Goal: Information Seeking & Learning: Learn about a topic

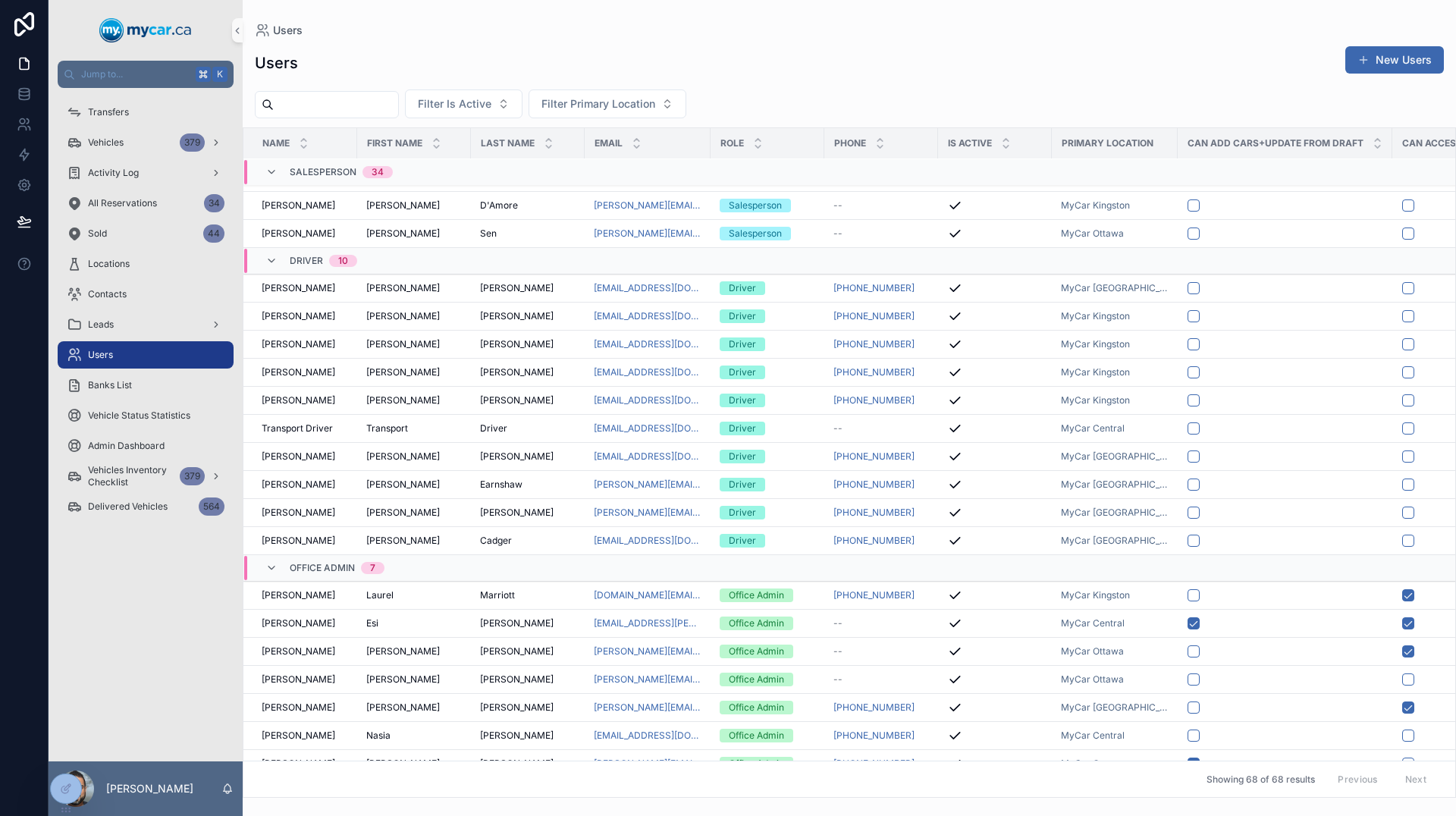
scroll to position [1343, 0]
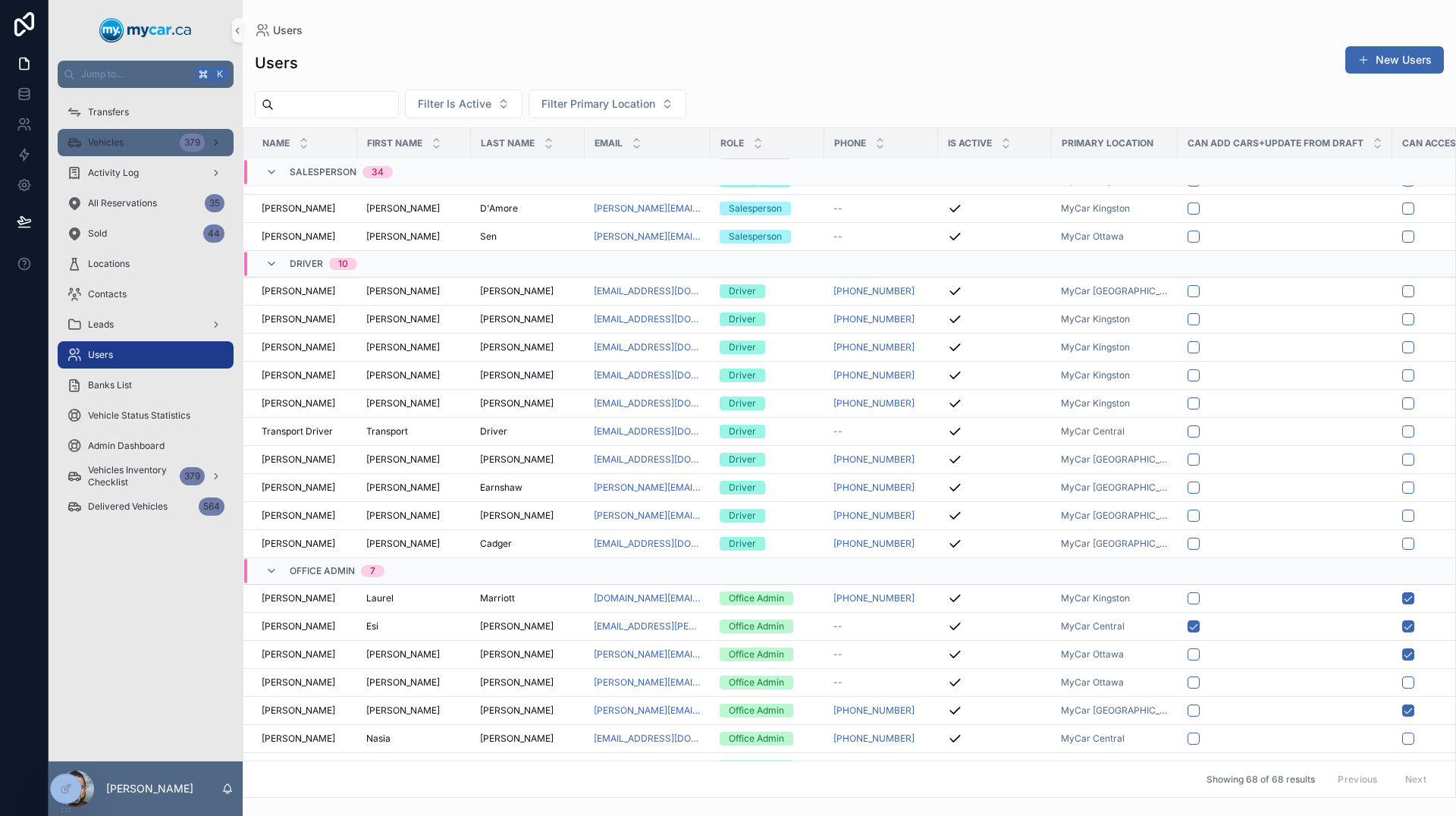
click at [126, 148] on div "Vehicles 379" at bounding box center [145, 143] width 158 height 24
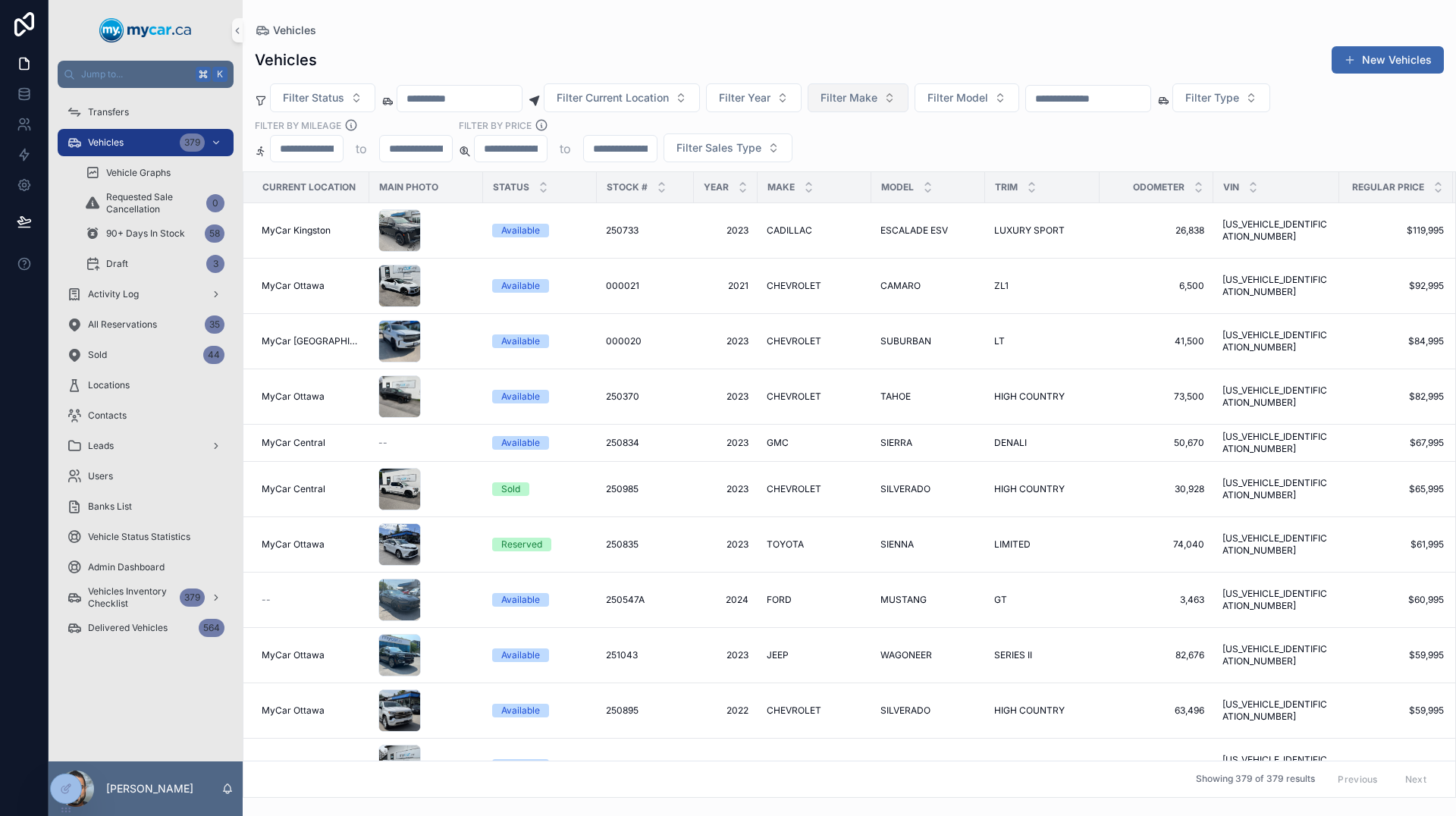
click at [878, 92] on span "Filter Make" at bounding box center [849, 98] width 57 height 15
click at [988, 96] on span "Filter Model" at bounding box center [958, 98] width 61 height 15
type input "*****"
click at [973, 163] on span "MURANO" at bounding box center [959, 159] width 48 height 15
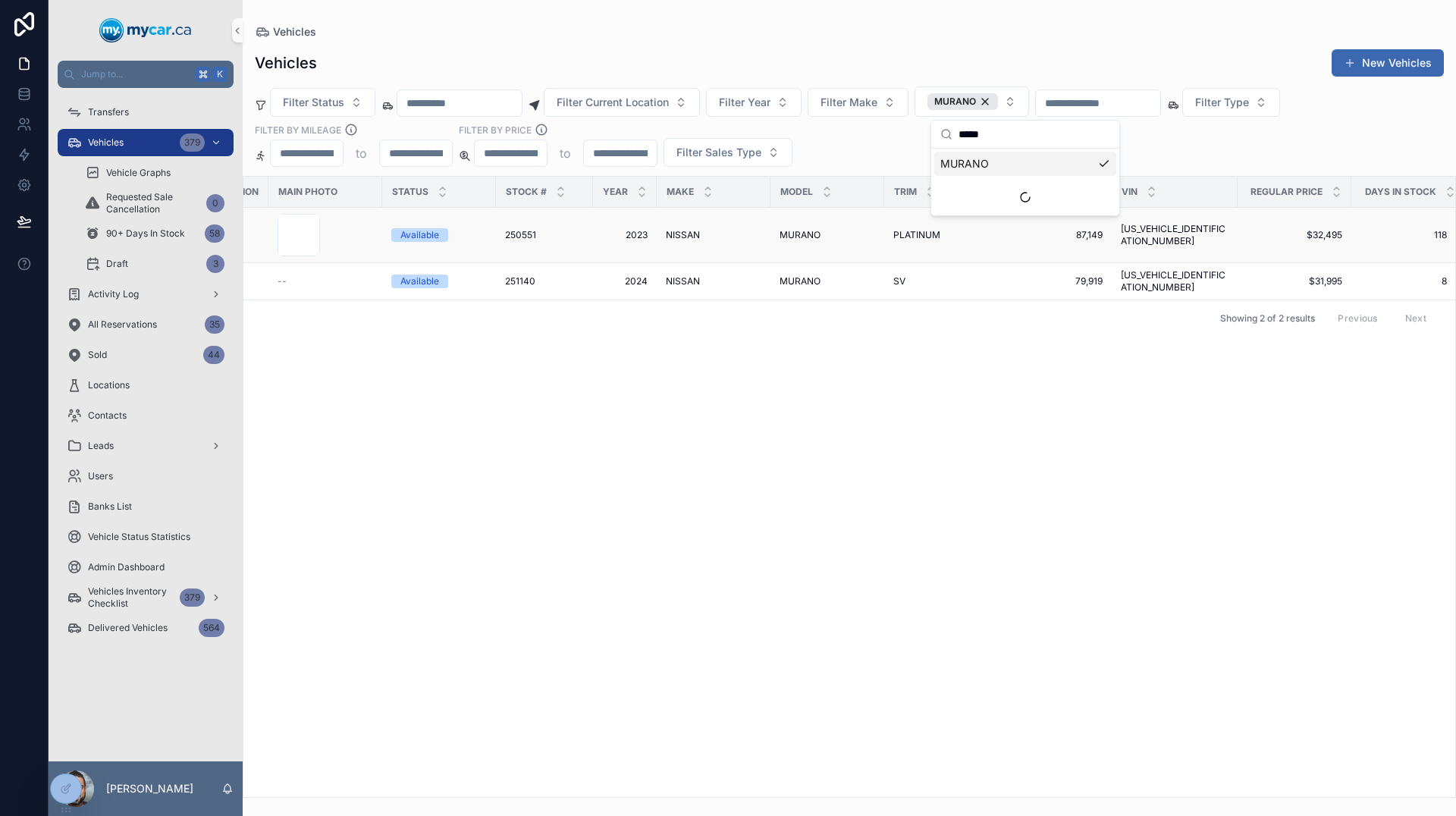
scroll to position [0, 97]
click at [920, 240] on span "PLATINUM" at bounding box center [918, 235] width 47 height 13
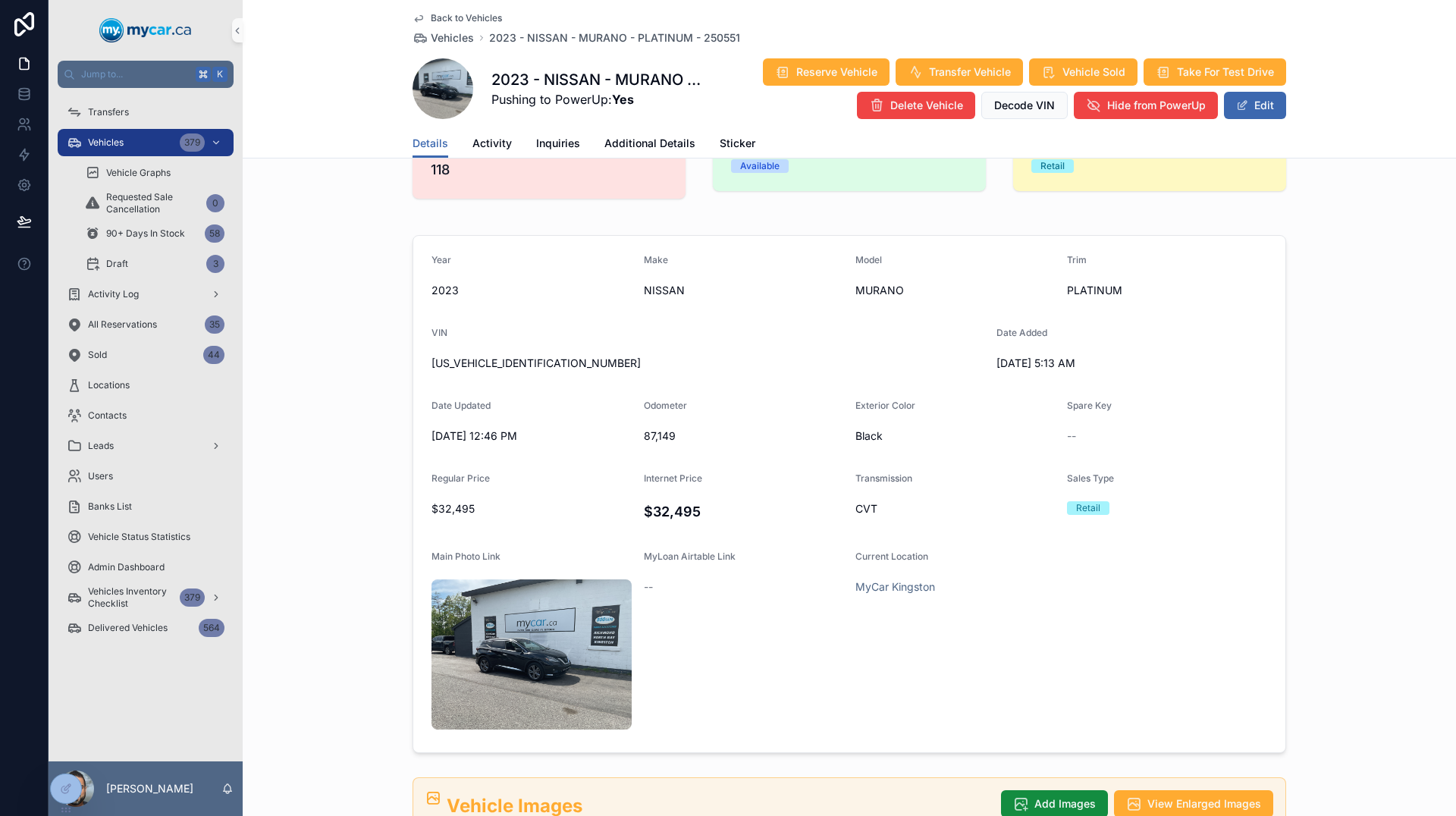
scroll to position [59, 0]
click at [413, 23] on icon "scrollable content" at bounding box center [418, 18] width 13 height 13
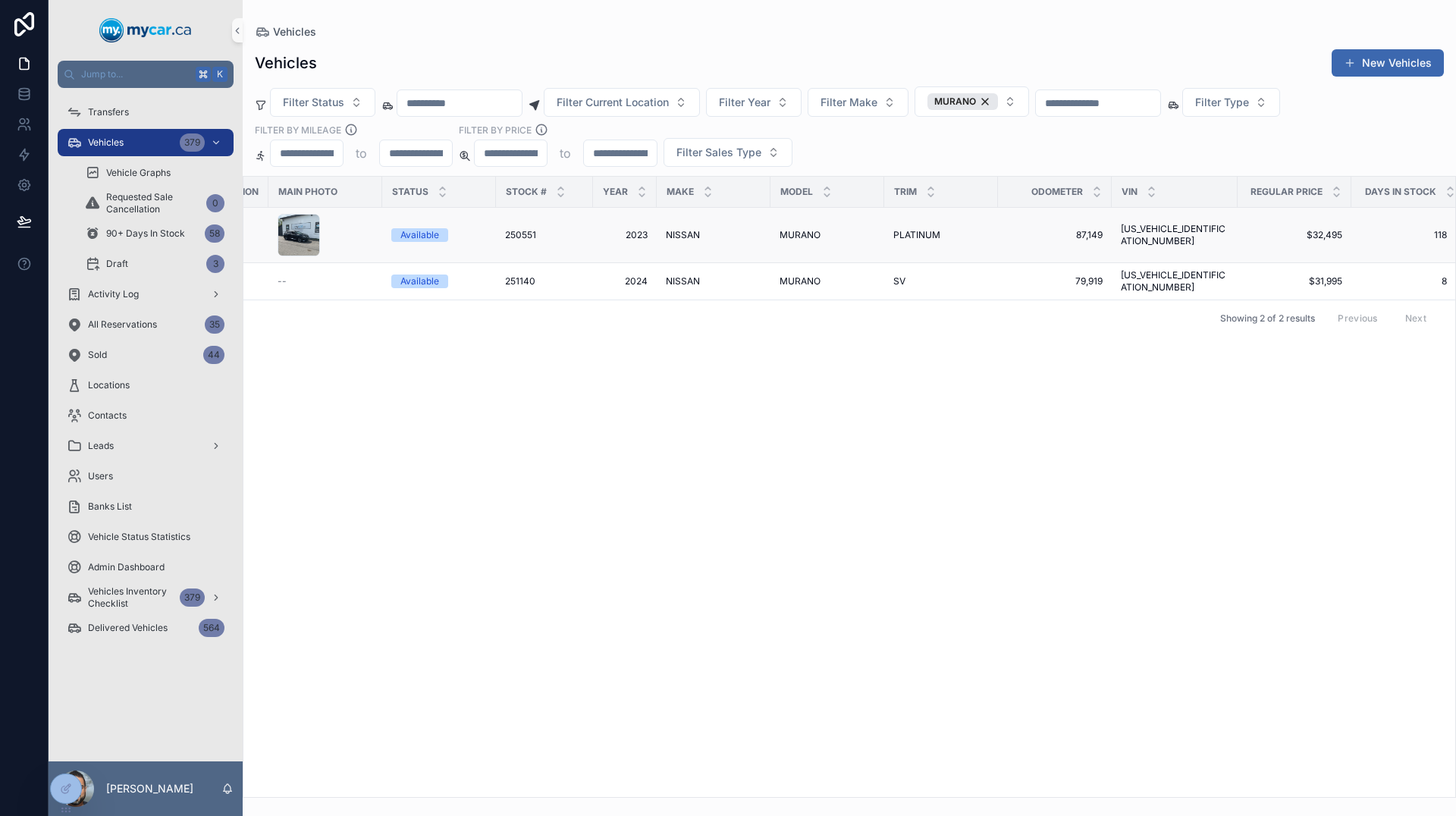
scroll to position [0, 97]
click at [916, 234] on span "PLATINUM" at bounding box center [918, 235] width 47 height 13
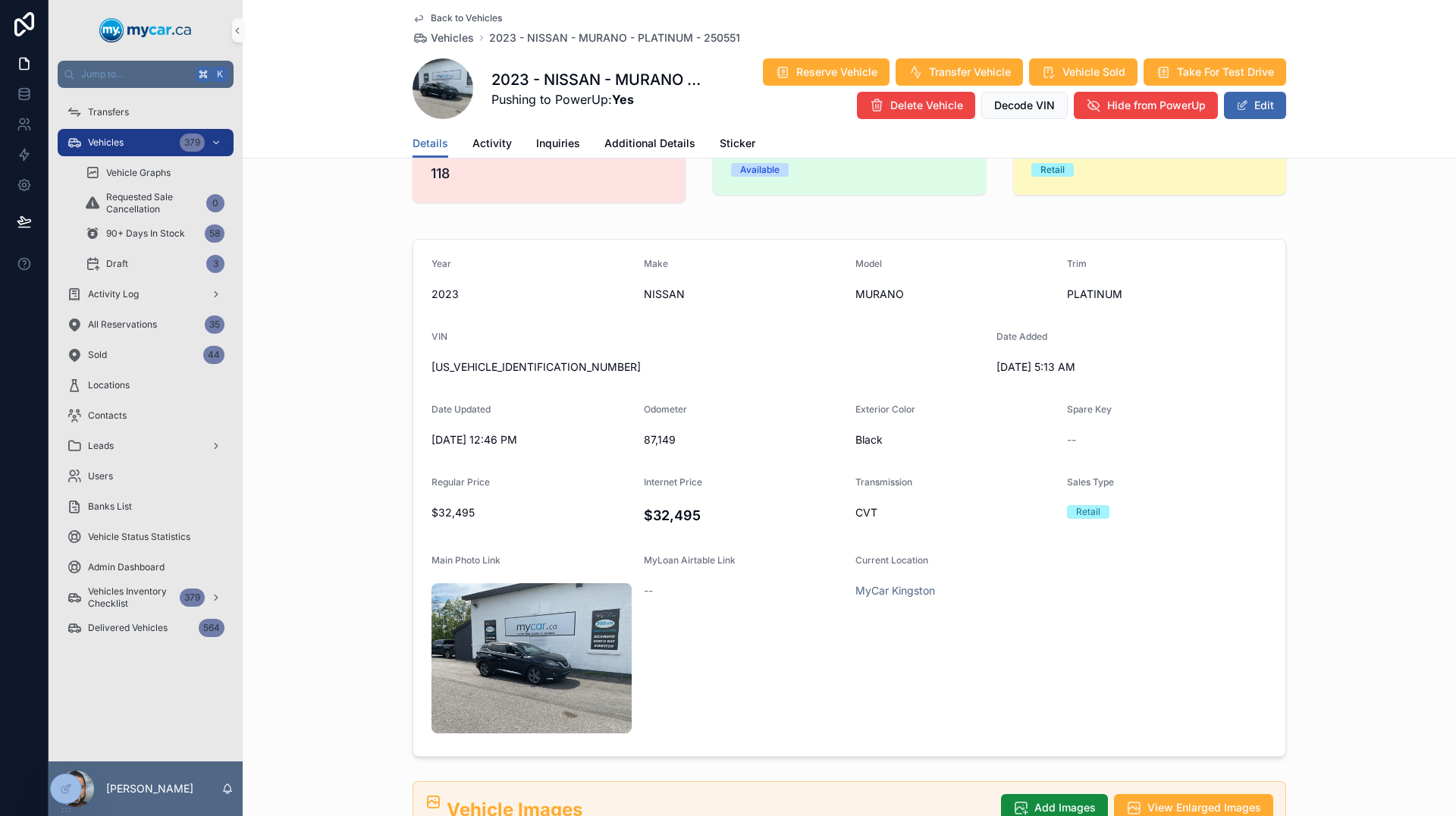
scroll to position [55, 0]
click at [497, 364] on span "[US_VEHICLE_IDENTIFICATION_NUMBER]" at bounding box center [708, 368] width 553 height 15
copy span "[US_VEHICLE_IDENTIFICATION_NUMBER]"
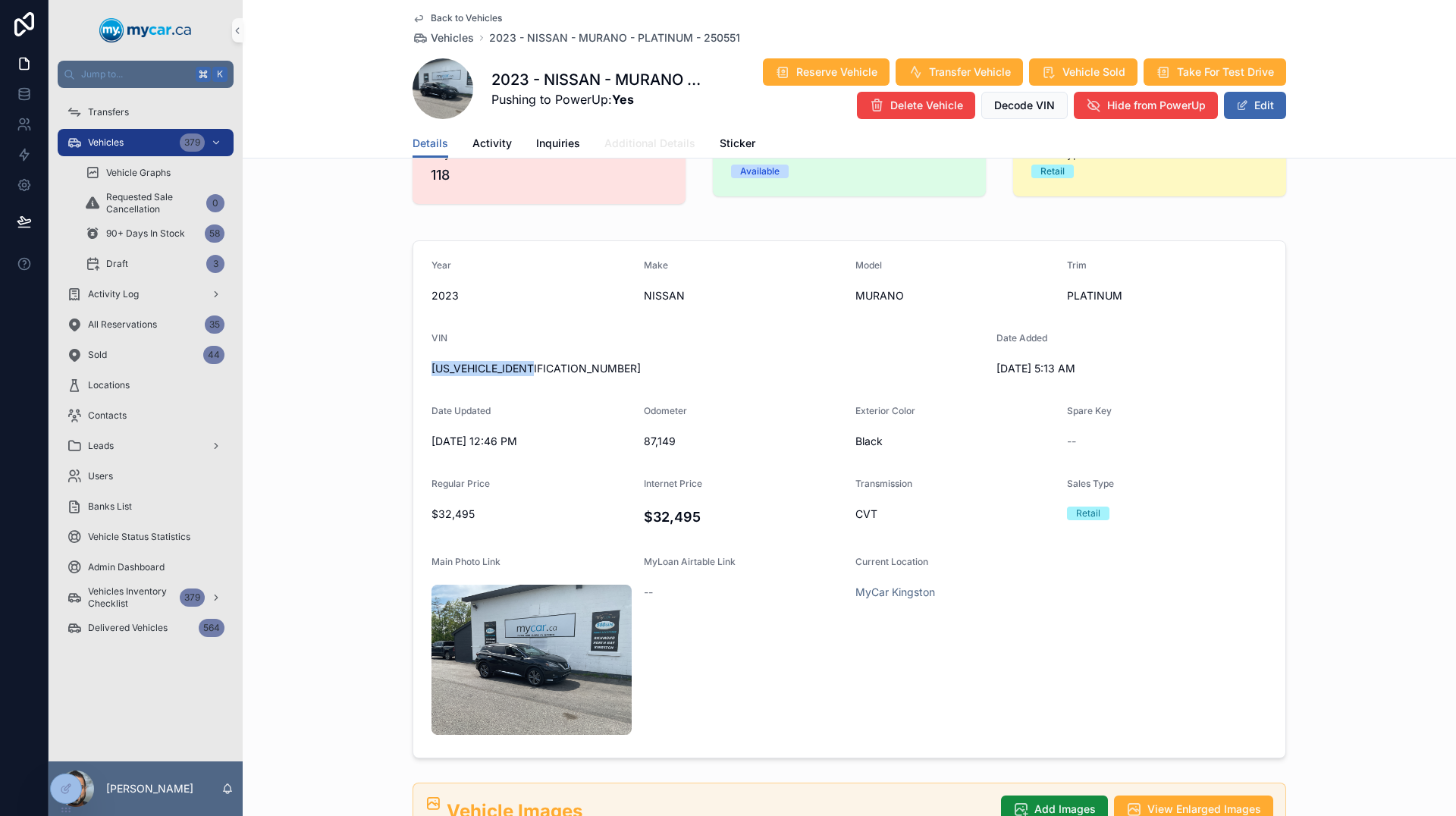
click at [673, 140] on span "Additional Details" at bounding box center [649, 143] width 91 height 15
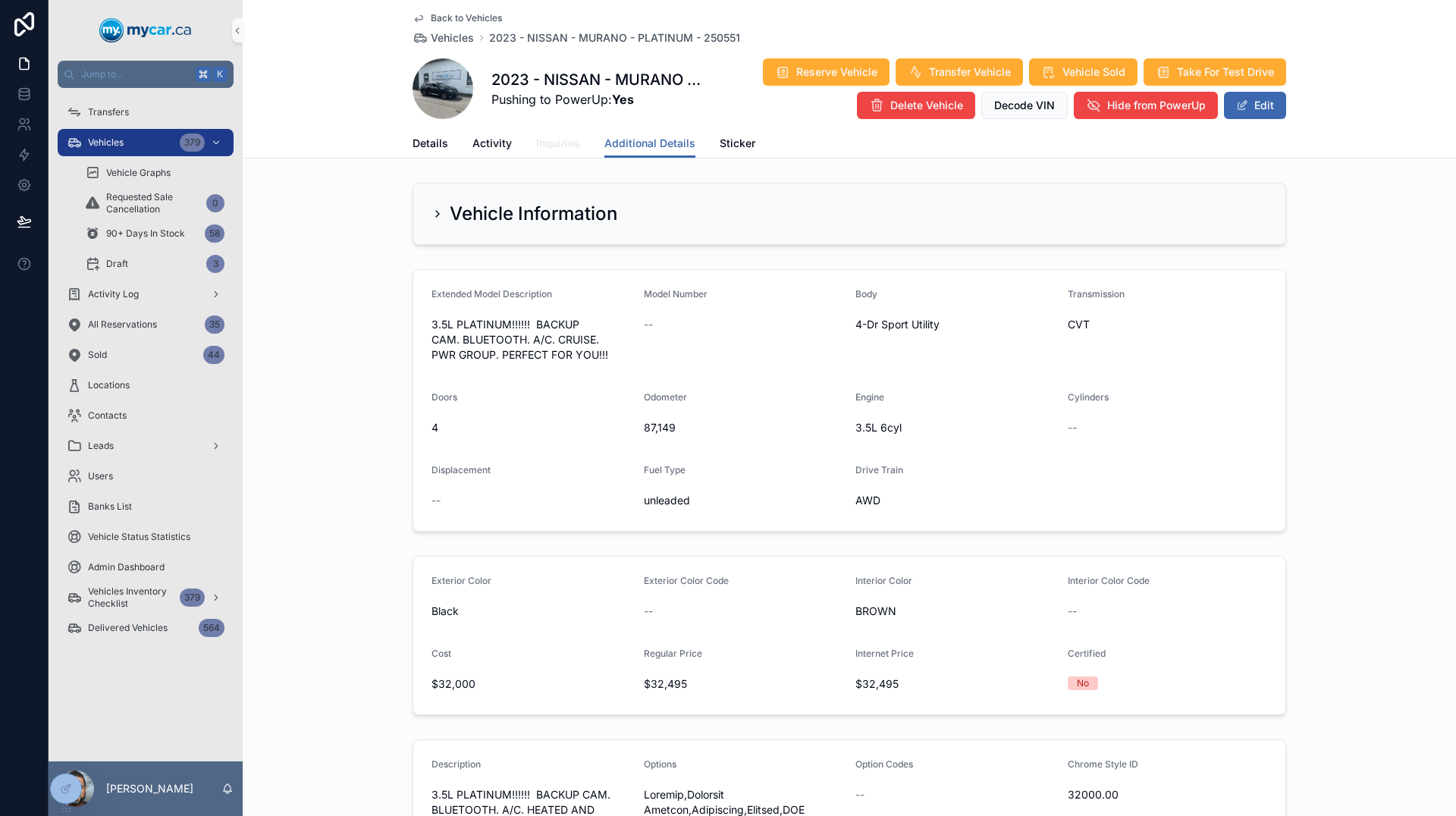
click at [563, 143] on span "Inquiries" at bounding box center [558, 143] width 44 height 15
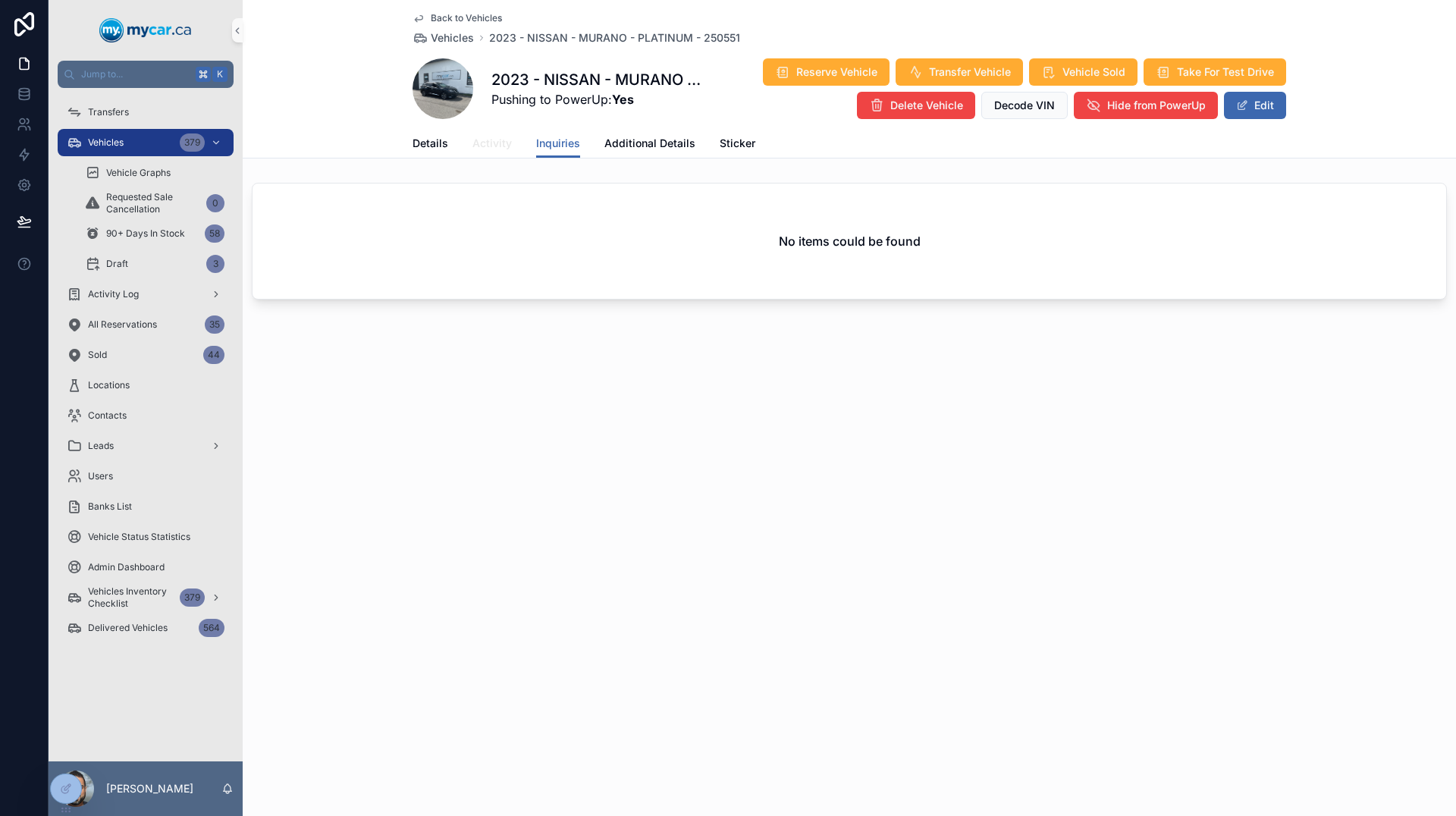
click at [497, 139] on span "Activity" at bounding box center [492, 143] width 39 height 15
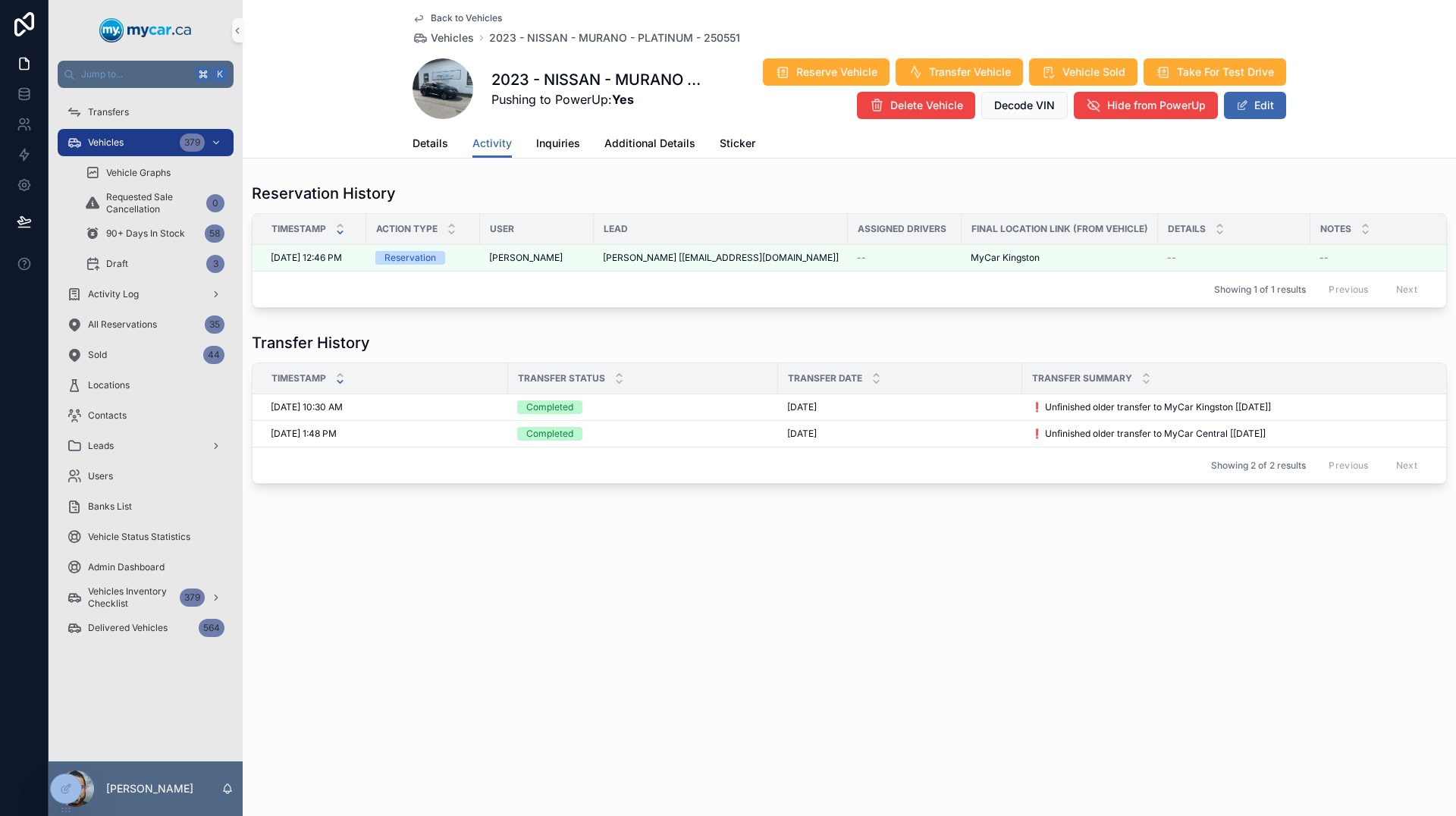
click at [448, 139] on div "Details Activity Inquiries Additional Details Sticker" at bounding box center [849, 143] width 873 height 29
click at [433, 142] on span "Details" at bounding box center [430, 143] width 36 height 15
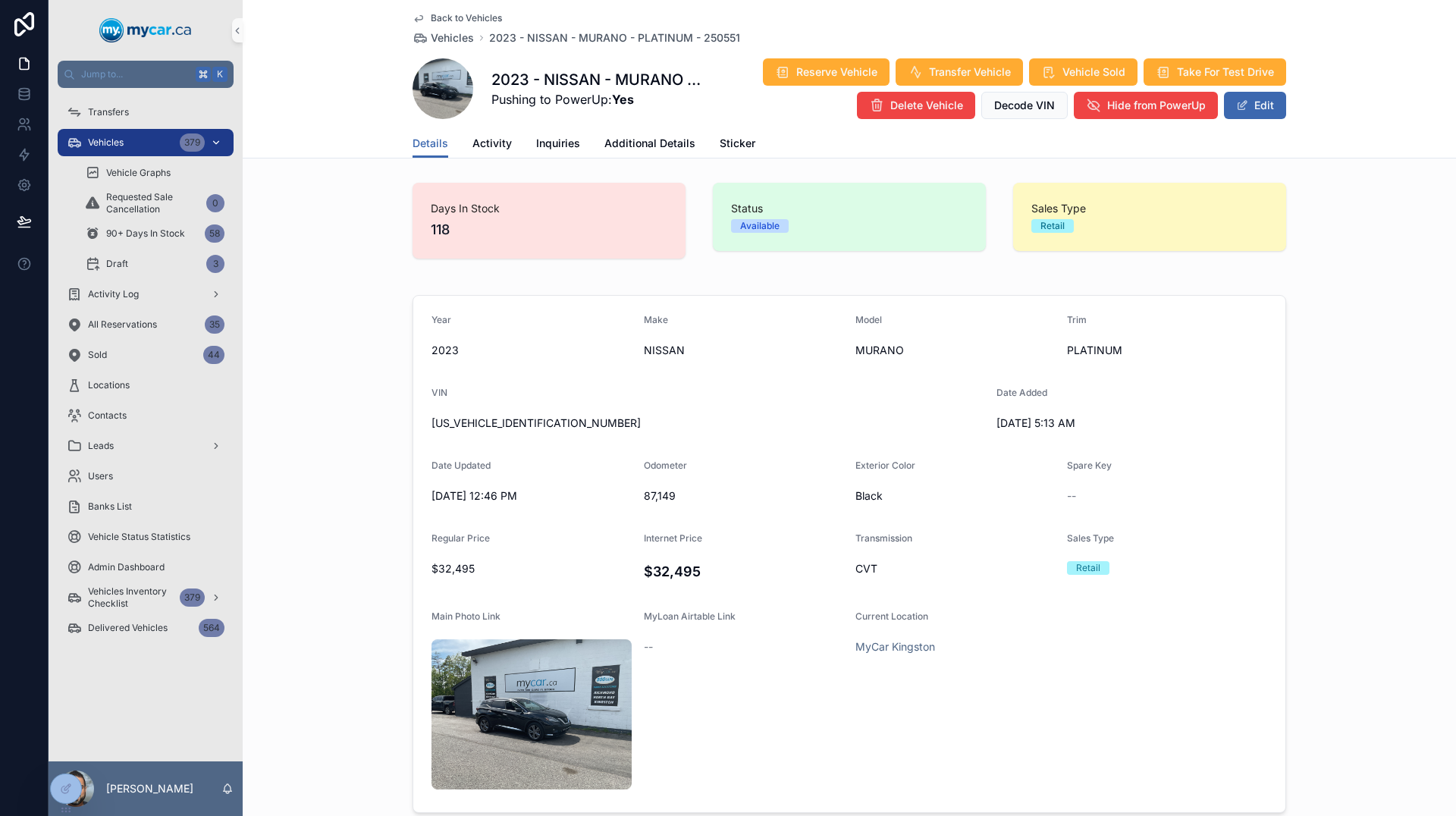
click at [113, 131] on div "Vehicles 379" at bounding box center [145, 143] width 158 height 24
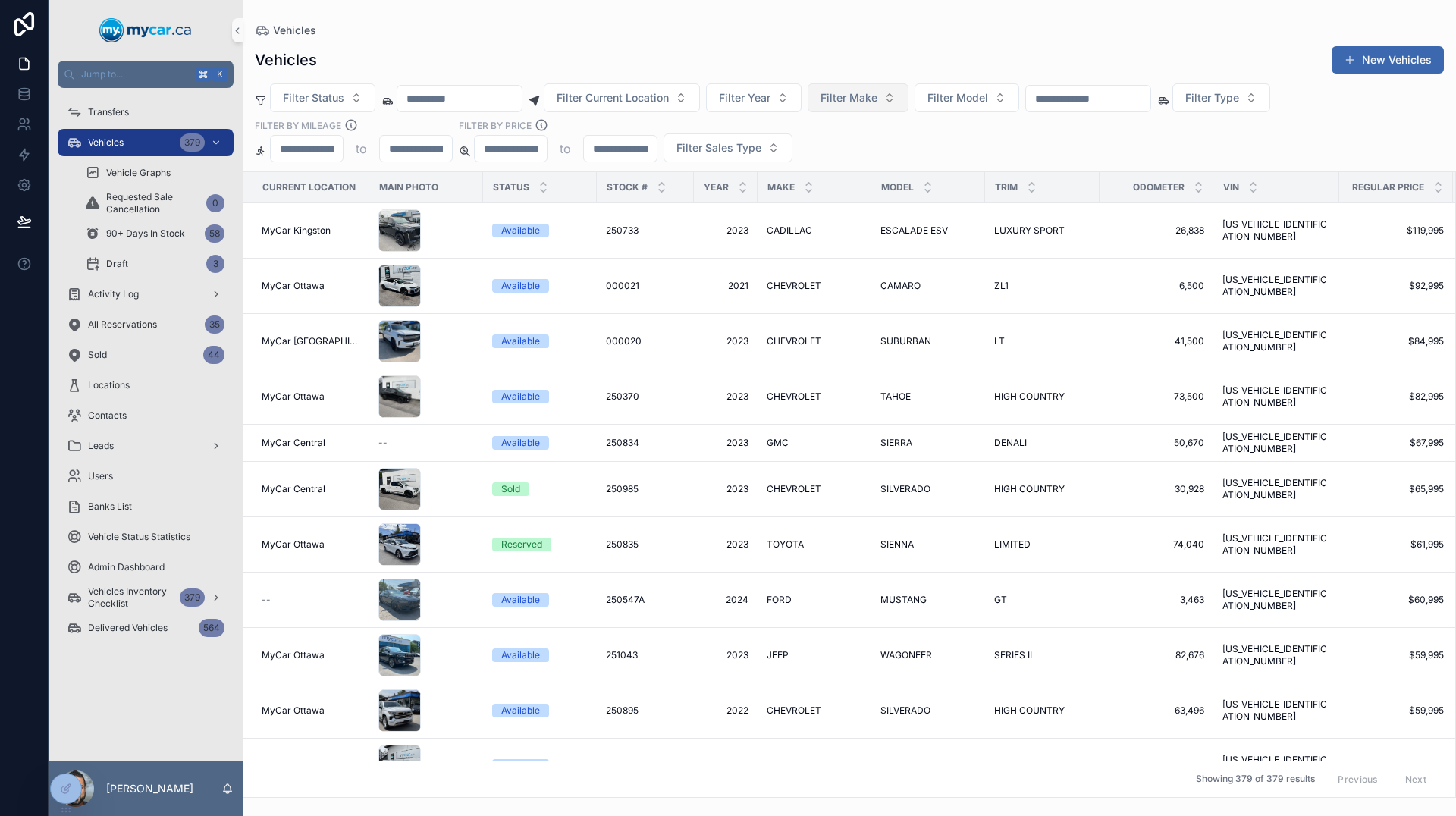
click at [878, 100] on span "Filter Make" at bounding box center [849, 98] width 57 height 15
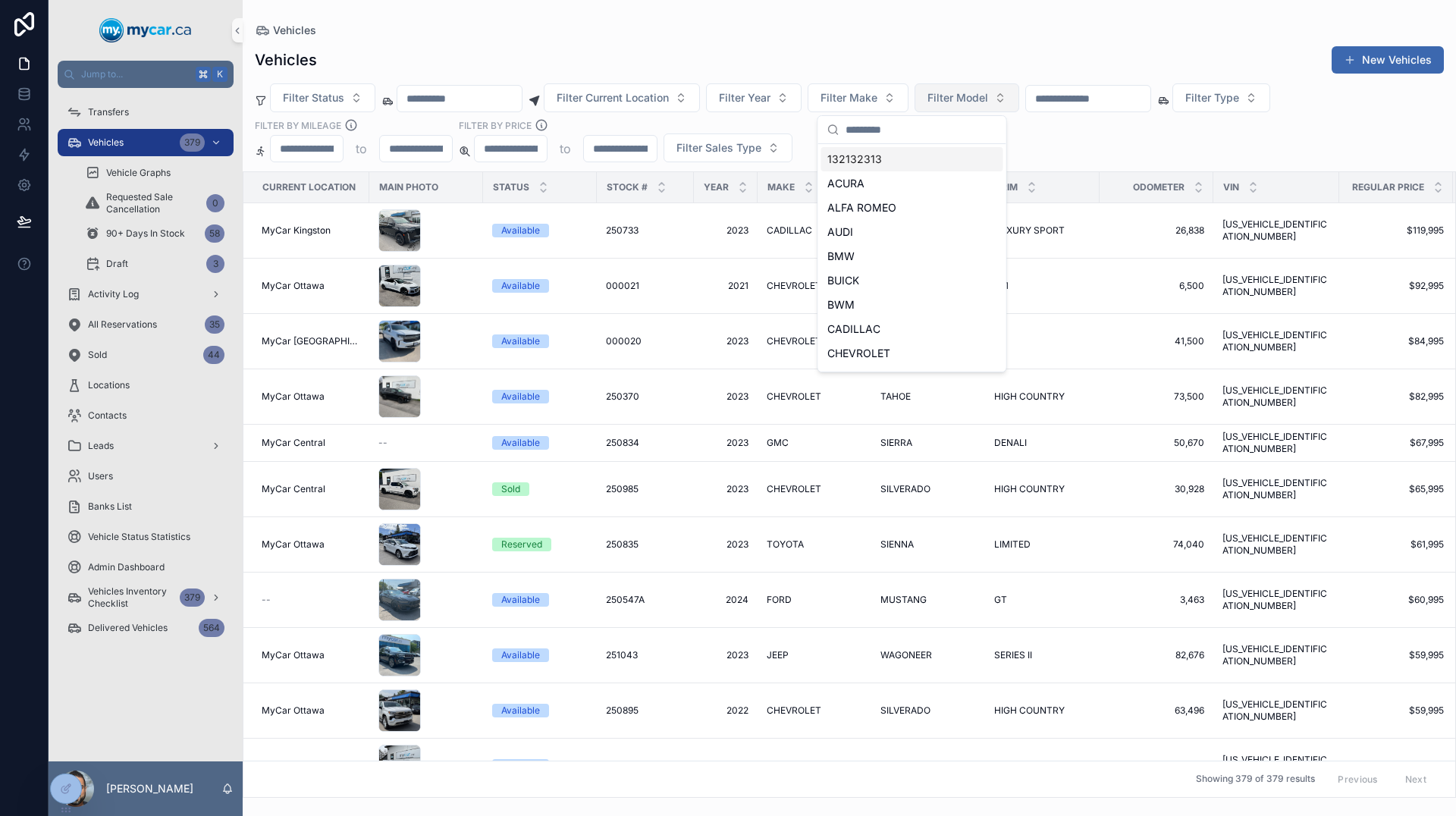
click at [1005, 109] on button "Filter Model" at bounding box center [967, 98] width 105 height 29
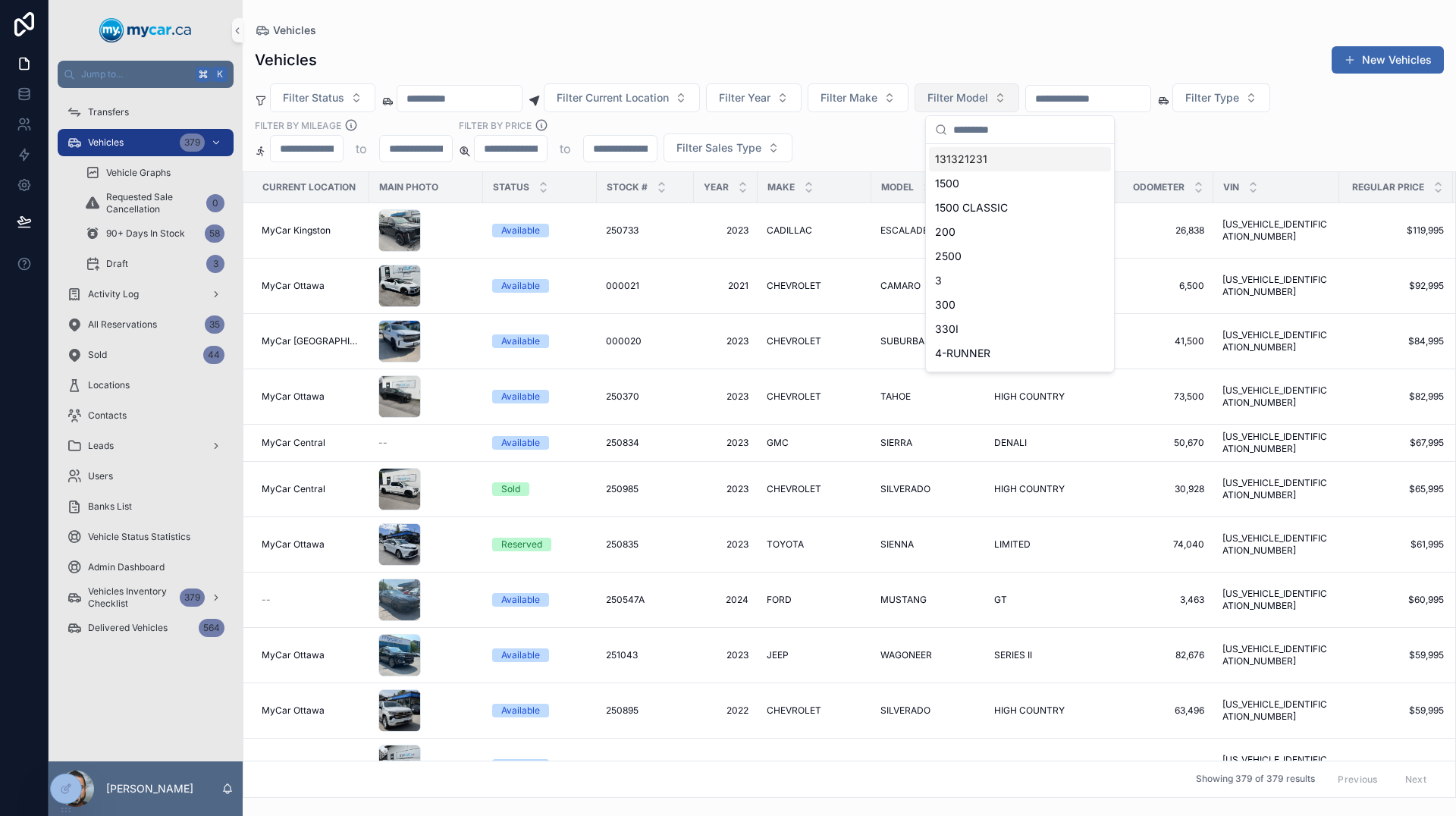
click at [988, 101] on span "Filter Model" at bounding box center [958, 98] width 61 height 15
type input "*****"
click at [975, 163] on div "CAMRY" at bounding box center [1020, 159] width 182 height 24
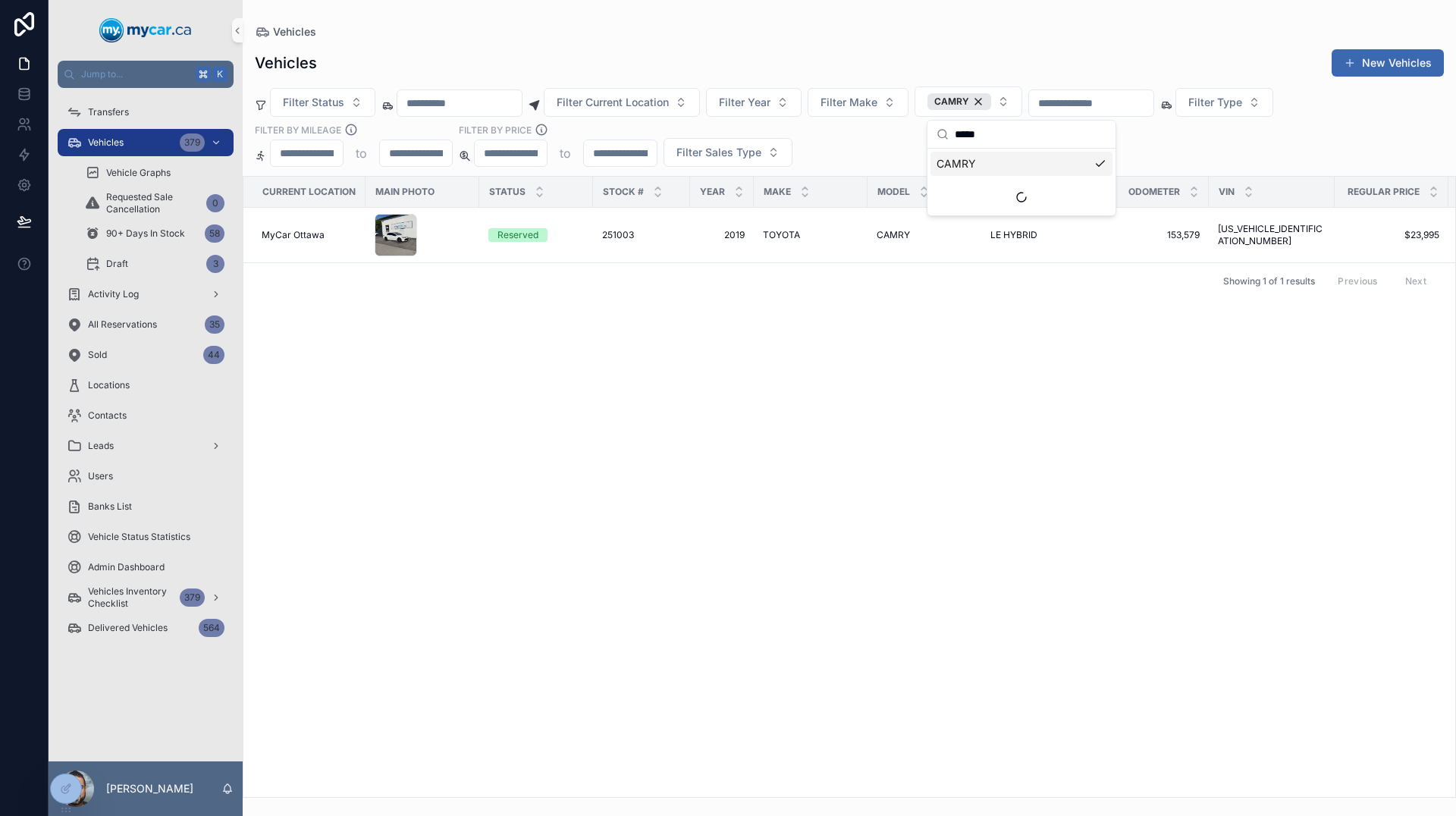
click at [903, 343] on div "Current Location Main Photo Status Stock # Year Make Model Trim Odometer VIN Re…" at bounding box center [849, 487] width 1212 height 620
click at [144, 144] on div "Vehicles 379" at bounding box center [145, 143] width 158 height 24
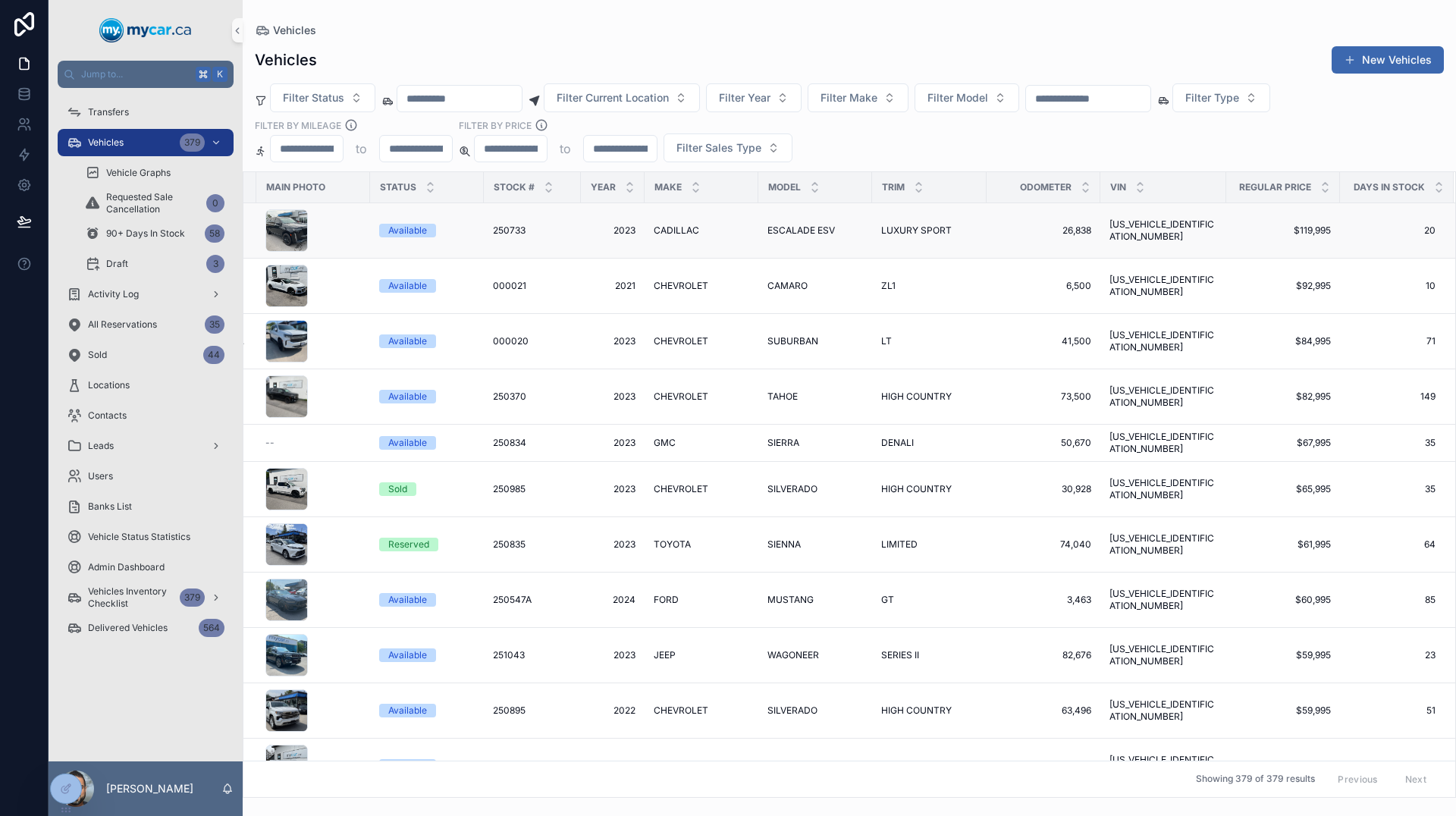
scroll to position [0, 113]
click at [1434, 189] on icon "scrollable content" at bounding box center [1439, 191] width 10 height 10
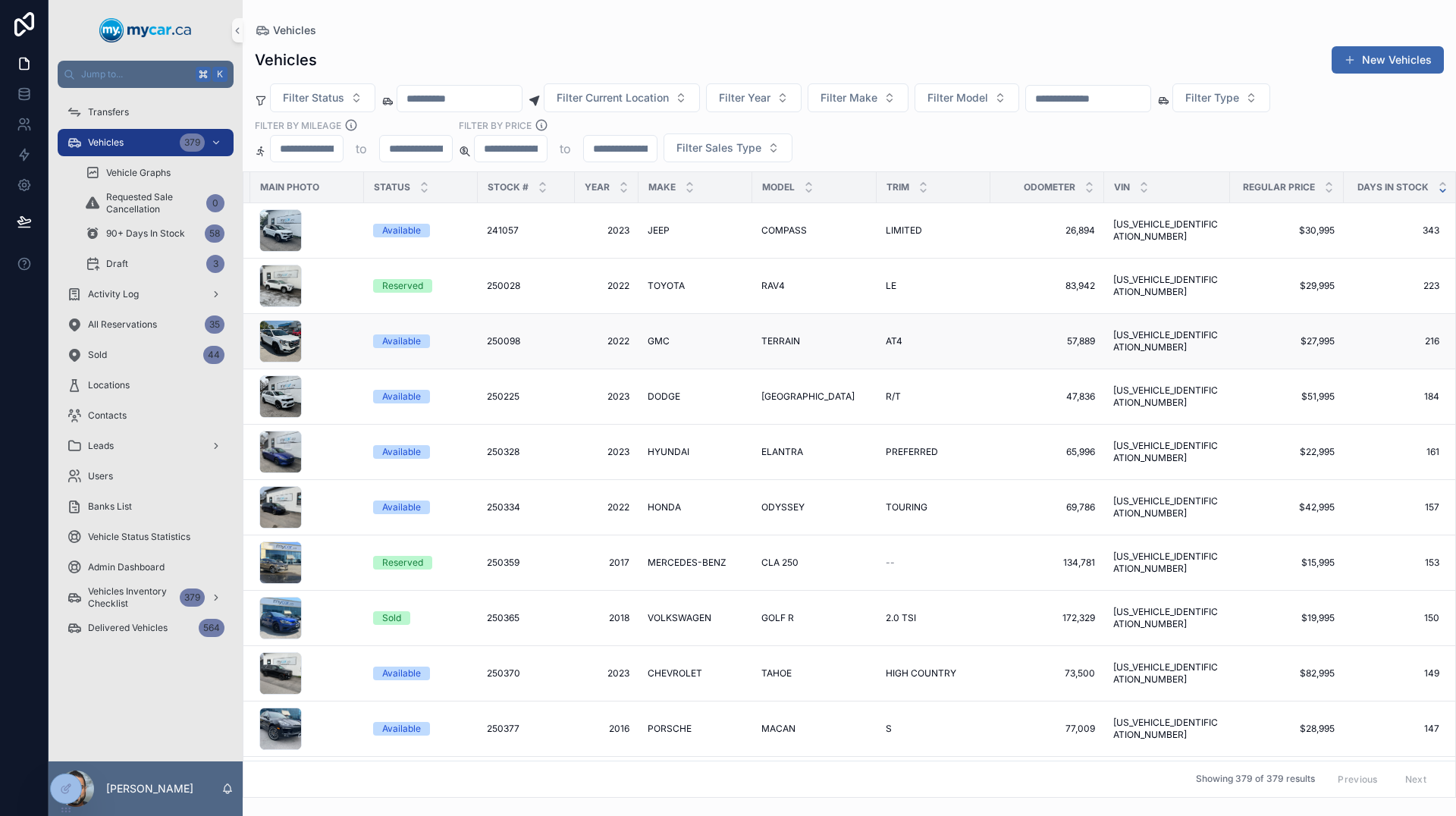
click at [1124, 338] on span "[US_VEHICLE_IDENTIFICATION_NUMBER]" at bounding box center [1167, 341] width 108 height 24
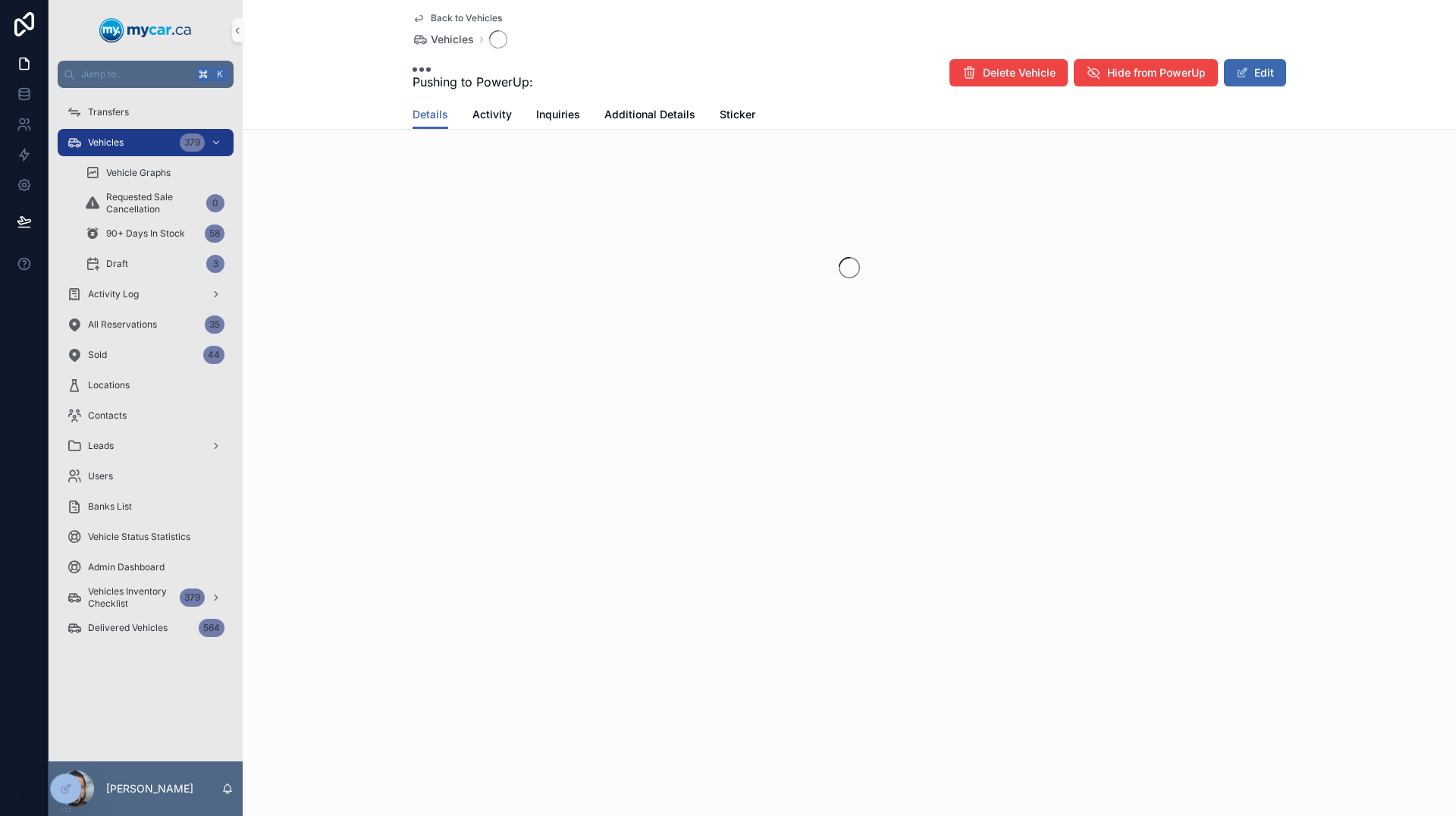
click at [1124, 338] on div "scrollable content" at bounding box center [849, 268] width 1213 height 240
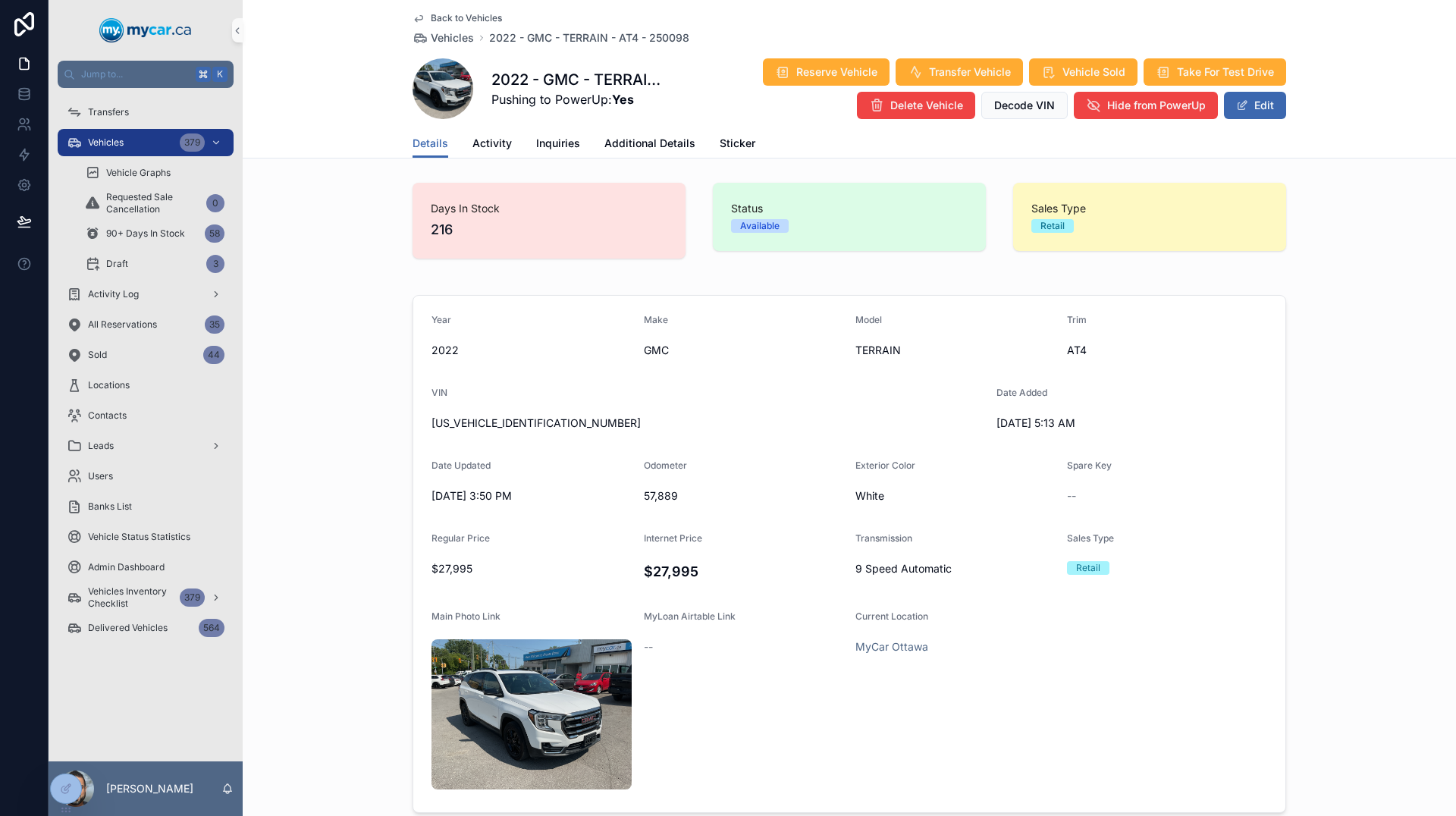
click at [443, 429] on span "[US_VEHICLE_IDENTIFICATION_NUMBER]" at bounding box center [708, 423] width 553 height 15
click at [445, 421] on span "[US_VEHICLE_IDENTIFICATION_NUMBER]" at bounding box center [708, 423] width 553 height 15
copy span "[US_VEHICLE_IDENTIFICATION_NUMBER]"
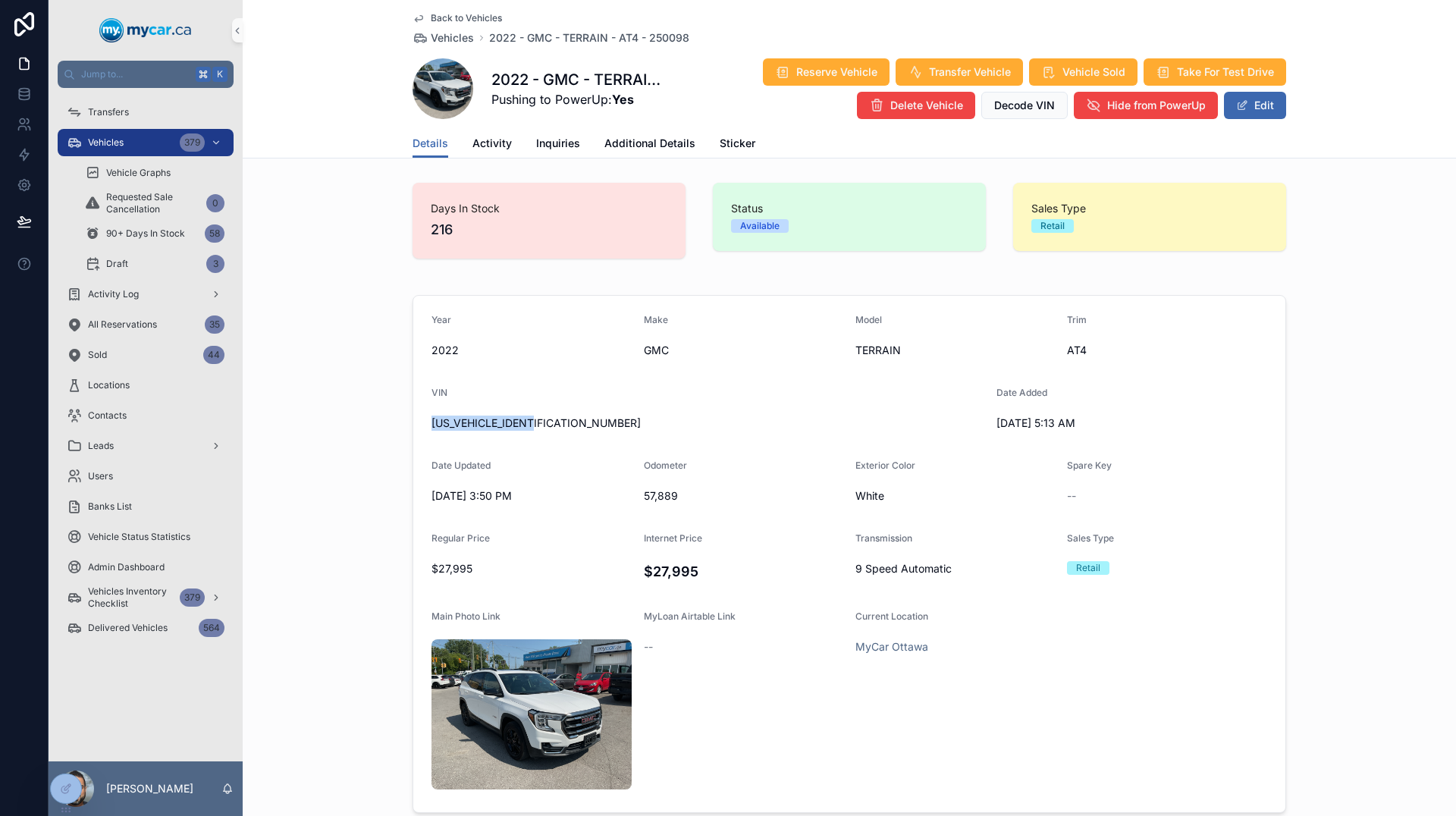
click at [417, 21] on icon "scrollable content" at bounding box center [418, 18] width 13 height 13
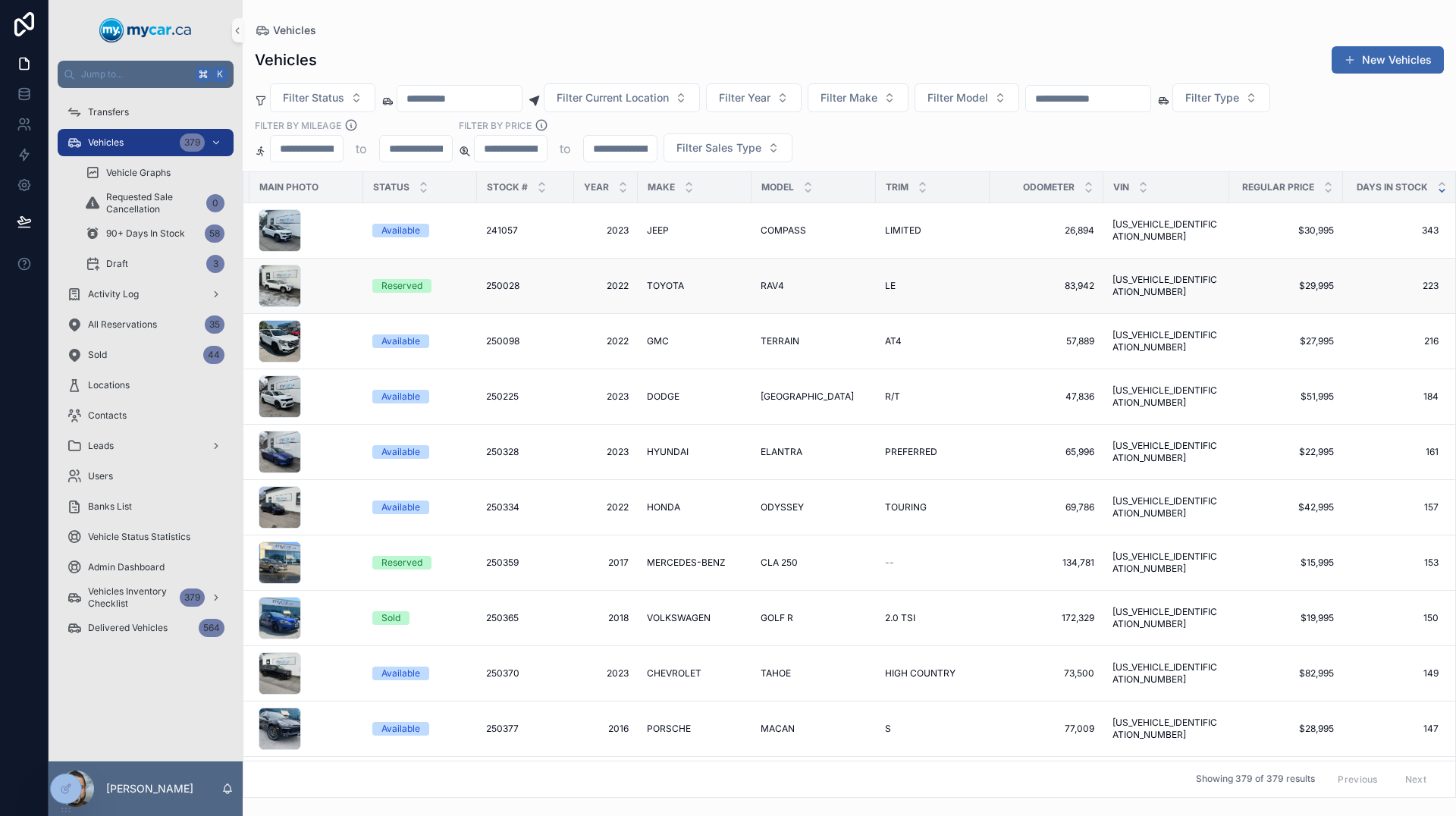
scroll to position [0, 119]
click at [1142, 282] on span "[US_VEHICLE_IDENTIFICATION_NUMBER]" at bounding box center [1167, 285] width 108 height 24
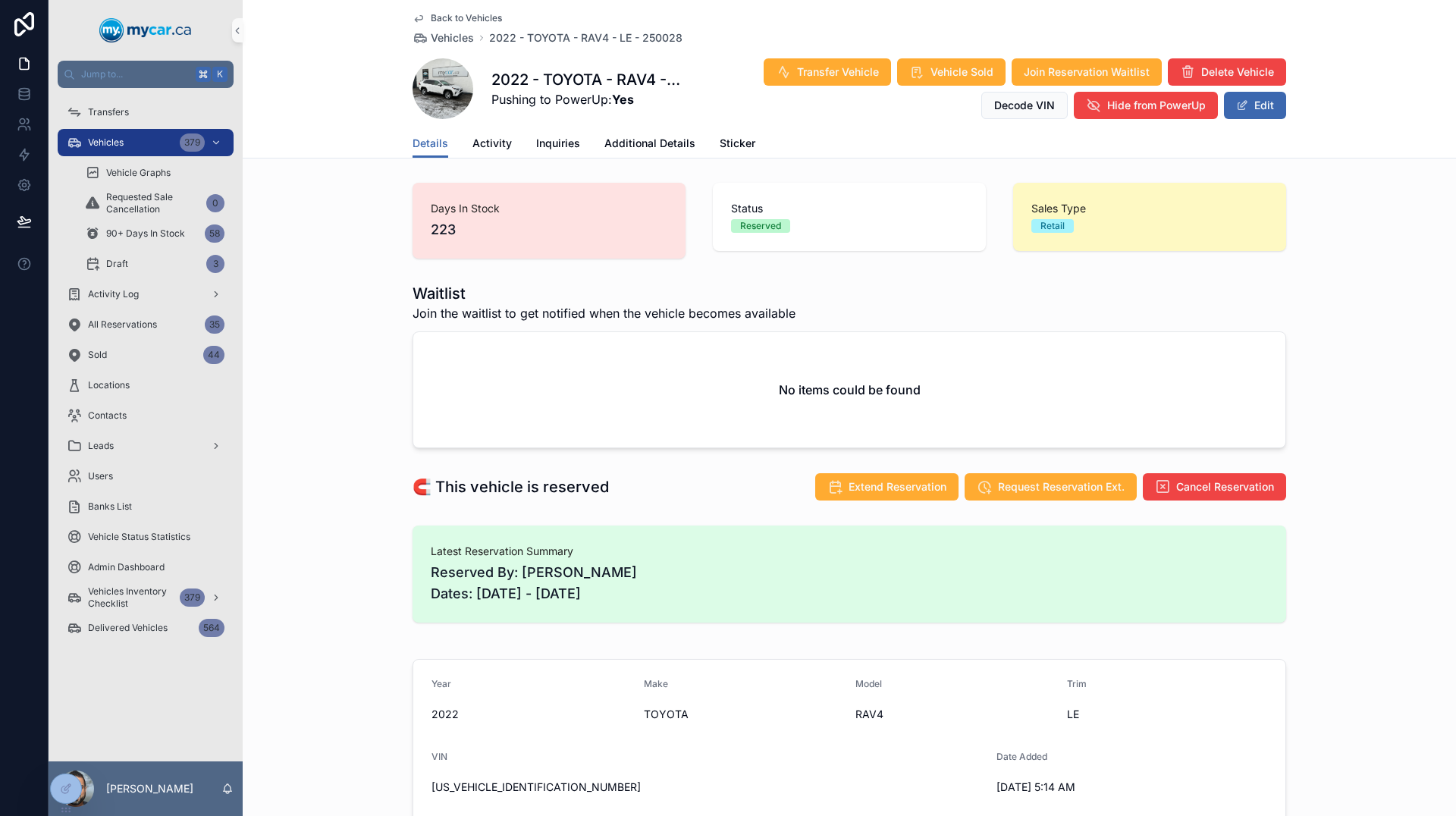
click at [413, 16] on icon "scrollable content" at bounding box center [418, 18] width 13 height 13
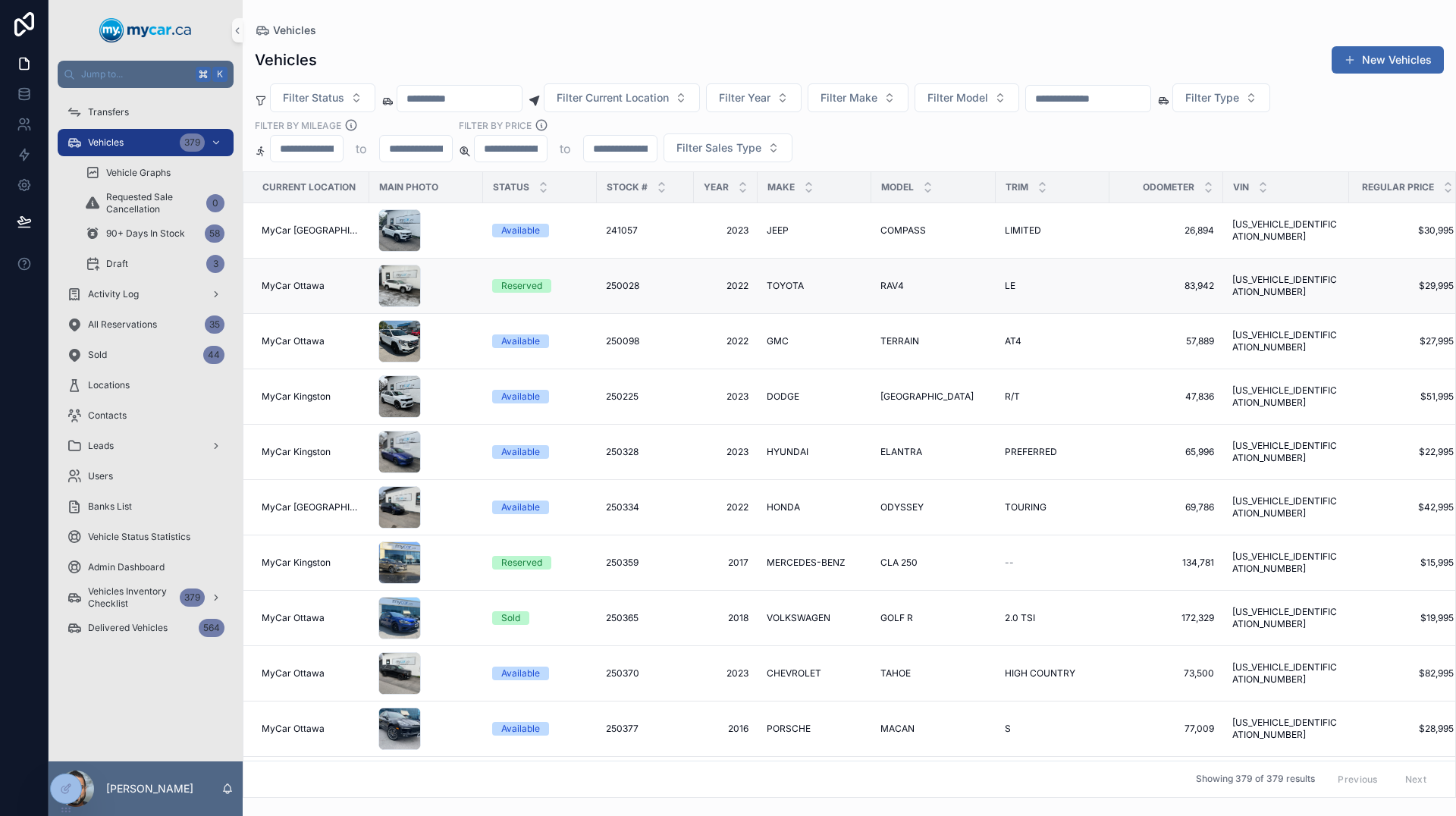
click at [606, 284] on span "250028" at bounding box center [623, 286] width 33 height 13
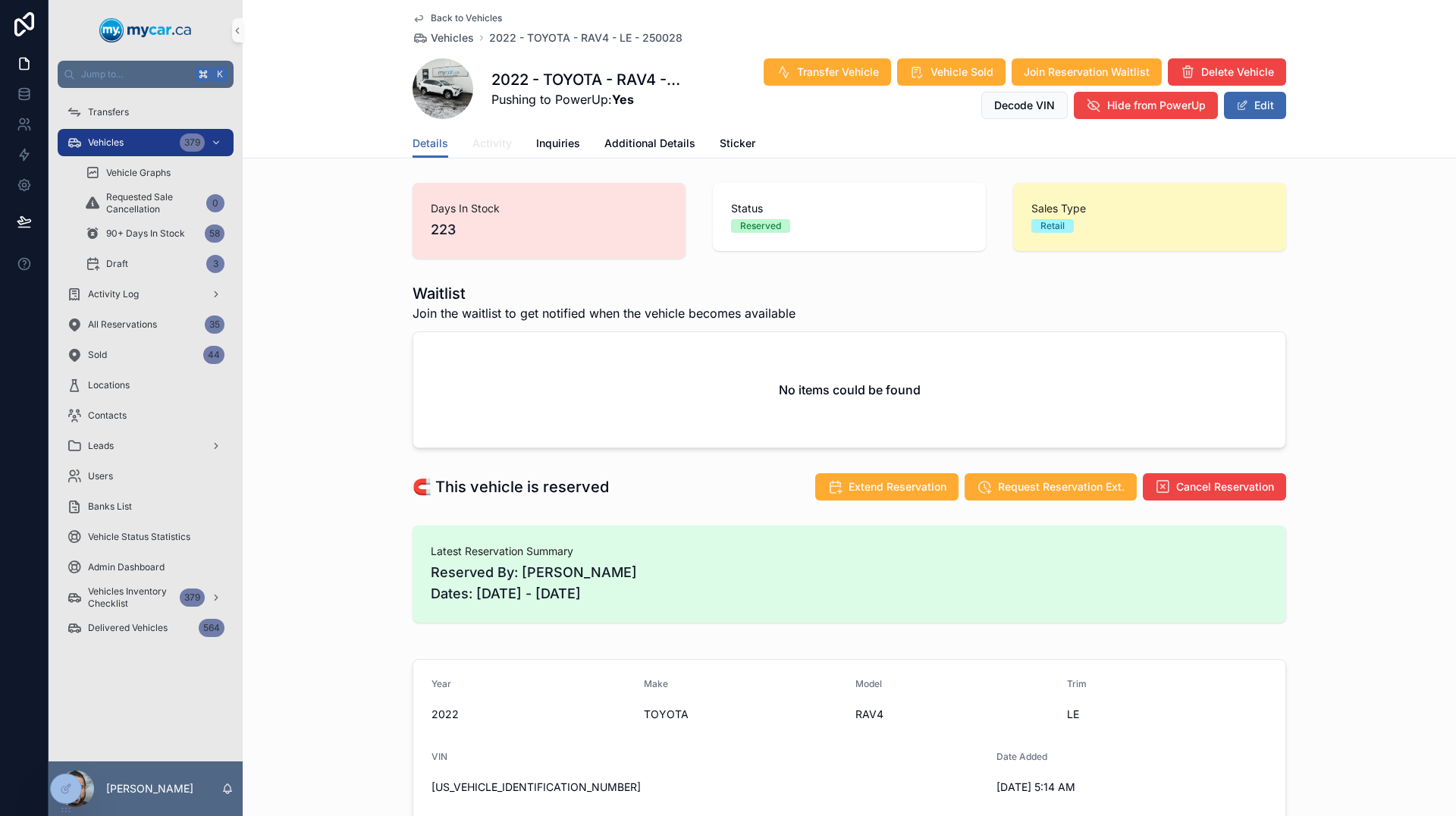
click at [493, 148] on span "Activity" at bounding box center [492, 143] width 39 height 15
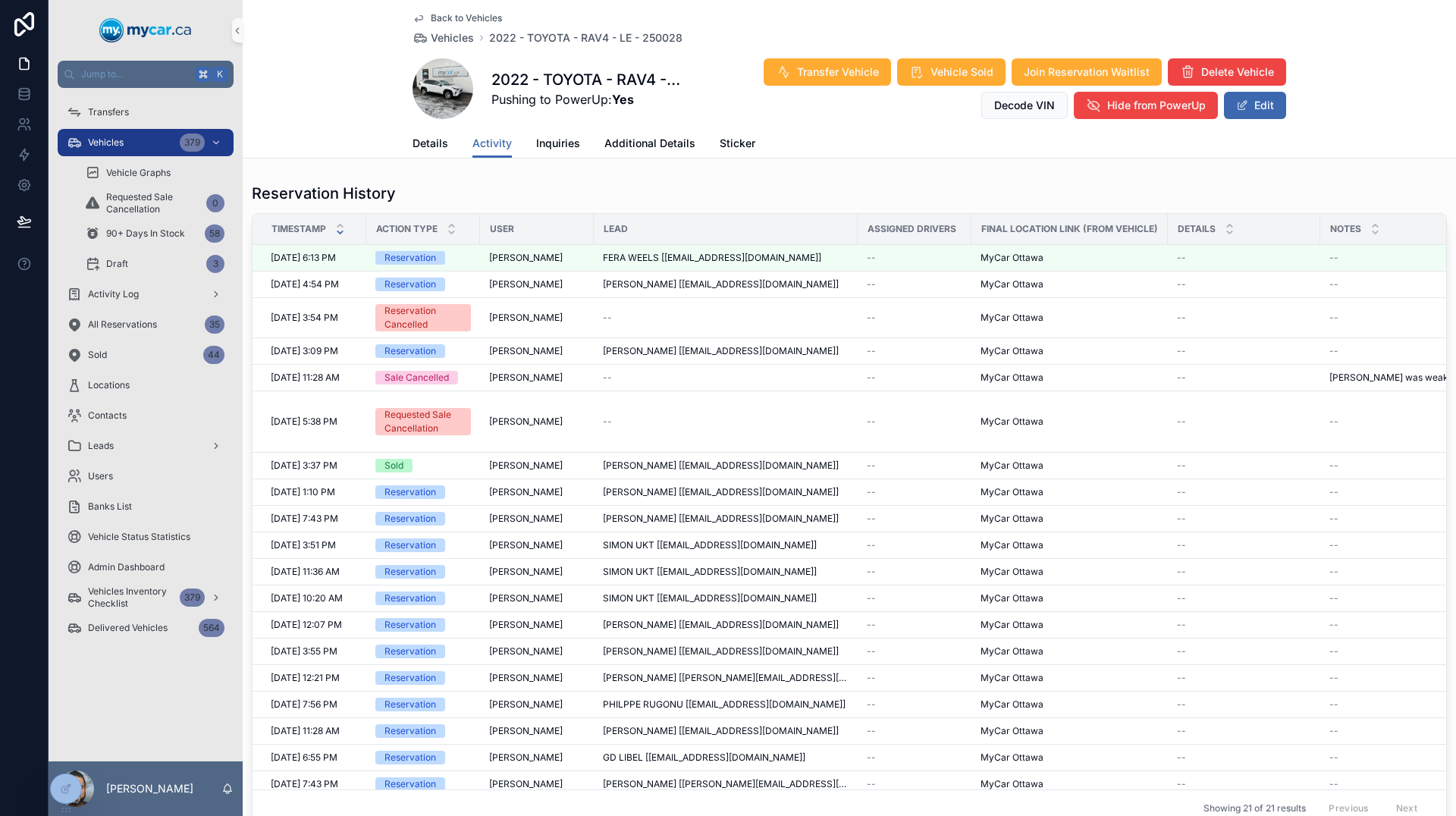
click at [438, 13] on span "Back to Vehicles" at bounding box center [467, 18] width 72 height 13
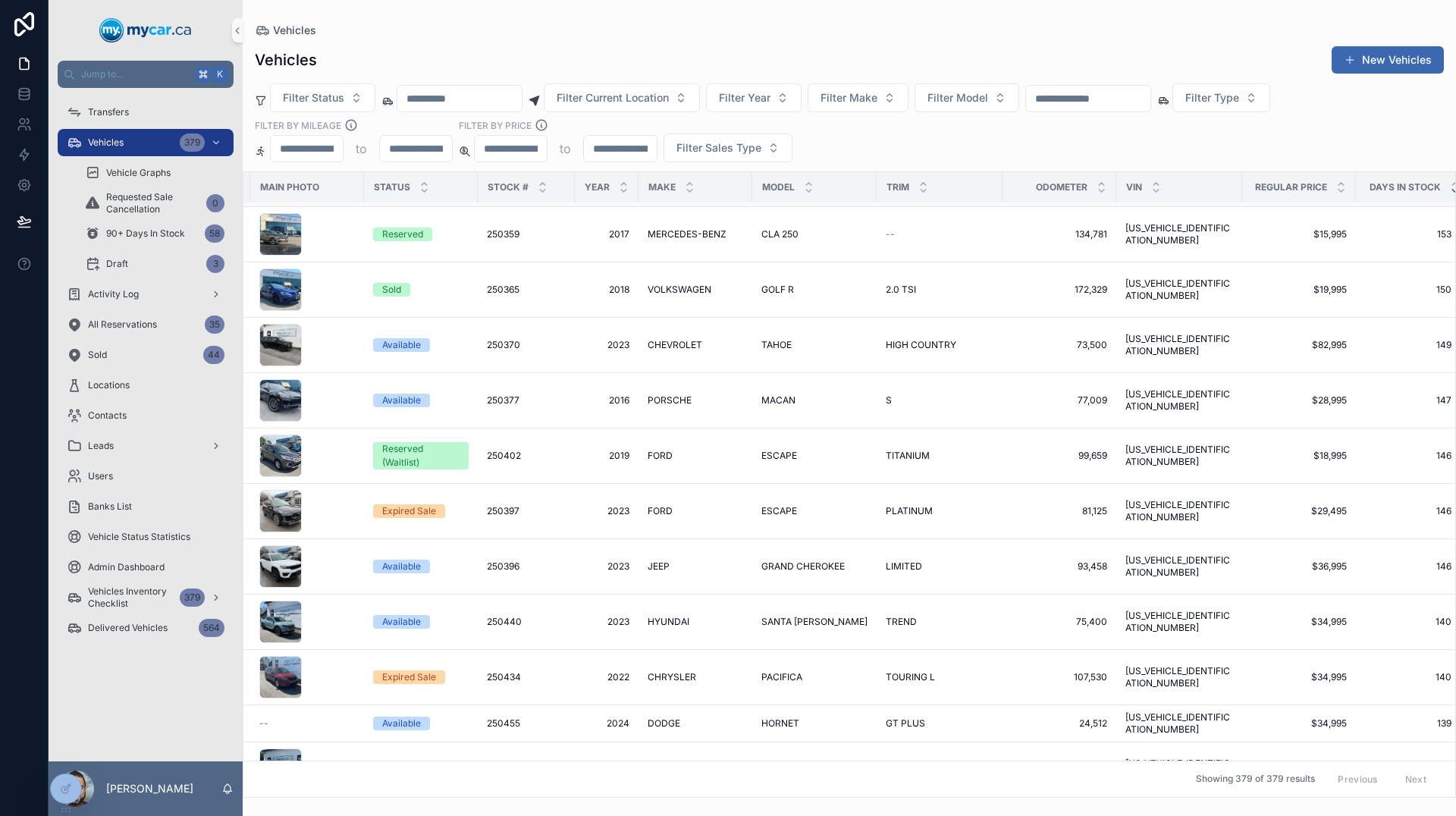
scroll to position [332, 119]
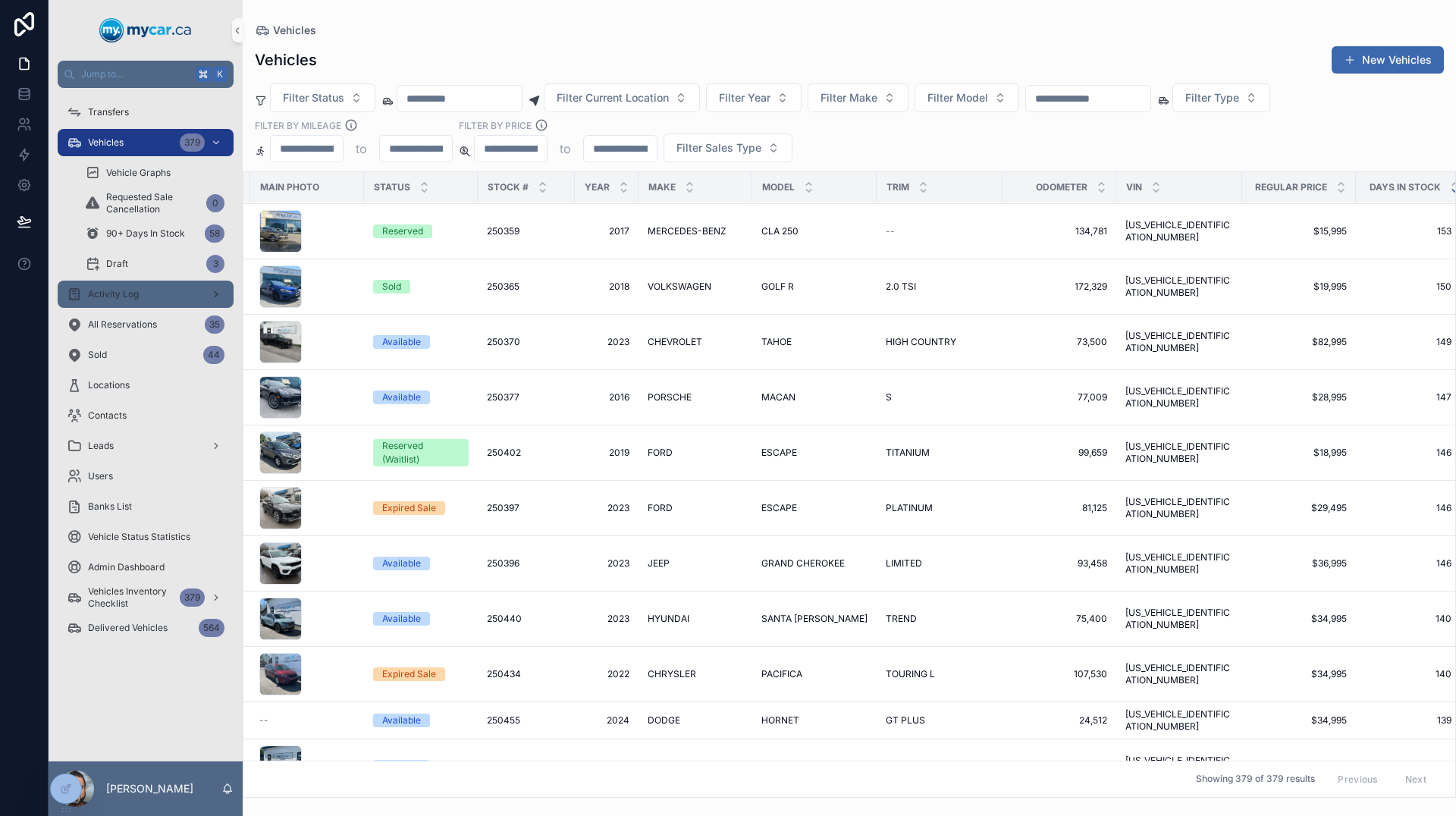
click at [127, 291] on span "Activity Log" at bounding box center [113, 294] width 51 height 13
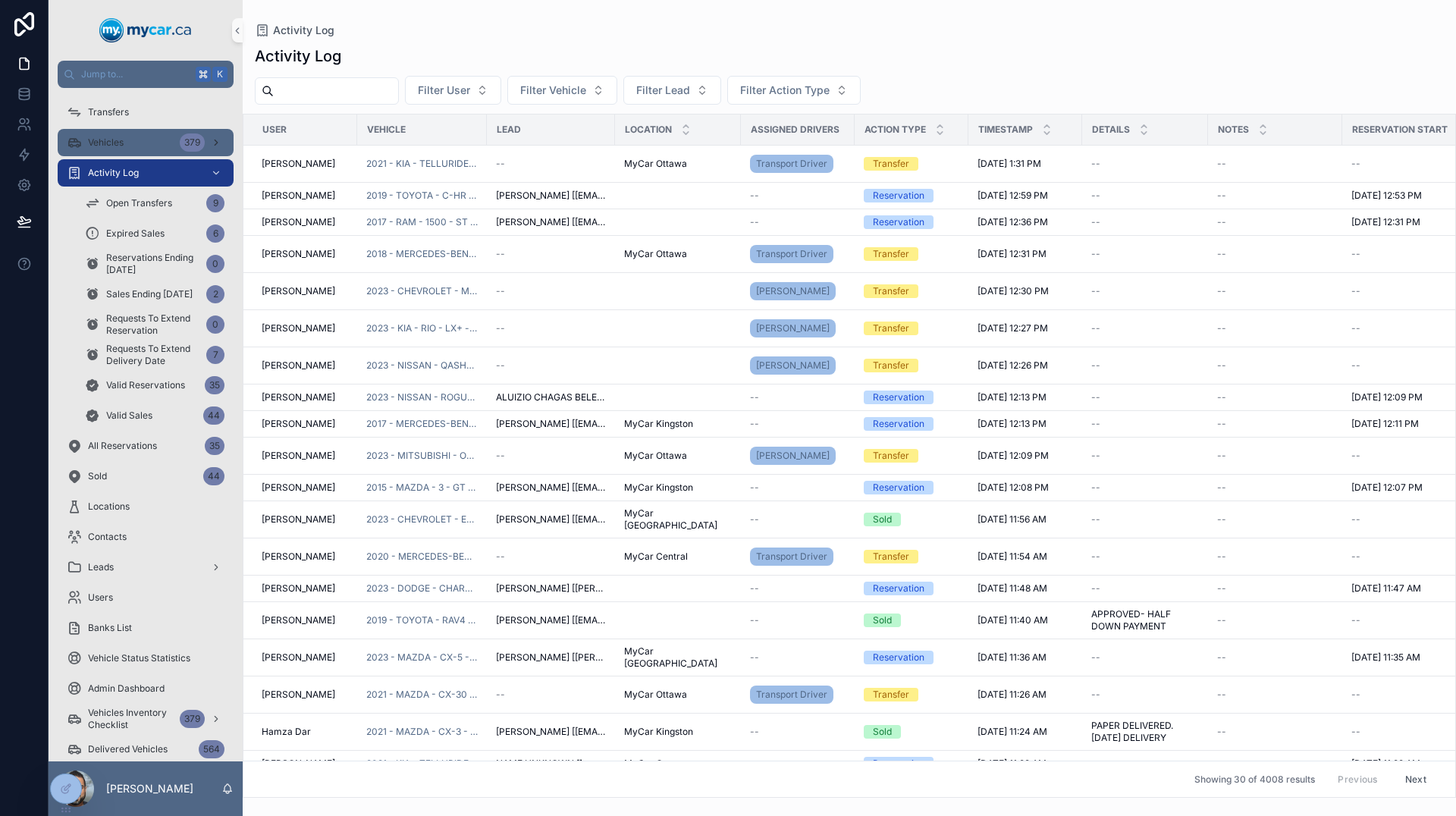
click at [143, 146] on div "Vehicles 379" at bounding box center [145, 143] width 158 height 24
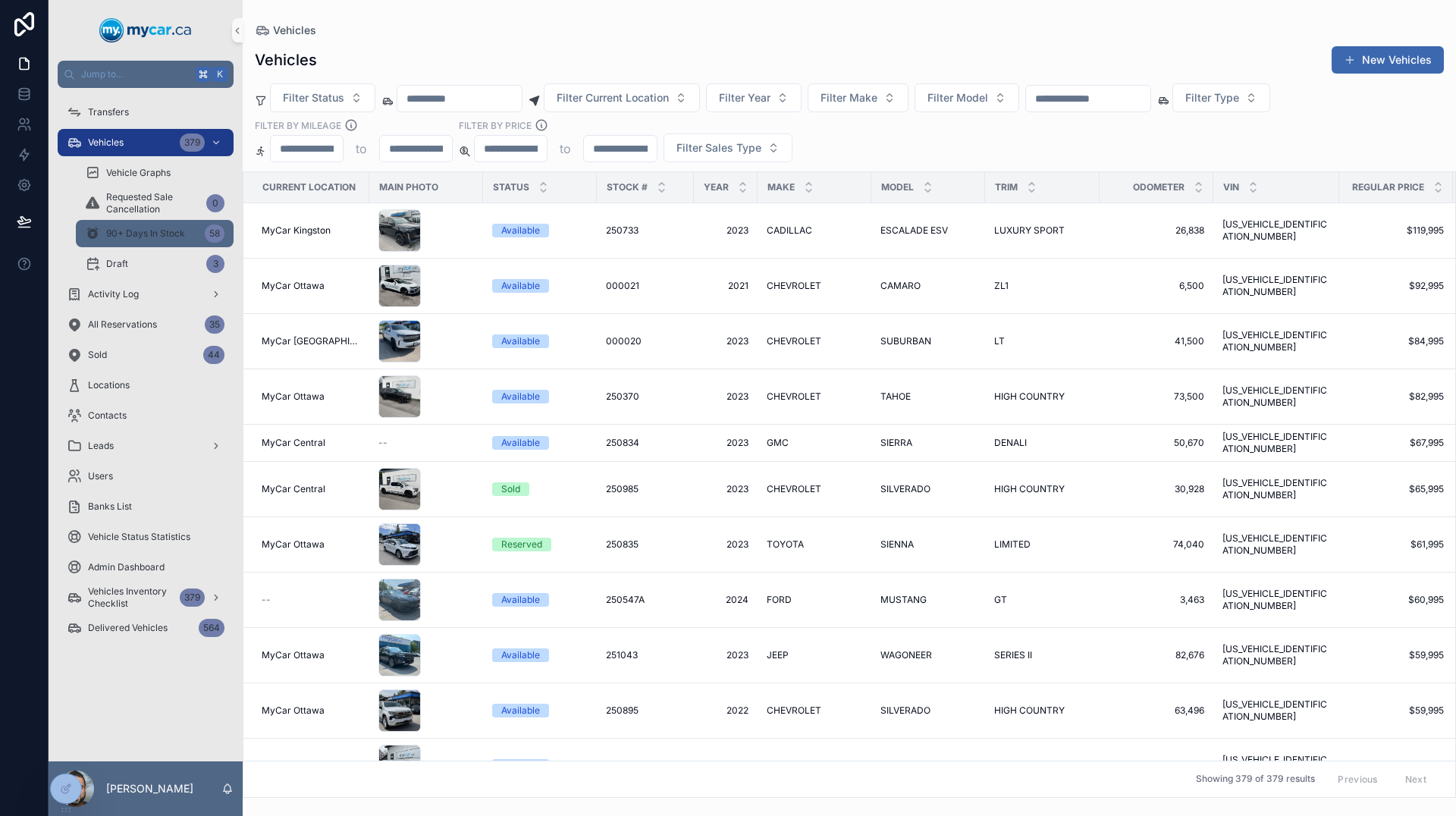
click at [132, 237] on span "90+ Days In Stock" at bounding box center [145, 233] width 79 height 13
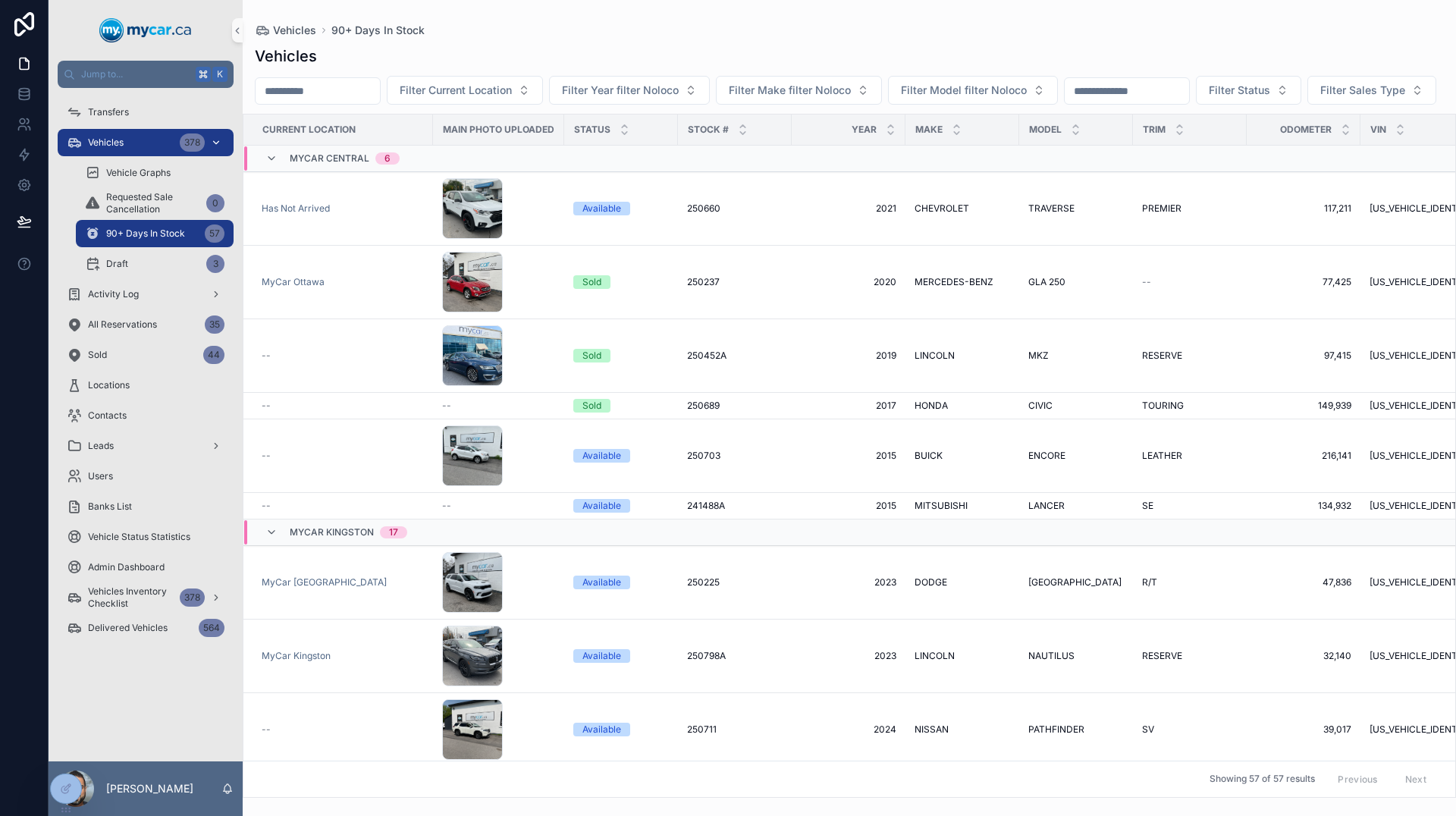
click at [182, 143] on div "378" at bounding box center [193, 143] width 25 height 18
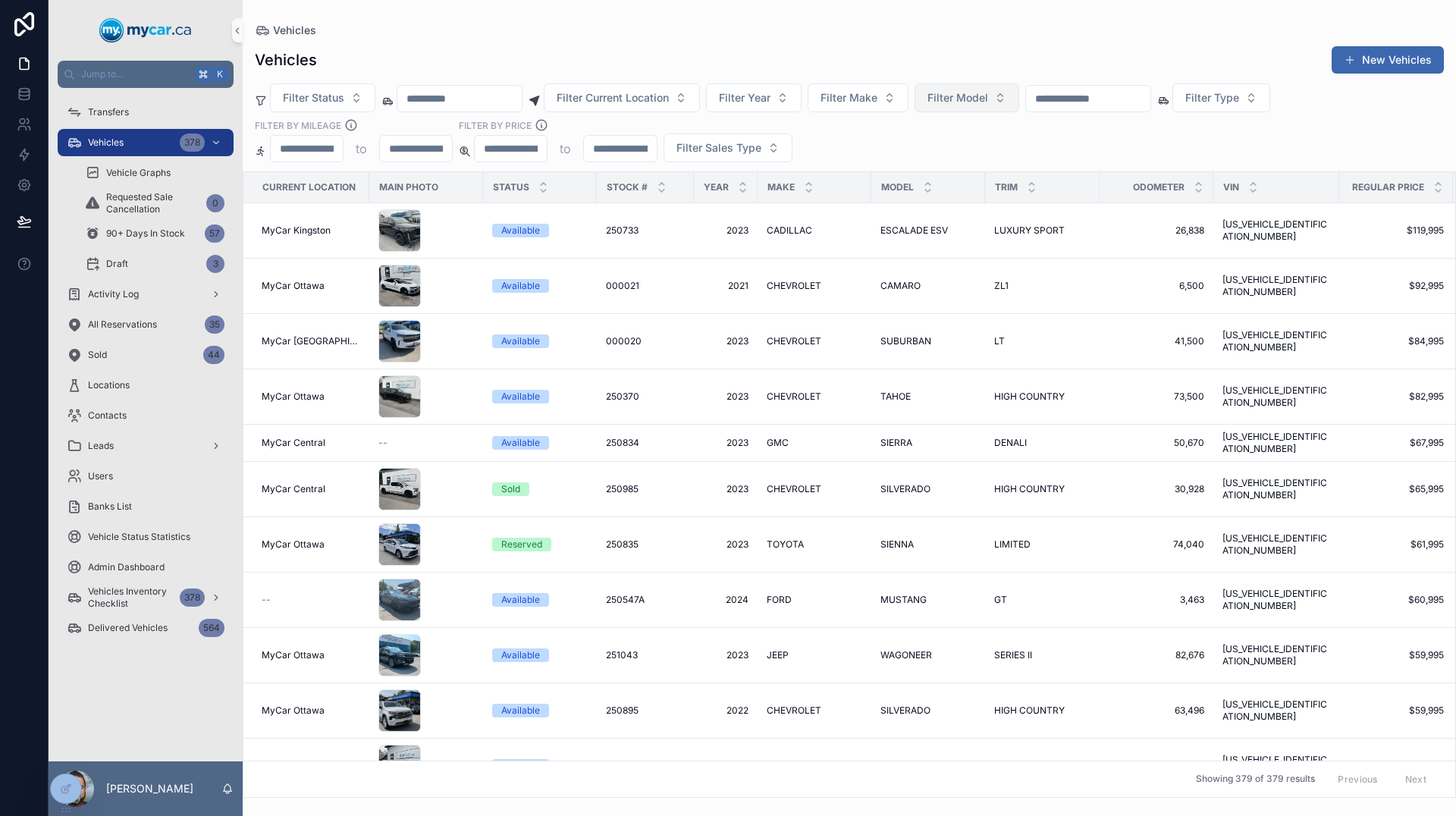
click at [1019, 99] on button "Filter Model" at bounding box center [967, 98] width 105 height 29
click at [1239, 105] on span "Filter Type" at bounding box center [1212, 98] width 54 height 15
click at [1272, 53] on div "Vehicles New Vehicles" at bounding box center [849, 60] width 1189 height 29
click at [767, 148] on button "Filter Sales Type" at bounding box center [728, 148] width 129 height 29
click at [729, 218] on div "Wholesale" at bounding box center [727, 209] width 182 height 24
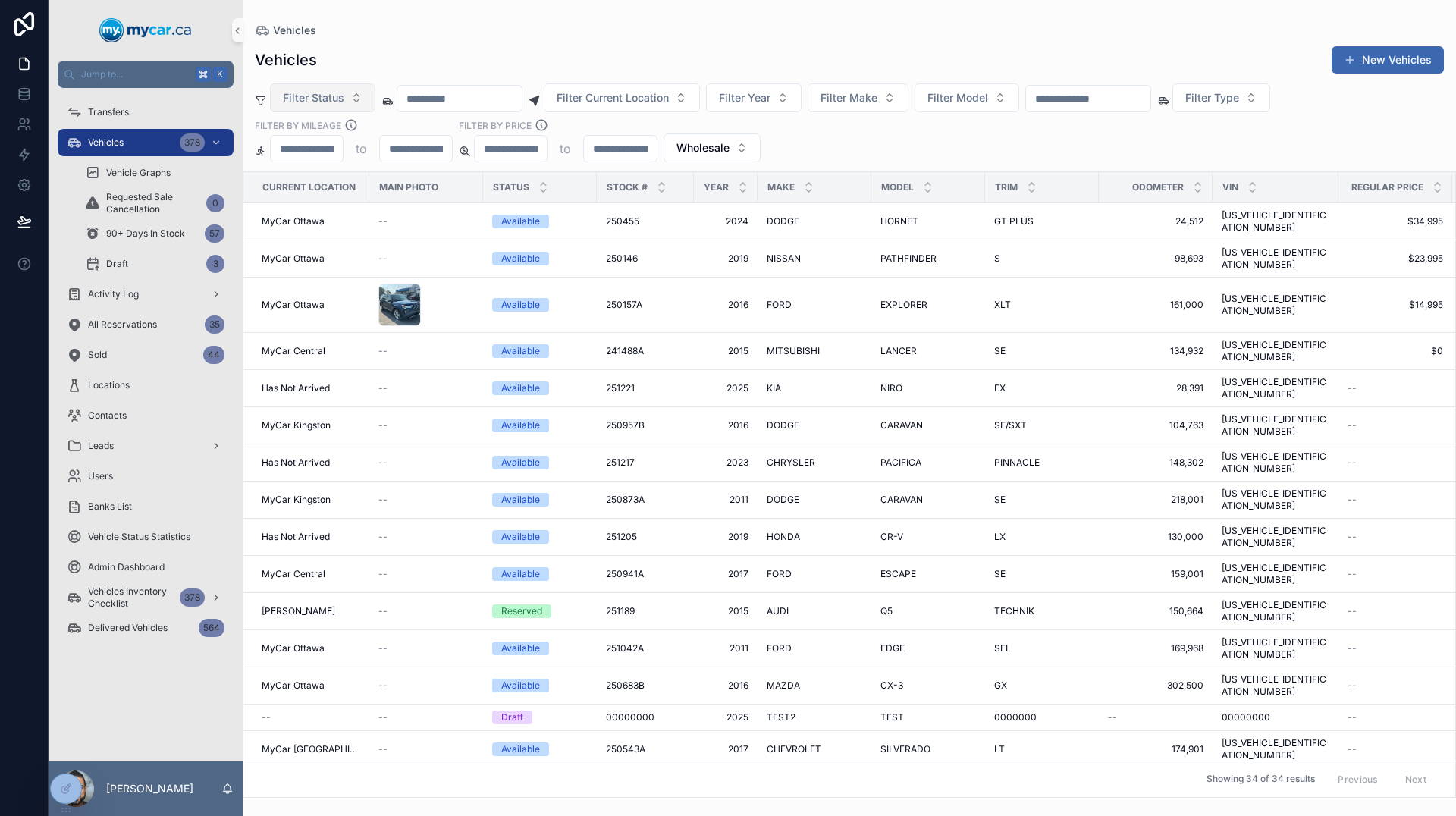
click at [326, 94] on span "Filter Status" at bounding box center [313, 98] width 62 height 15
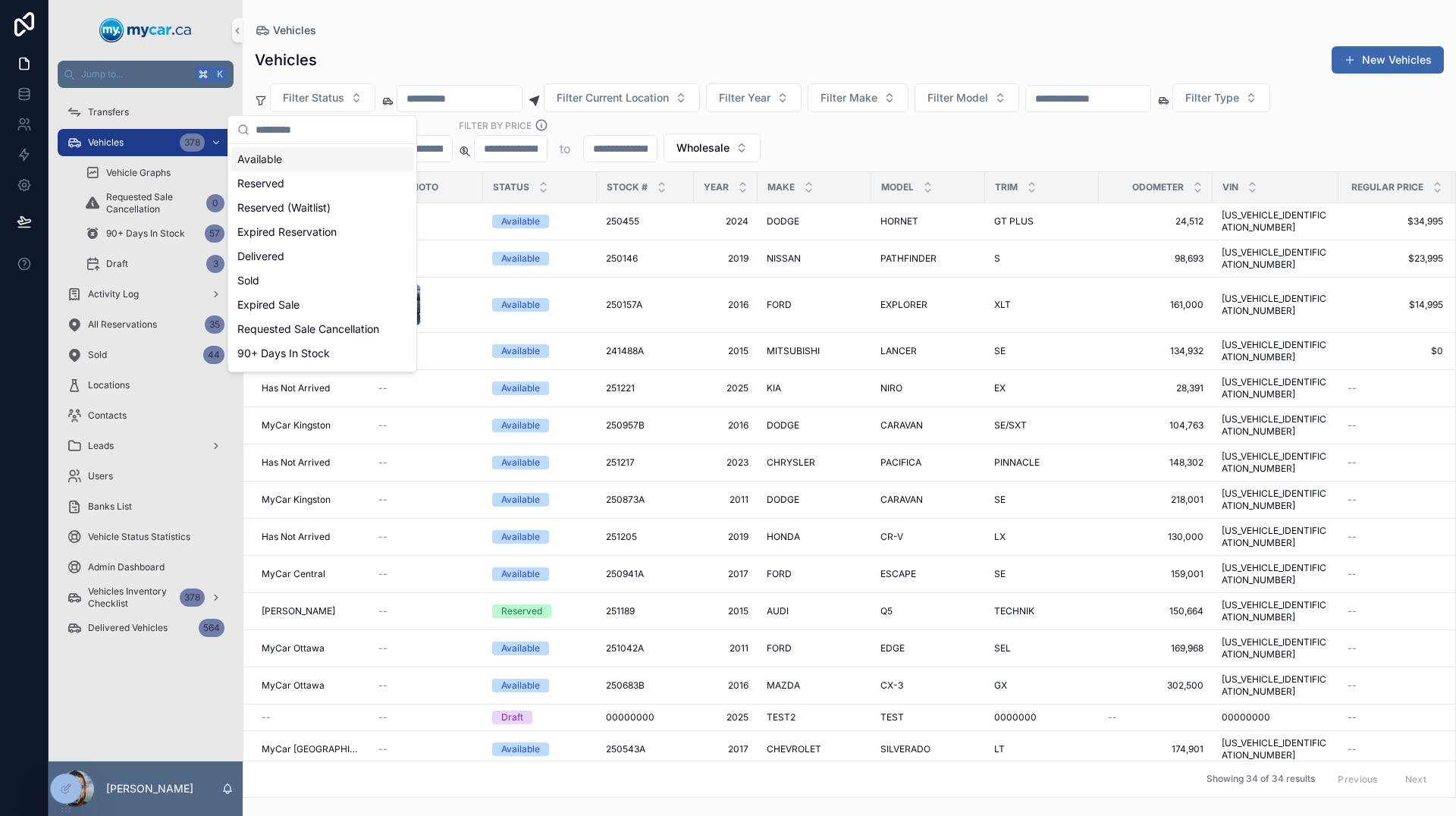
click at [478, 55] on div "Vehicles New Vehicles" at bounding box center [849, 60] width 1189 height 29
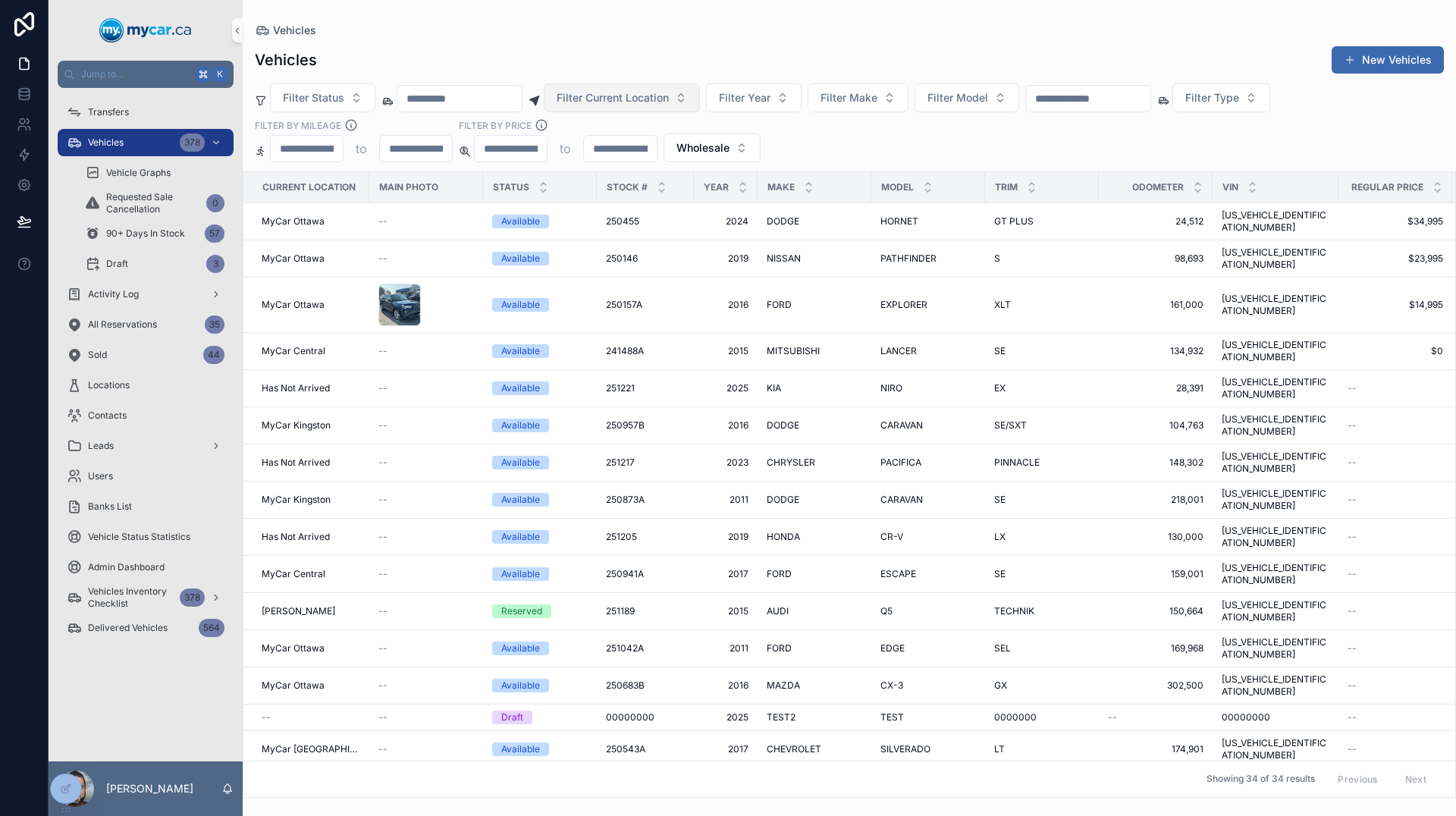
click at [657, 94] on span "Filter Current Location" at bounding box center [613, 98] width 113 height 15
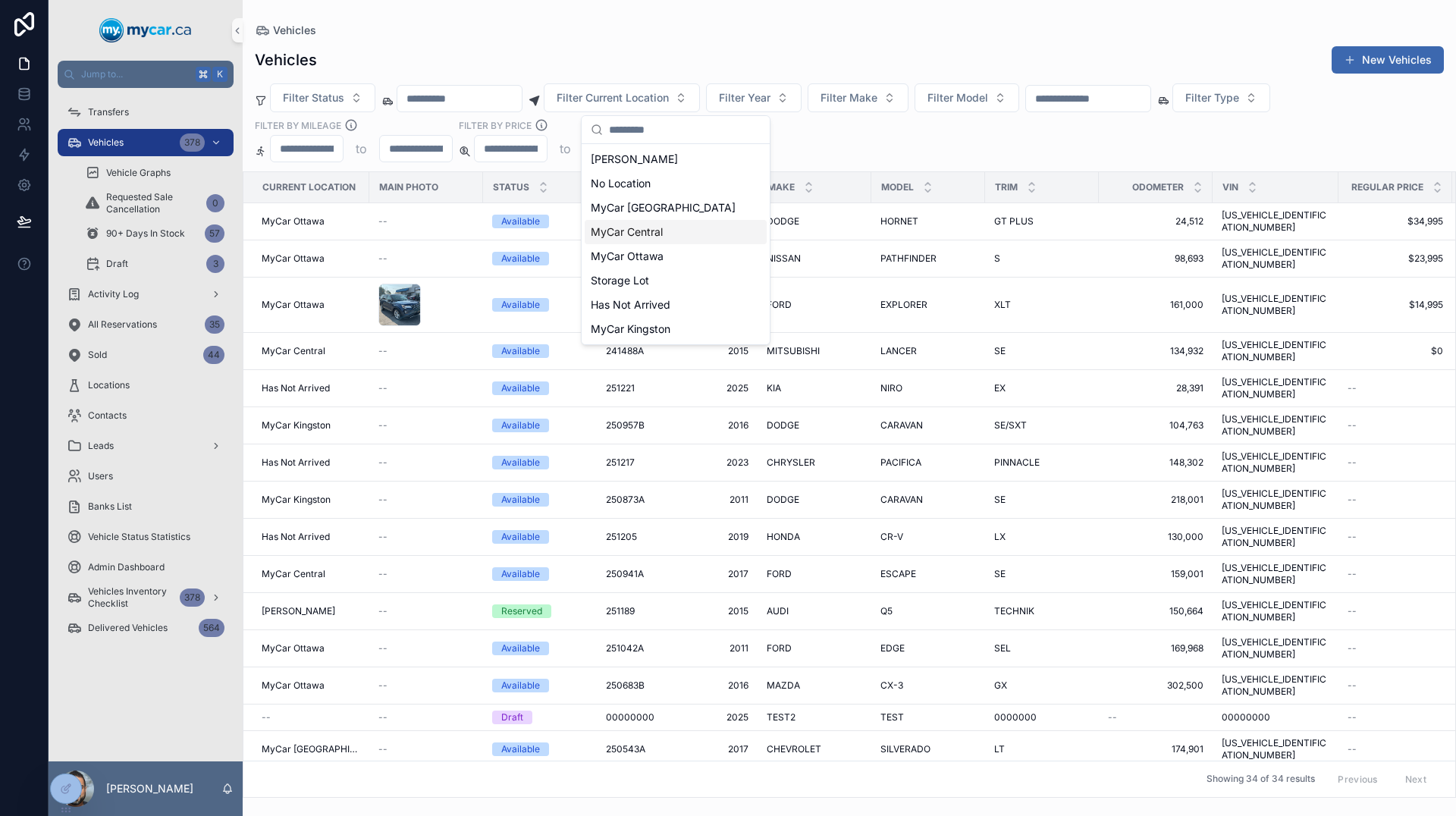
click at [643, 226] on span "MyCar Central" at bounding box center [627, 232] width 72 height 15
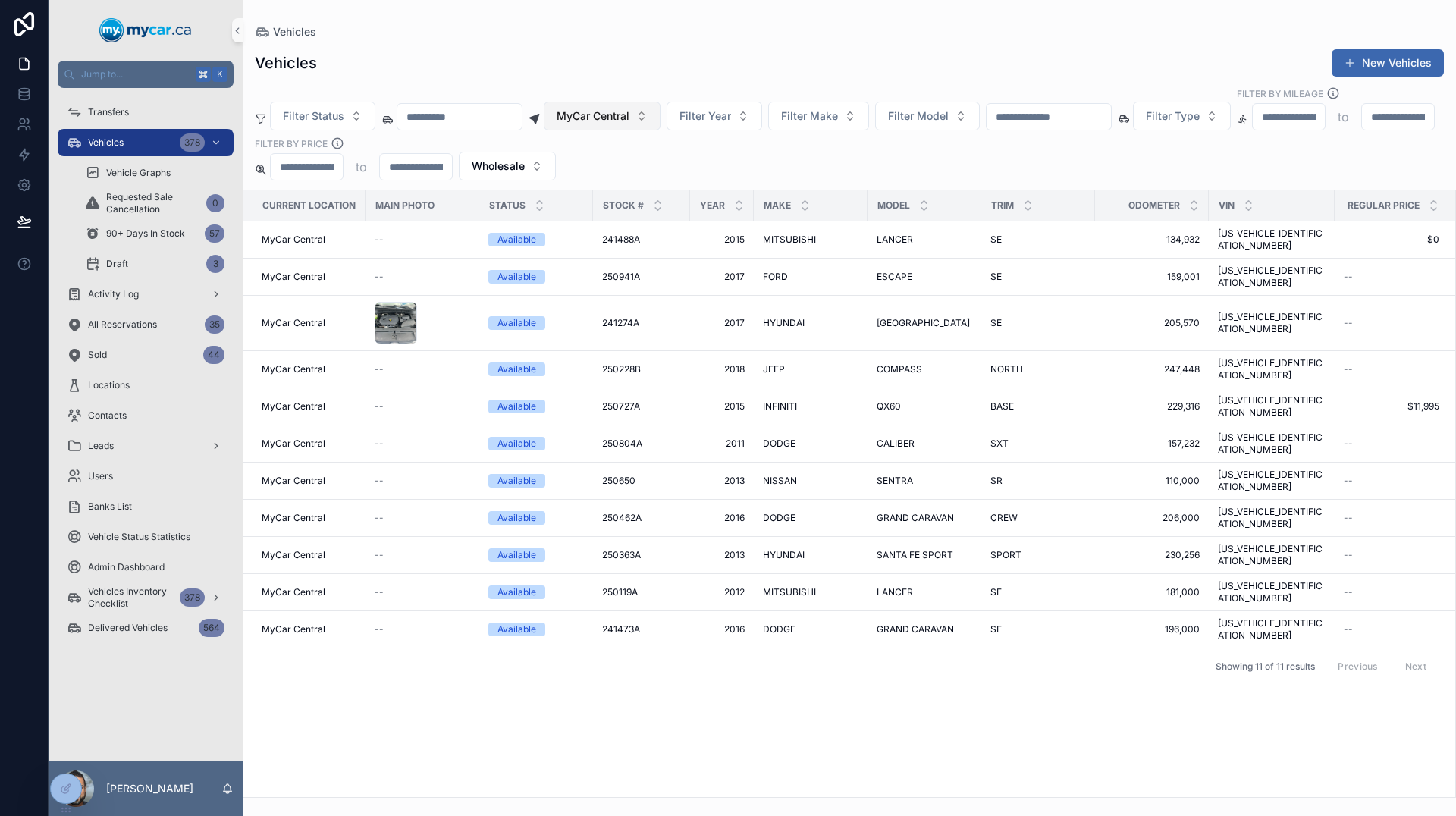
click at [661, 102] on button "MyCar Central" at bounding box center [602, 116] width 117 height 29
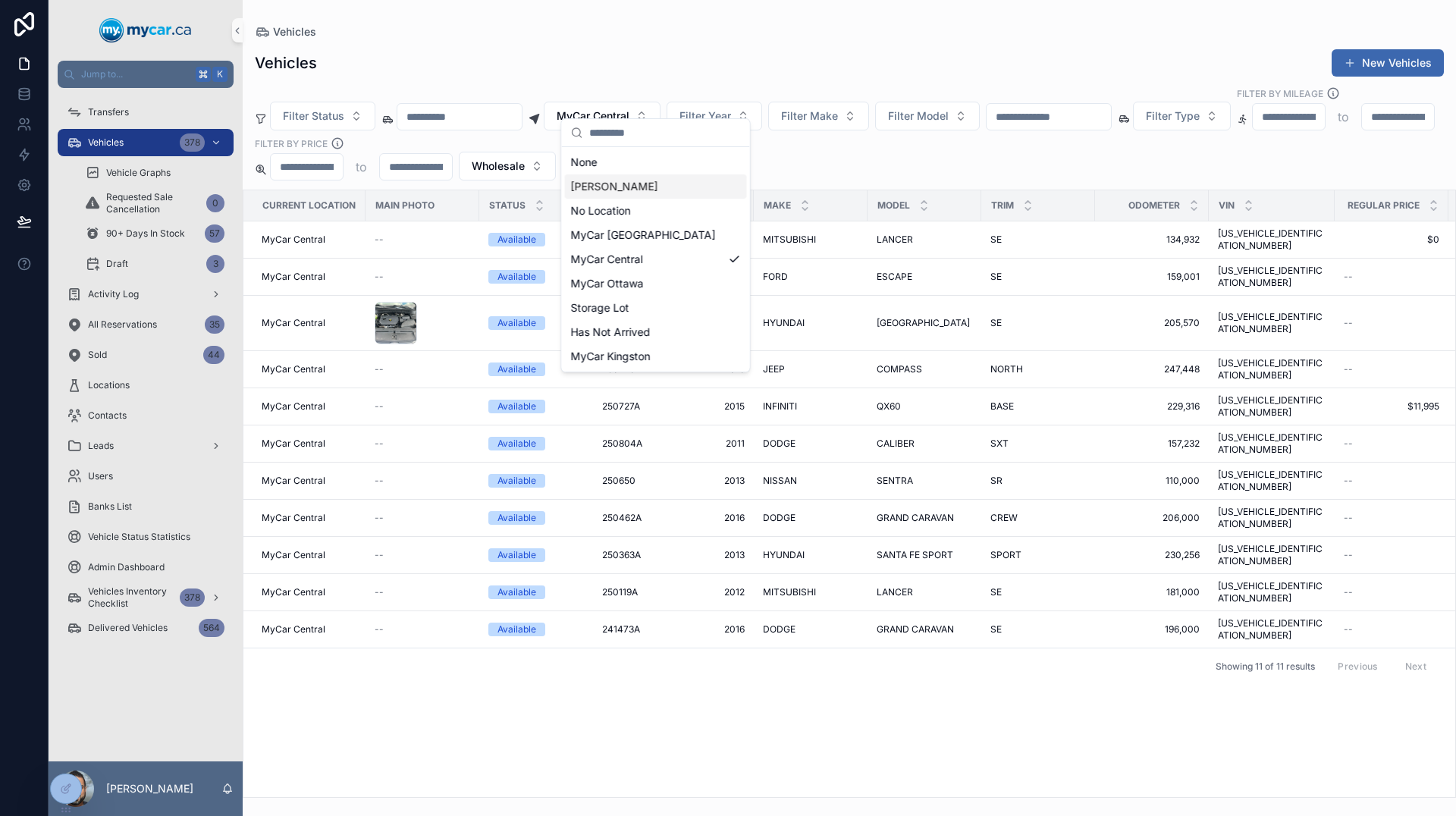
click at [651, 190] on span "[PERSON_NAME]" at bounding box center [614, 187] width 88 height 15
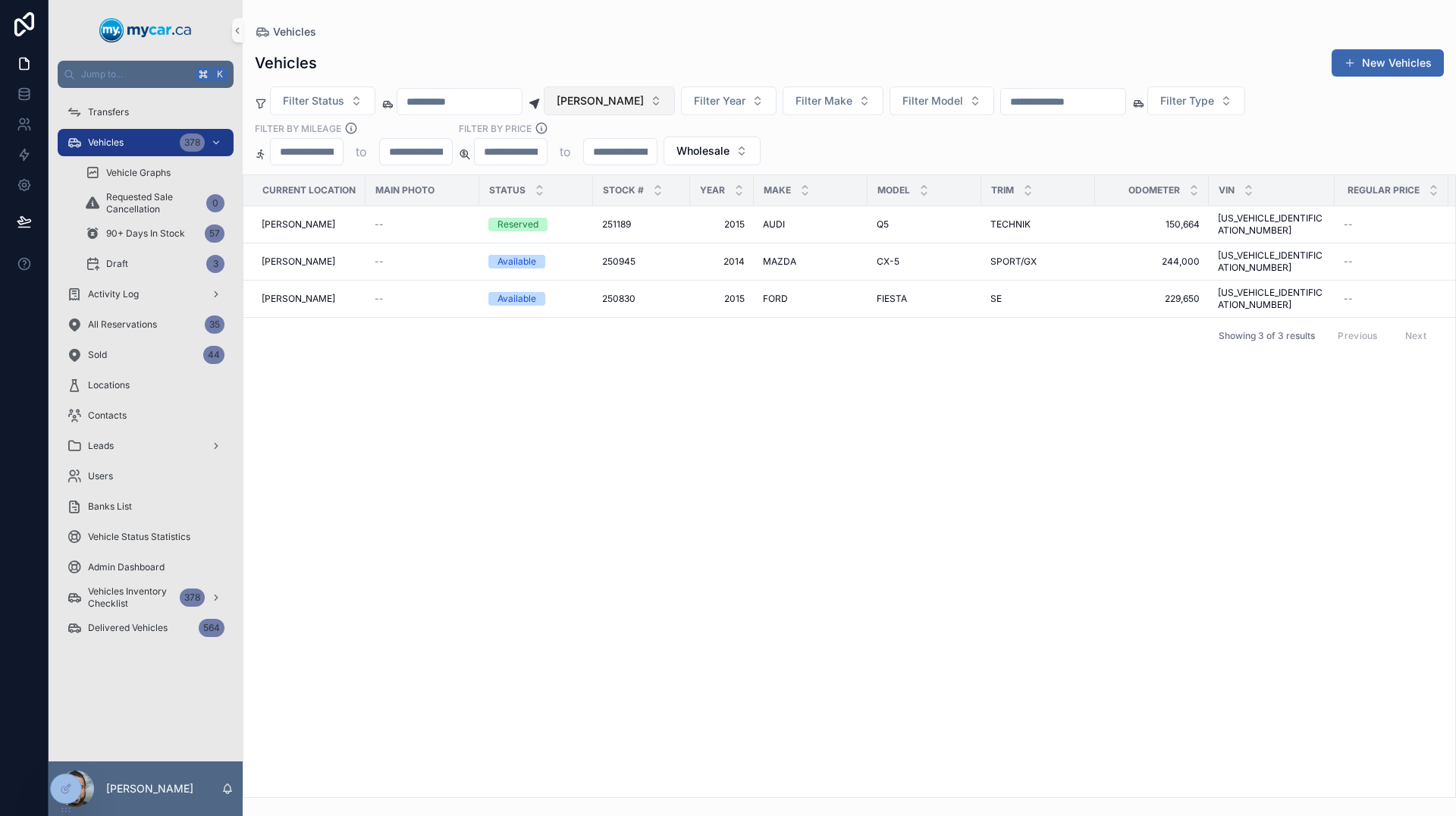
click at [658, 92] on button "[PERSON_NAME]" at bounding box center [608, 101] width 131 height 29
click at [821, 459] on div "Current Location Main Photo Status Stock # Year Make Model Trim Odometer VIN Re…" at bounding box center [849, 486] width 1212 height 622
click at [675, 96] on button "[PERSON_NAME]" at bounding box center [608, 101] width 131 height 29
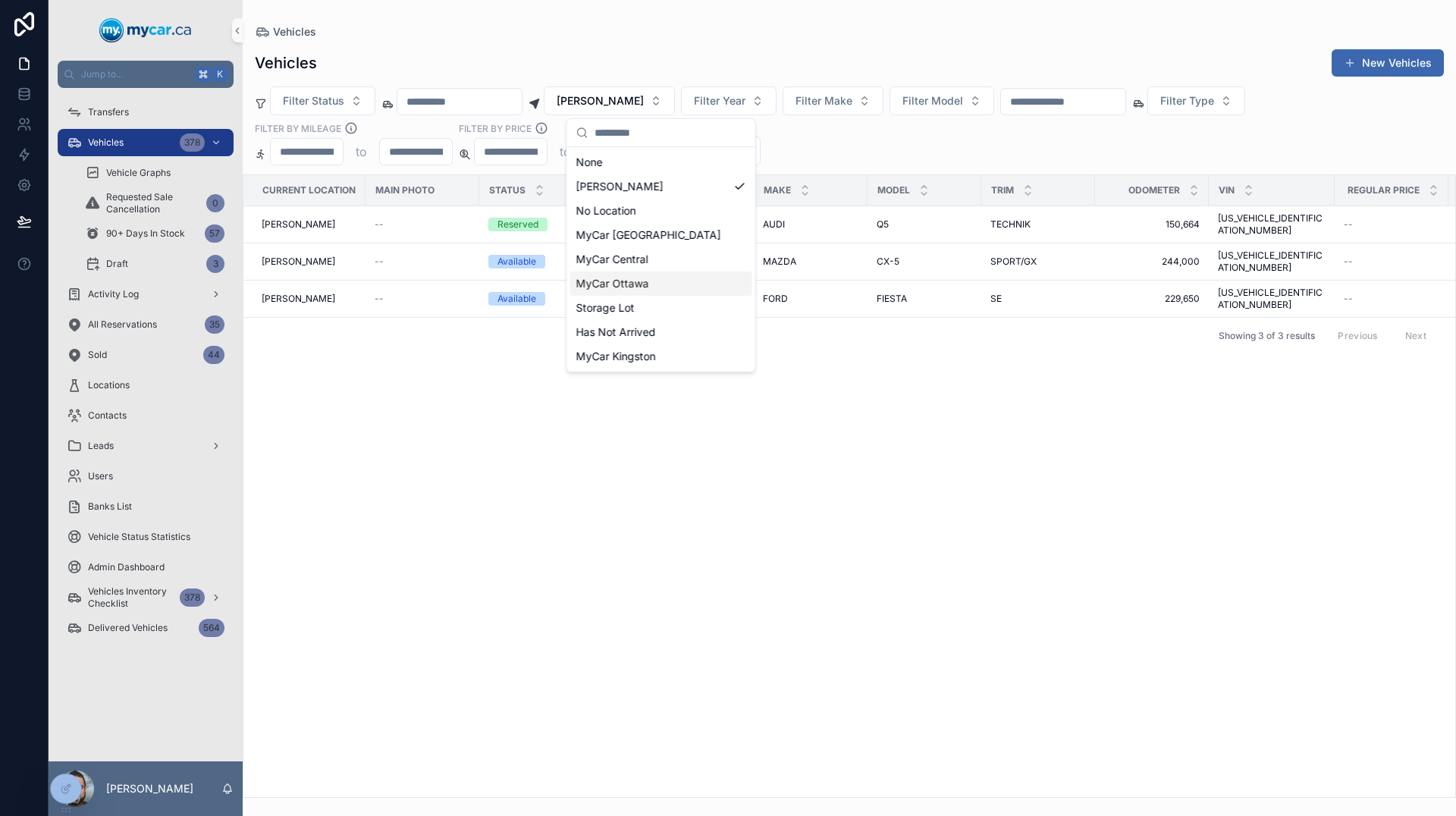
click at [695, 283] on div "MyCar Ottawa" at bounding box center [661, 283] width 182 height 24
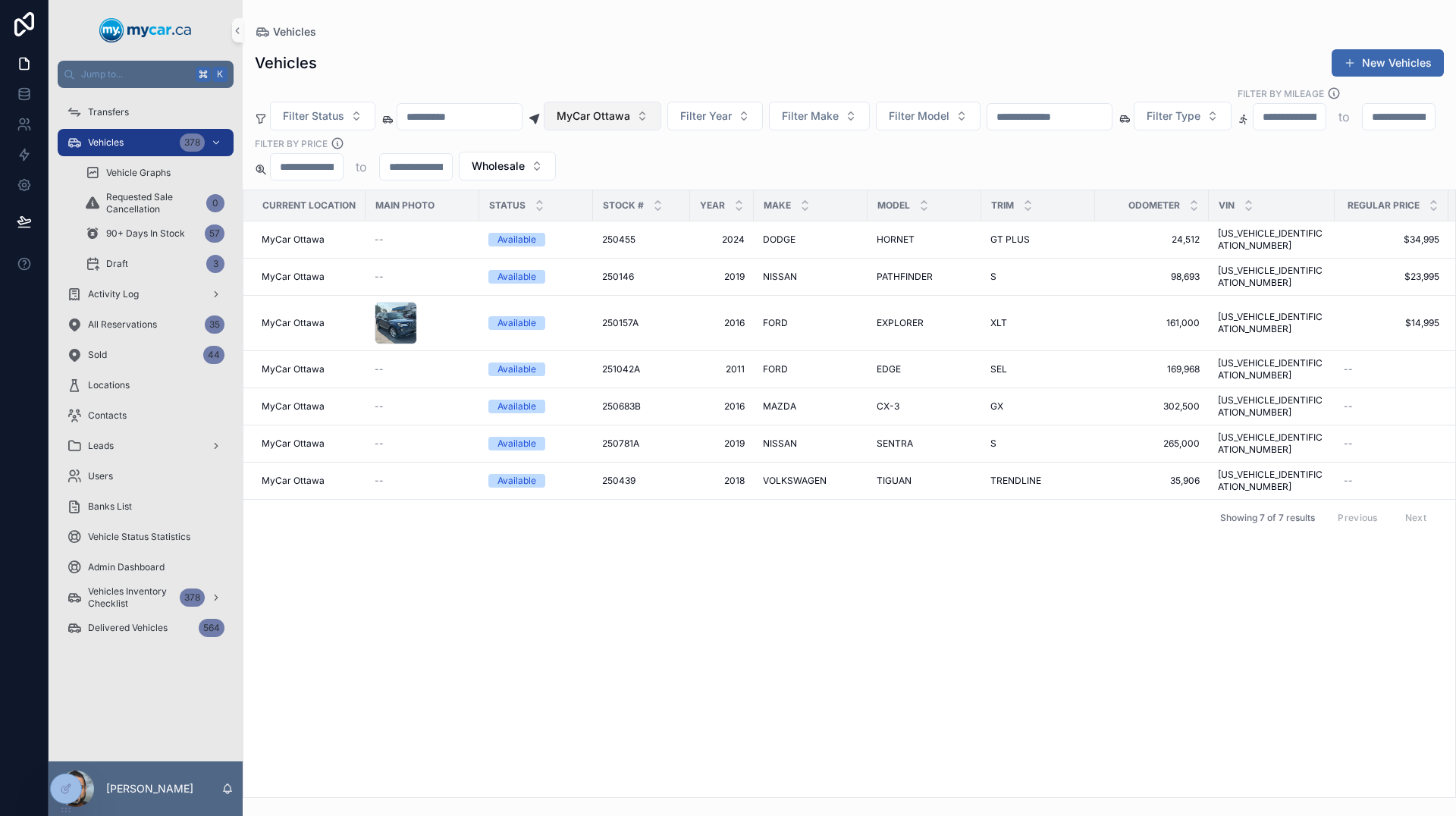
click at [630, 108] on span "MyCar Ottawa" at bounding box center [593, 116] width 73 height 15
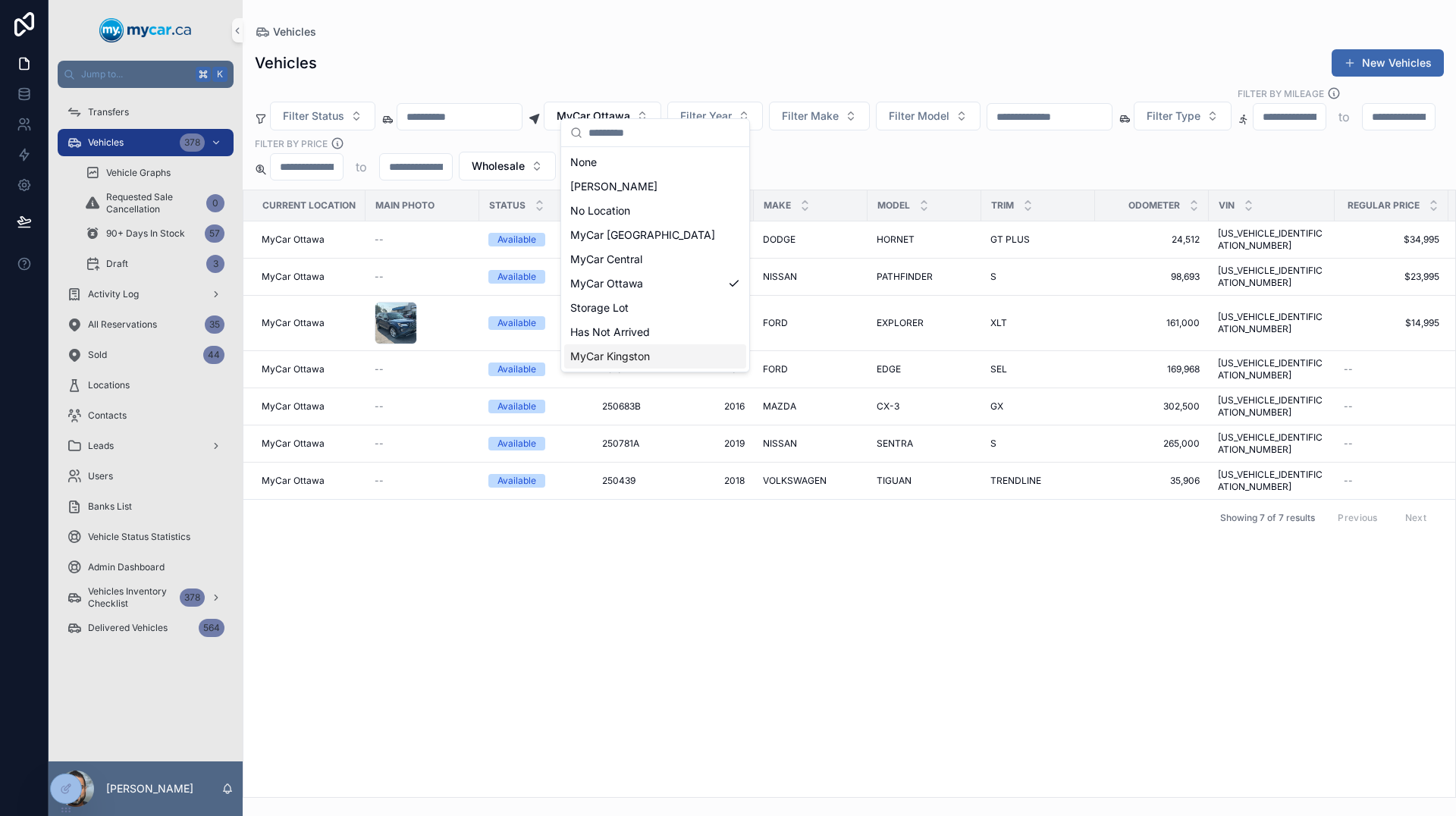
click at [633, 358] on span "MyCar Kingston" at bounding box center [610, 357] width 80 height 15
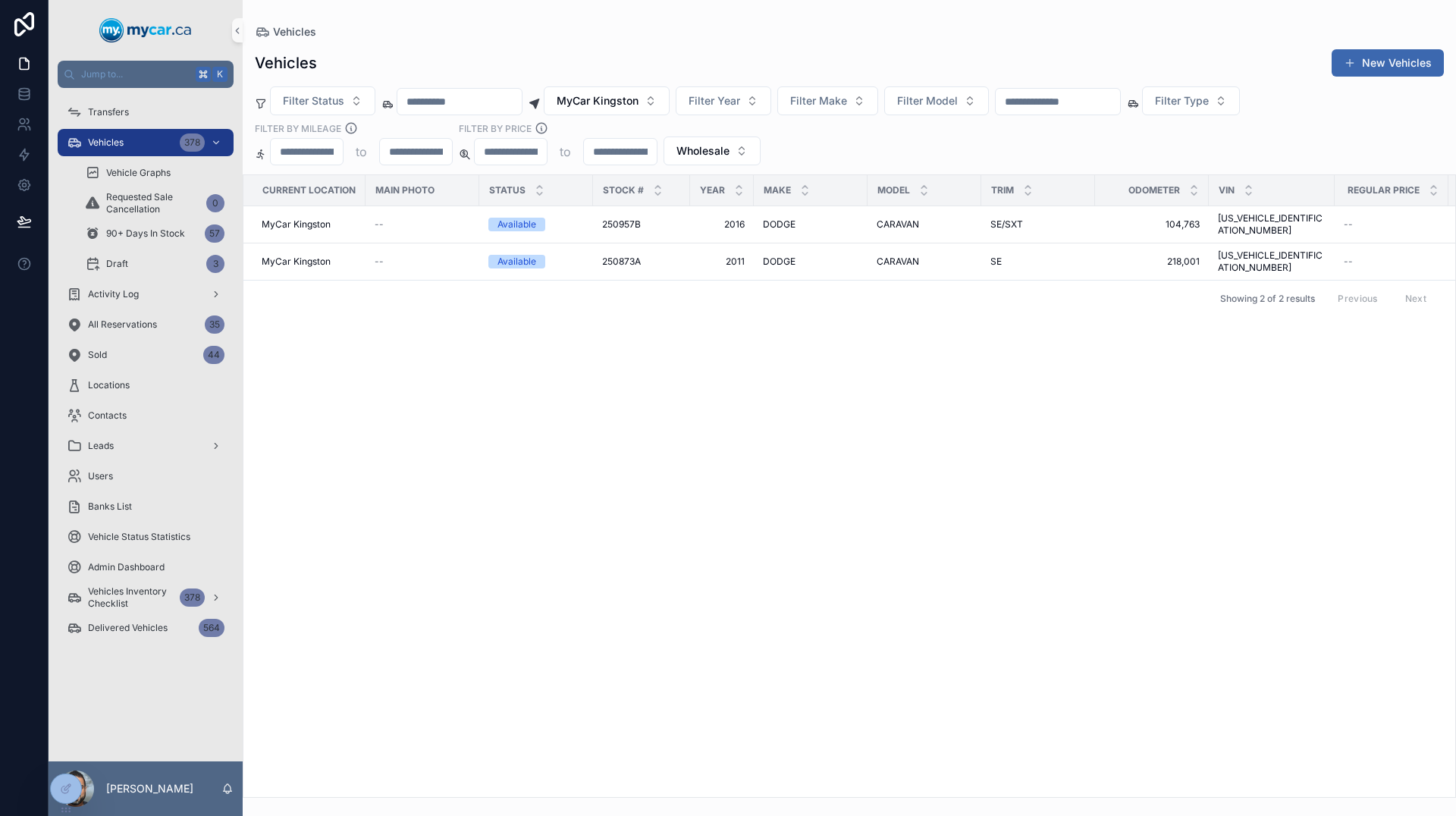
click at [639, 118] on div "Filter Status MyCar Kingston Filter Year Filter Make Filter Model Filter Type F…" at bounding box center [849, 126] width 1213 height 79
click at [638, 105] on span "MyCar Kingston" at bounding box center [598, 101] width 82 height 15
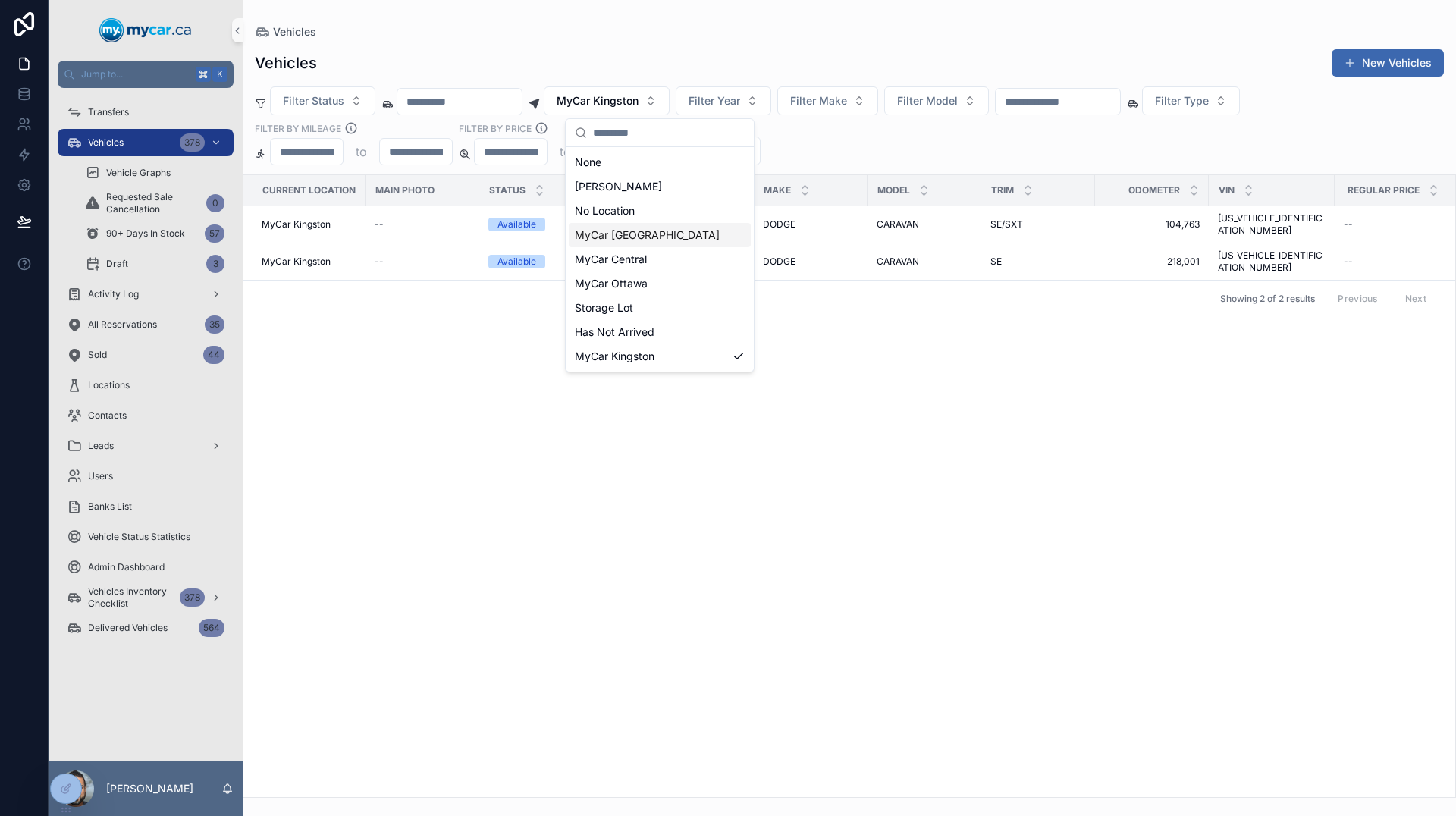
click at [636, 233] on span "MyCar [GEOGRAPHIC_DATA]" at bounding box center [648, 235] width 145 height 15
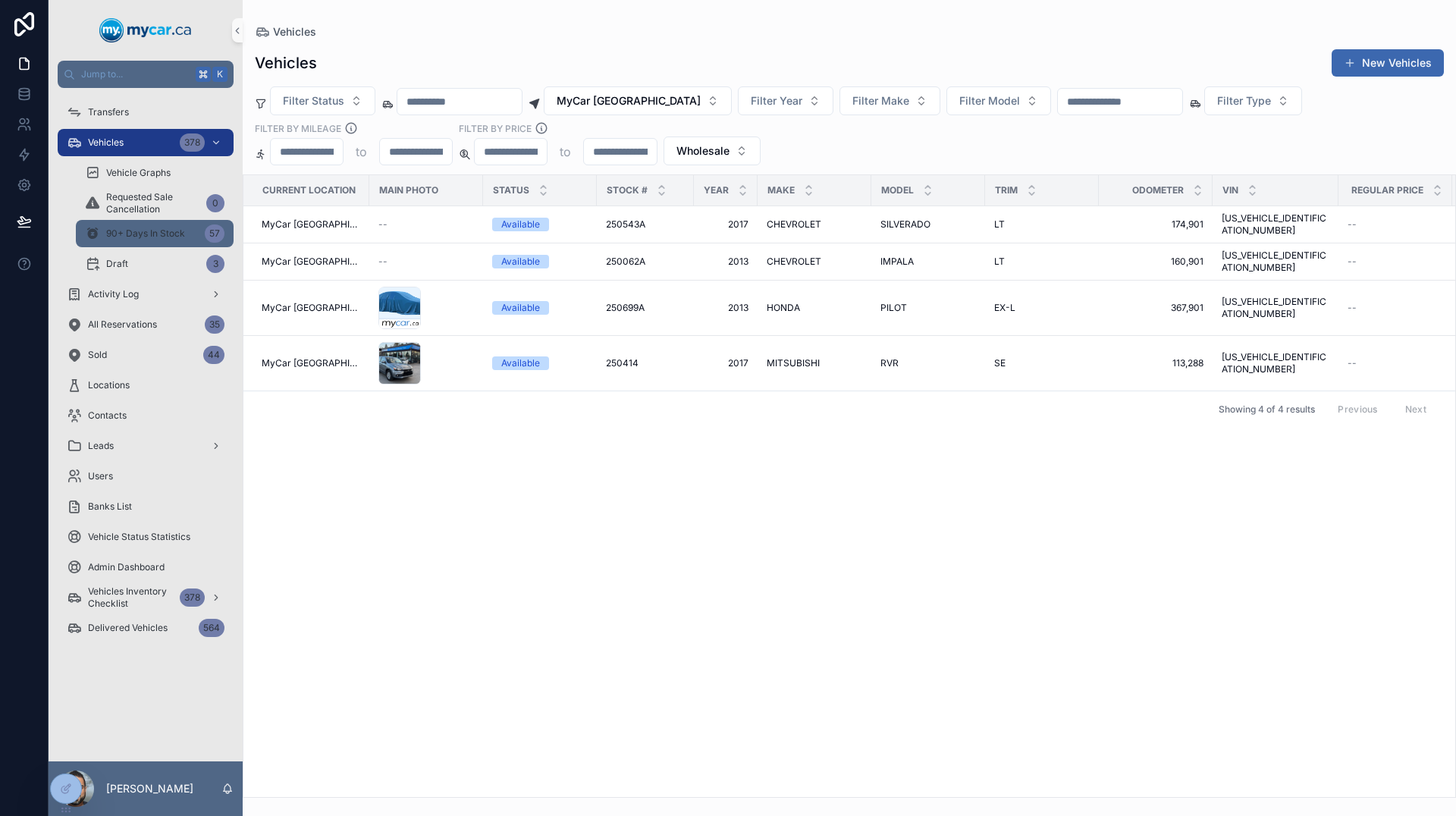
click at [131, 238] on span "90+ Days In Stock" at bounding box center [145, 233] width 79 height 13
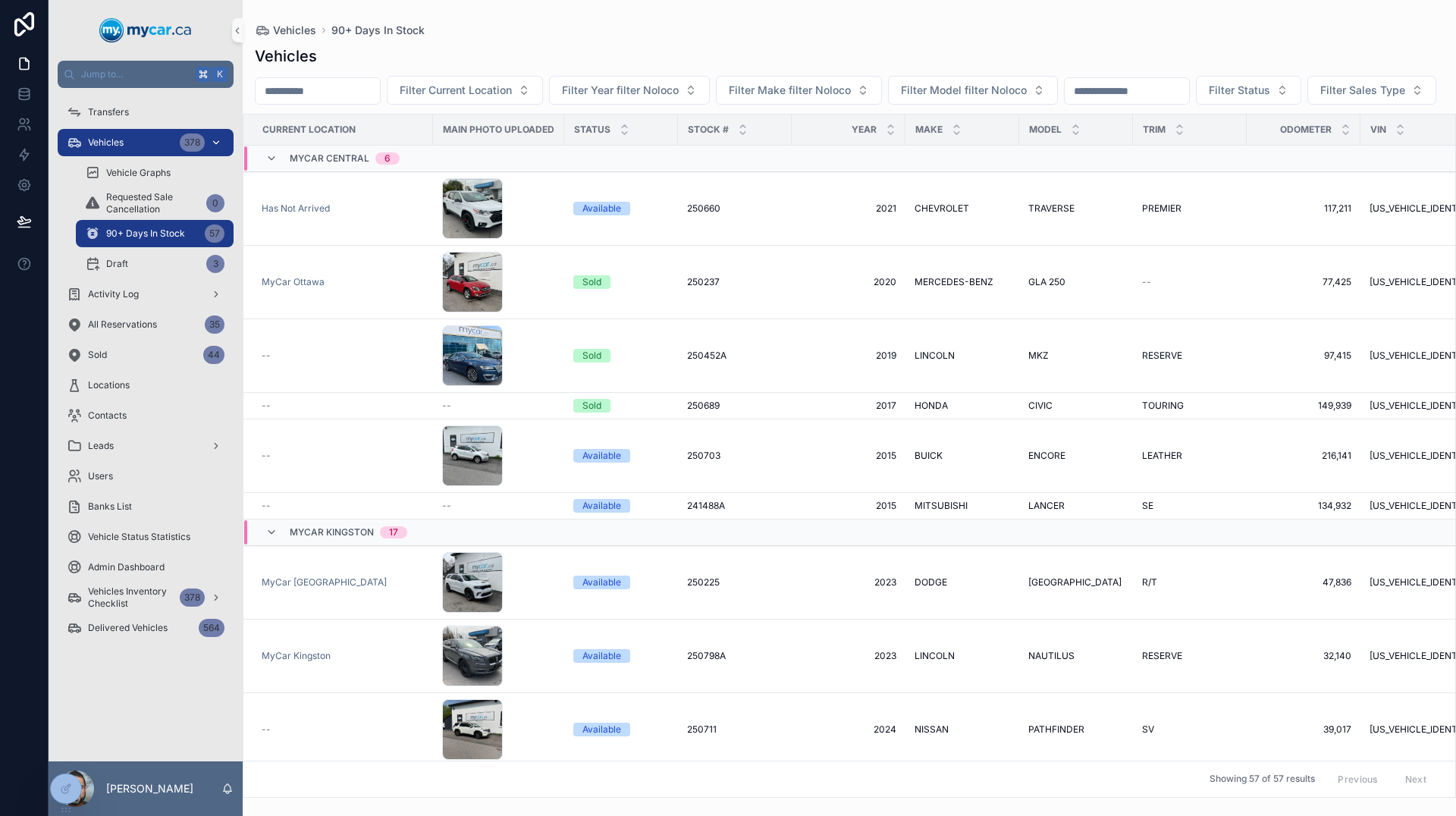
click at [173, 148] on div "Vehicles 378" at bounding box center [145, 143] width 158 height 24
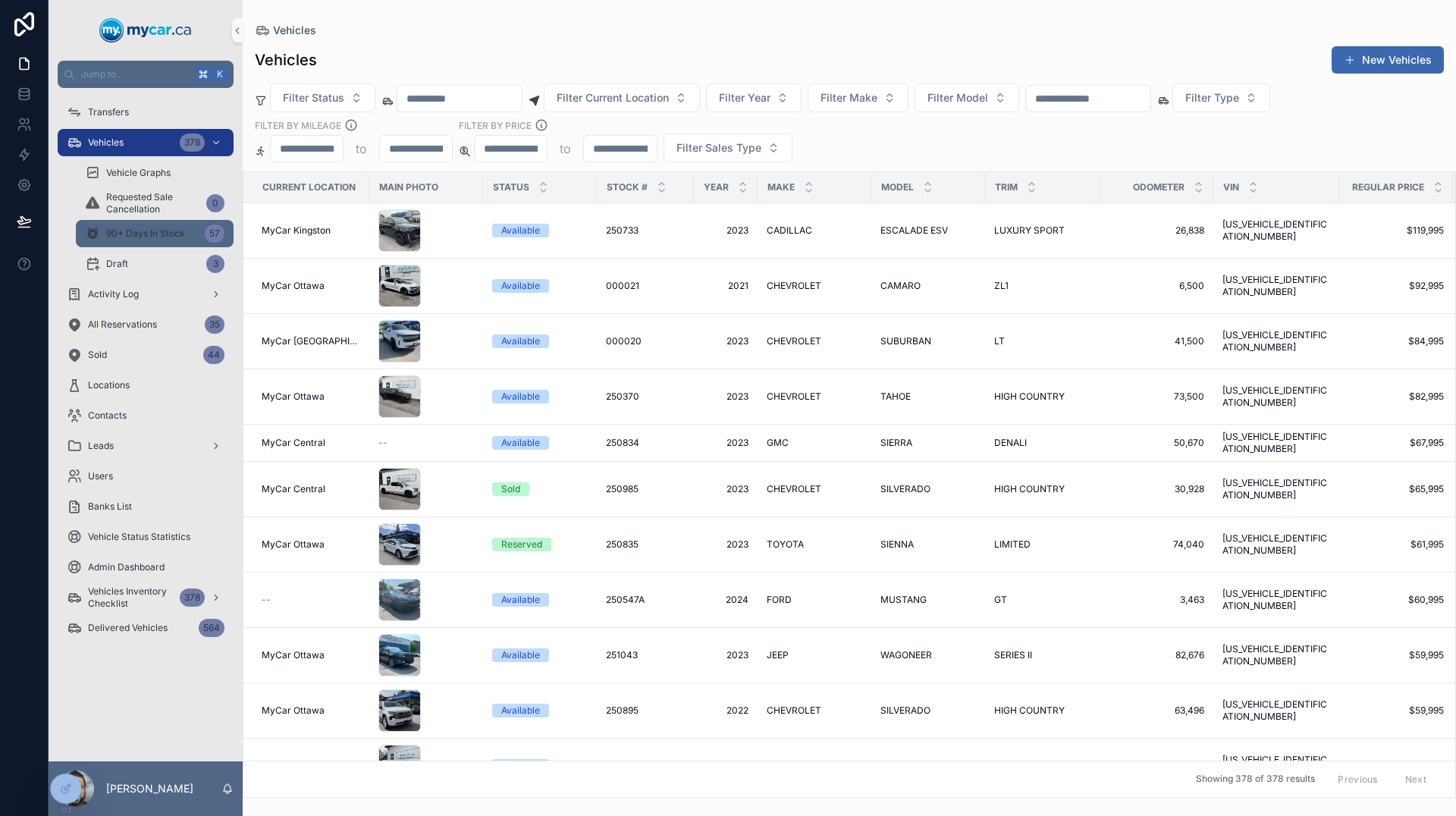
click at [168, 231] on span "90+ Days In Stock" at bounding box center [145, 233] width 79 height 13
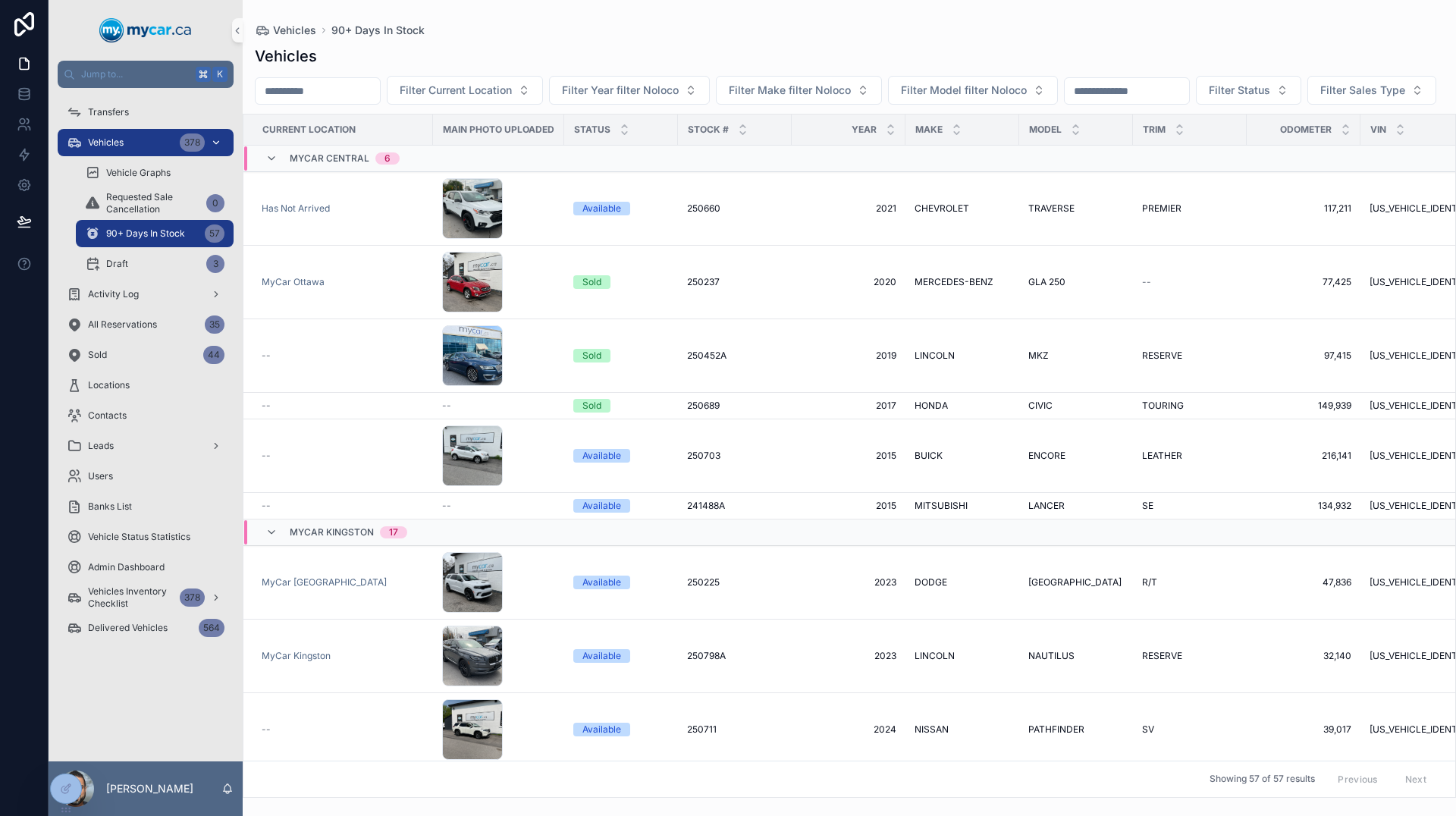
click at [142, 138] on div "Vehicles 378" at bounding box center [145, 143] width 158 height 24
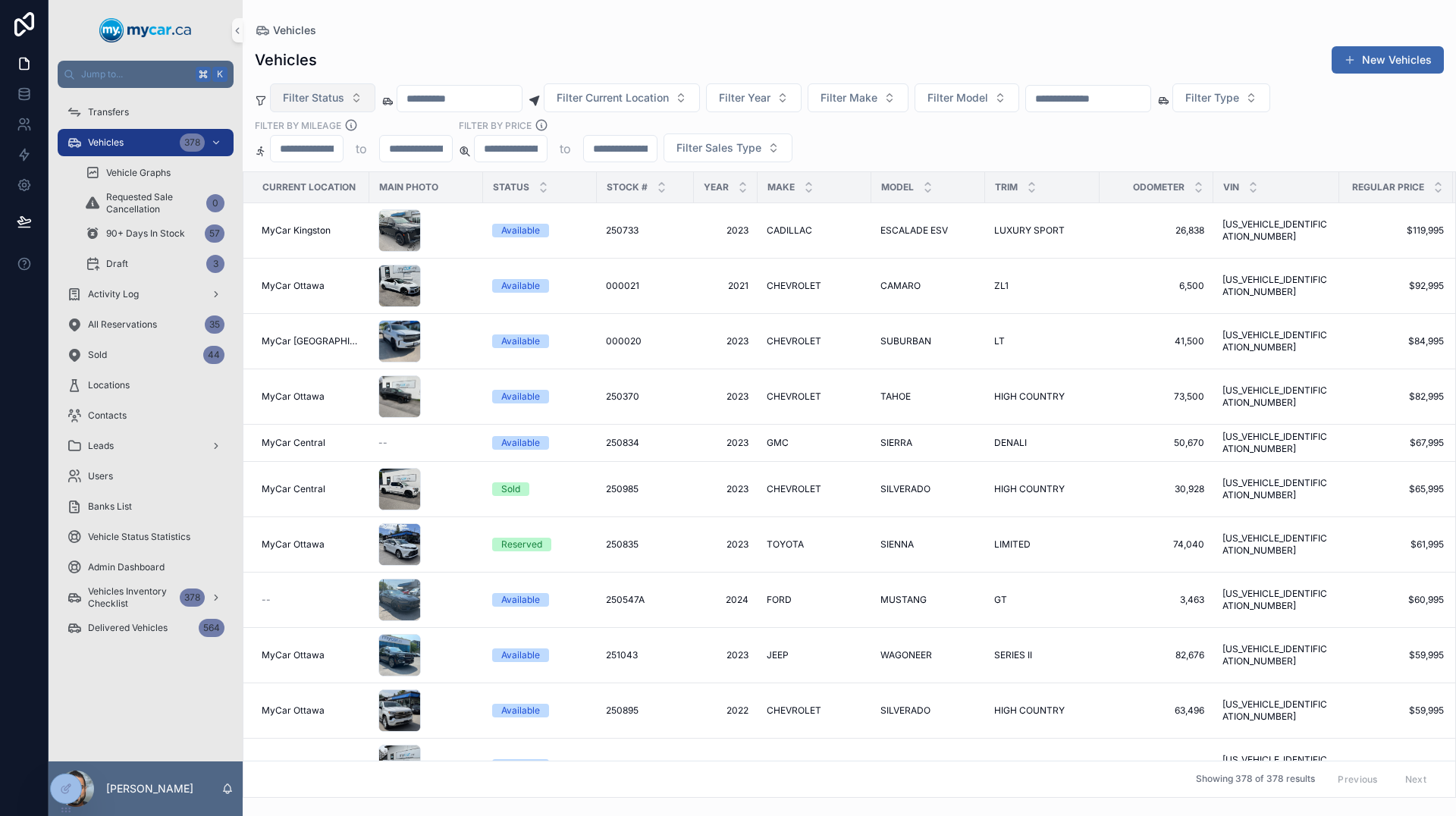
click at [324, 97] on span "Filter Status" at bounding box center [313, 98] width 62 height 15
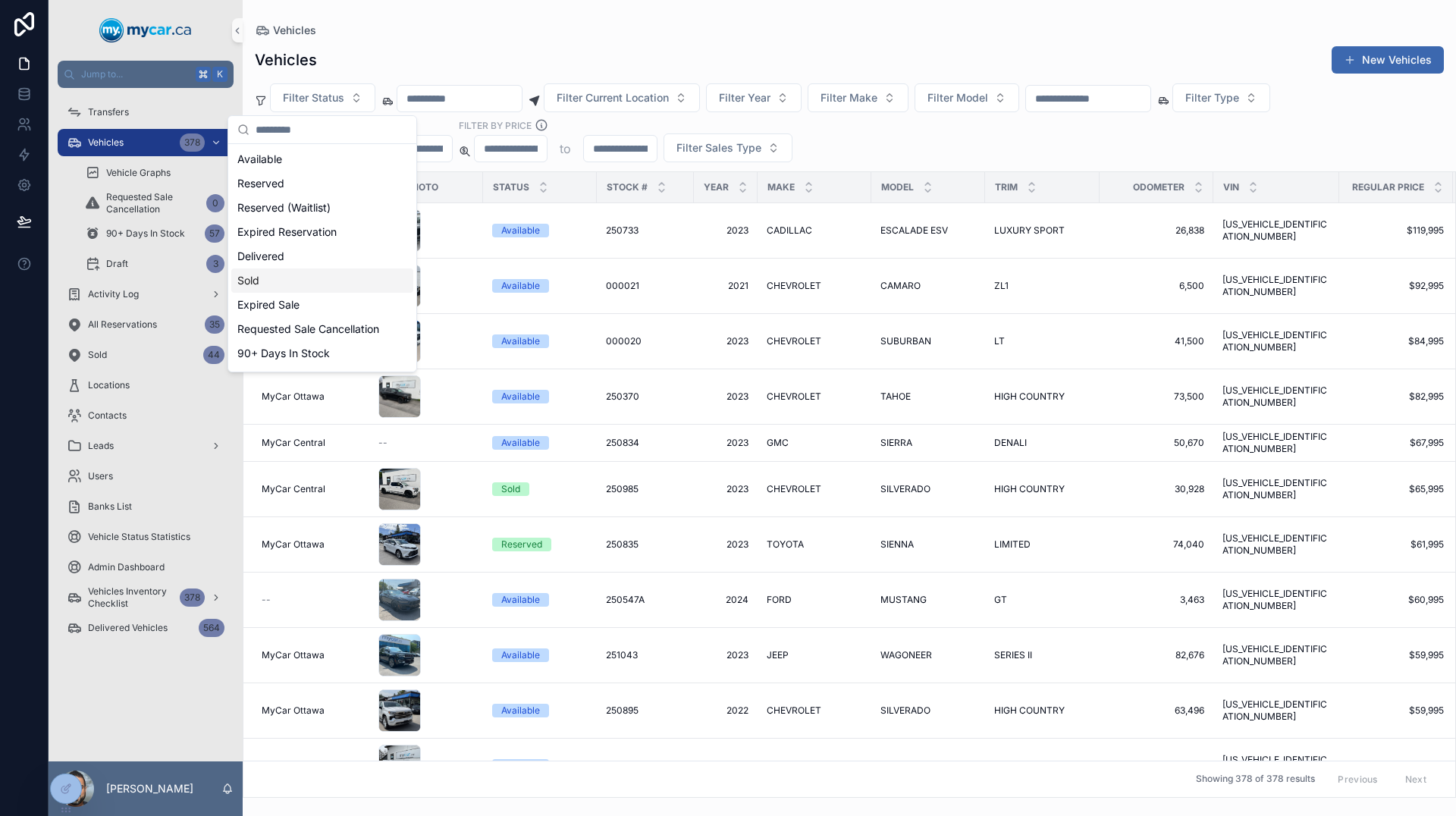
click at [290, 281] on div "Sold" at bounding box center [323, 280] width 182 height 24
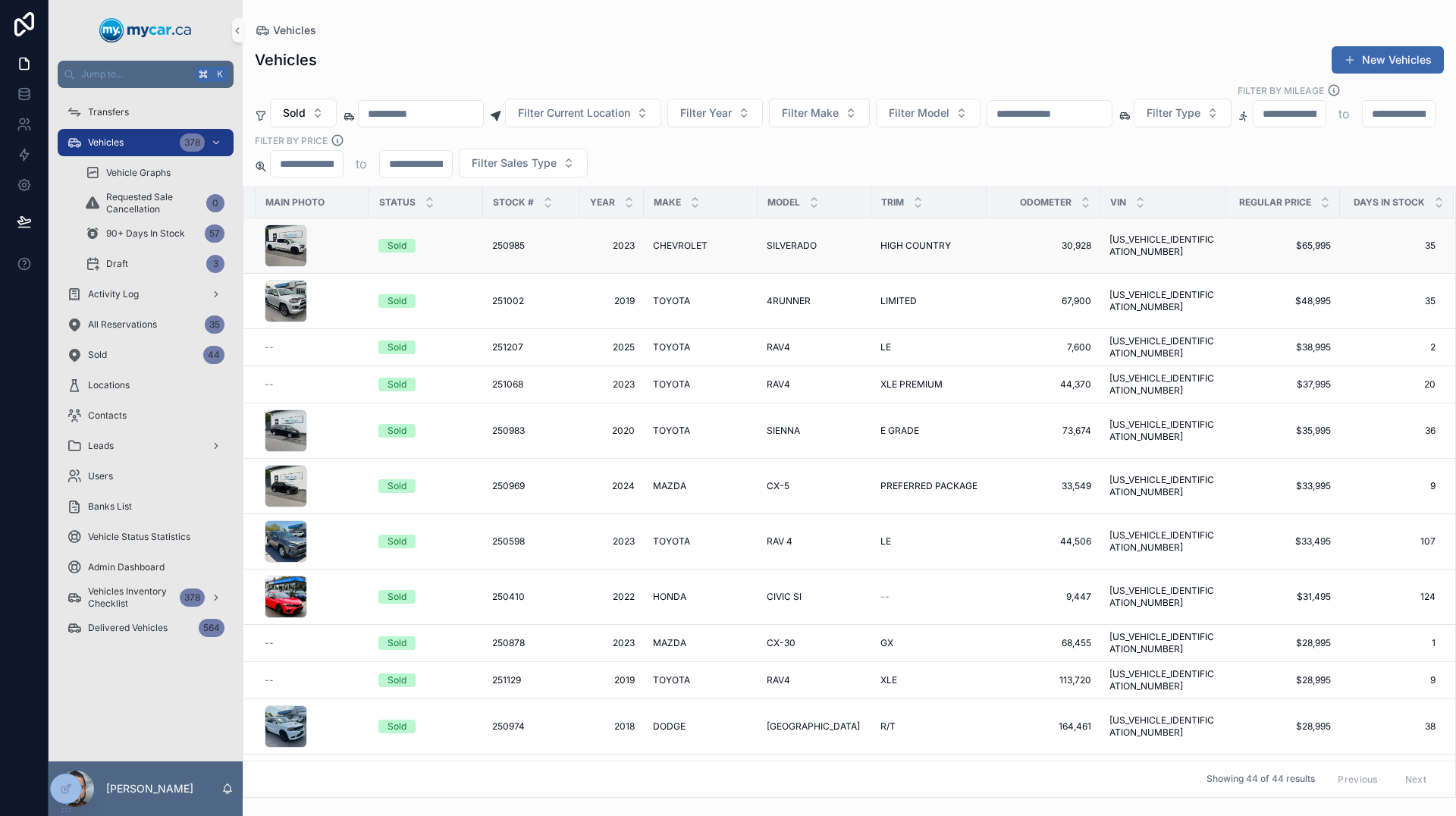
scroll to position [0, 116]
click at [1434, 201] on icon "scrollable content" at bounding box center [1439, 206] width 10 height 10
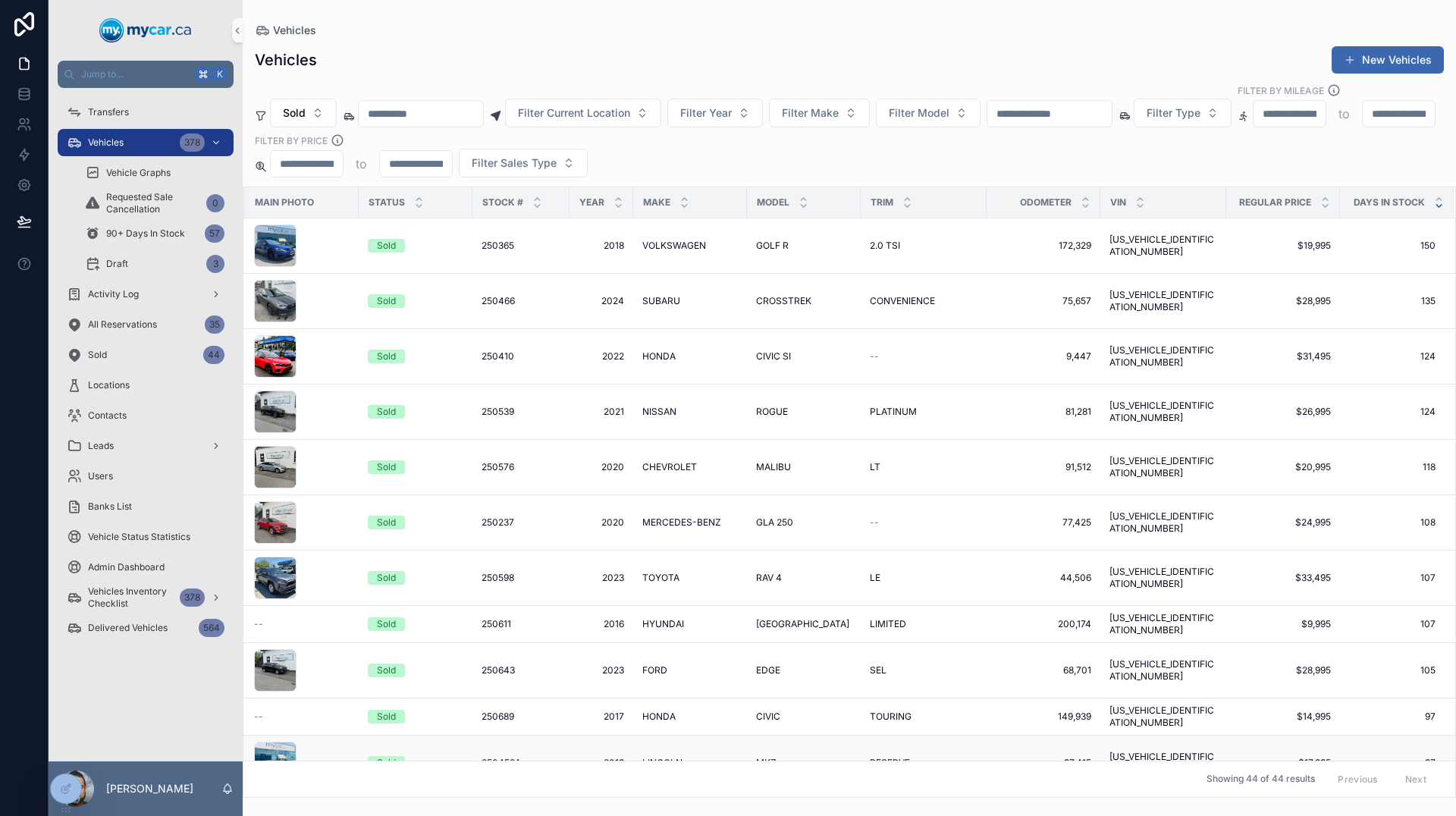
scroll to position [0, 131]
click at [323, 105] on button "Sold" at bounding box center [303, 113] width 67 height 29
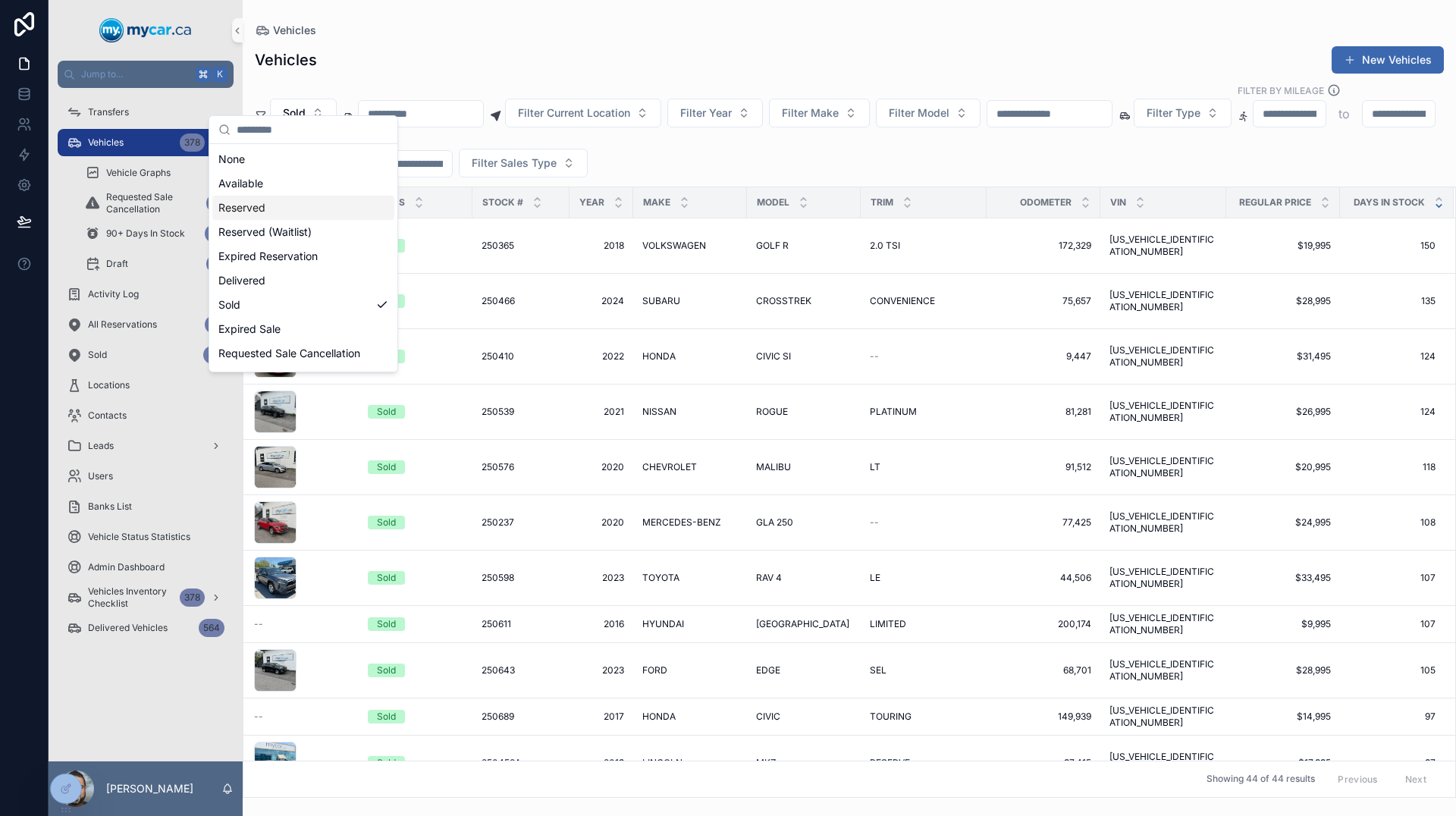
click at [288, 213] on div "Reserved" at bounding box center [303, 208] width 182 height 24
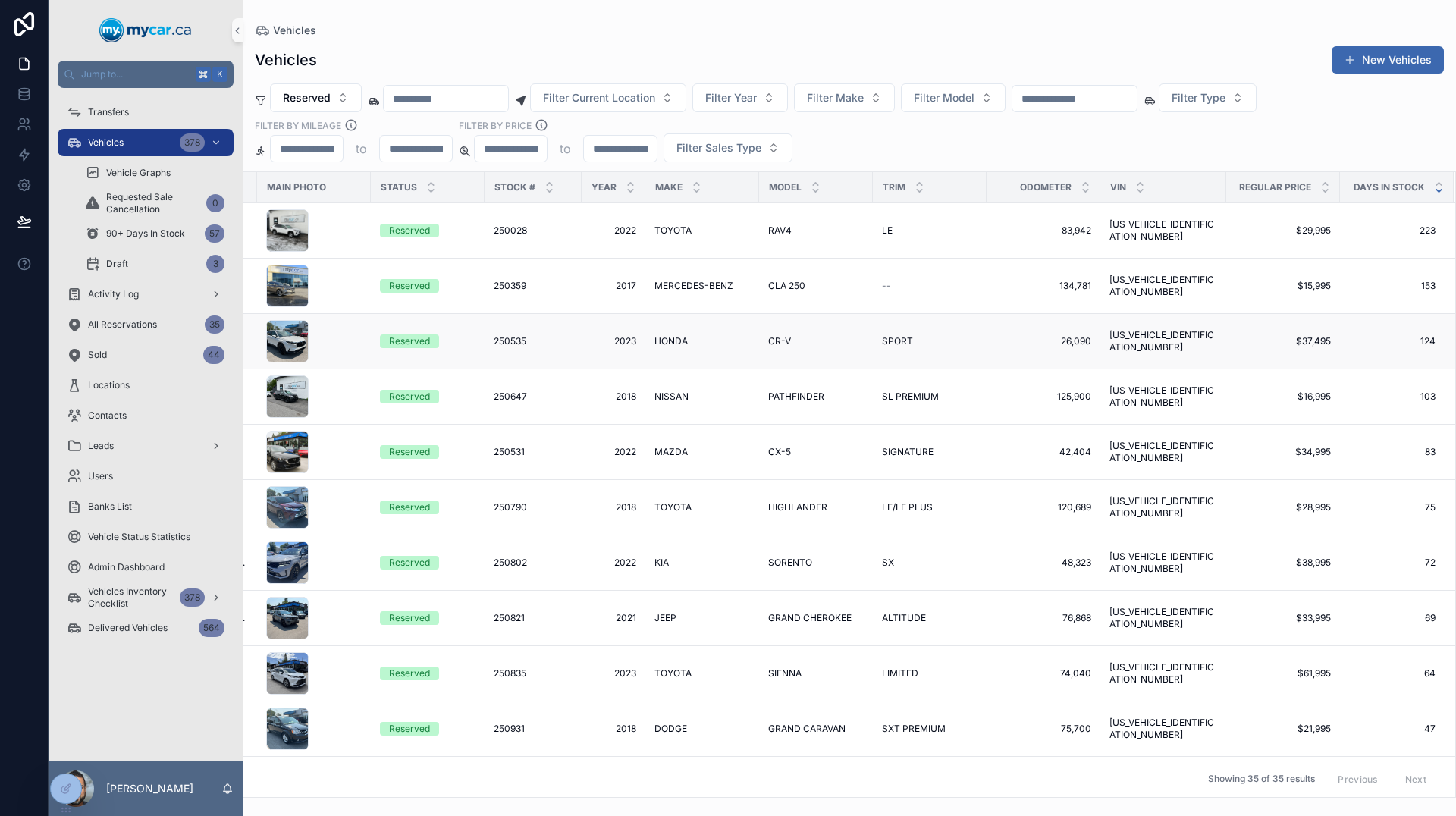
scroll to position [0, 114]
click at [1058, 280] on span "134,781" at bounding box center [1043, 286] width 96 height 13
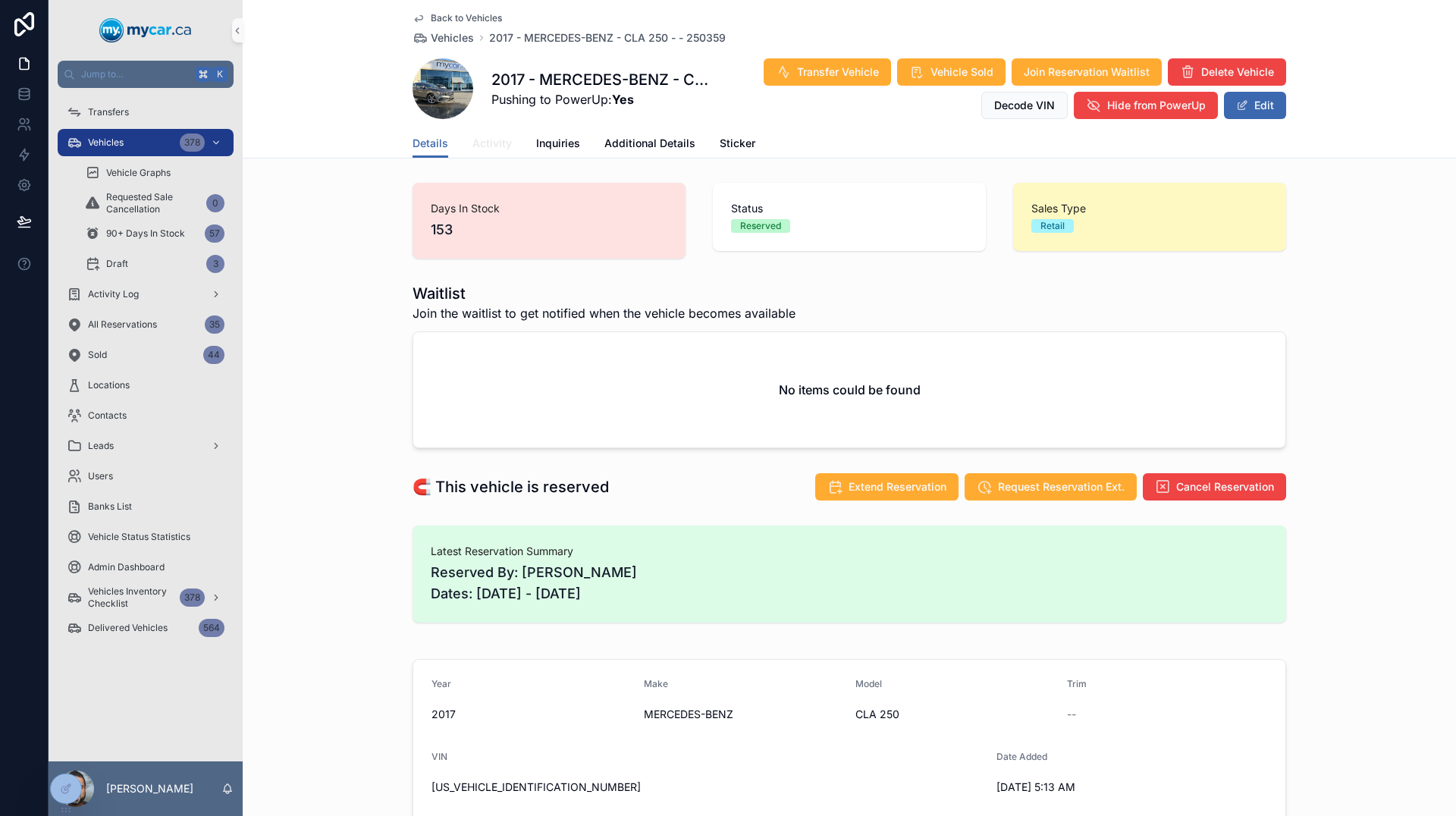
click at [490, 145] on span "Activity" at bounding box center [492, 143] width 39 height 15
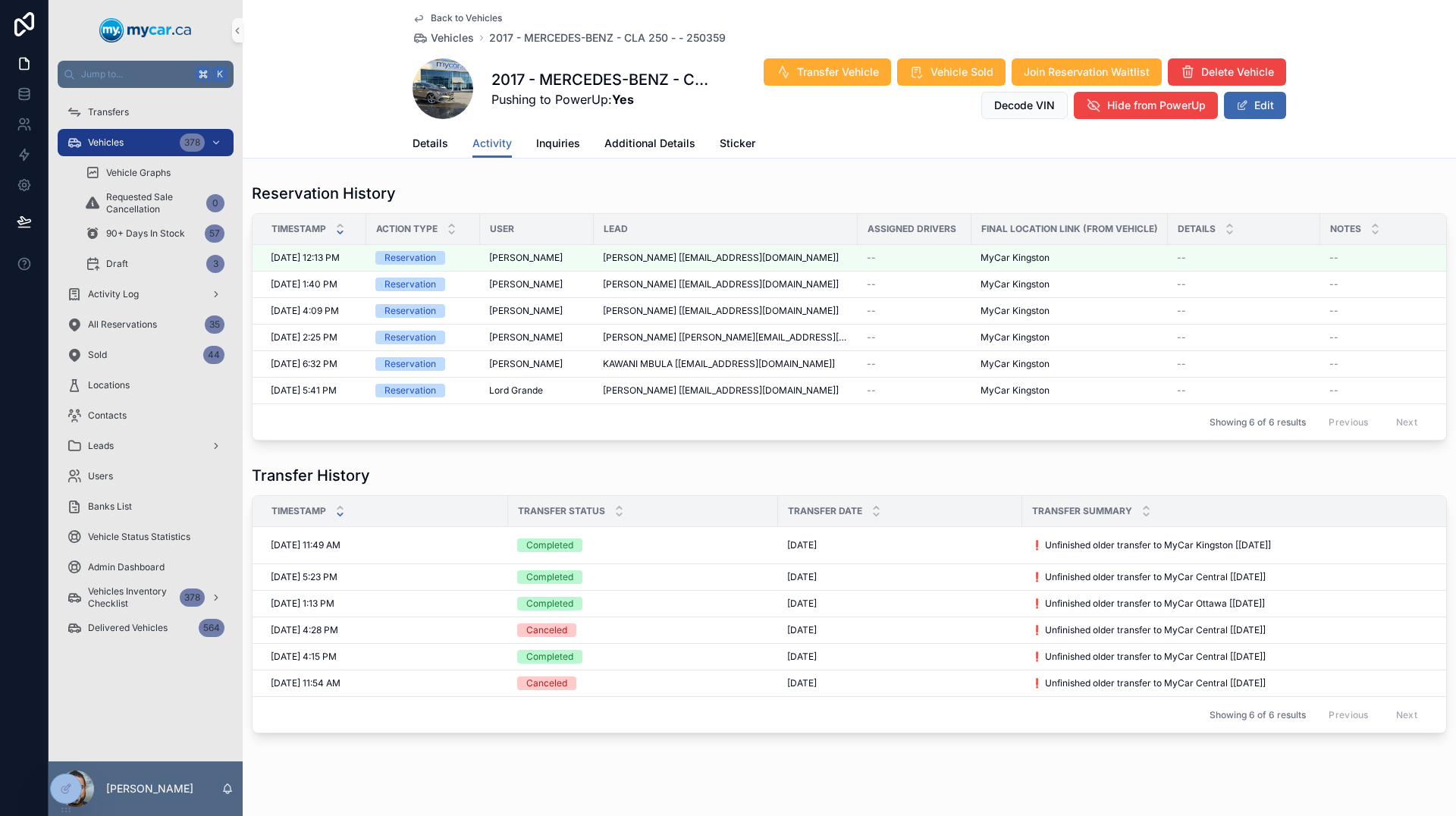
click at [413, 18] on icon "scrollable content" at bounding box center [418, 18] width 13 height 13
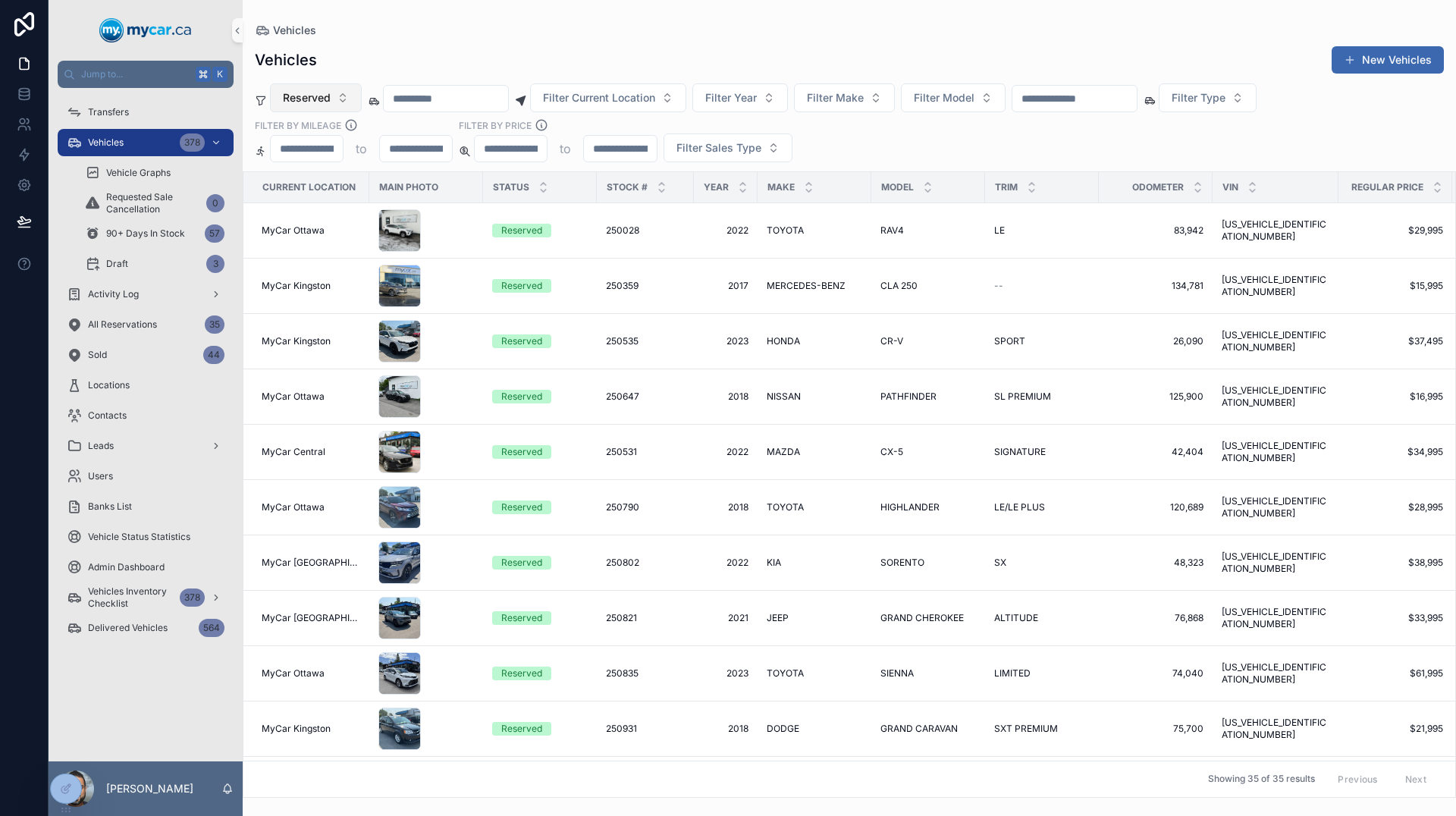
click at [339, 102] on button "Reserved" at bounding box center [316, 98] width 92 height 29
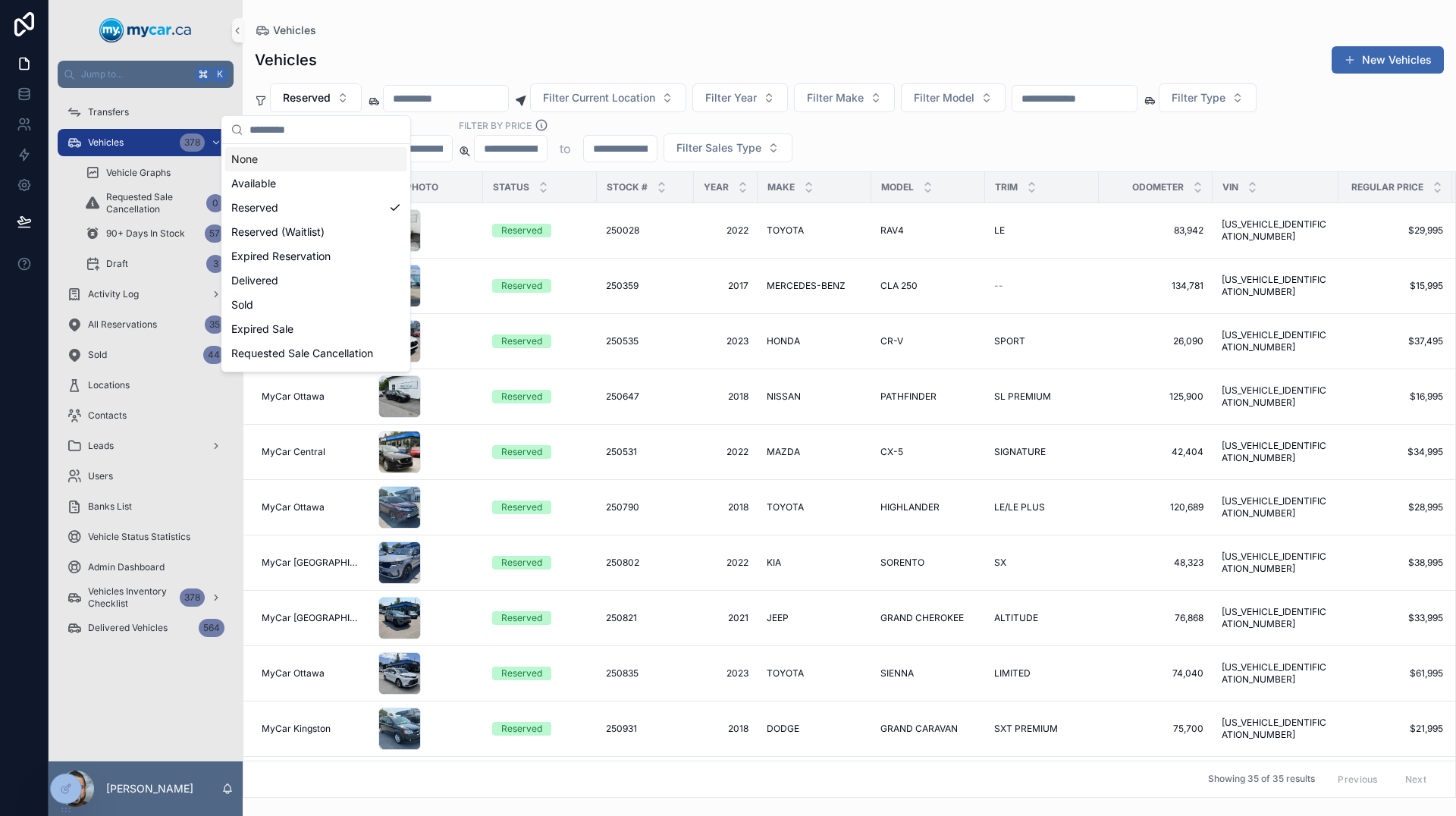
click at [311, 156] on div "None" at bounding box center [316, 159] width 182 height 24
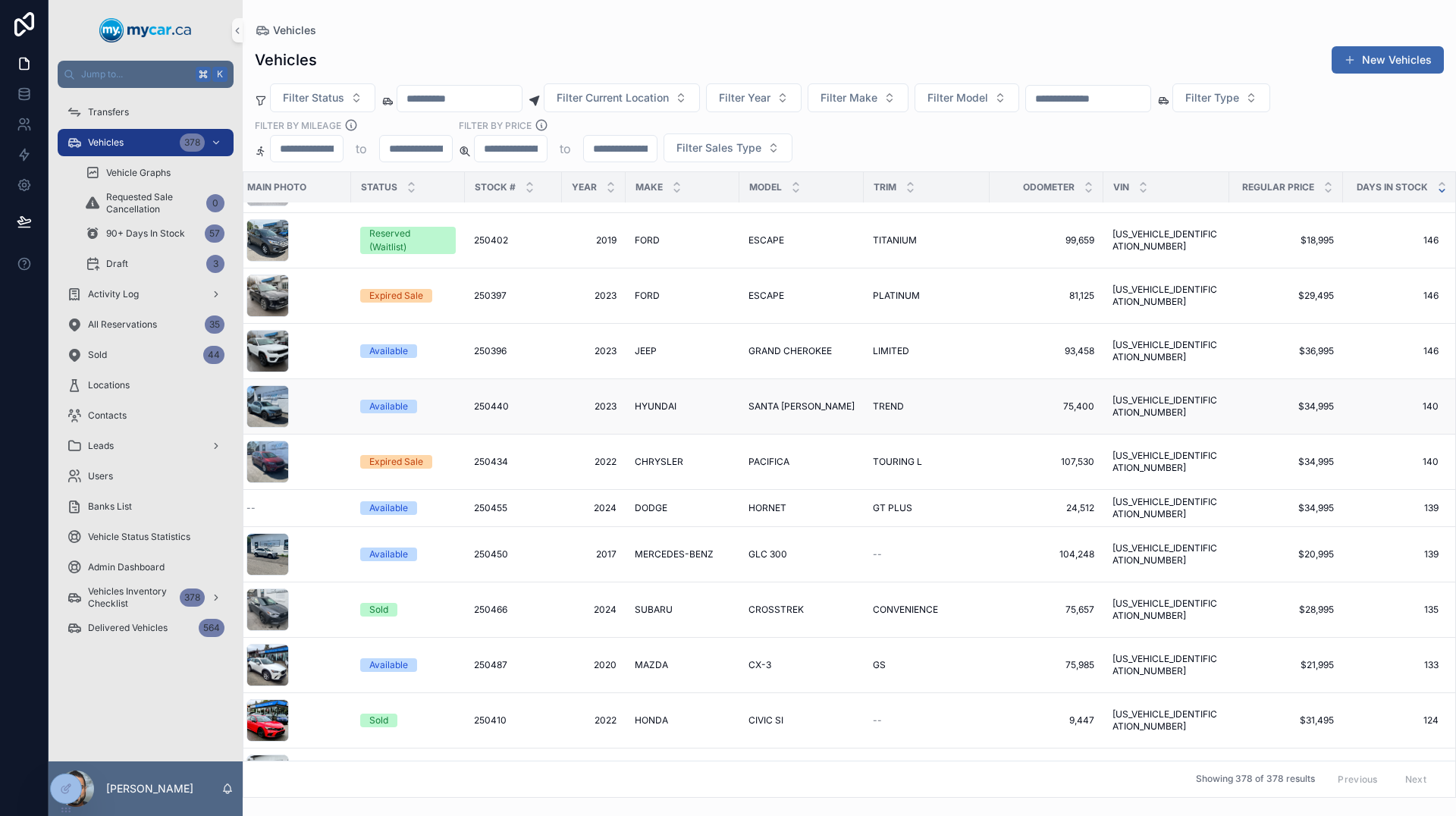
scroll to position [548, 131]
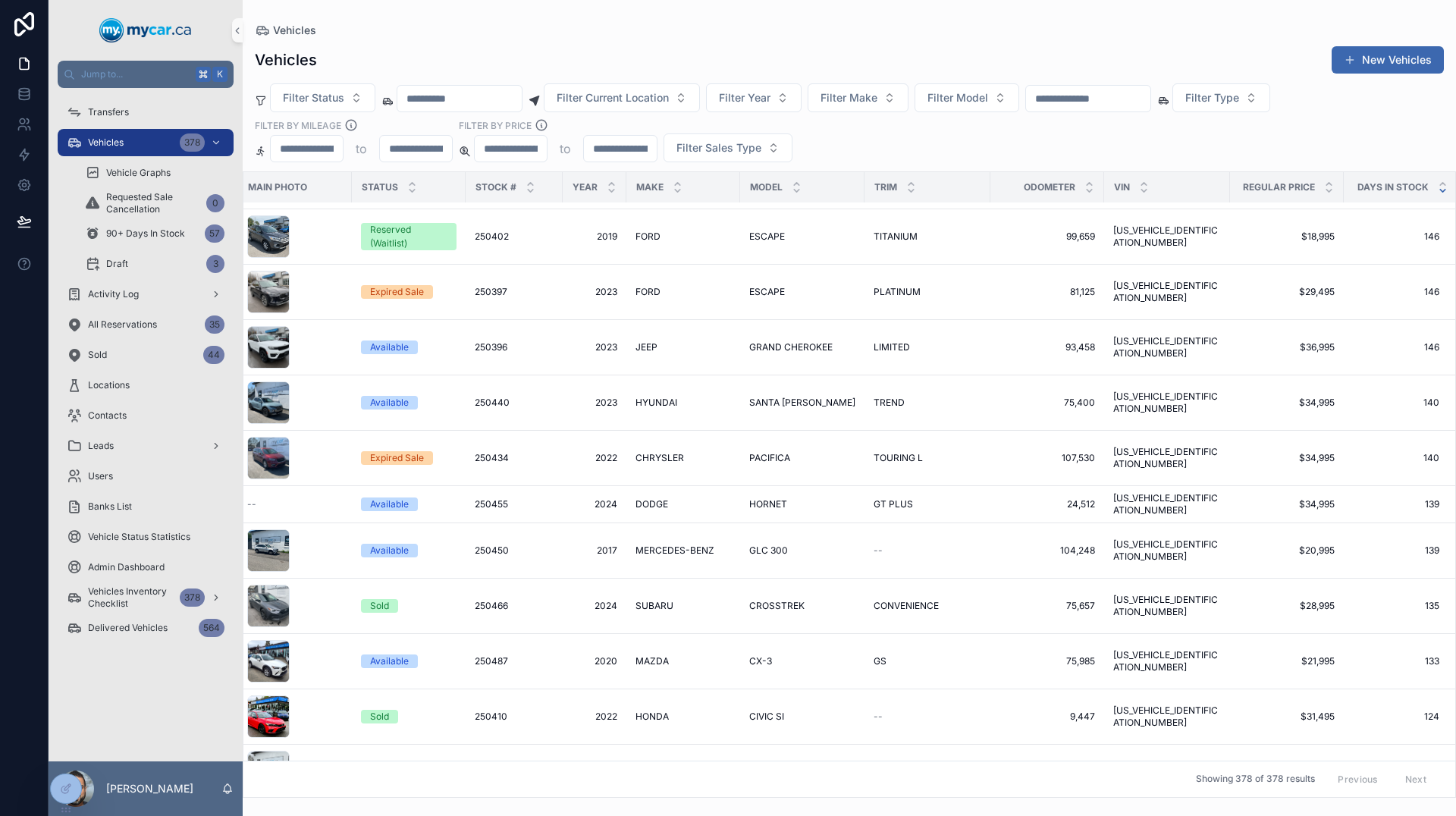
click at [1125, 118] on div "Filter Status Filter Current Location Filter Year Filter Make Filter Model Filt…" at bounding box center [849, 123] width 1213 height 79
click at [1125, 105] on input "scrollable content" at bounding box center [1088, 98] width 124 height 21
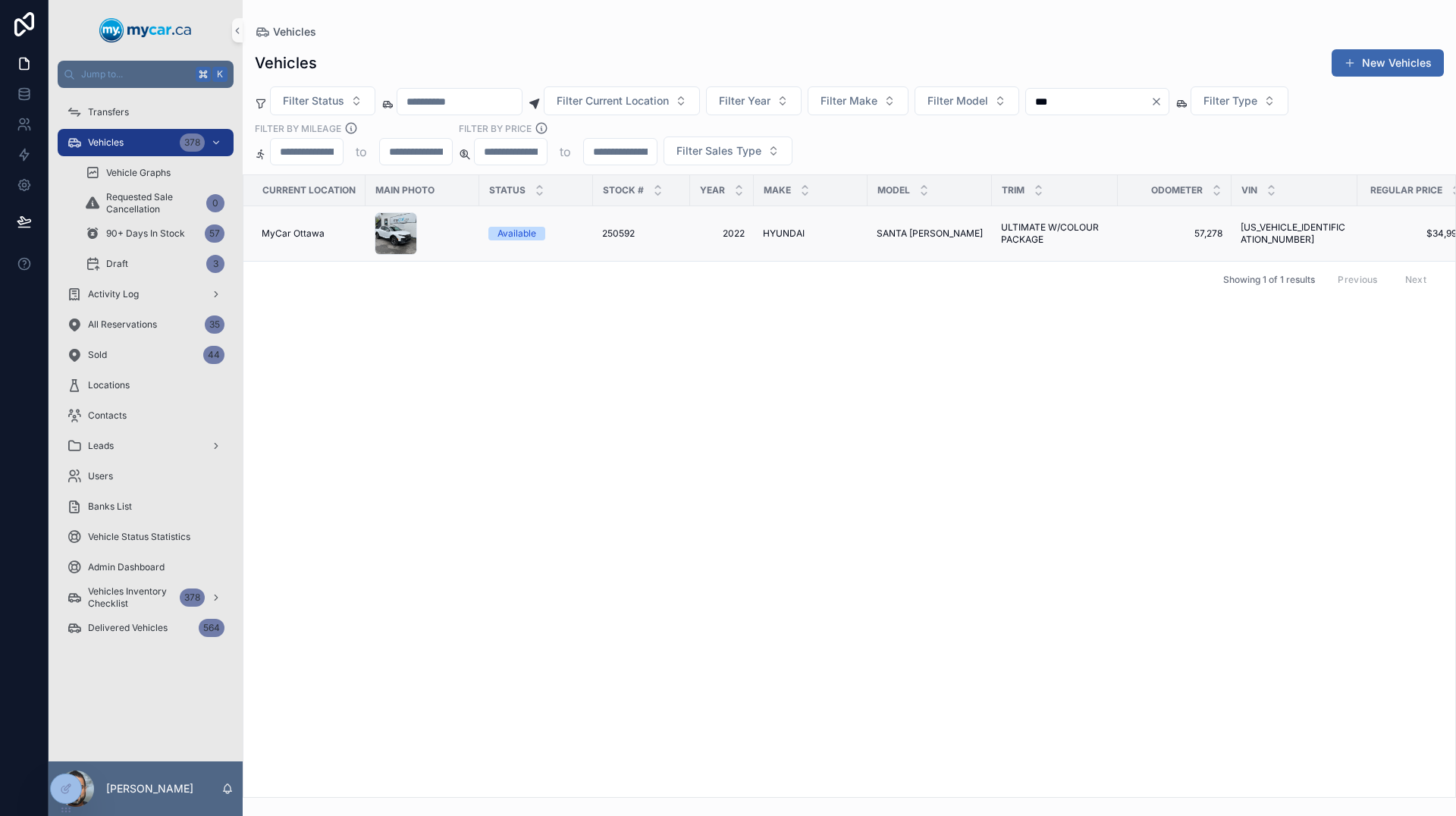
type input "***"
click at [628, 243] on td "250592 250592" at bounding box center [642, 234] width 97 height 55
click at [621, 232] on span "250592" at bounding box center [618, 233] width 33 height 13
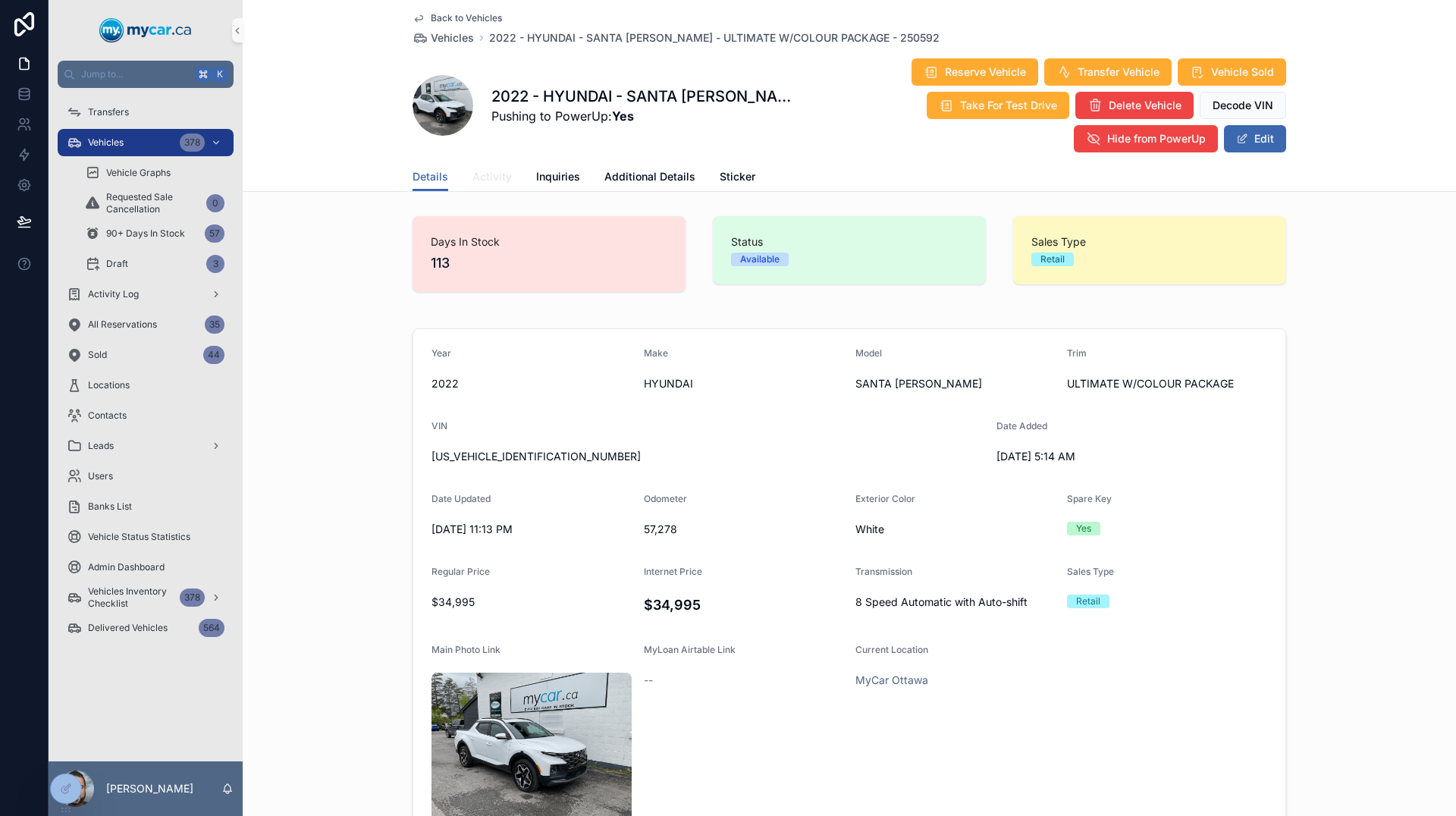
click at [502, 173] on span "Activity" at bounding box center [492, 177] width 39 height 15
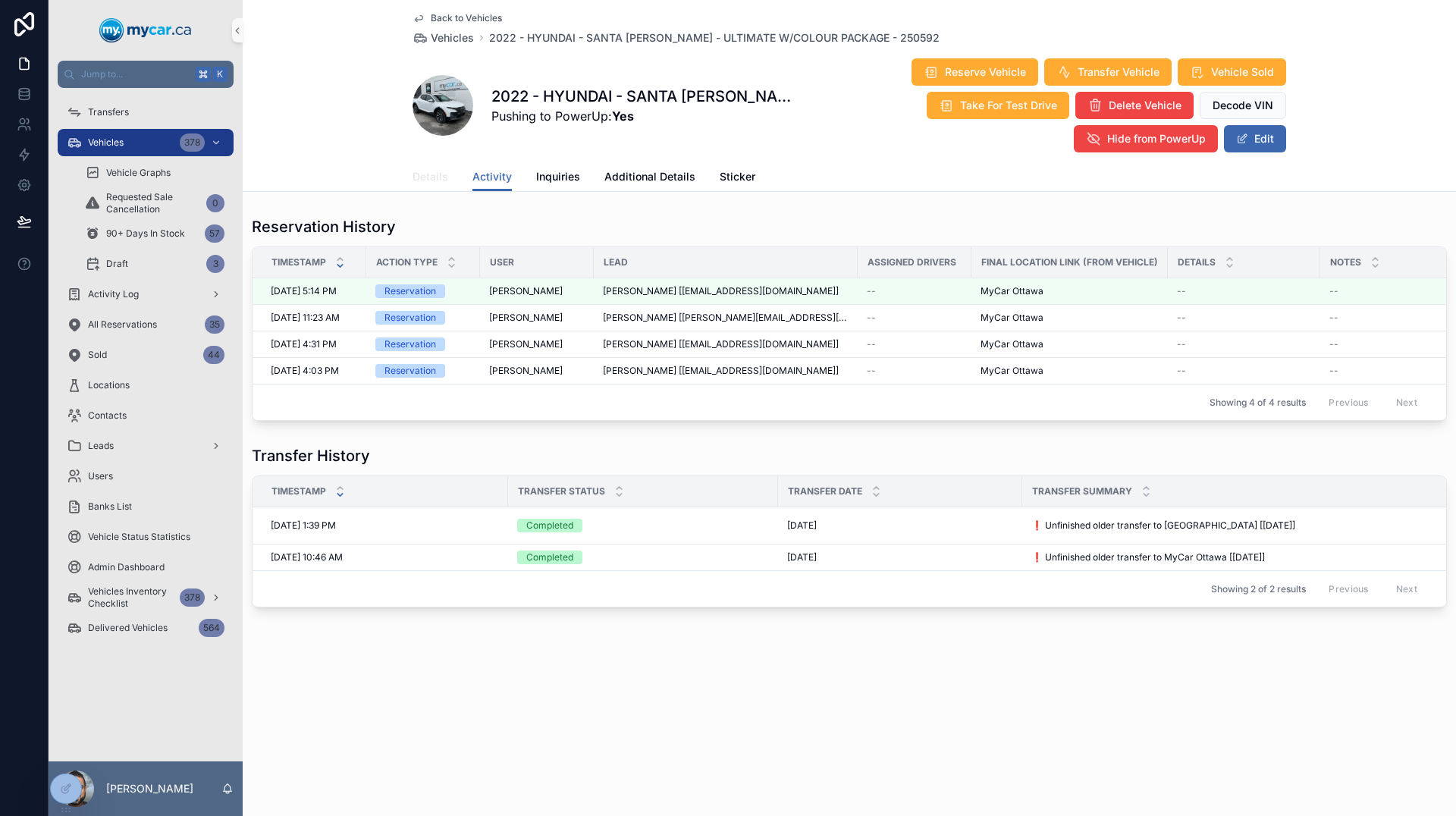
click at [442, 176] on span "Details" at bounding box center [430, 177] width 36 height 15
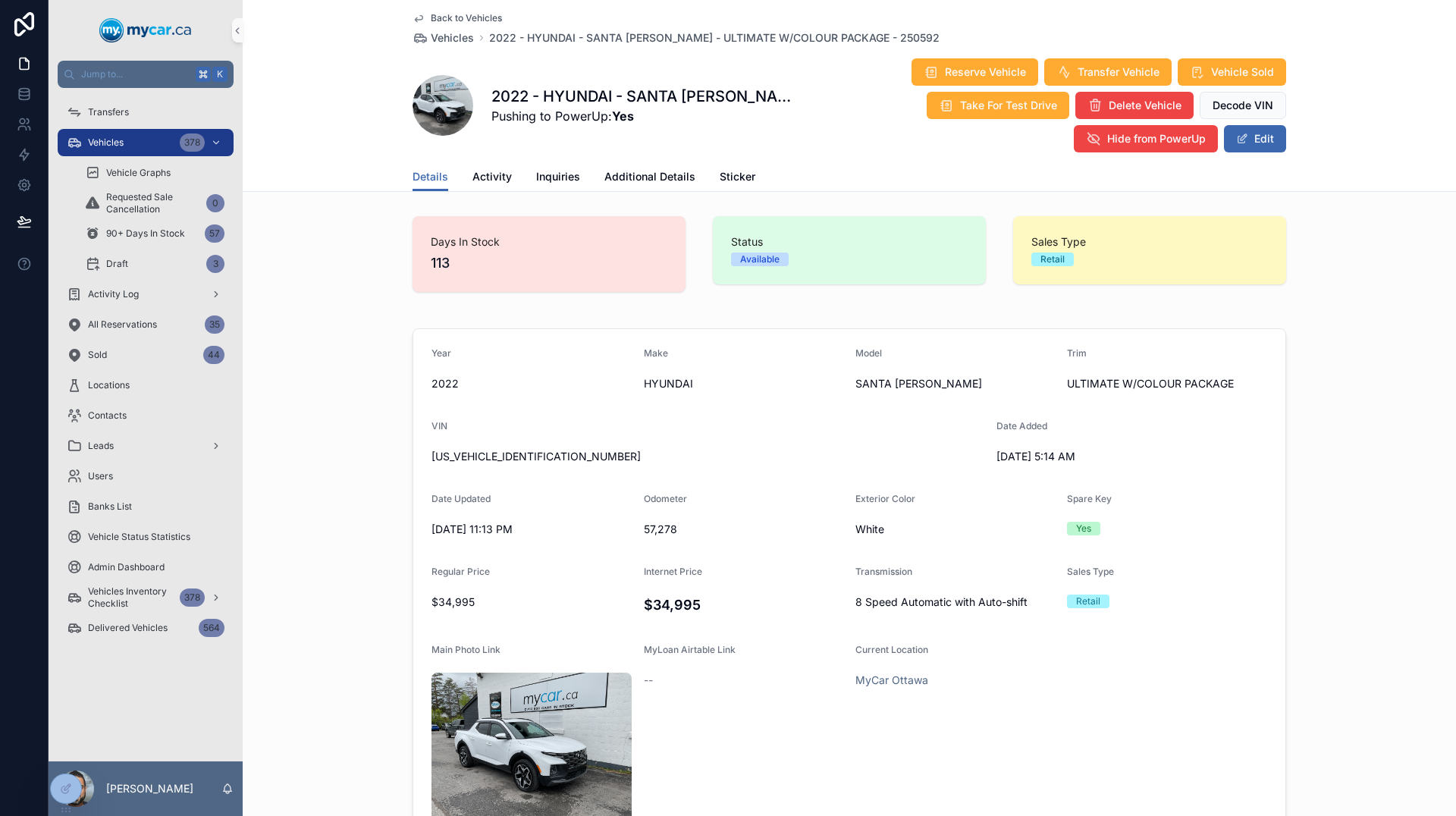
click at [446, 18] on span "Back to Vehicles" at bounding box center [467, 18] width 72 height 13
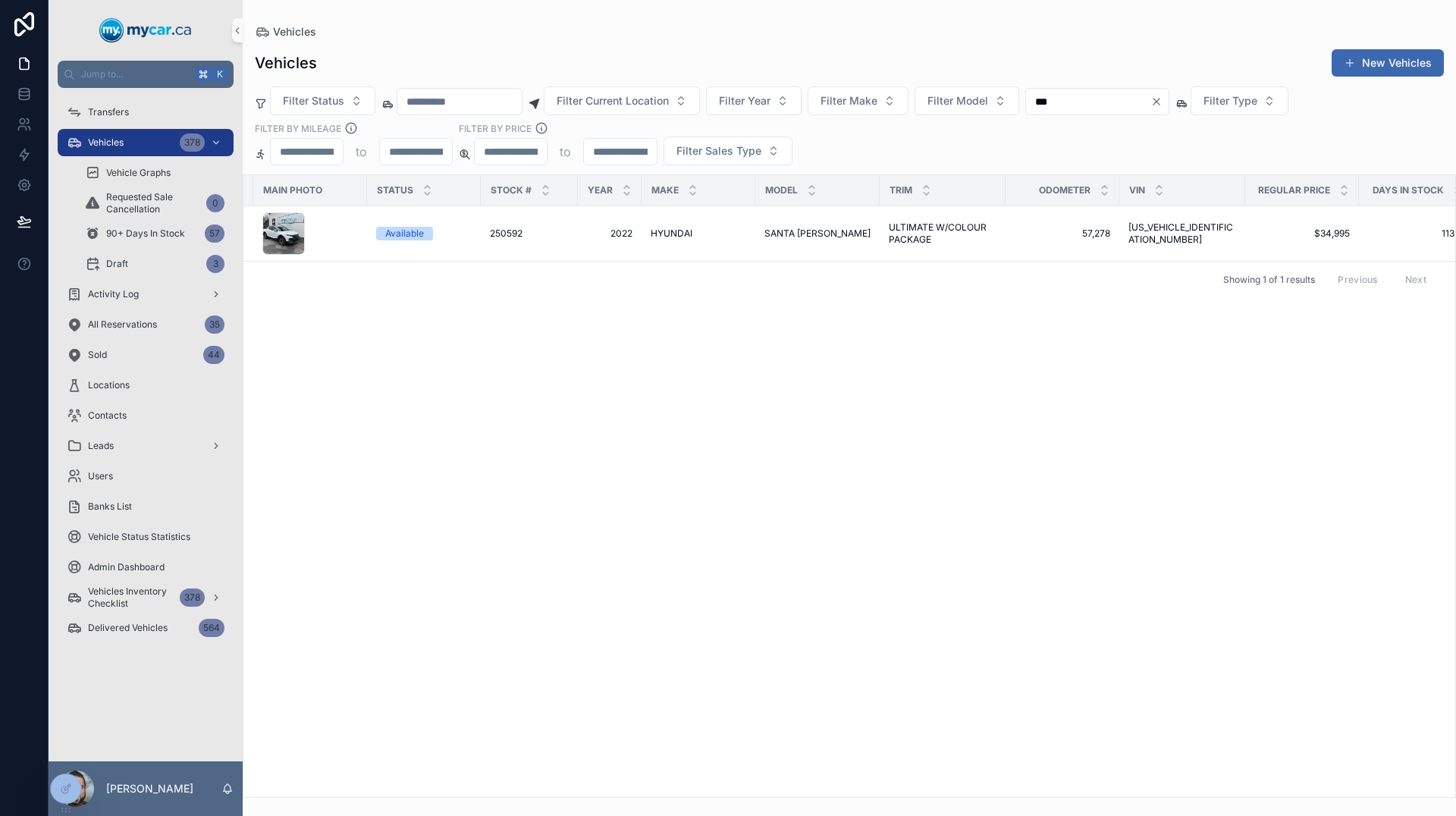
scroll to position [0, 112]
click at [892, 235] on span "ULTIMATE W/COLOUR PACKAGE" at bounding box center [943, 233] width 108 height 24
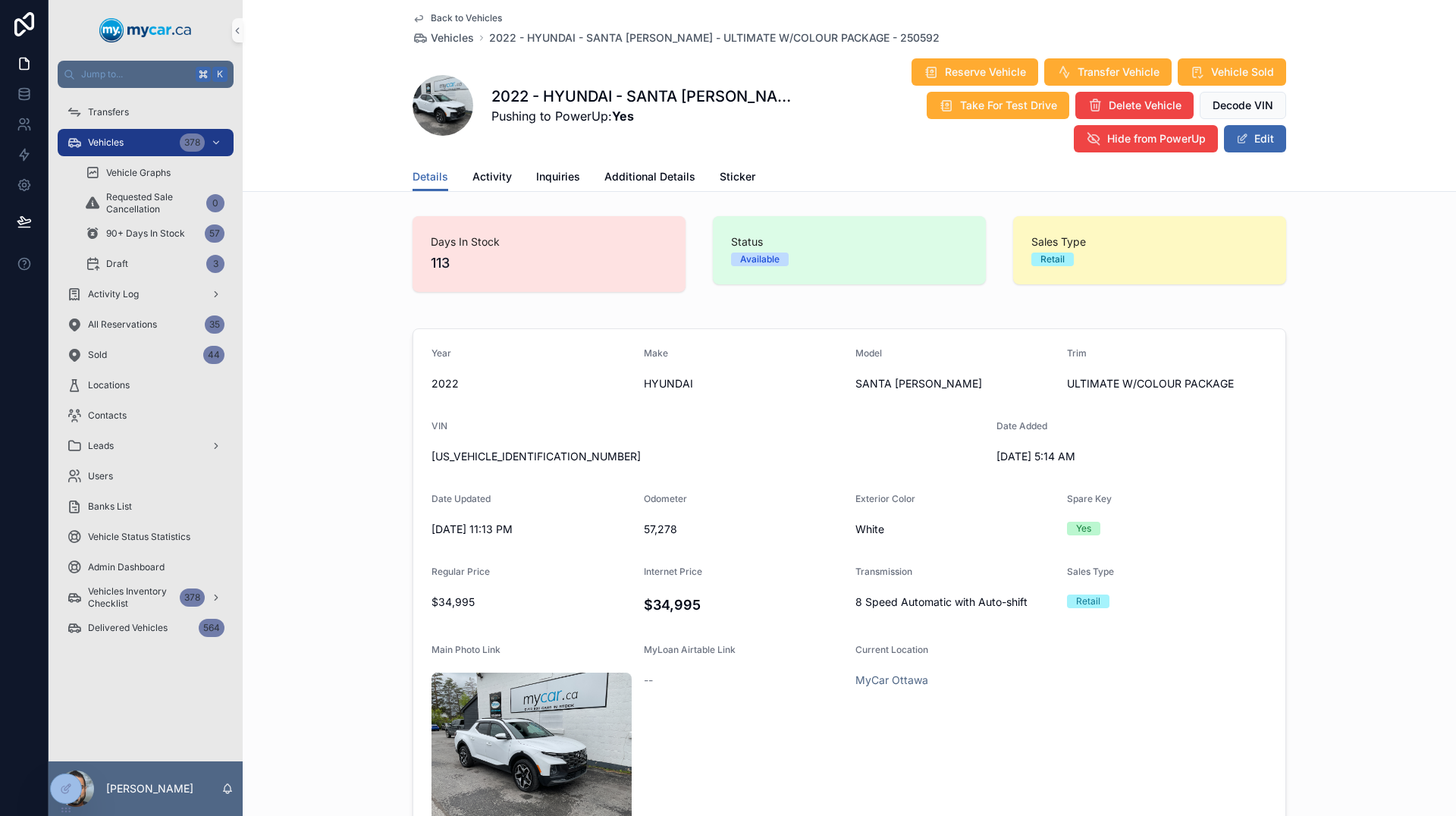
click at [417, 18] on icon "scrollable content" at bounding box center [418, 18] width 13 height 13
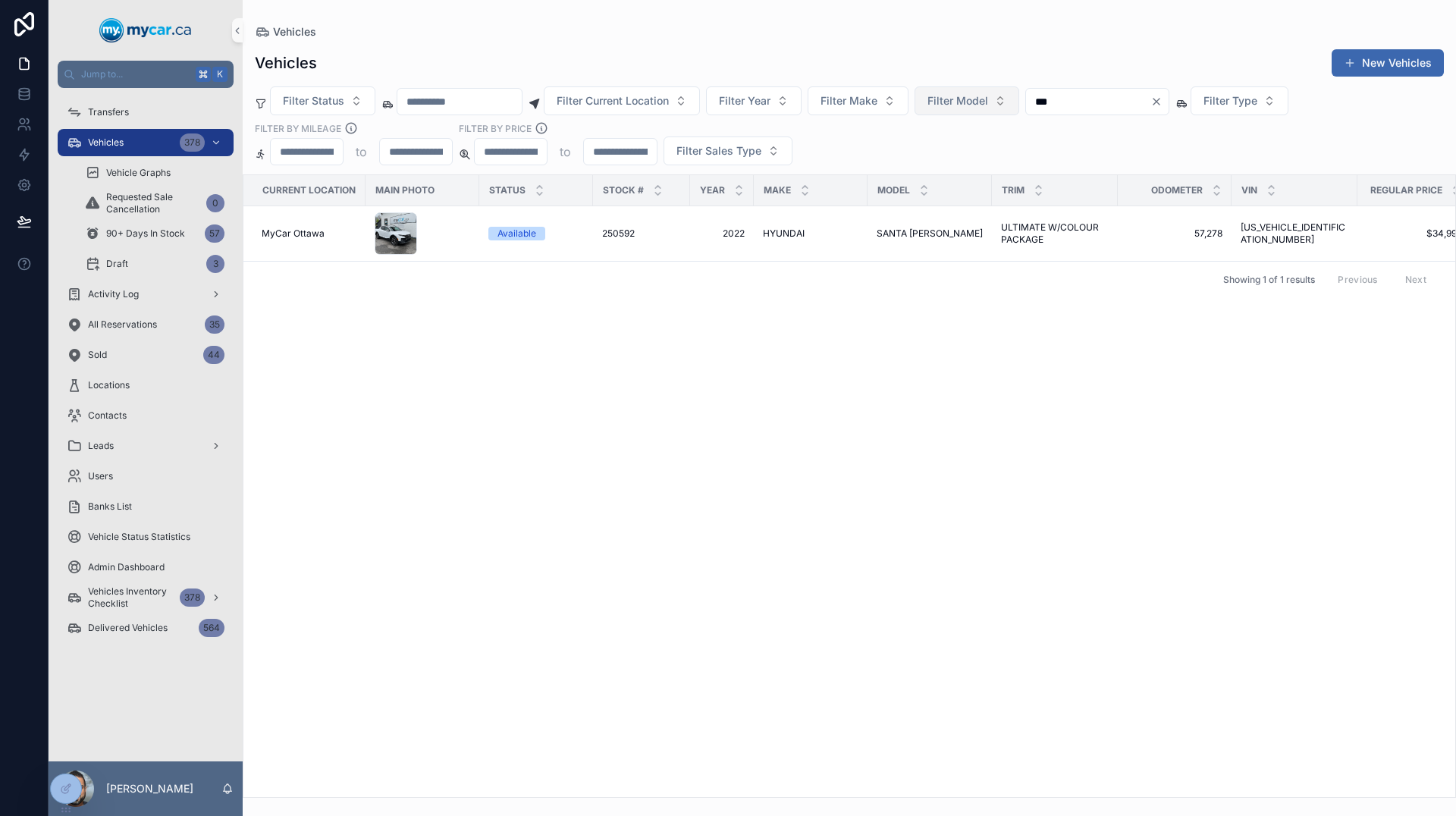
drag, startPoint x: 1112, startPoint y: 105, endPoint x: 1051, endPoint y: 105, distance: 61.0
click at [1051, 105] on div "Filter Status Filter Current Location Filter Year Filter Make Filter Model *** …" at bounding box center [849, 126] width 1213 height 79
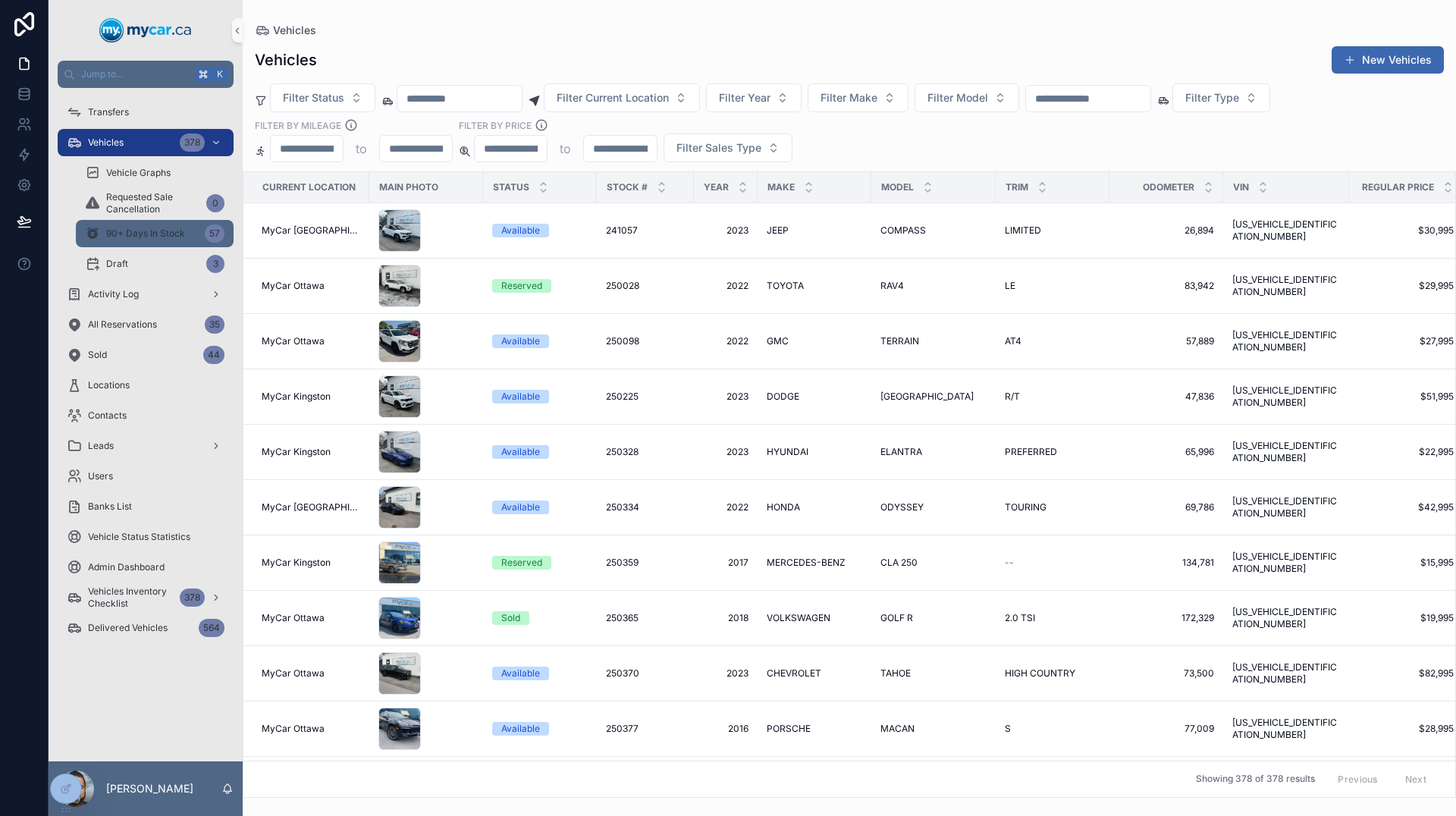
click at [153, 240] on div "90+ Days In Stock 57" at bounding box center [154, 233] width 139 height 24
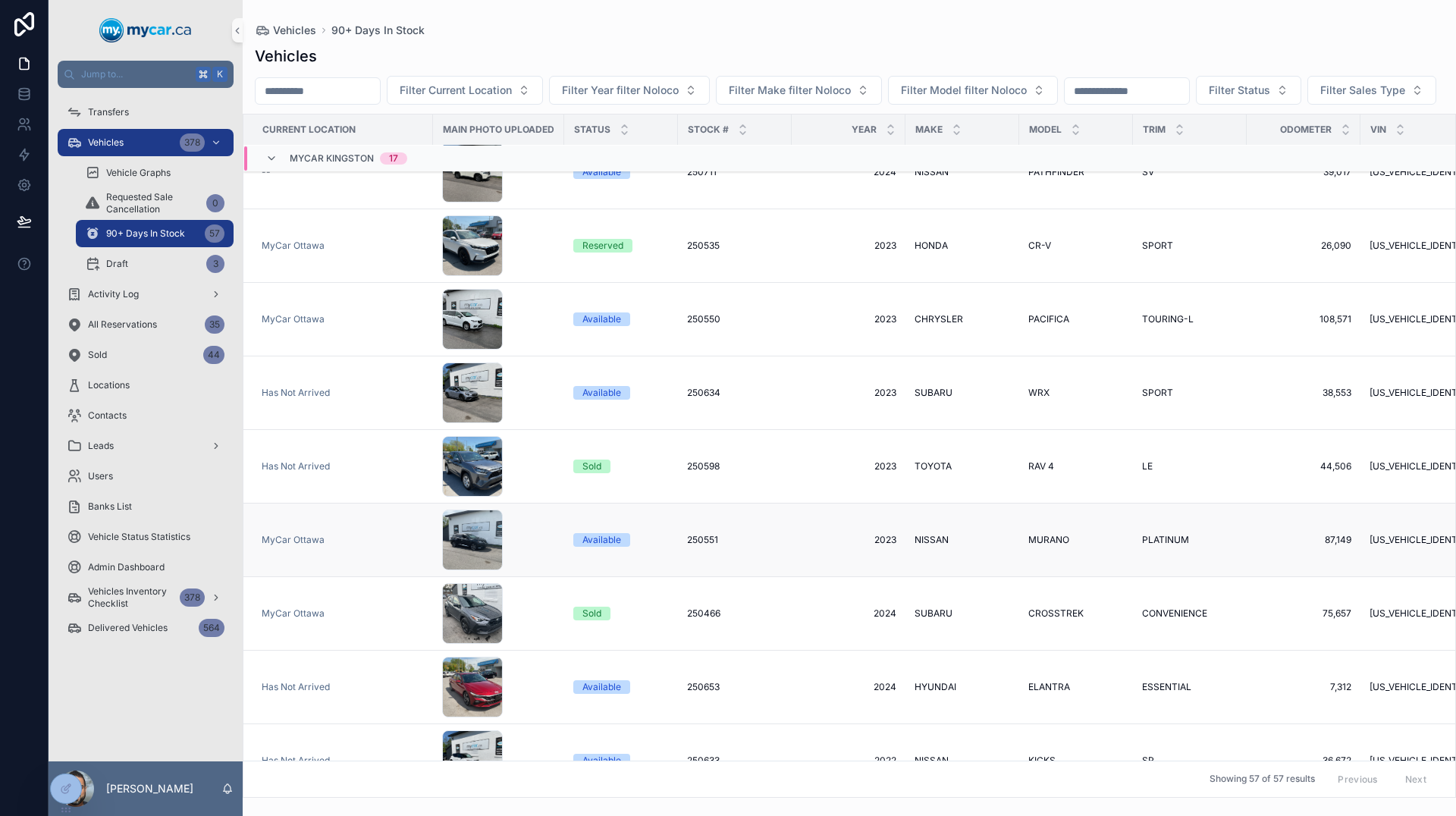
scroll to position [556, 0]
click at [190, 143] on div "378" at bounding box center [193, 143] width 25 height 18
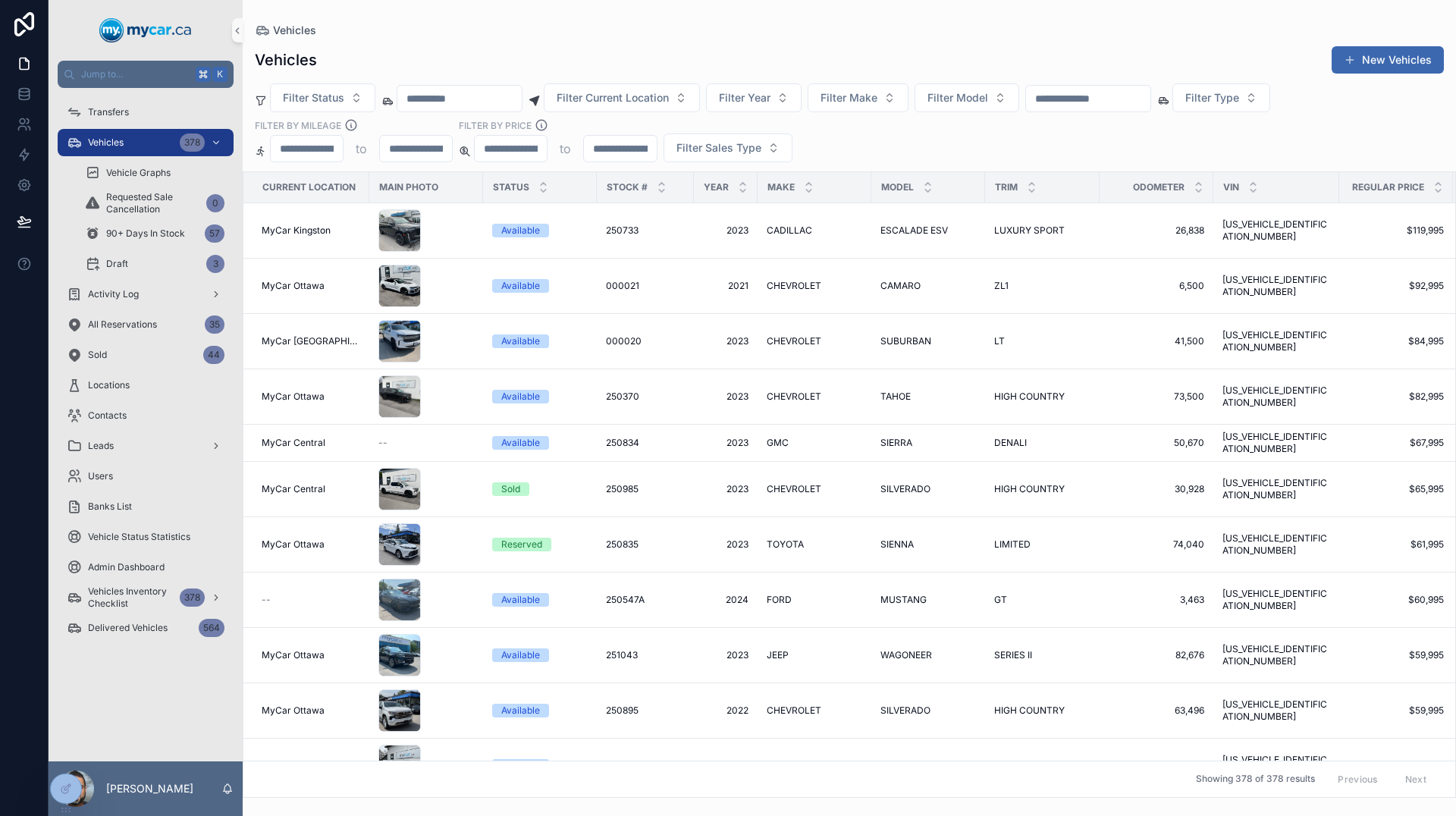
click at [636, 29] on div "Vehicles" at bounding box center [849, 30] width 1189 height 13
click at [771, 93] on span "Filter Year" at bounding box center [745, 98] width 52 height 15
click at [878, 101] on span "Filter Make" at bounding box center [849, 98] width 57 height 15
type input "**"
click at [858, 207] on span "NISSAN" at bounding box center [848, 208] width 41 height 15
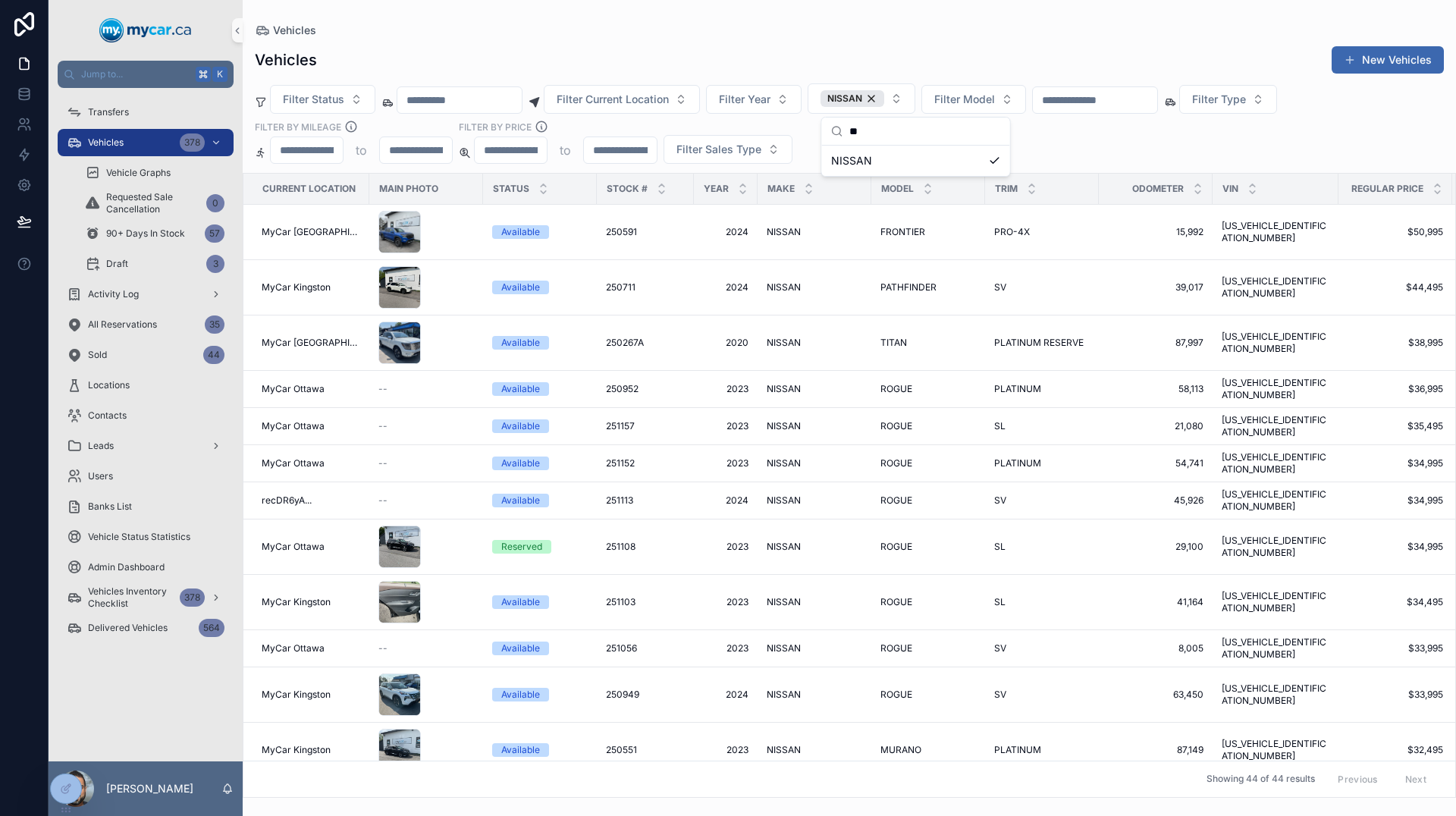
click at [1027, 82] on div "Vehicles New Vehicles Filter Status Filter Current Location Filter Year NISSAN …" at bounding box center [849, 418] width 1213 height 762
click at [995, 93] on span "Filter Model" at bounding box center [964, 99] width 61 height 15
type input "**"
click at [983, 158] on div "KICKS" at bounding box center [1028, 160] width 182 height 24
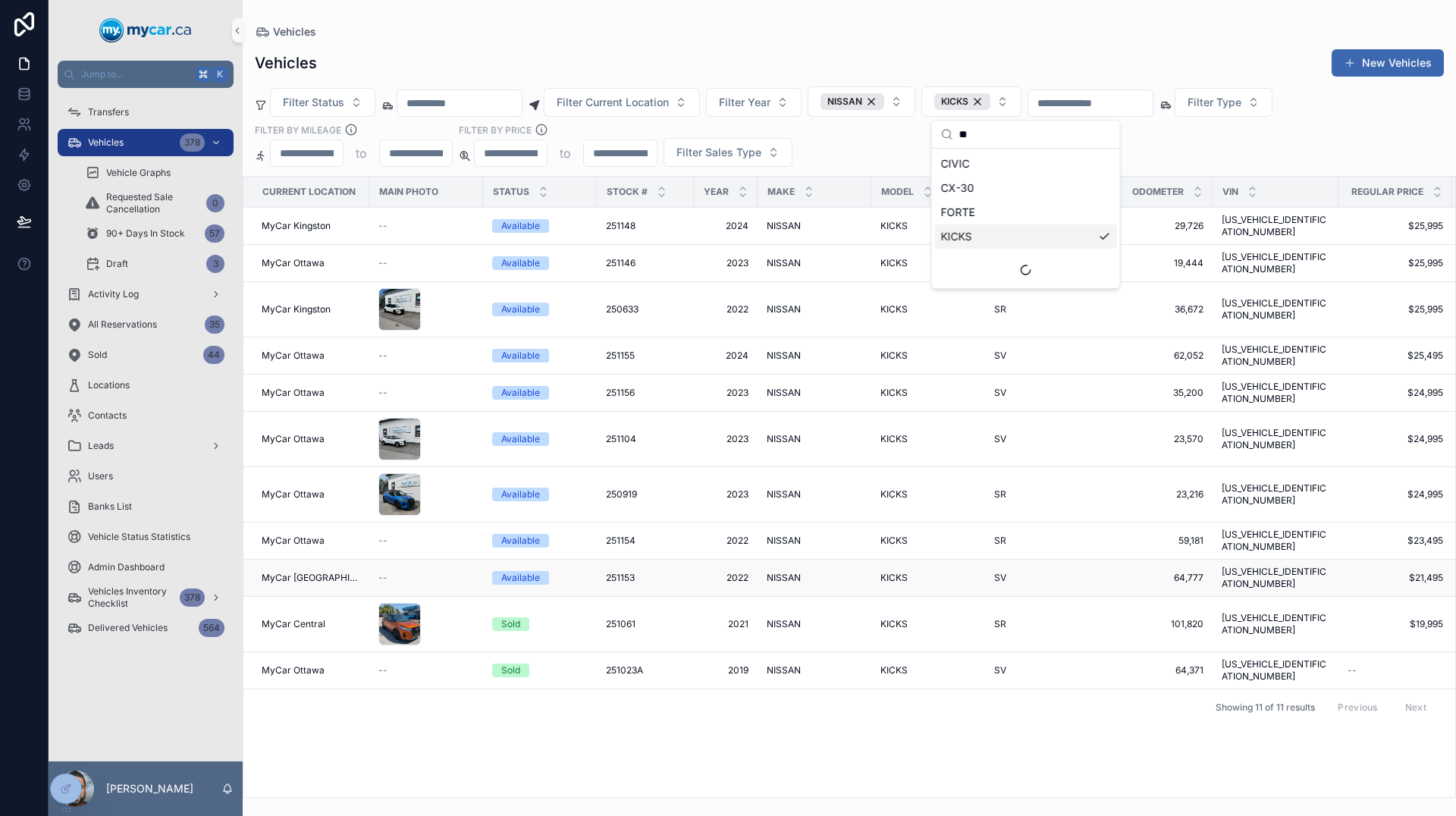
click at [560, 571] on div "Available" at bounding box center [540, 578] width 96 height 13
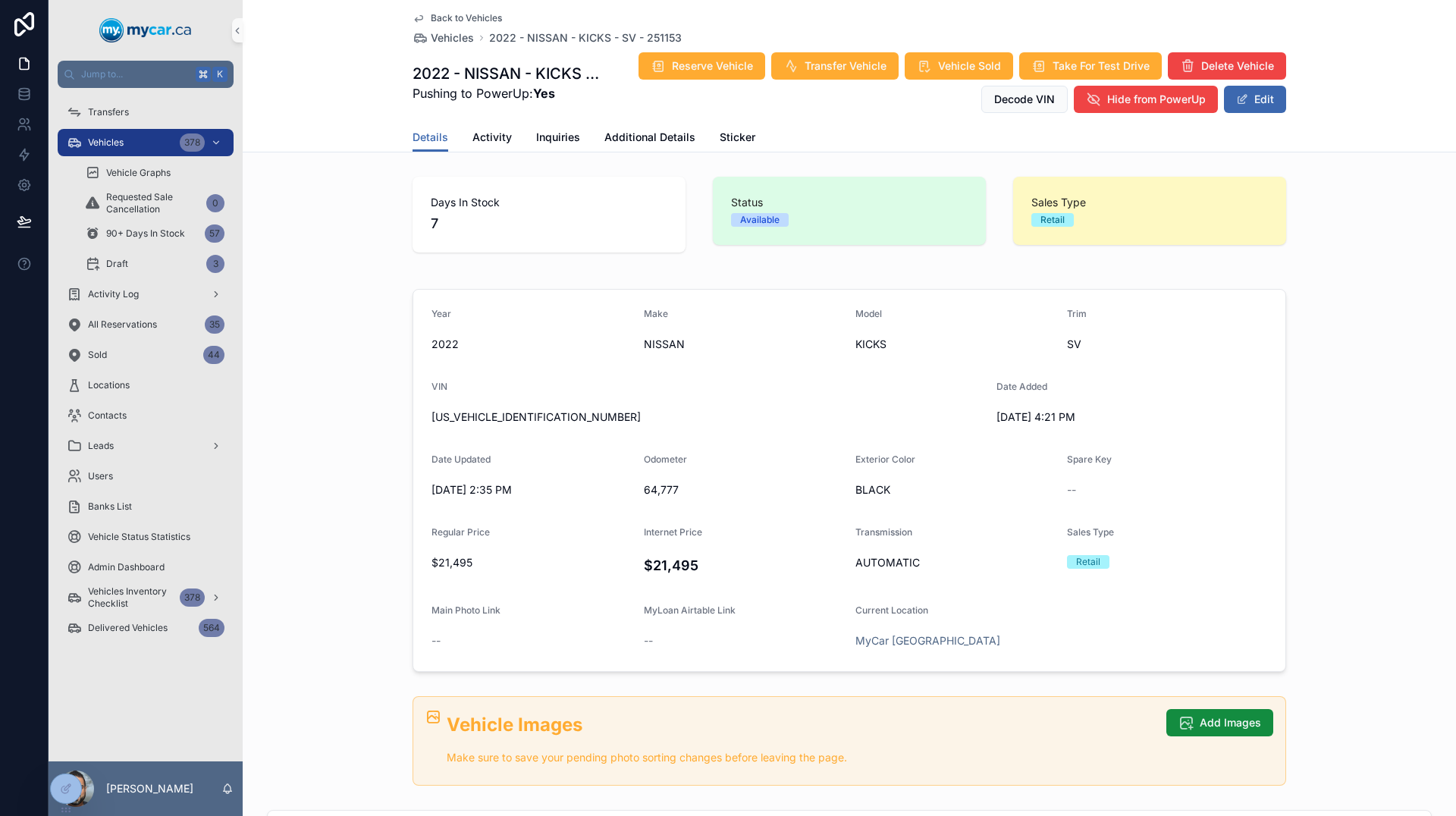
click at [419, 20] on link "Back to Vehicles" at bounding box center [457, 18] width 89 height 13
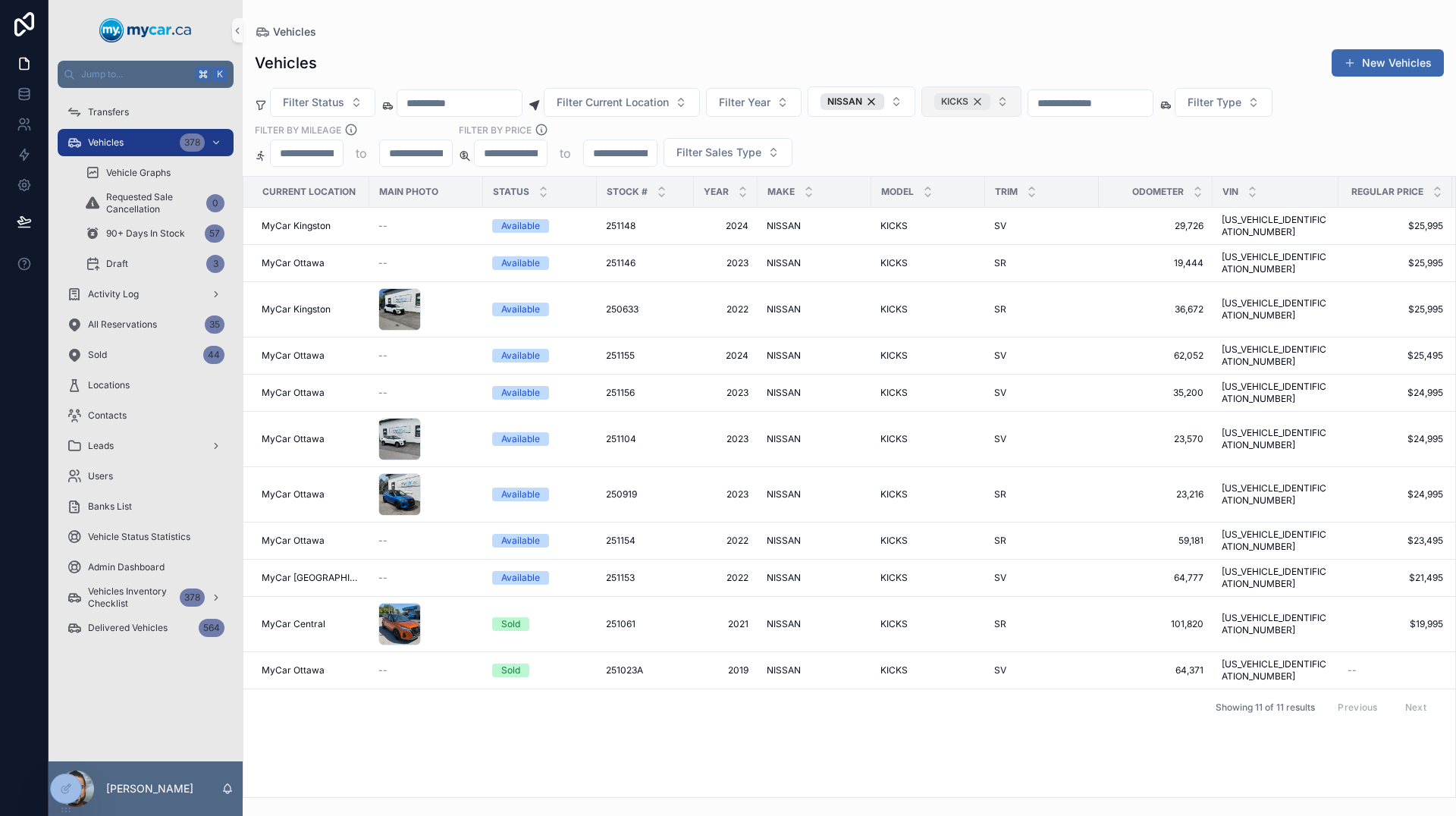
click at [990, 103] on div "KICKS" at bounding box center [962, 102] width 56 height 17
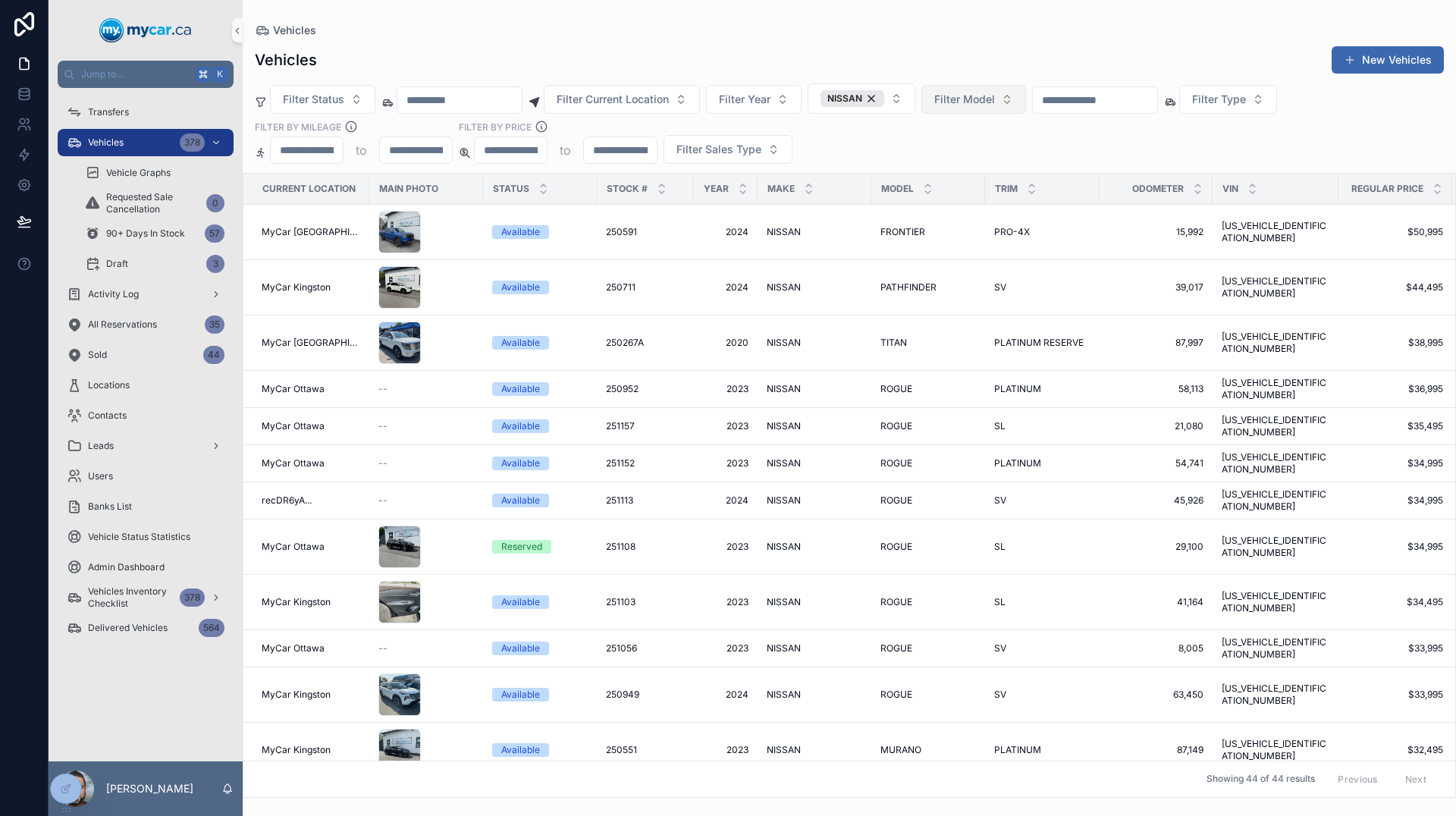
click at [995, 103] on span "Filter Model" at bounding box center [964, 99] width 61 height 15
type input "*****"
click at [969, 165] on span "ROGUE" at bounding box center [961, 161] width 37 height 15
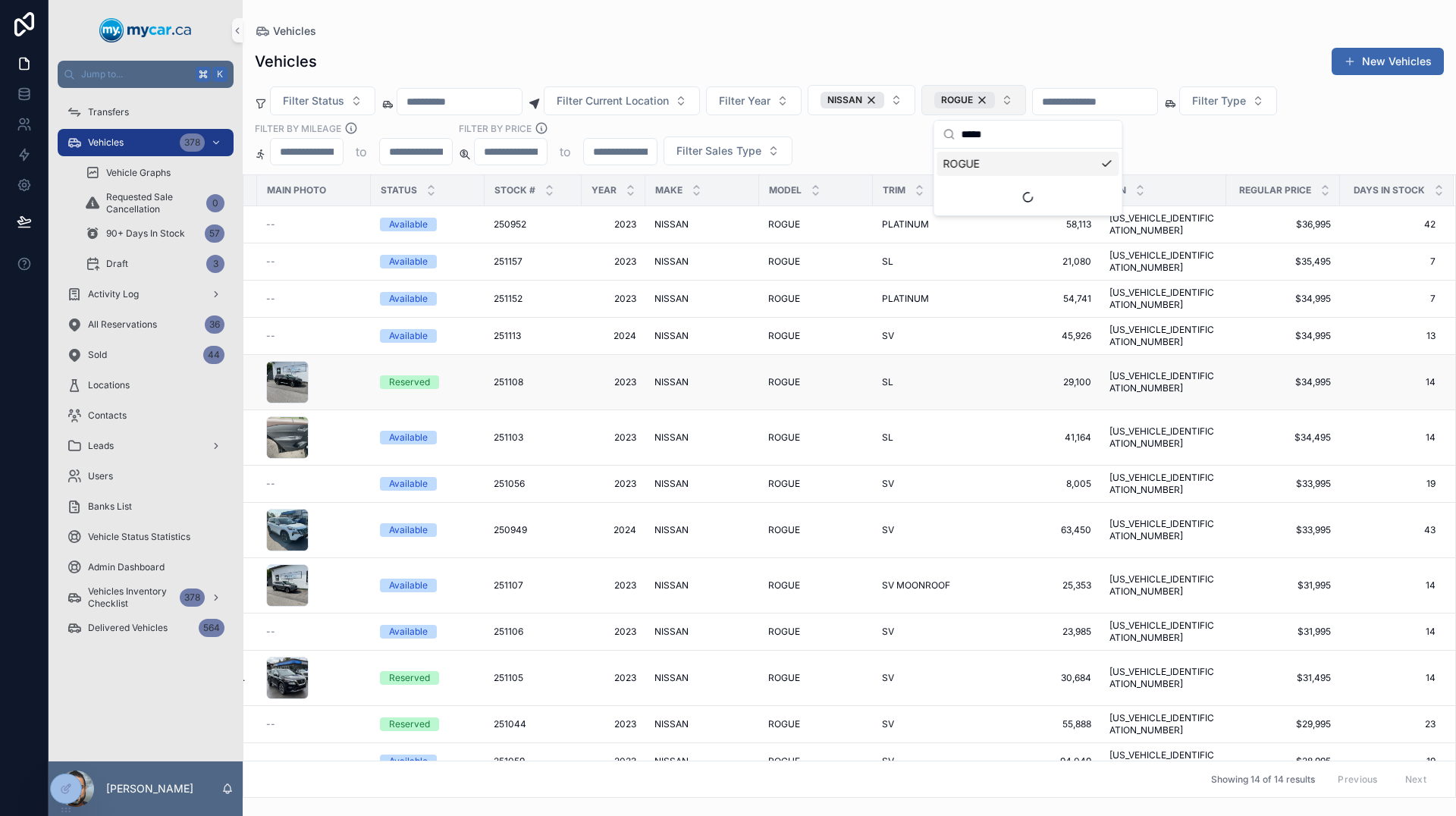
scroll to position [0, 113]
click at [623, 376] on span "2023" at bounding box center [613, 382] width 46 height 13
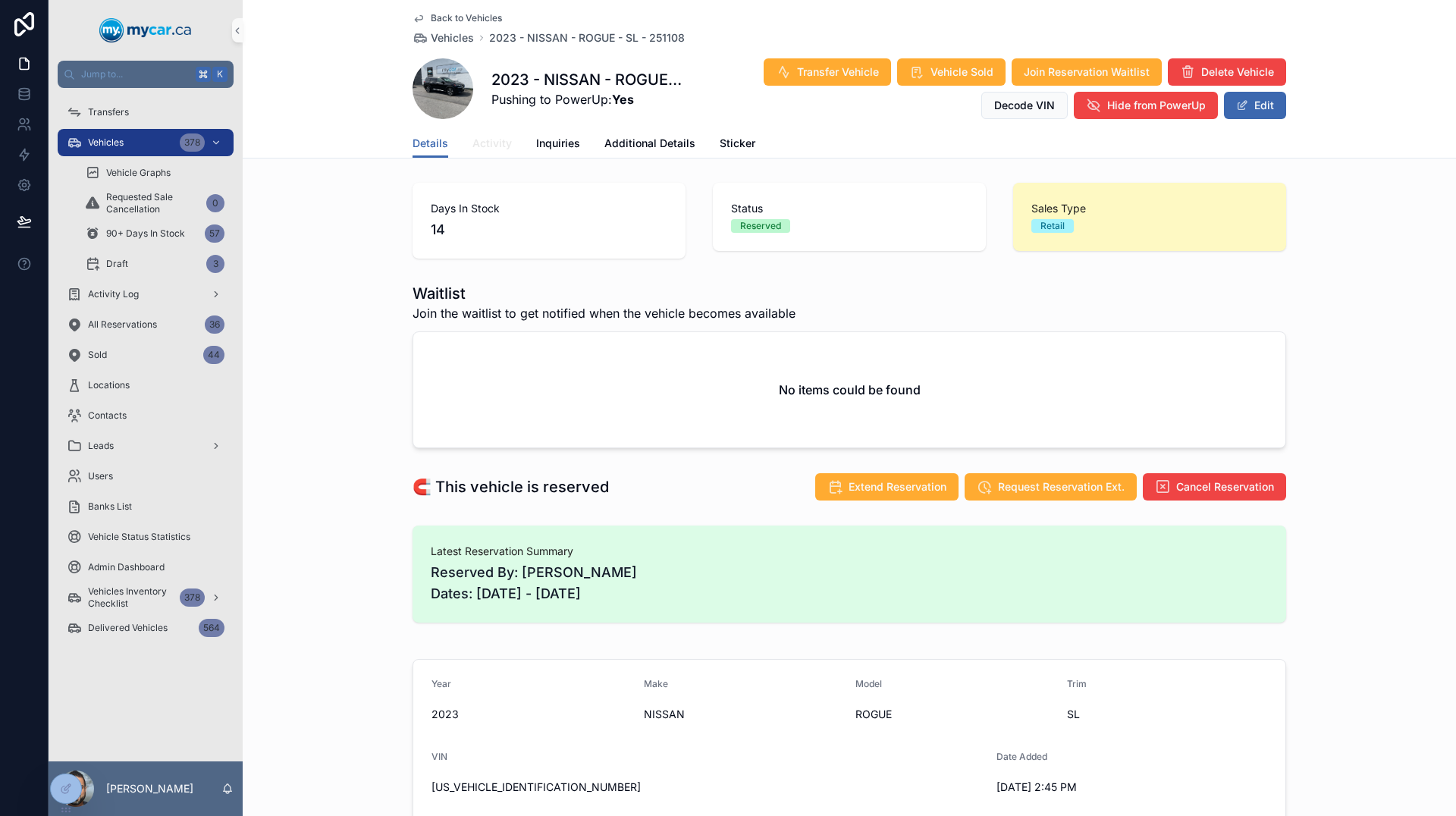
click at [493, 143] on span "Activity" at bounding box center [492, 143] width 39 height 15
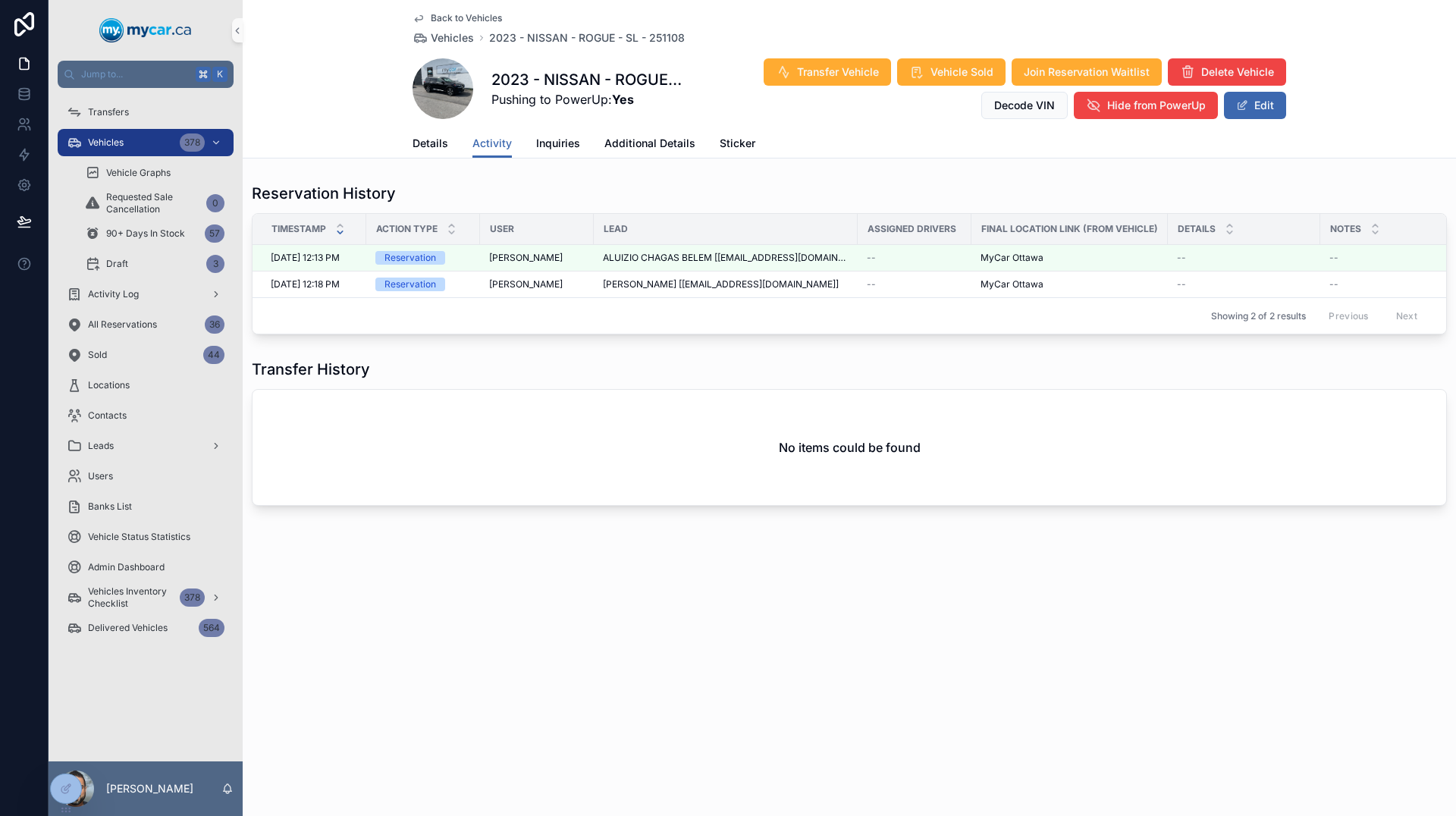
click at [420, 19] on icon "scrollable content" at bounding box center [418, 18] width 13 height 13
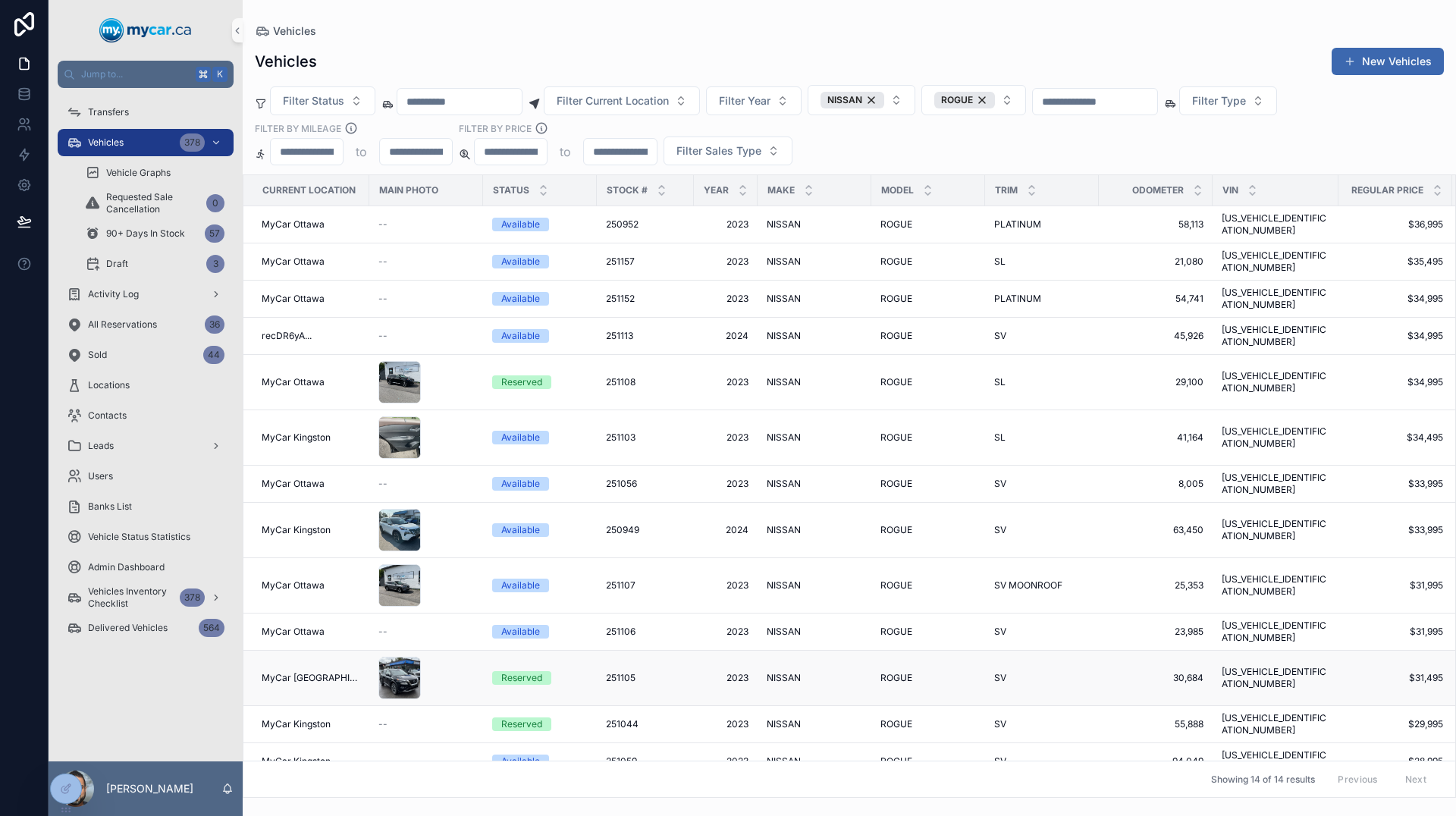
click at [578, 671] on div "Reserved" at bounding box center [540, 678] width 96 height 13
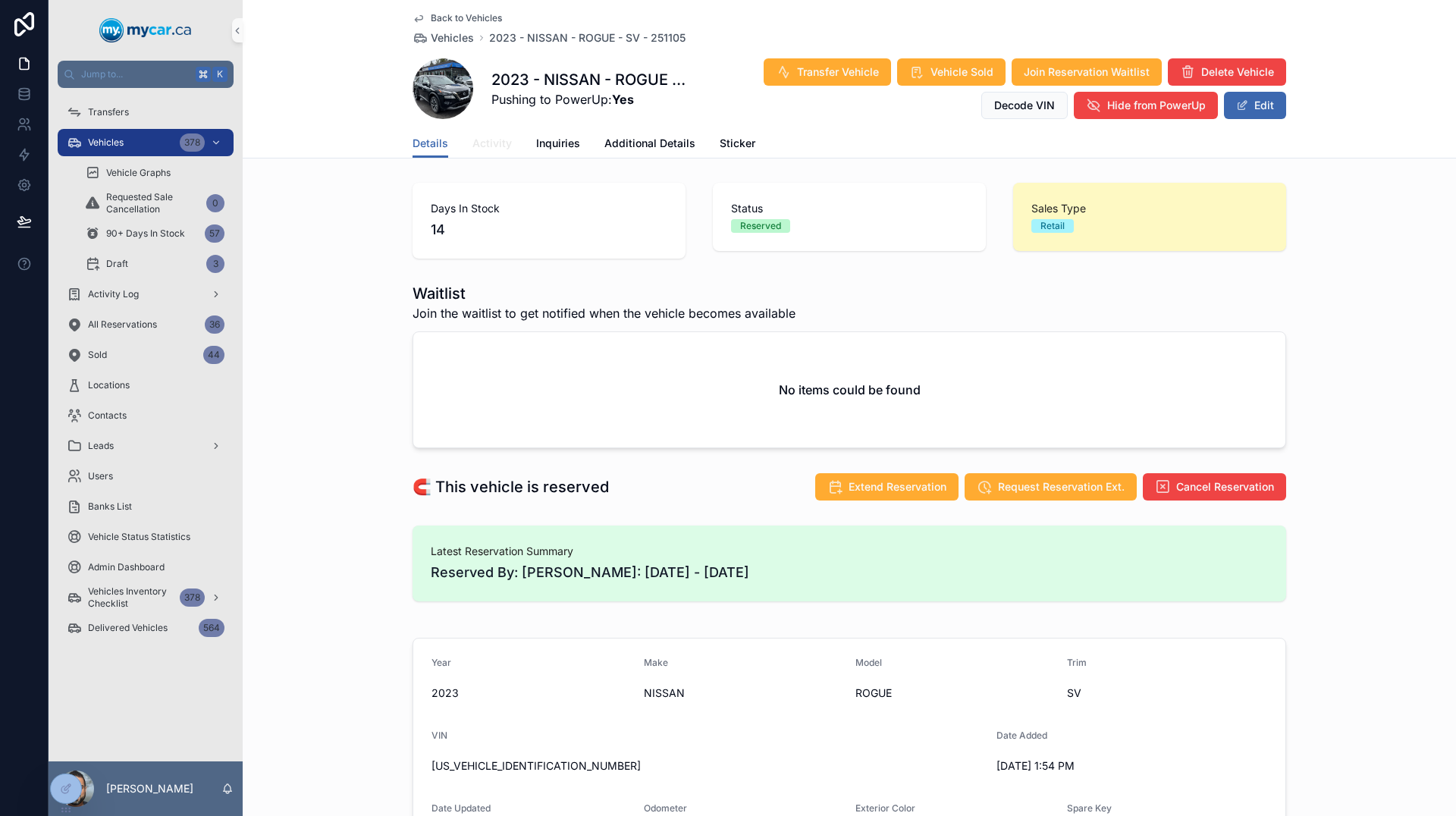
click at [493, 148] on span "Activity" at bounding box center [492, 143] width 39 height 15
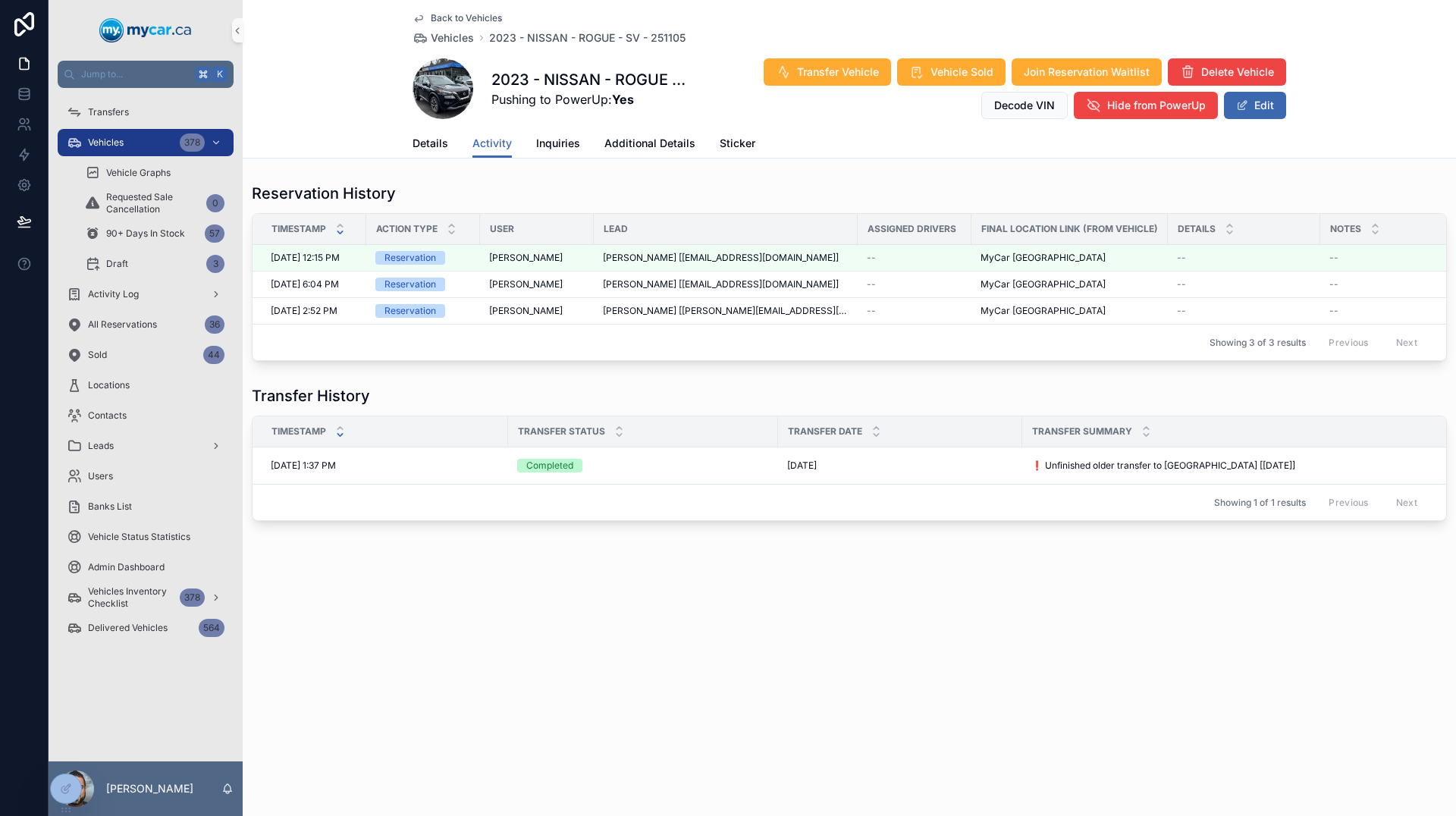
click at [461, 18] on span "Back to Vehicles" at bounding box center [467, 18] width 72 height 13
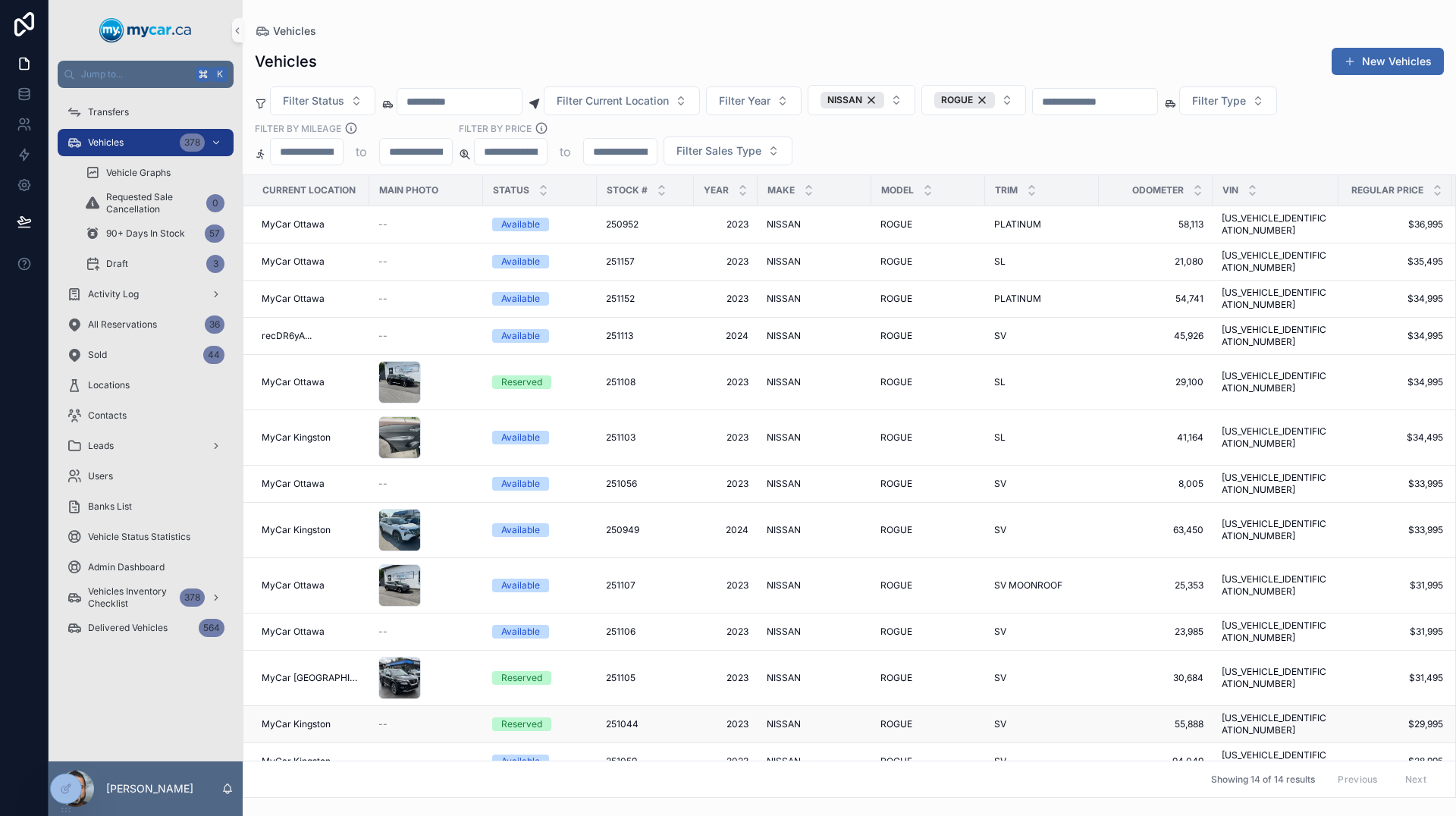
click at [546, 718] on span "Reserved" at bounding box center [522, 724] width 59 height 13
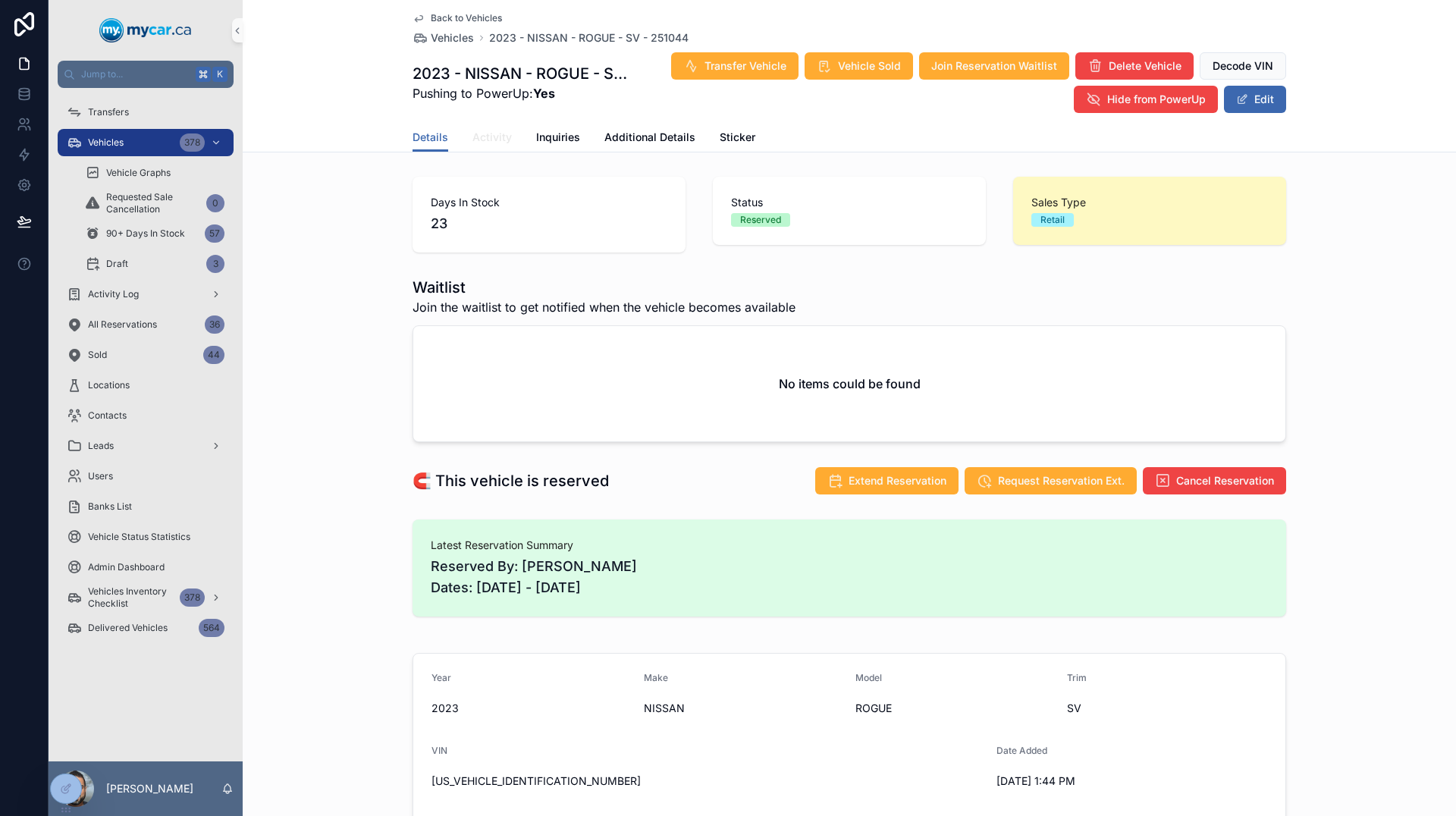
click at [487, 136] on span "Activity" at bounding box center [492, 138] width 39 height 15
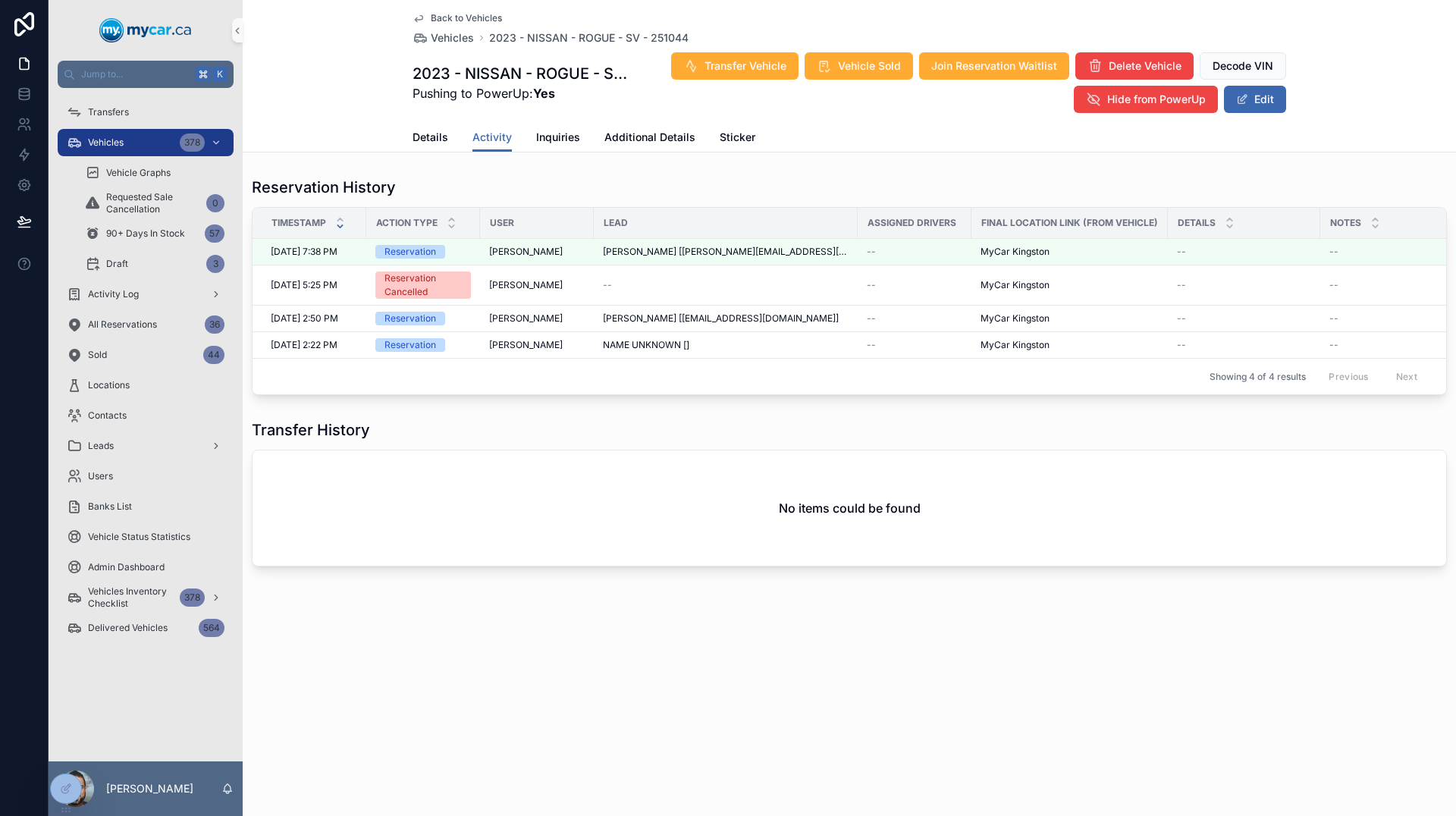
click at [453, 20] on span "Back to Vehicles" at bounding box center [467, 18] width 72 height 13
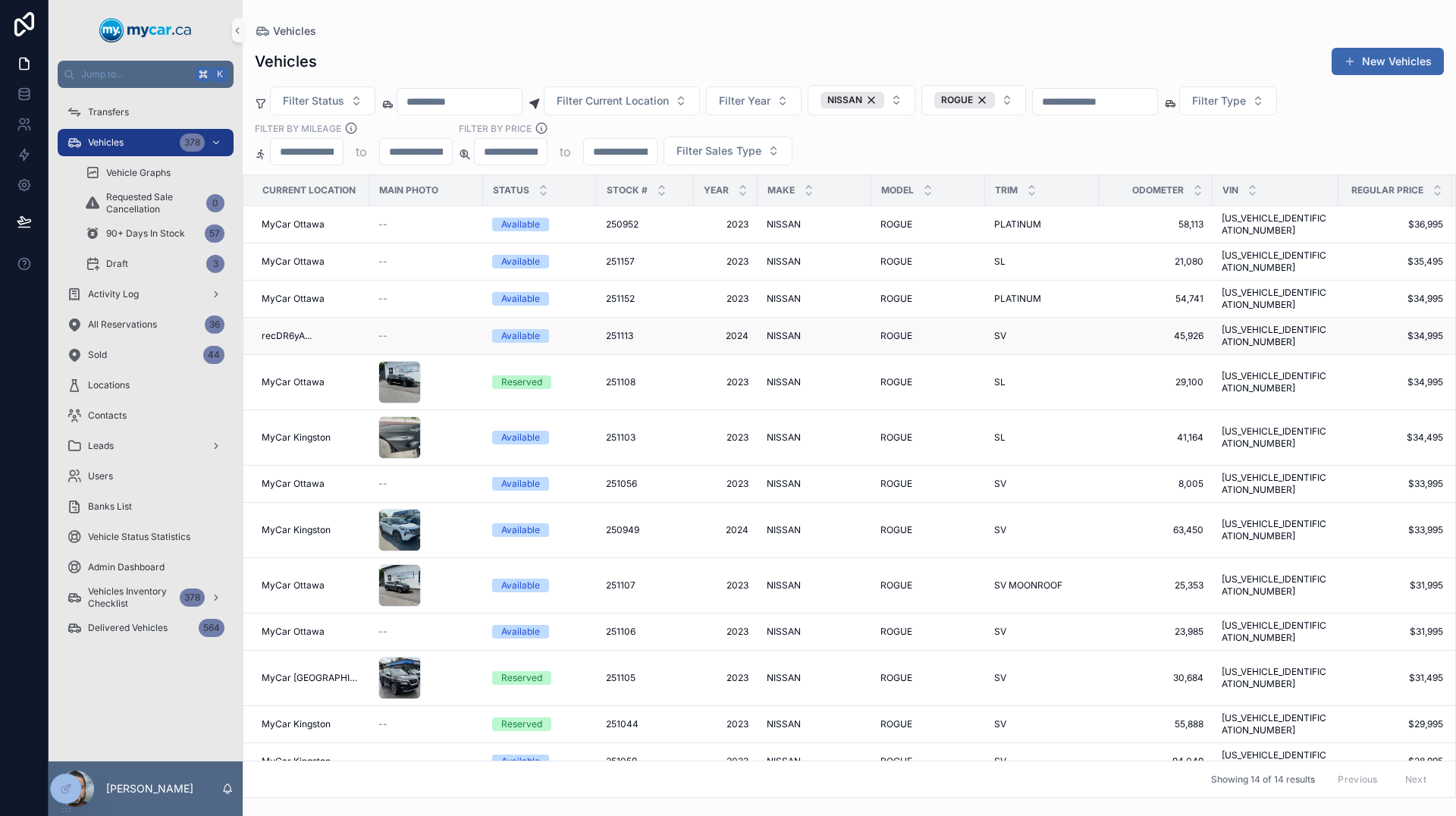
click at [301, 330] on span "recDR6yA..." at bounding box center [287, 336] width 50 height 13
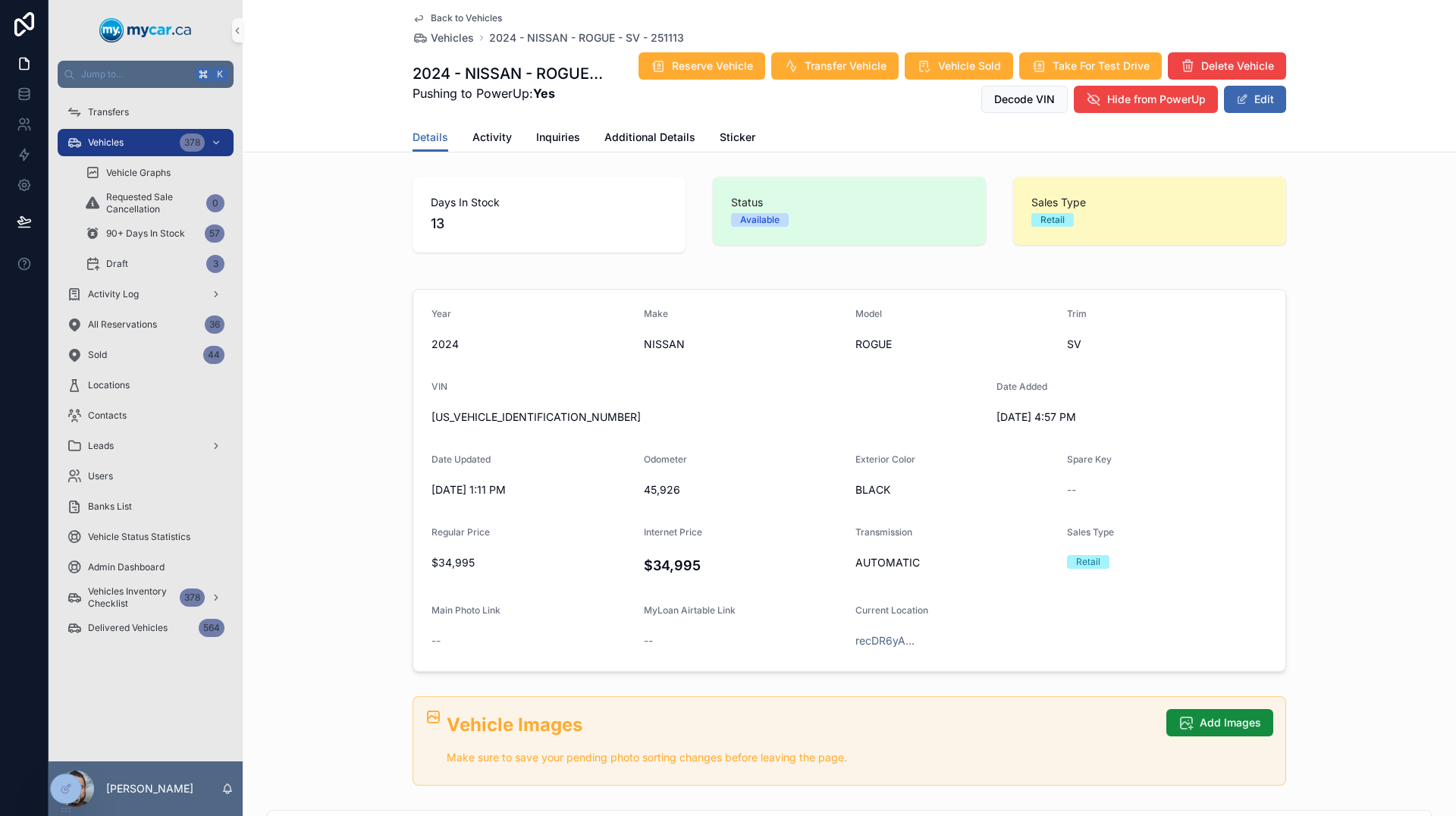
click at [444, 20] on span "Back to Vehicles" at bounding box center [467, 18] width 72 height 13
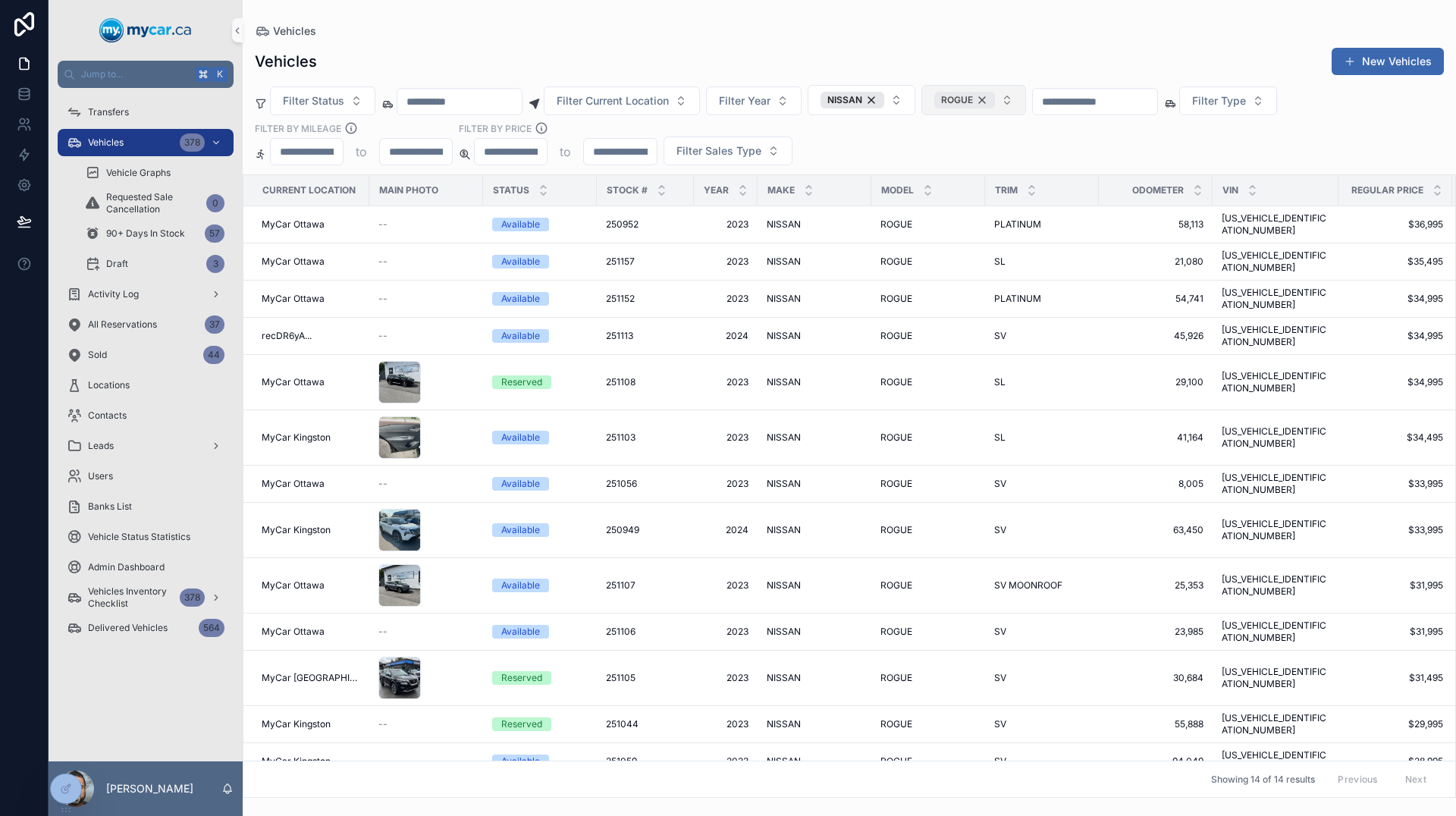
click at [995, 99] on div "ROGUE" at bounding box center [964, 100] width 61 height 17
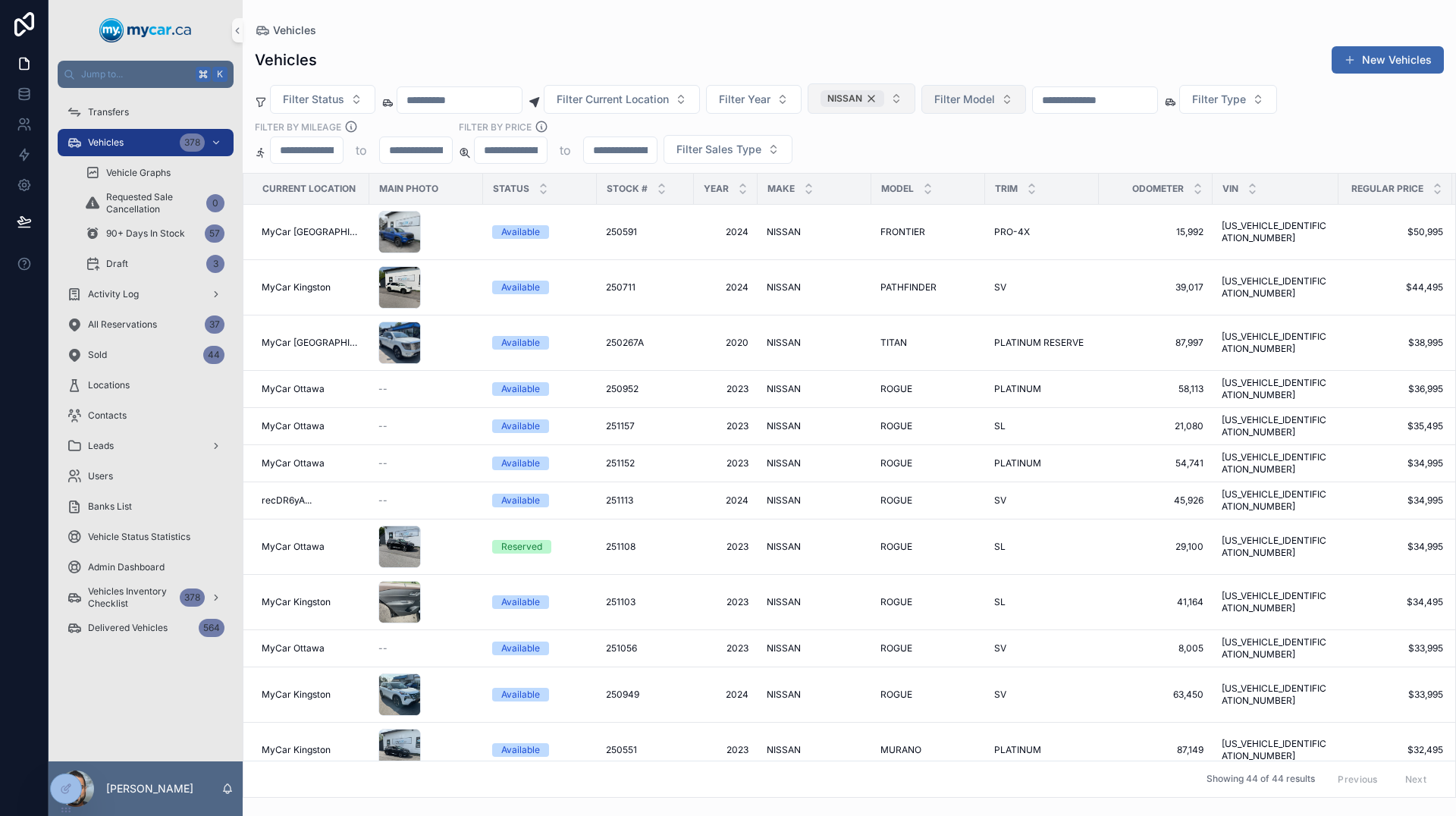
click at [884, 96] on div "NISSAN" at bounding box center [853, 98] width 63 height 17
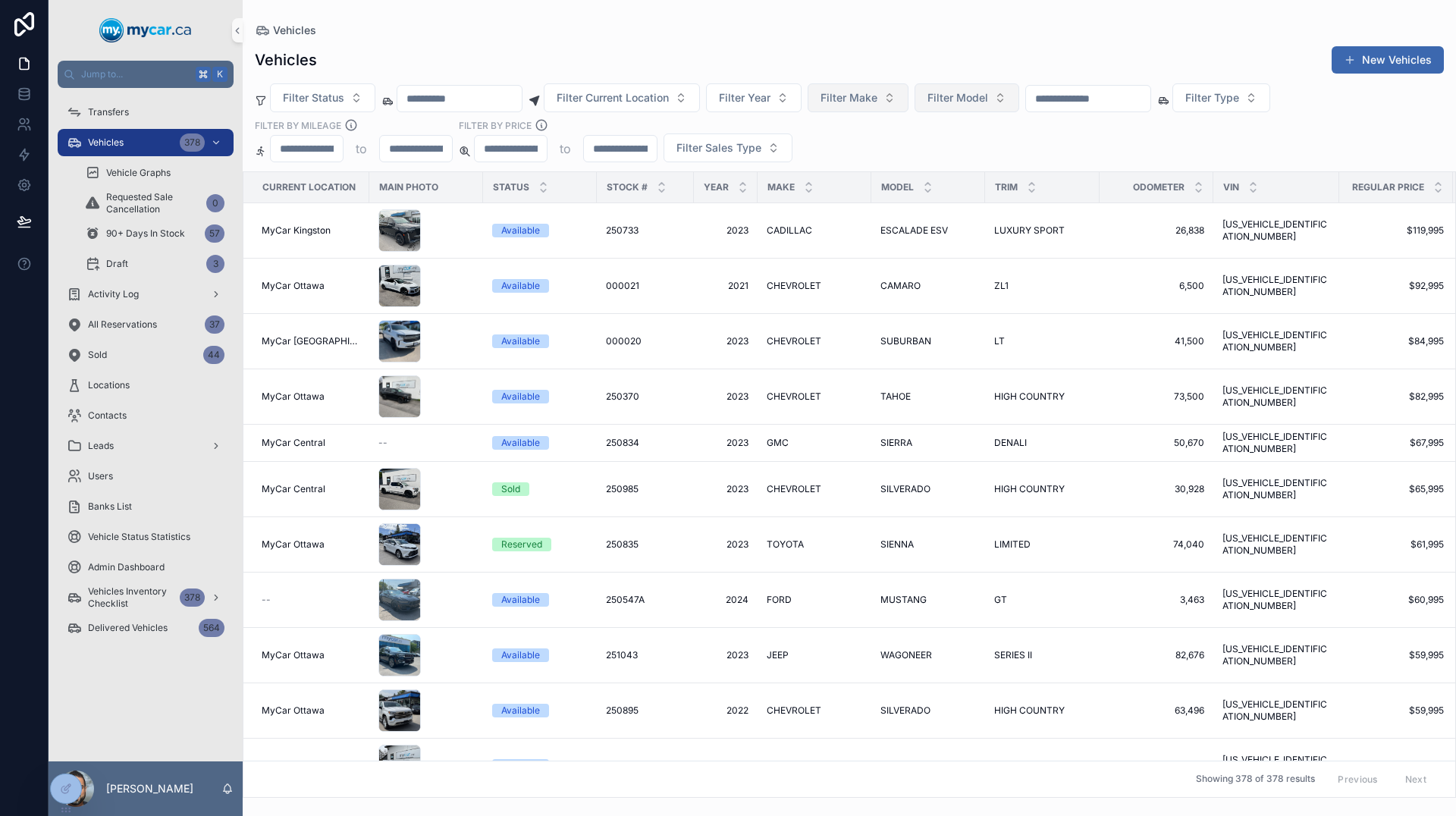
click at [878, 98] on span "Filter Make" at bounding box center [849, 98] width 57 height 15
type input "****"
click at [897, 161] on div "FORD" at bounding box center [912, 159] width 182 height 24
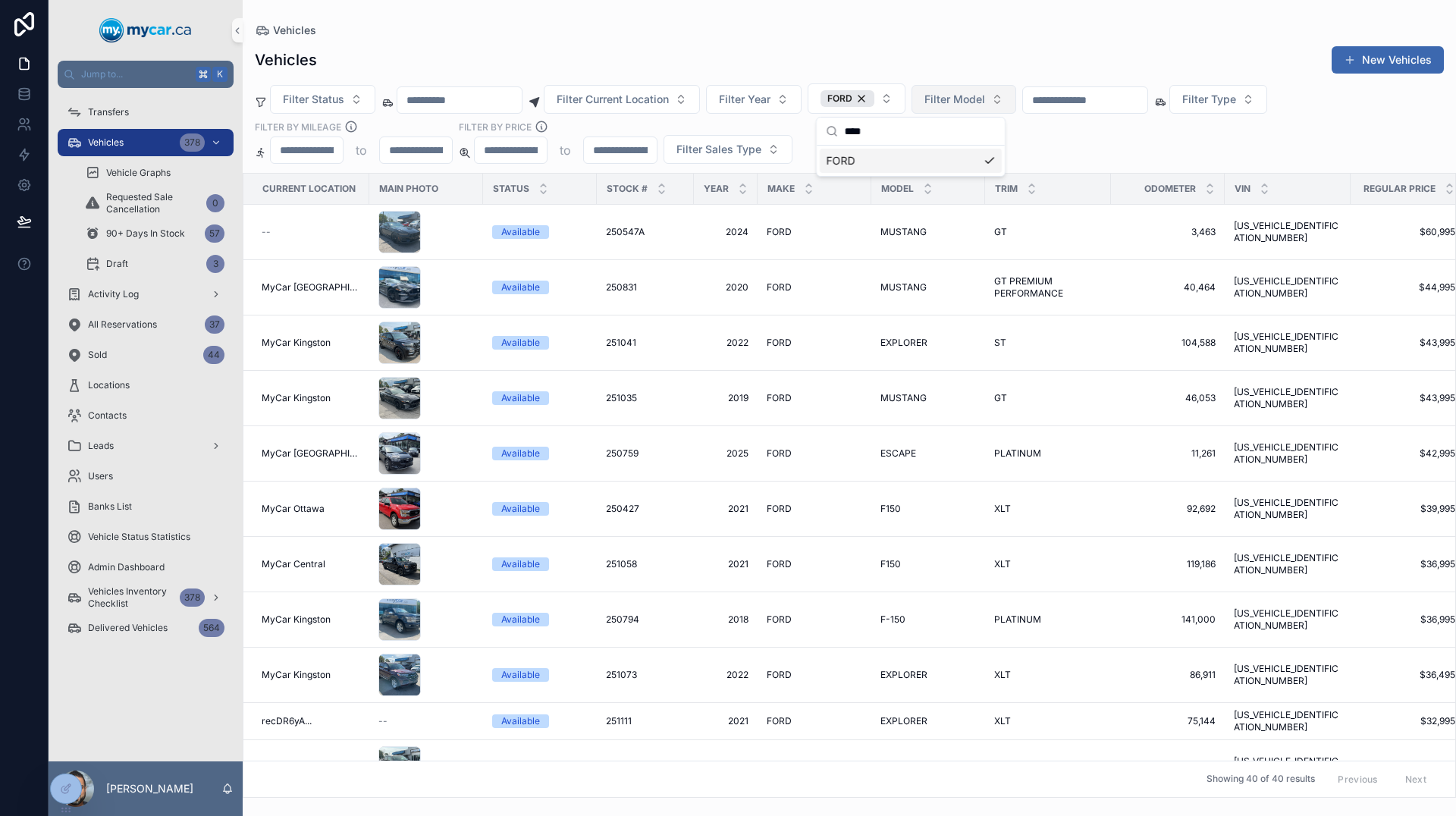
click at [985, 103] on span "Filter Model" at bounding box center [954, 99] width 61 height 15
type input "**"
click at [957, 157] on span "EDGE" at bounding box center [946, 161] width 28 height 15
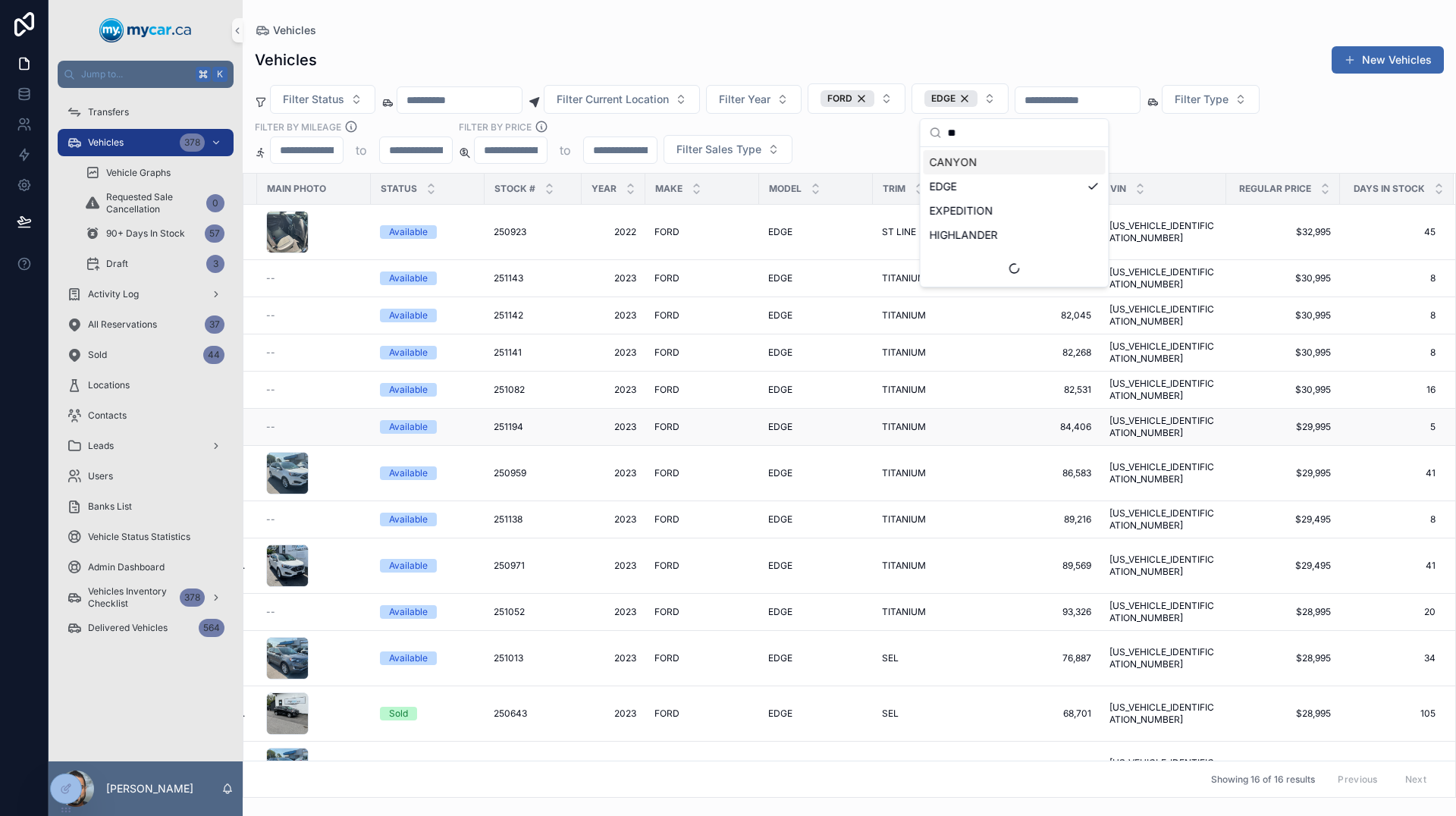
scroll to position [0, 113]
click at [978, 100] on div "EDGE" at bounding box center [951, 98] width 53 height 17
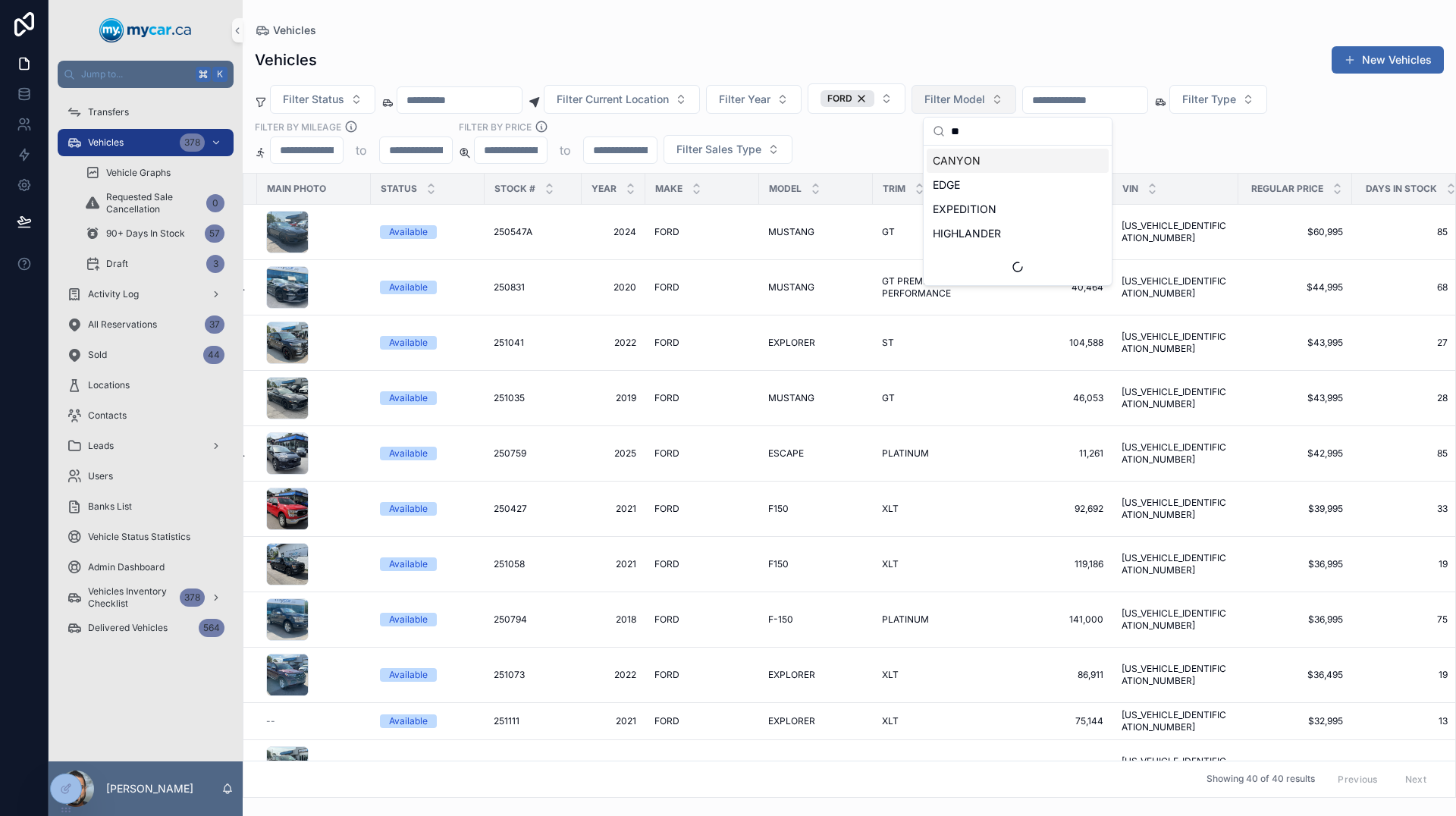
click at [985, 99] on span "Filter Model" at bounding box center [954, 99] width 61 height 15
click at [874, 98] on div "FORD" at bounding box center [848, 98] width 54 height 17
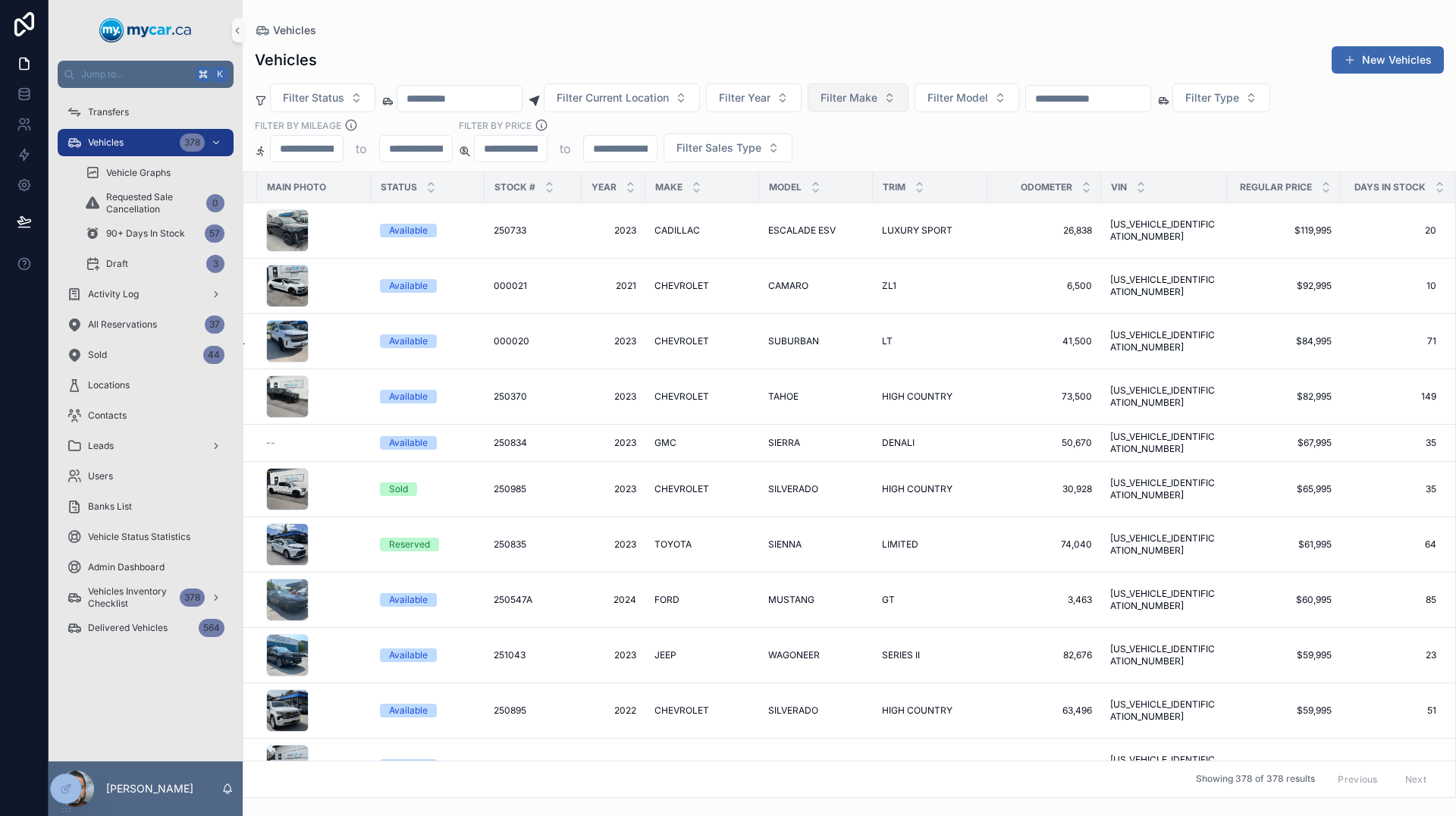
click at [878, 98] on span "Filter Make" at bounding box center [849, 98] width 57 height 15
type input "****"
click at [872, 156] on span "CHEVROLET" at bounding box center [859, 159] width 63 height 15
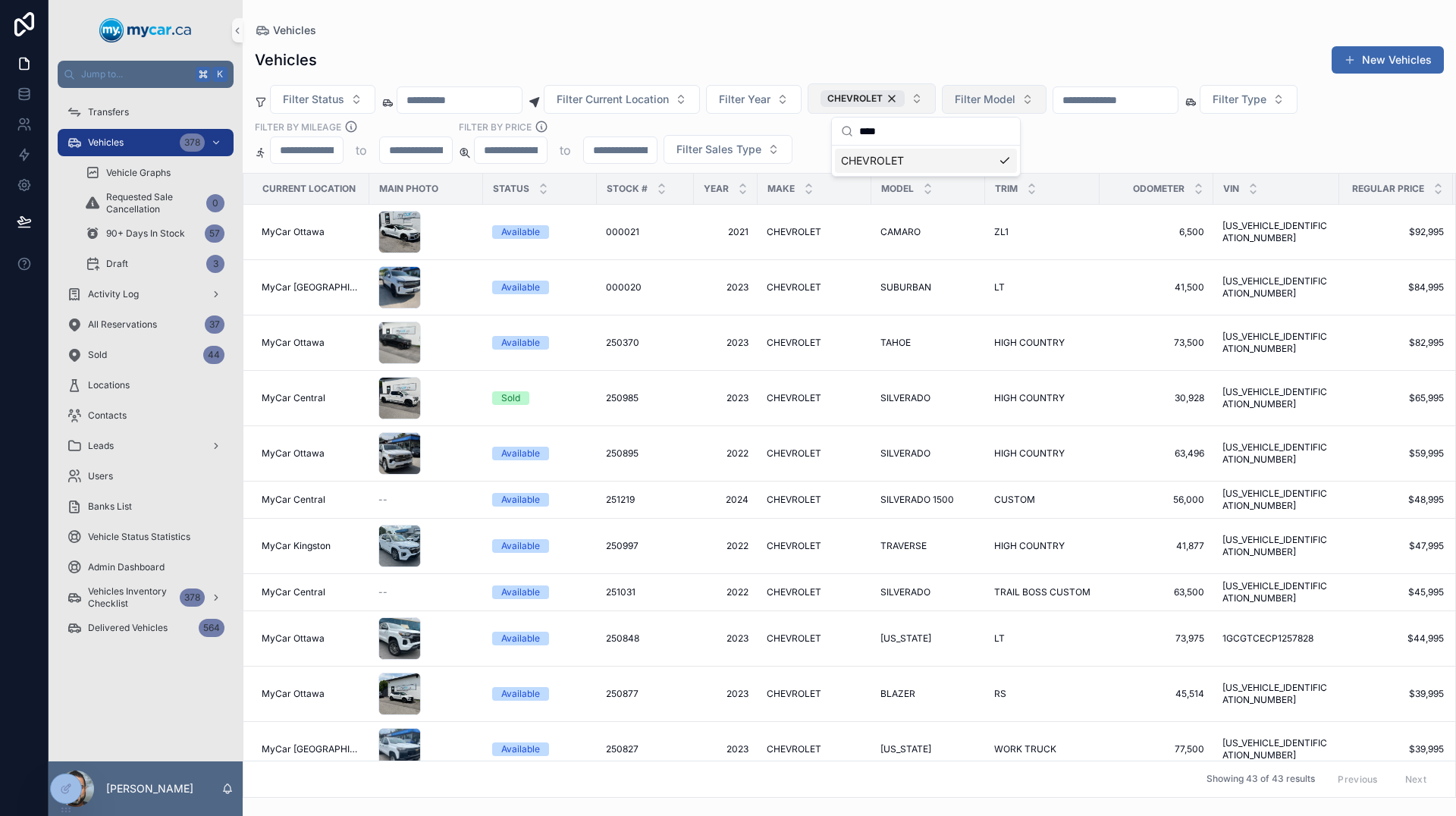
click at [1032, 111] on button "Filter Model" at bounding box center [994, 99] width 105 height 29
click at [1015, 104] on span "Filter Model" at bounding box center [985, 99] width 61 height 15
type input "****"
click at [1000, 155] on span "MALIBU" at bounding box center [983, 161] width 41 height 15
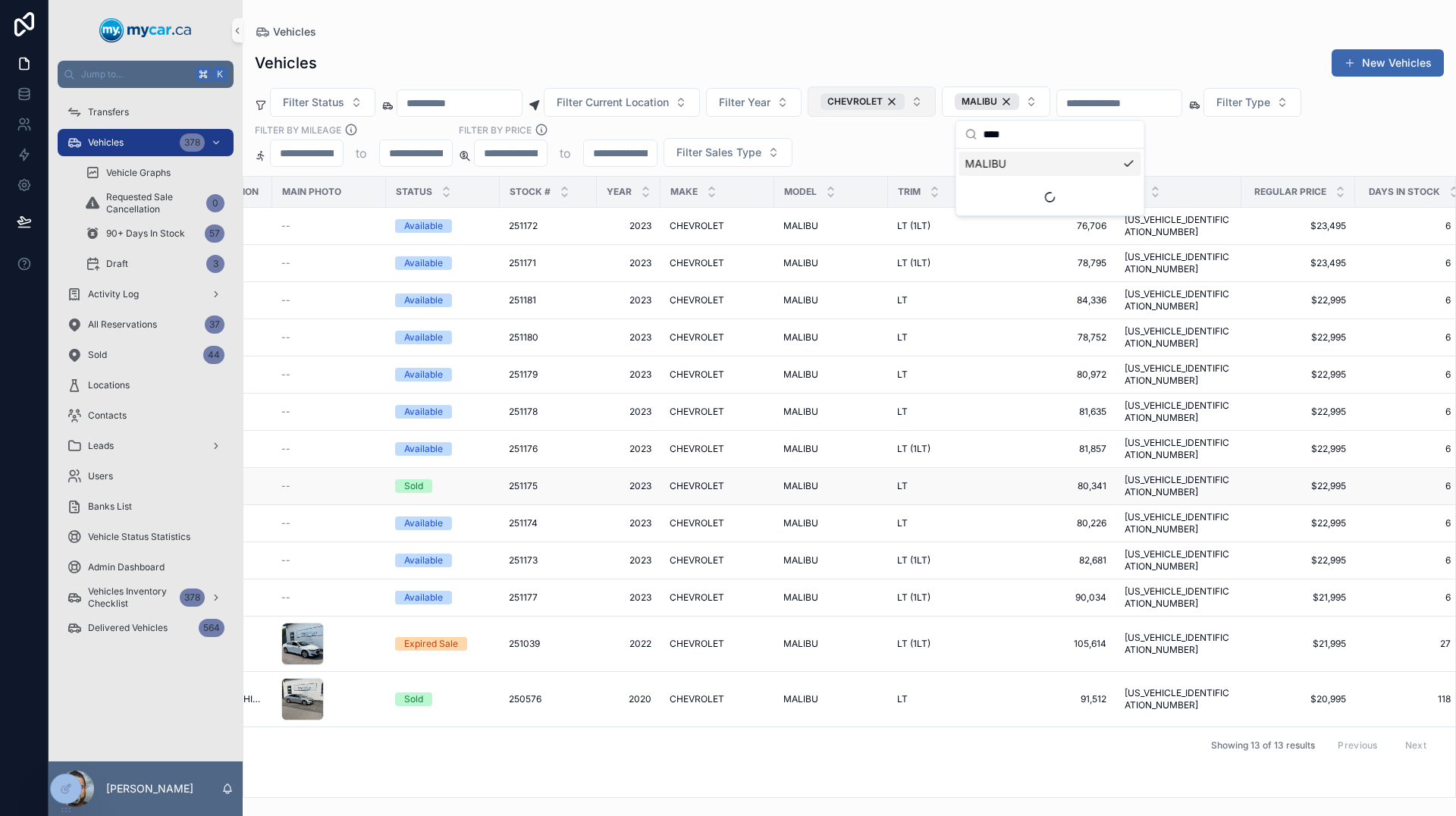
scroll to position [0, 97]
click at [468, 479] on div "Sold" at bounding box center [443, 486] width 96 height 13
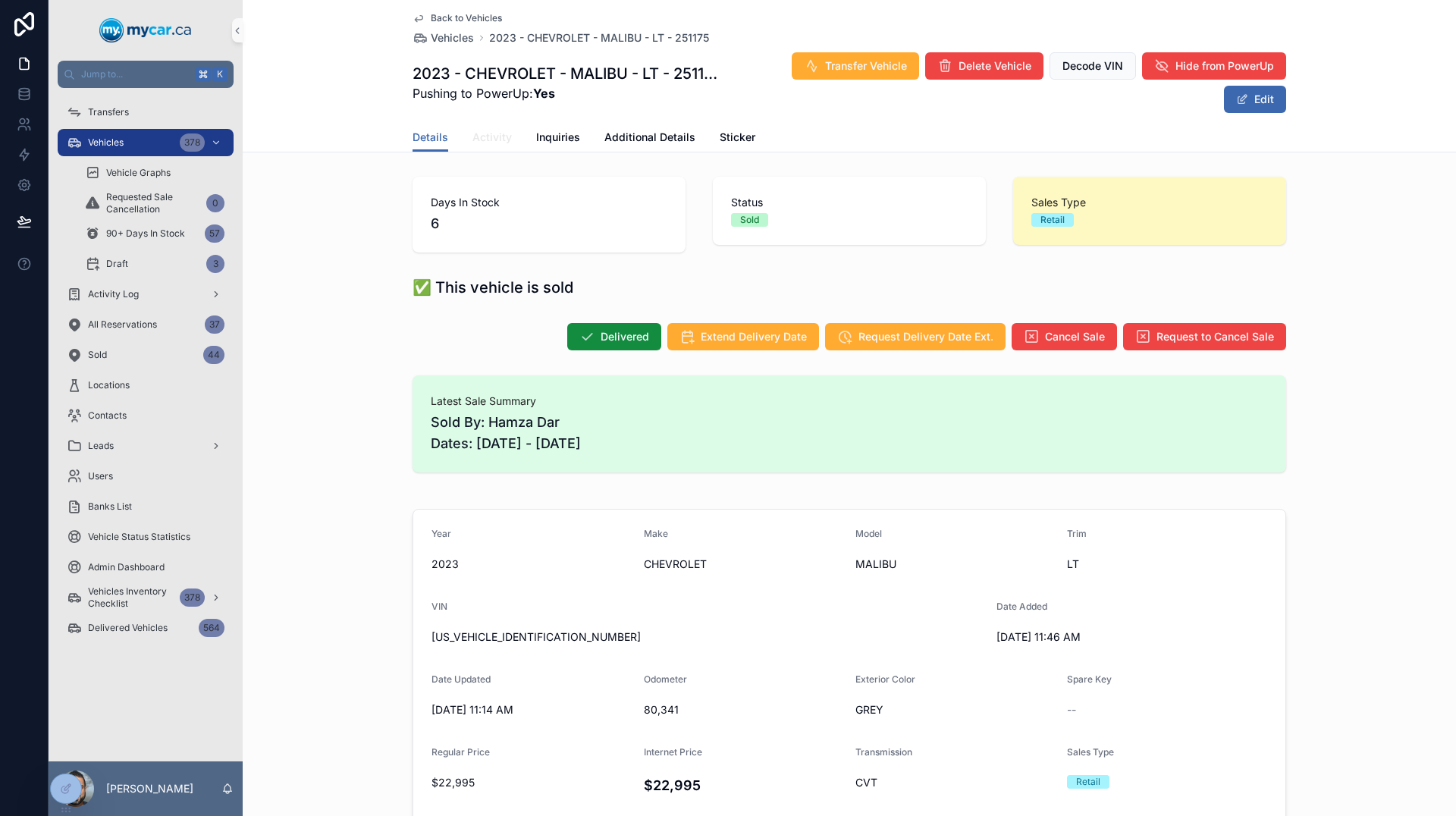
click at [482, 143] on span "Activity" at bounding box center [492, 138] width 39 height 15
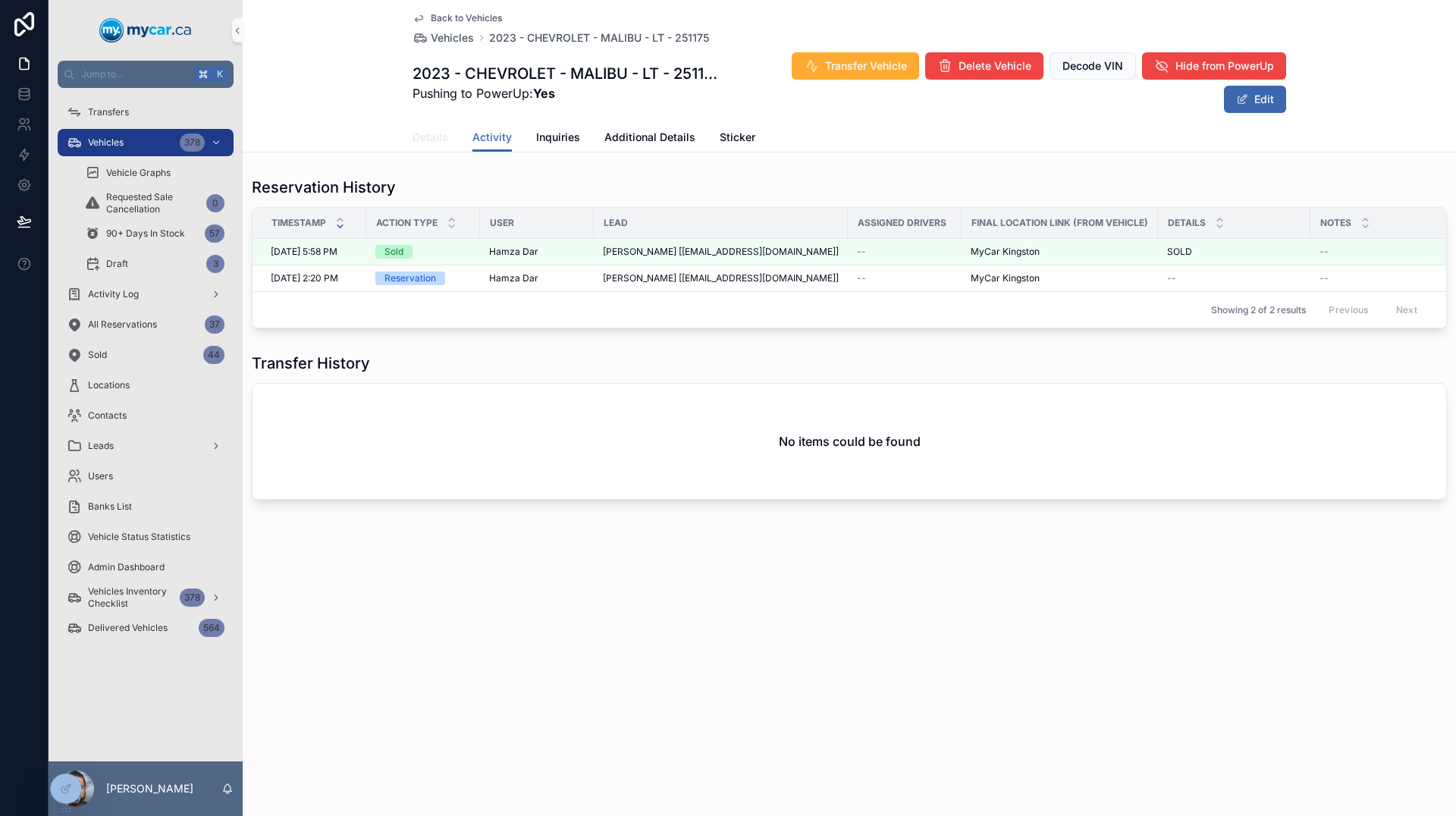
click at [447, 143] on span "Details" at bounding box center [430, 138] width 36 height 15
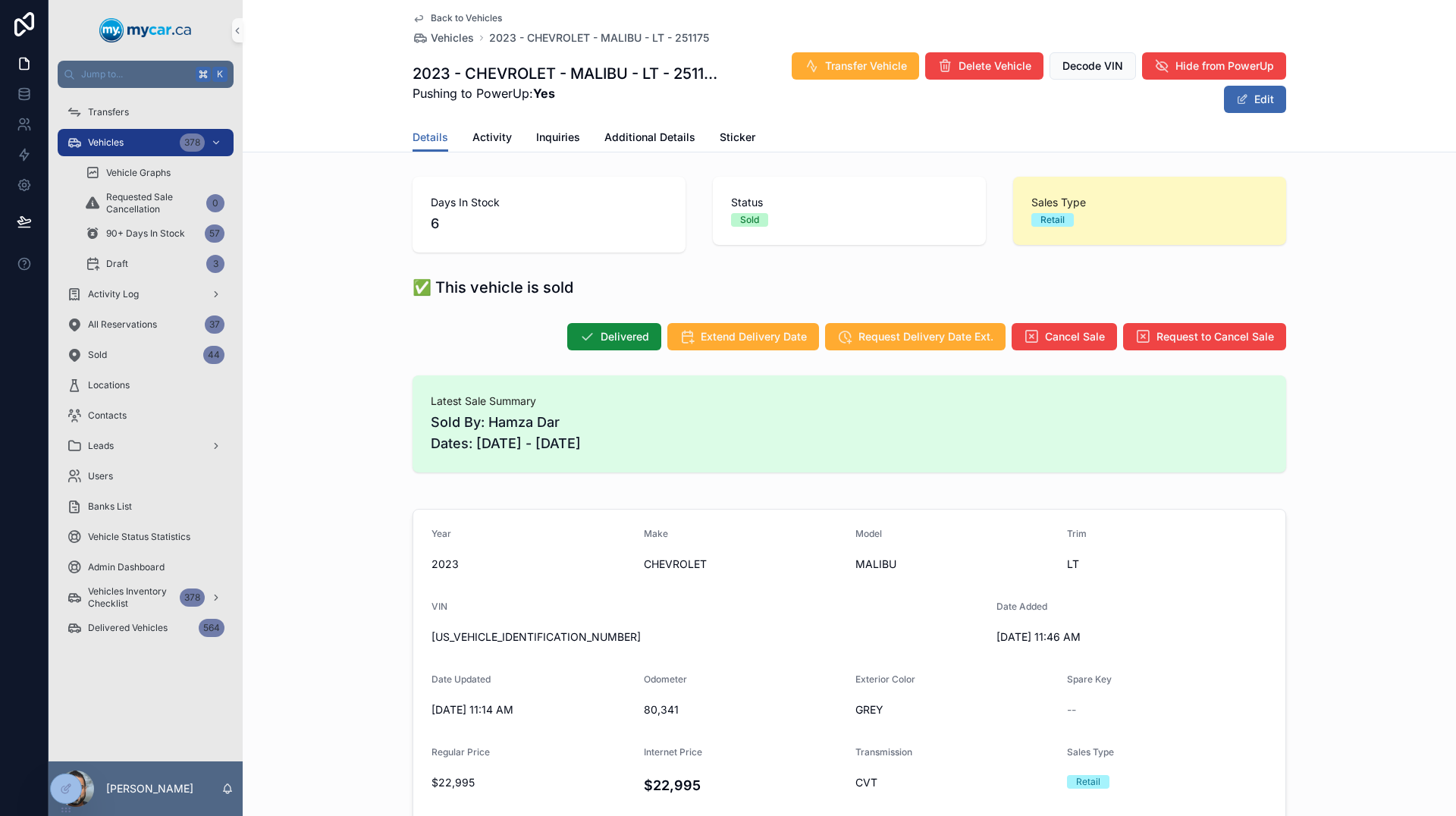
click at [451, 20] on span "Back to Vehicles" at bounding box center [467, 18] width 72 height 13
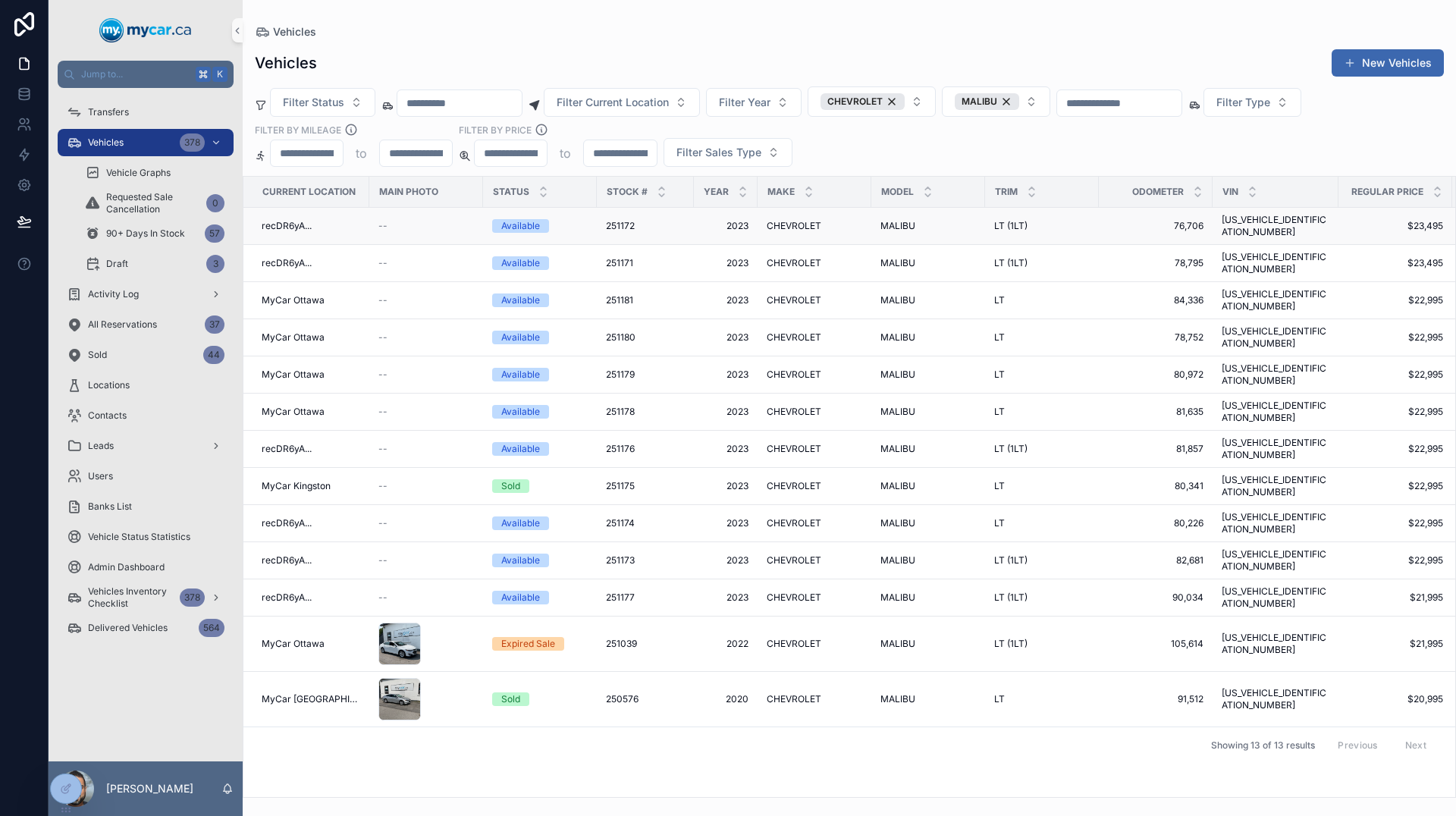
click at [304, 223] on span "recDR6yA..." at bounding box center [287, 226] width 50 height 13
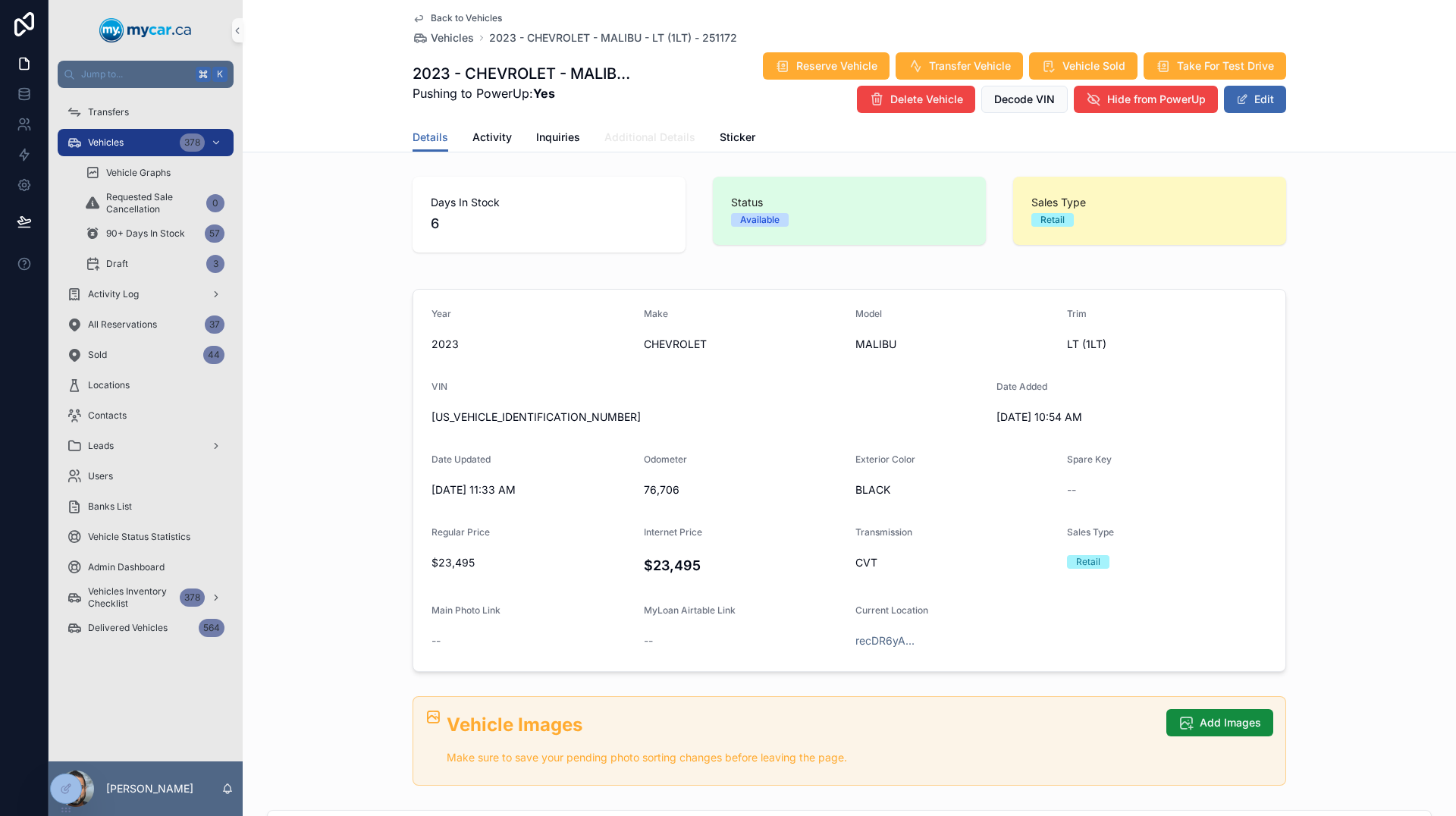
click at [644, 137] on span "Additional Details" at bounding box center [649, 138] width 91 height 15
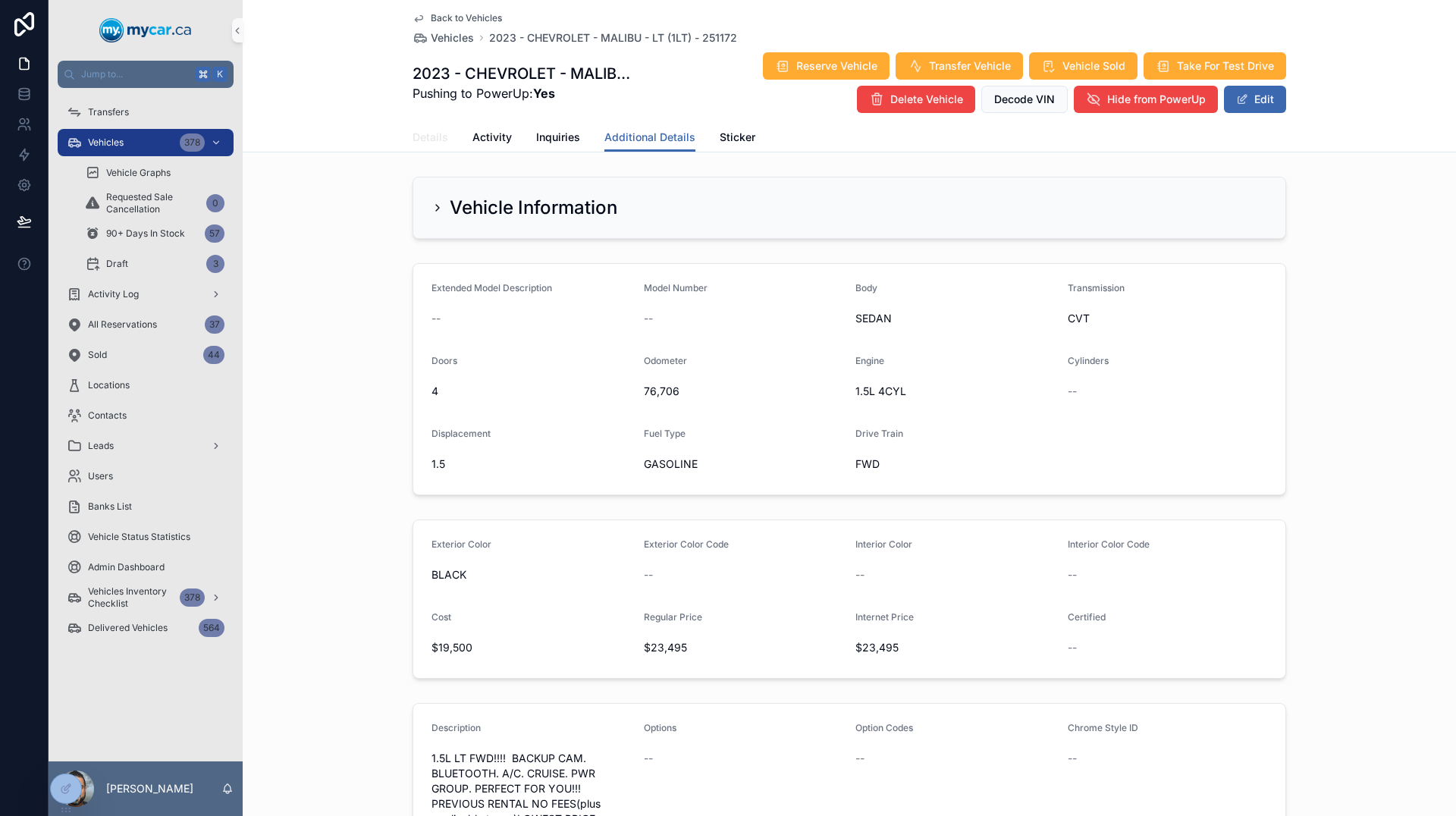
click at [438, 139] on span "Details" at bounding box center [430, 138] width 36 height 15
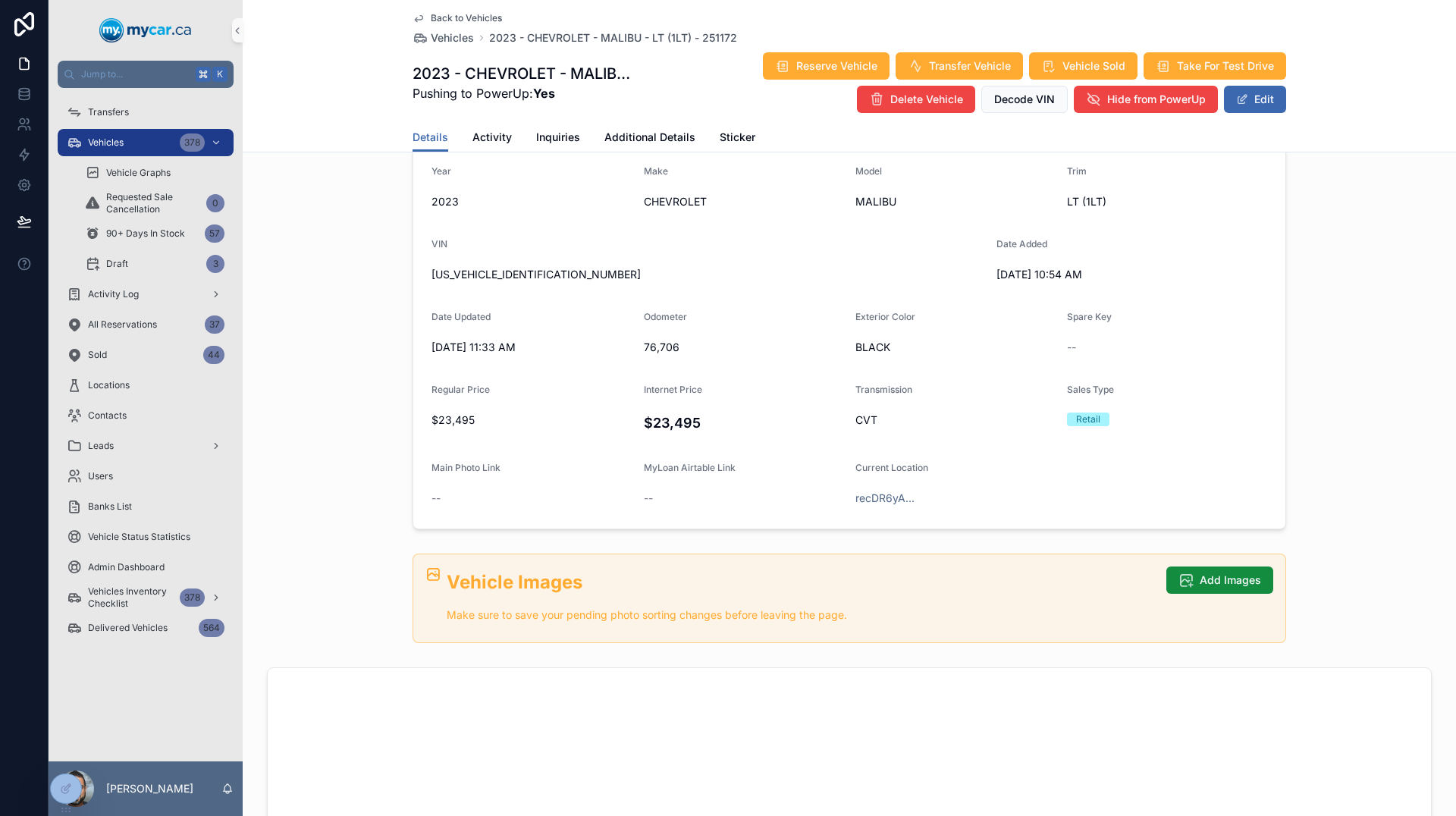
scroll to position [148, 0]
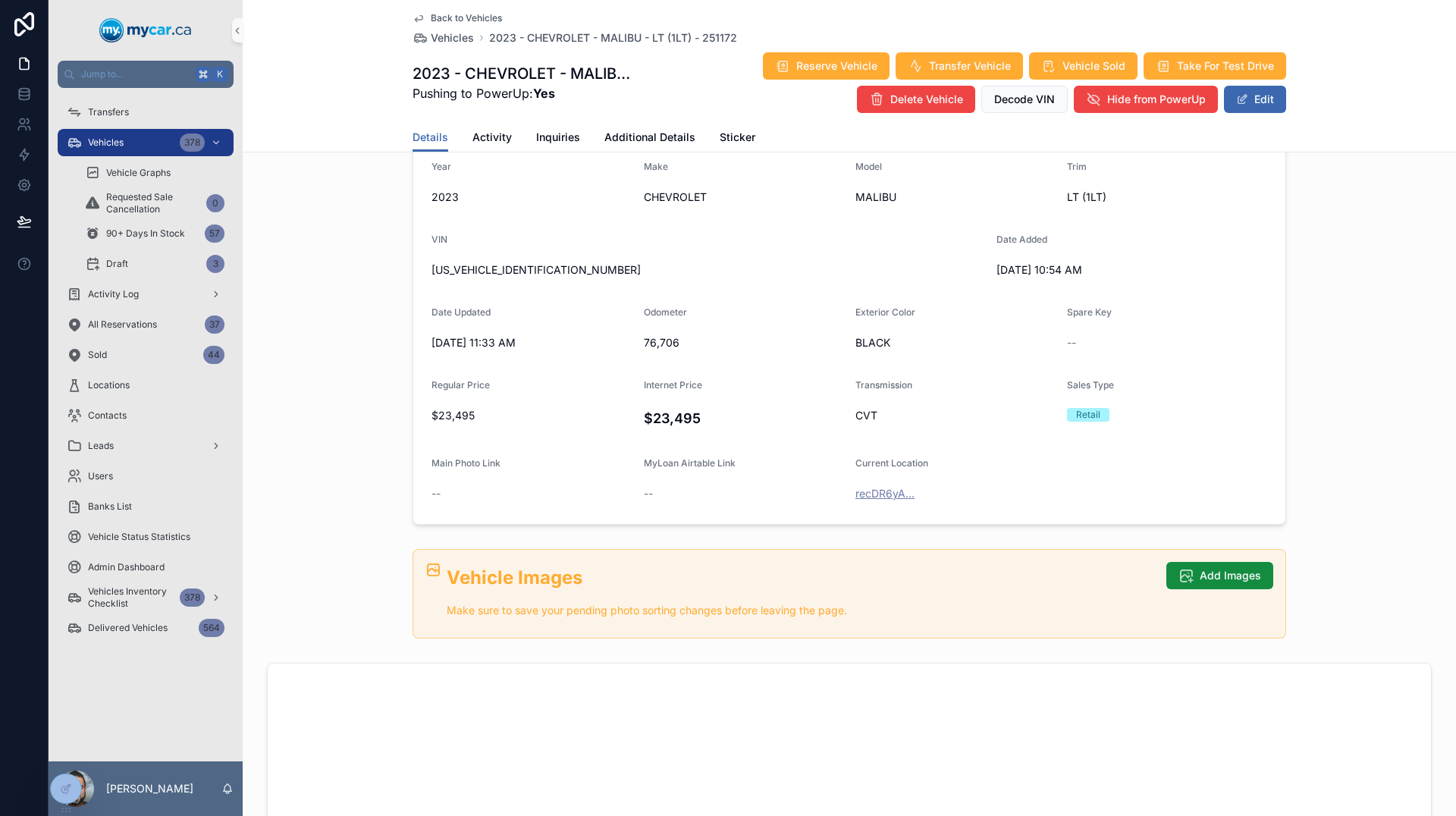
click at [877, 496] on span "recDR6yA..." at bounding box center [884, 493] width 59 height 15
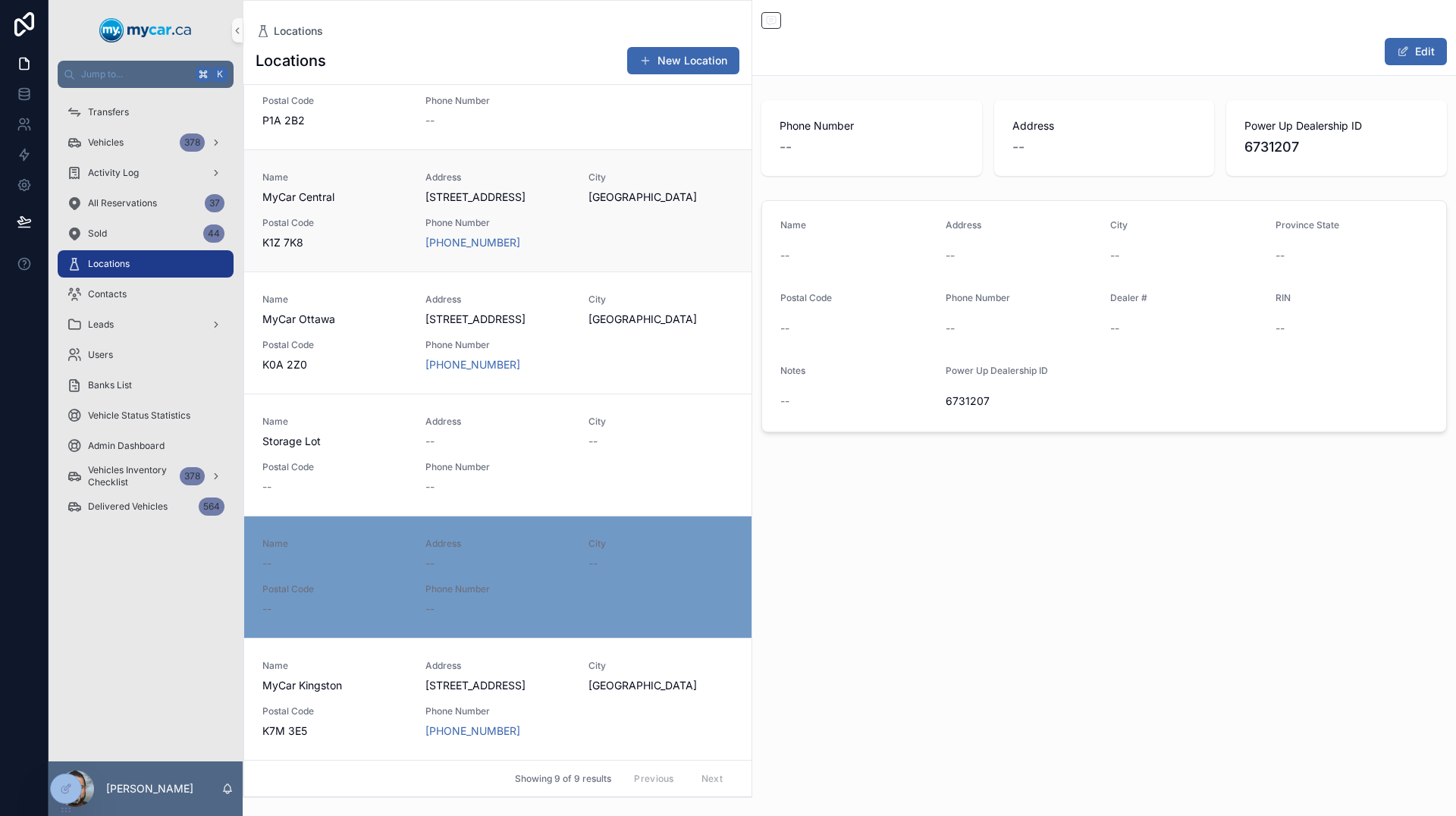
scroll to position [423, 0]
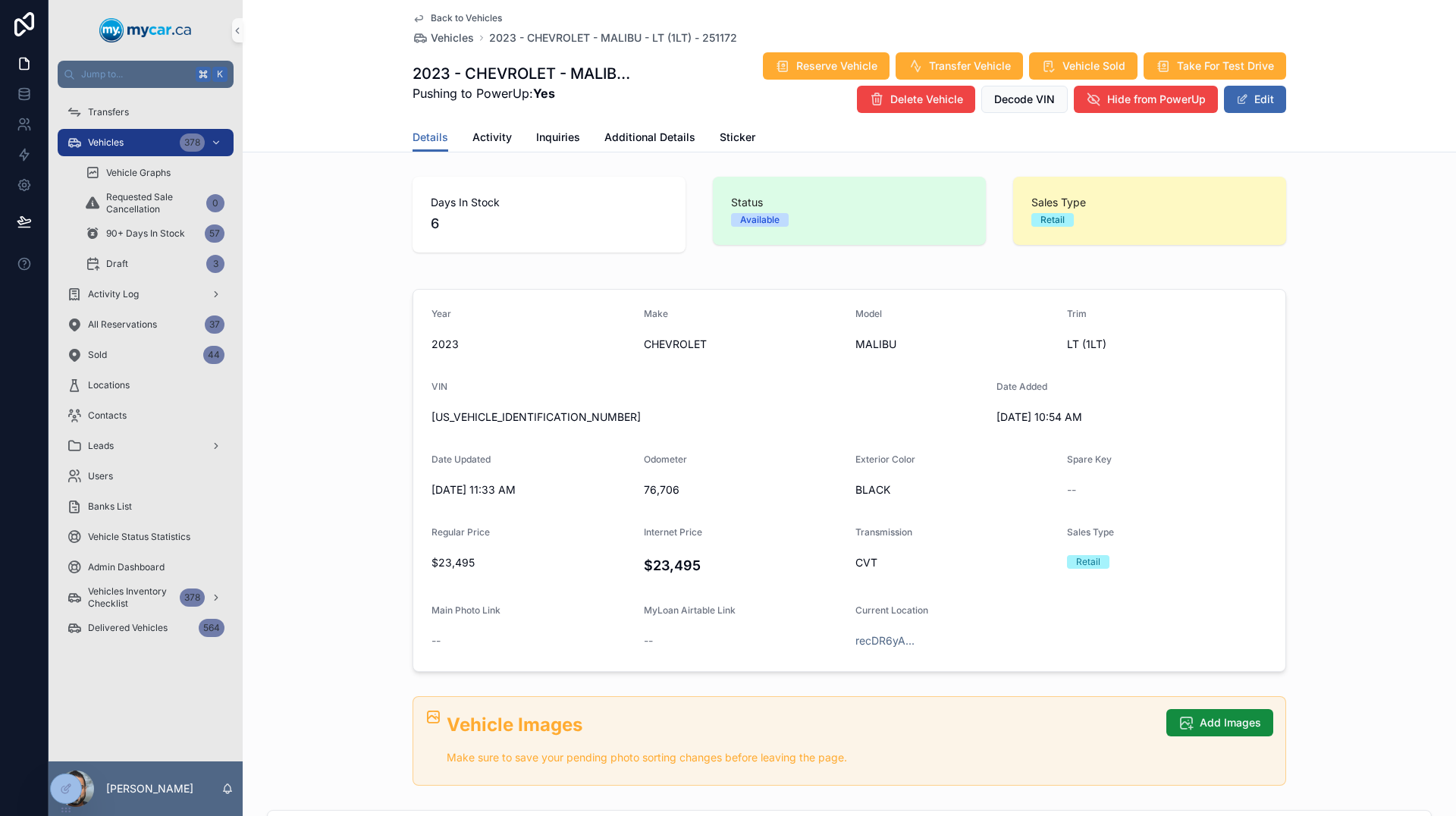
click at [459, 15] on span "Back to Vehicles" at bounding box center [467, 18] width 72 height 13
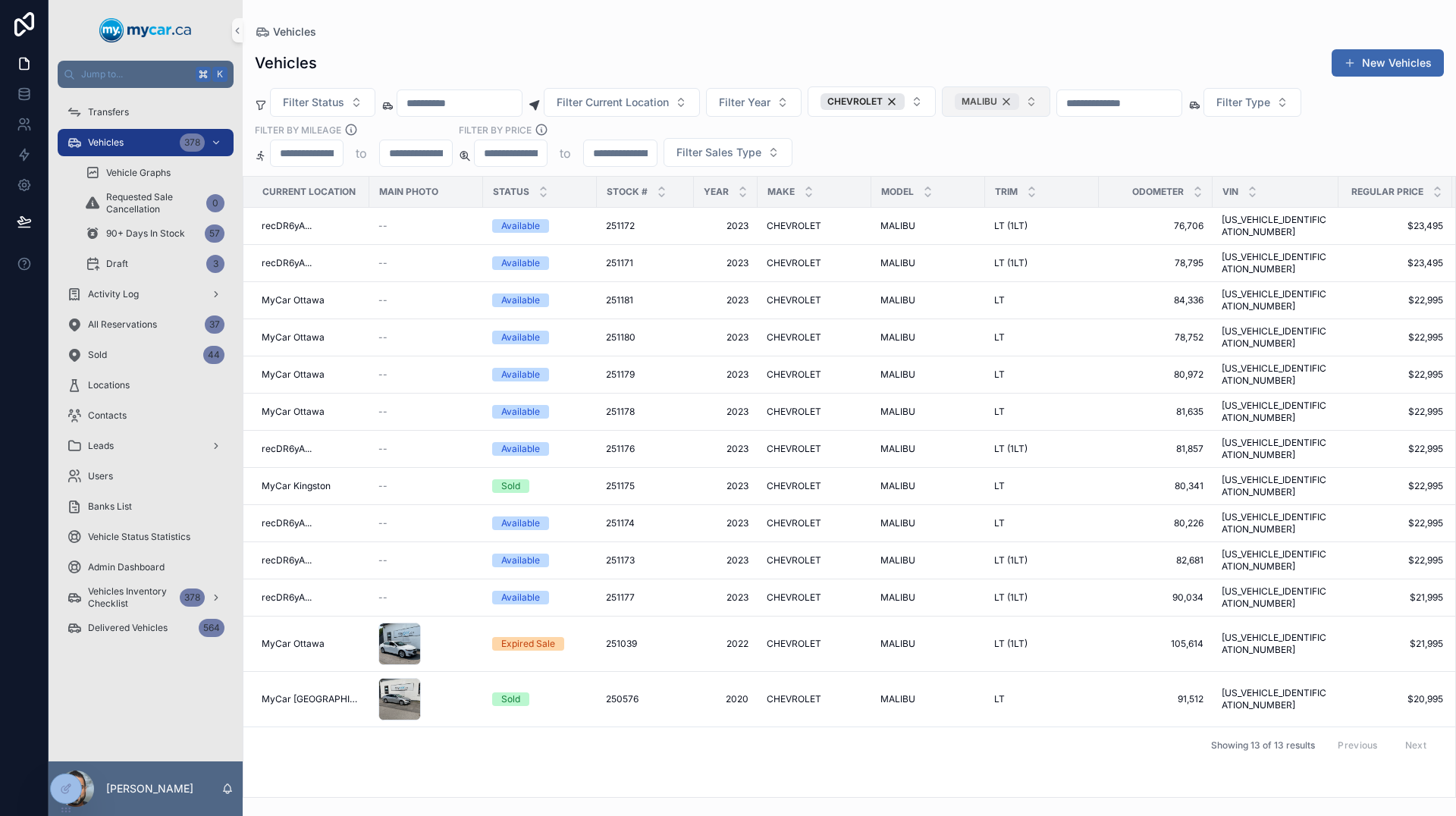
click at [1019, 100] on div "MALIBU" at bounding box center [987, 102] width 64 height 17
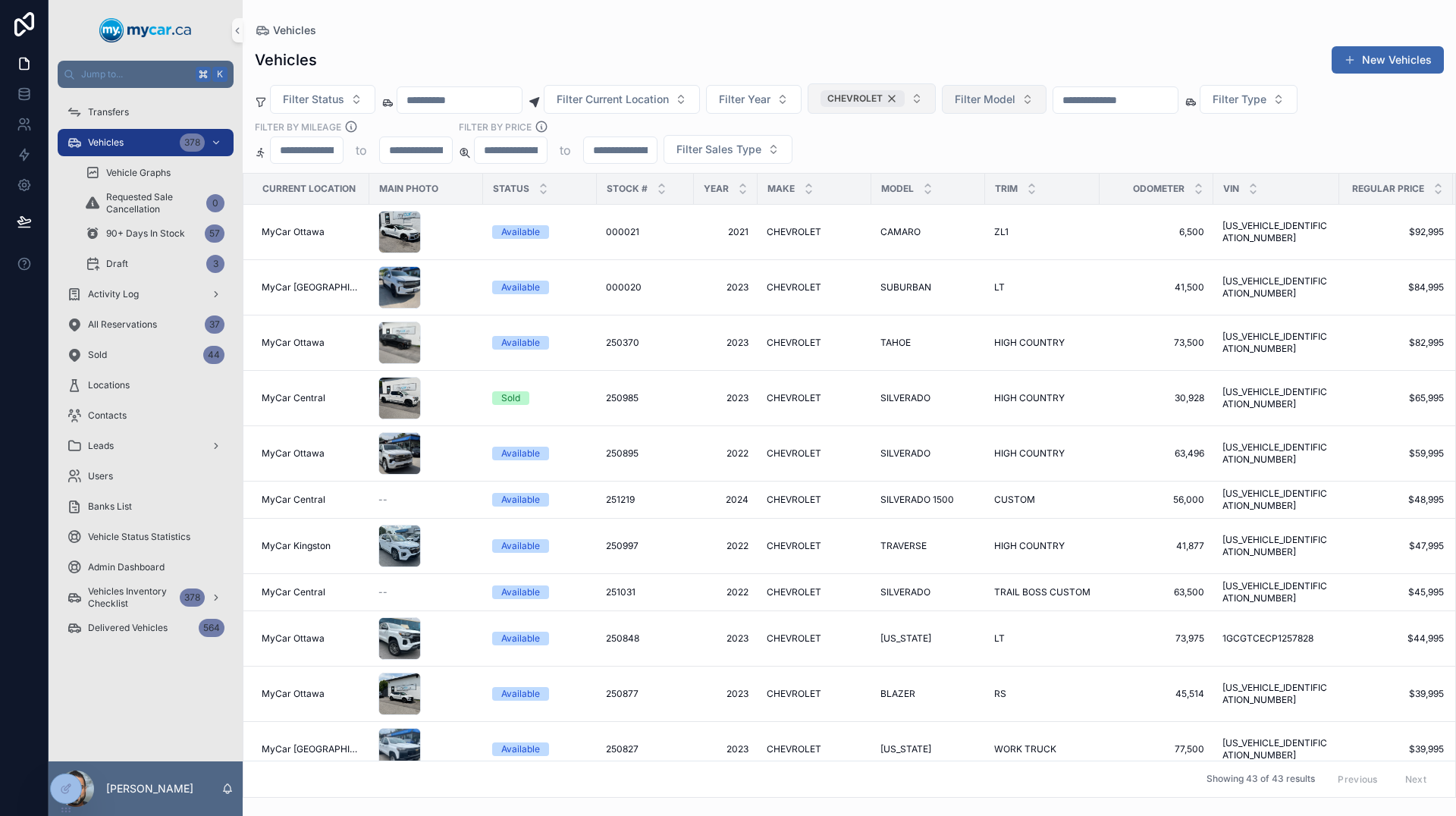
click at [905, 102] on div "CHEVROLET" at bounding box center [863, 98] width 84 height 17
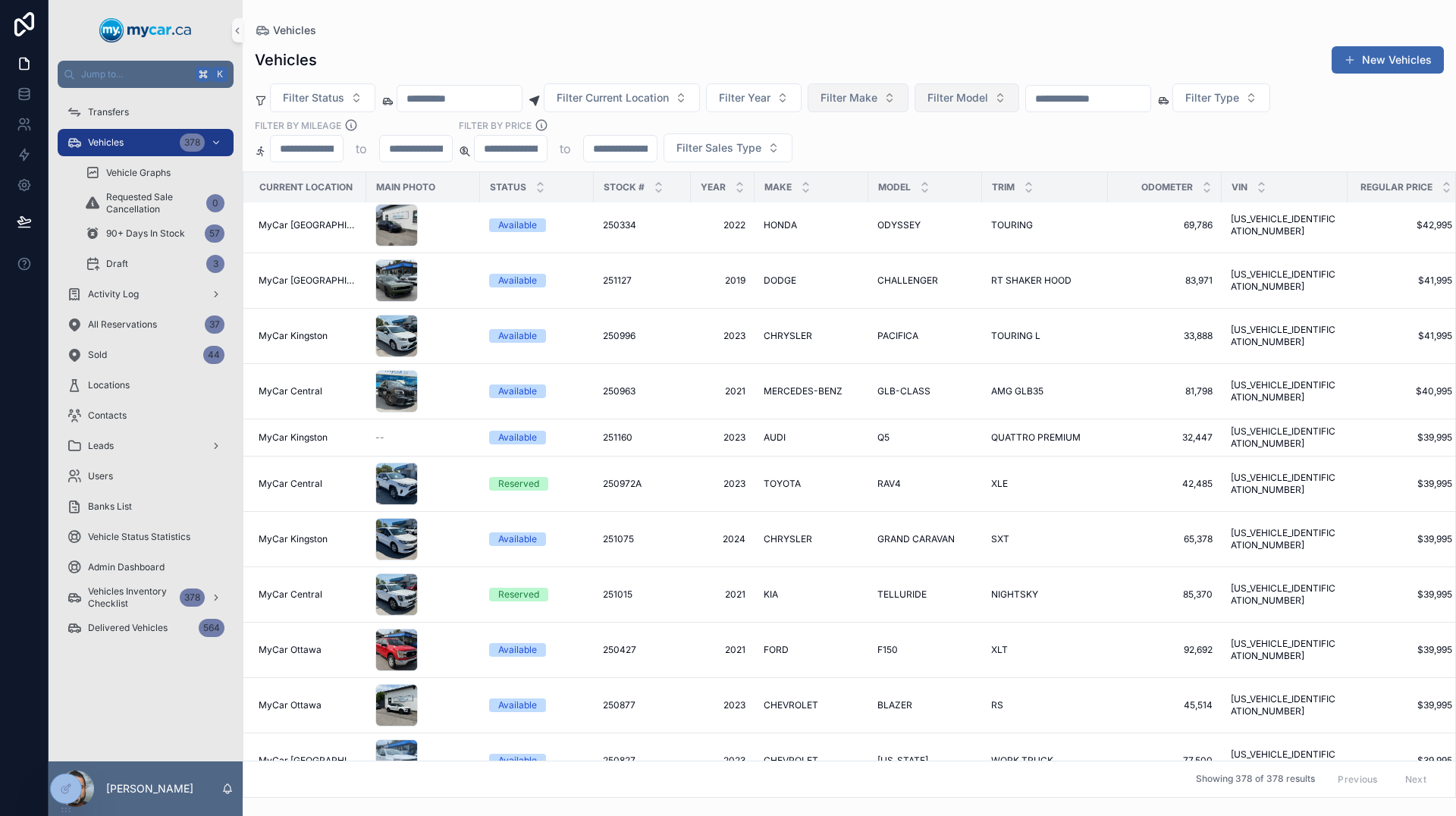
scroll to position [1880, 3]
click at [988, 91] on span "Filter Model" at bounding box center [958, 98] width 61 height 15
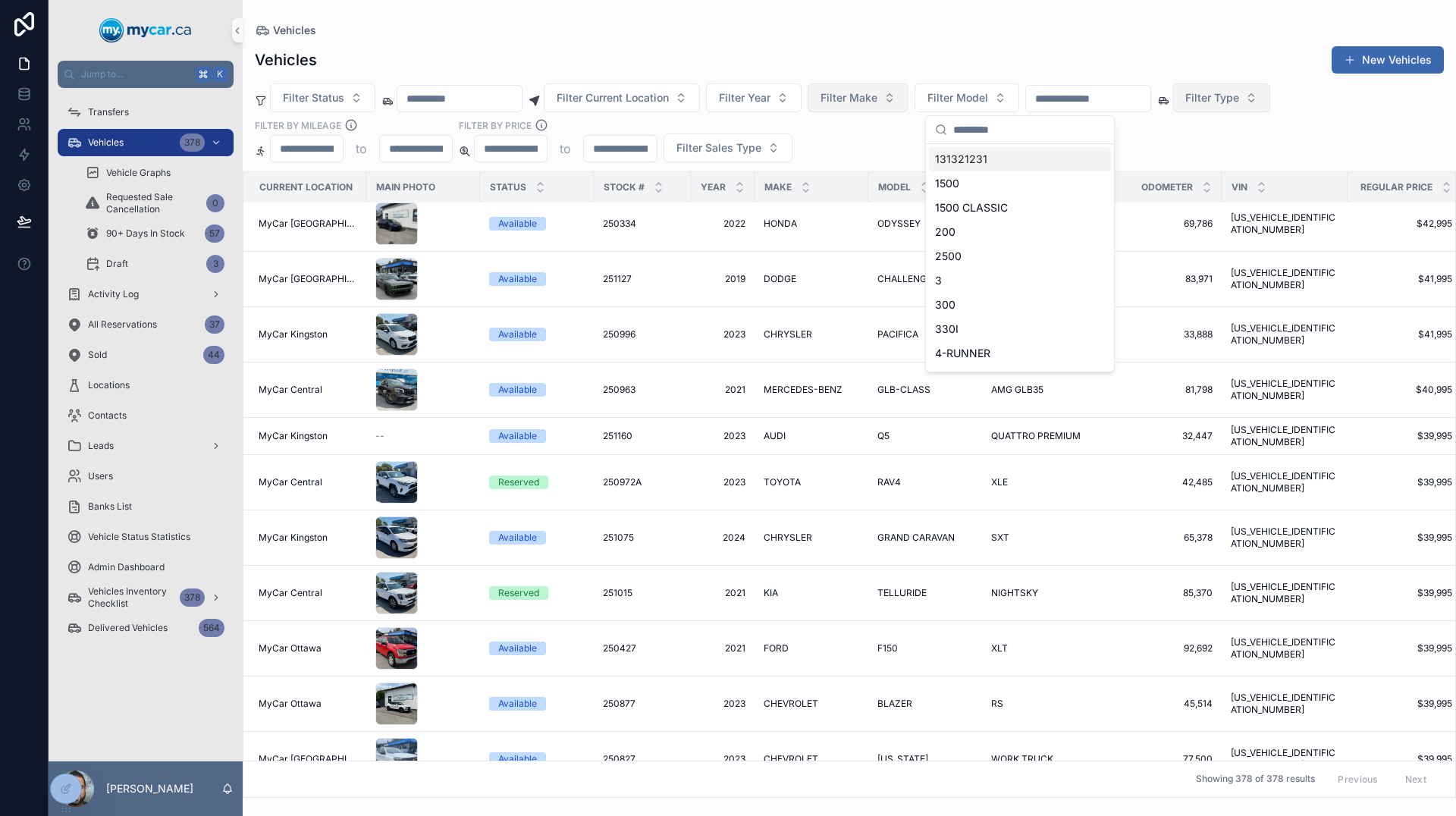
click at [1270, 89] on button "Filter Type" at bounding box center [1221, 98] width 98 height 29
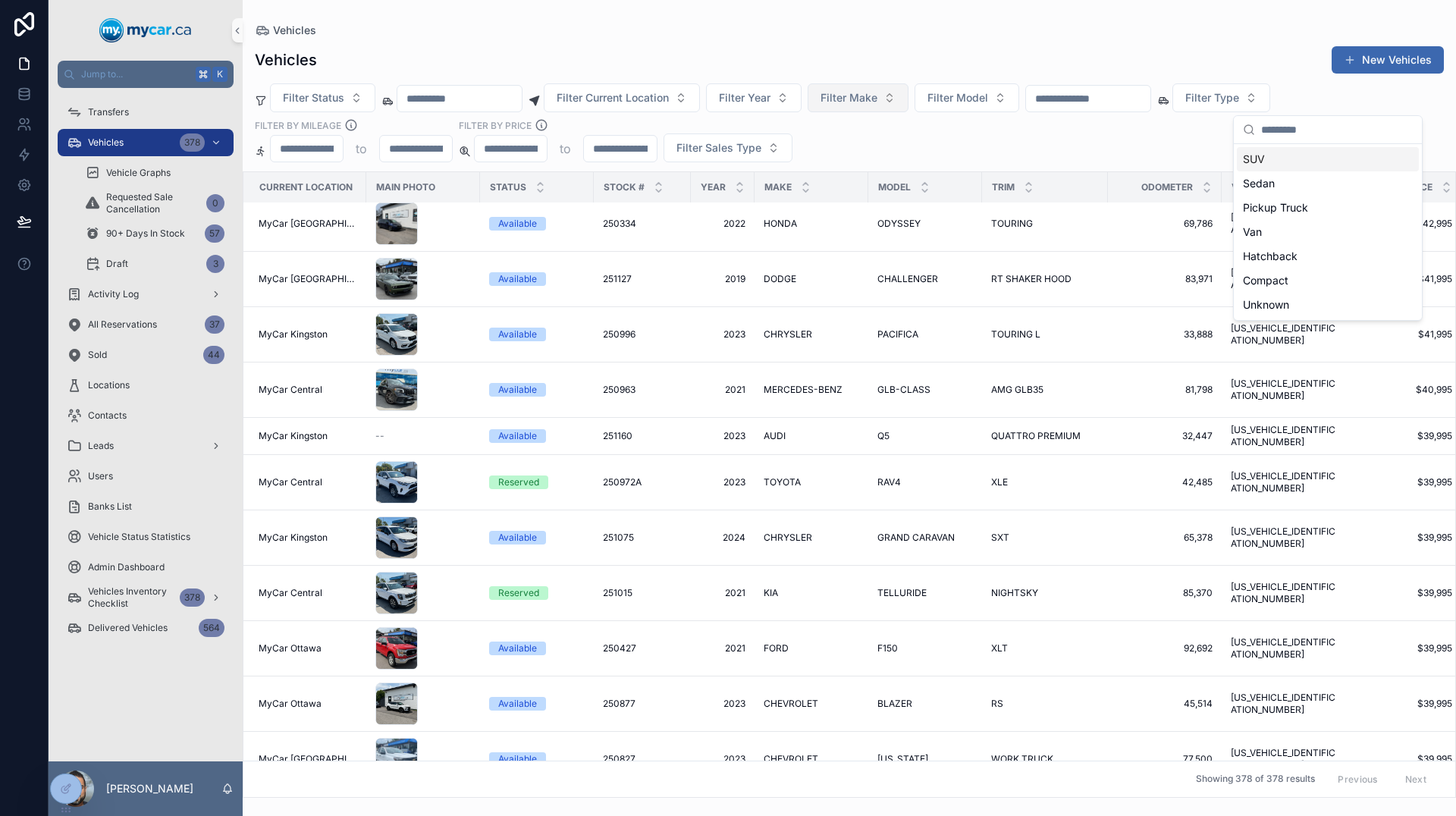
click at [1282, 161] on div "SUV" at bounding box center [1328, 159] width 182 height 24
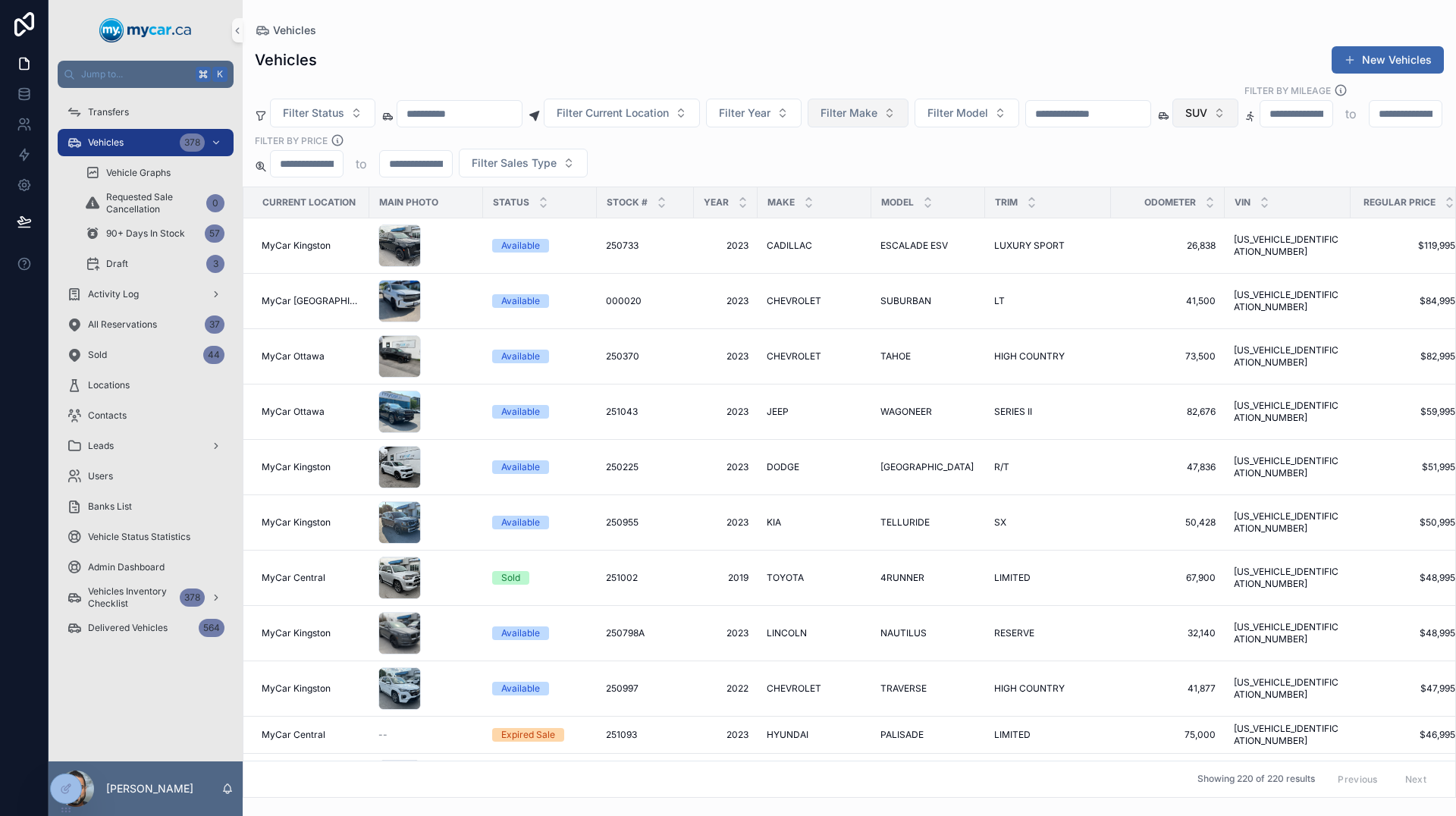
click at [1238, 98] on button "SUV" at bounding box center [1205, 113] width 66 height 29
click at [1284, 213] on div "Sedan" at bounding box center [1313, 208] width 182 height 24
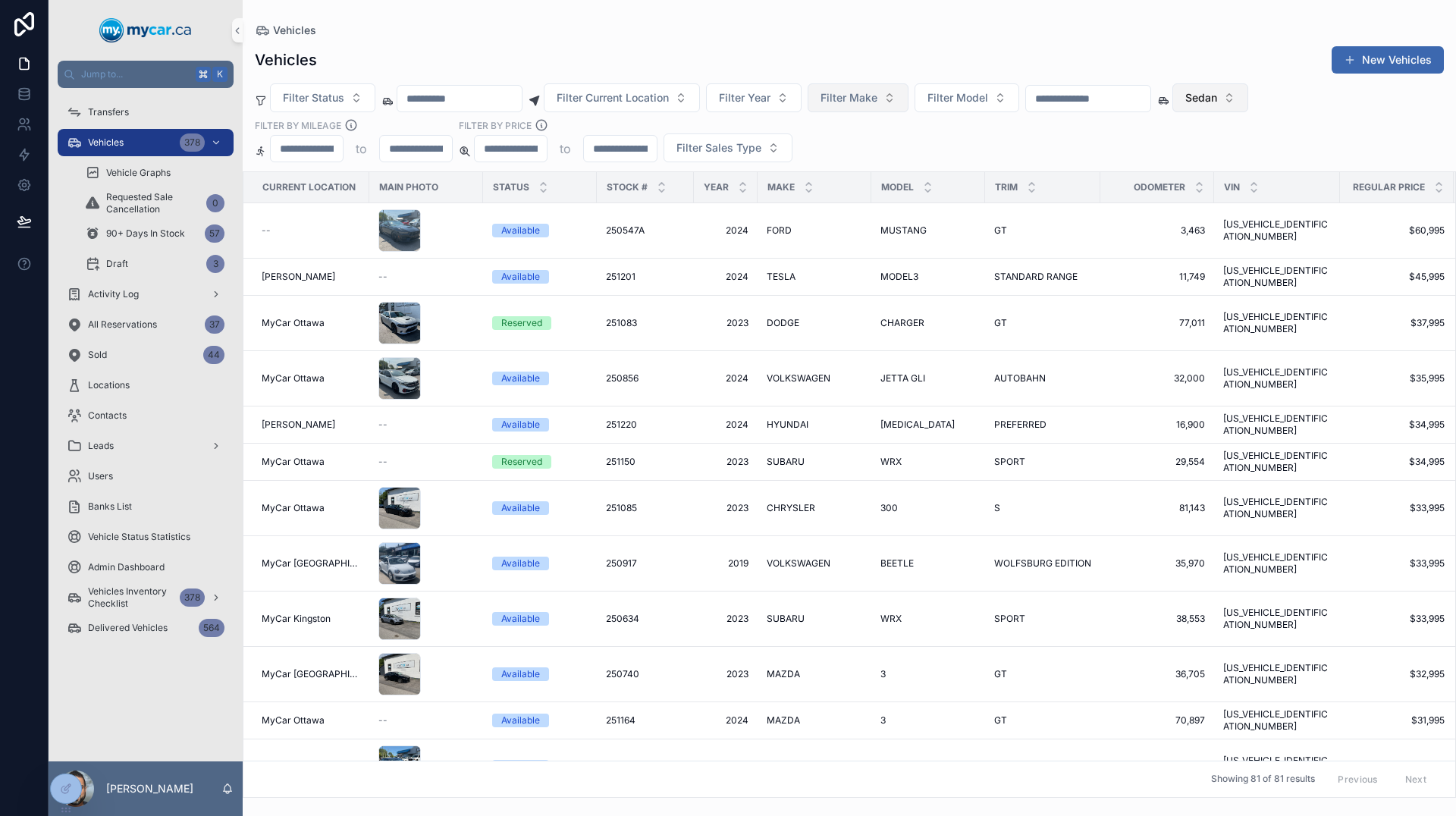
click at [1217, 94] on span "Sedan" at bounding box center [1201, 98] width 32 height 15
click at [1274, 253] on div "Van" at bounding box center [1317, 256] width 182 height 24
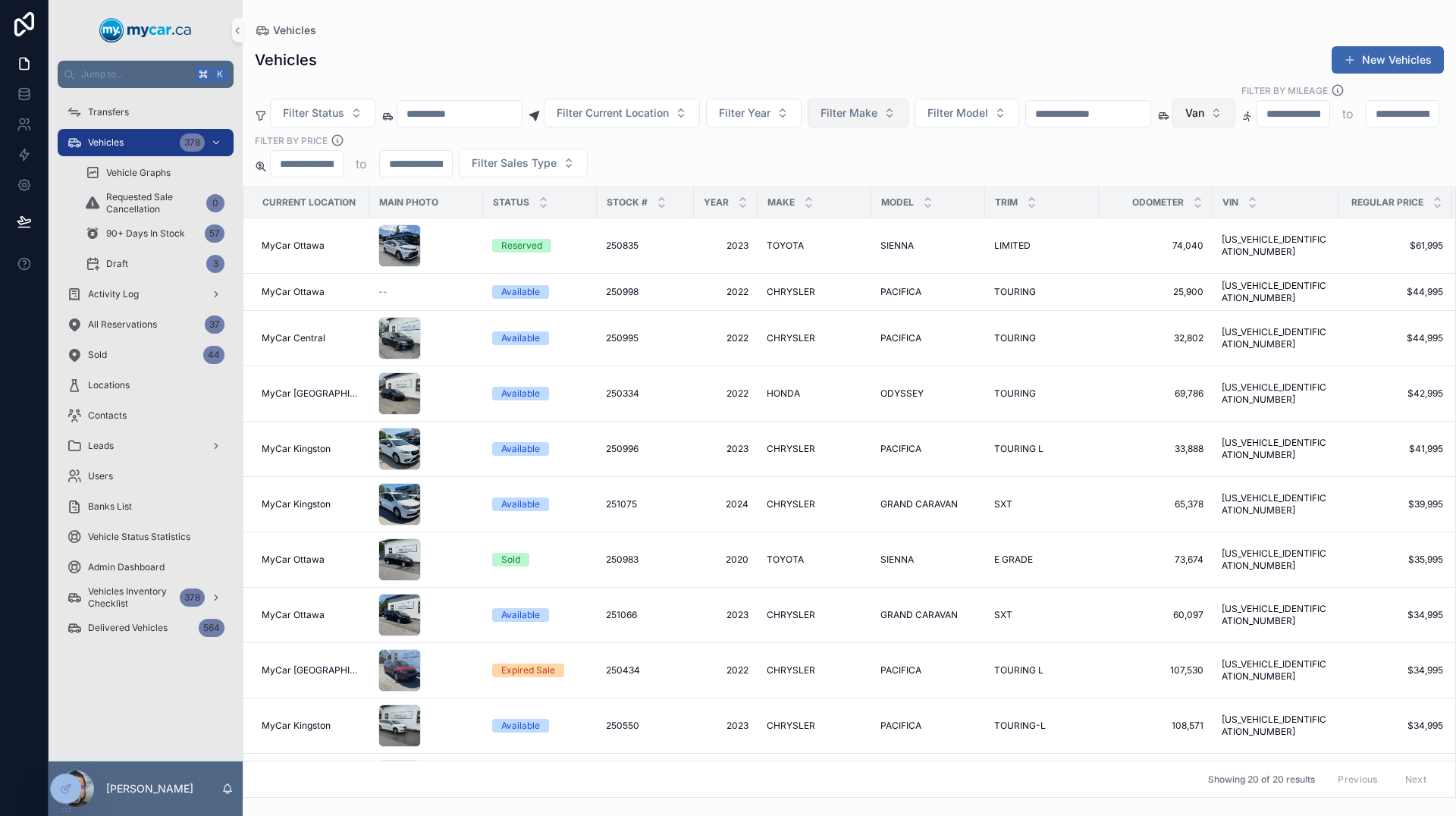
click at [1204, 105] on span "Van" at bounding box center [1194, 113] width 19 height 15
click at [1287, 283] on div "Hatchback" at bounding box center [1311, 280] width 182 height 24
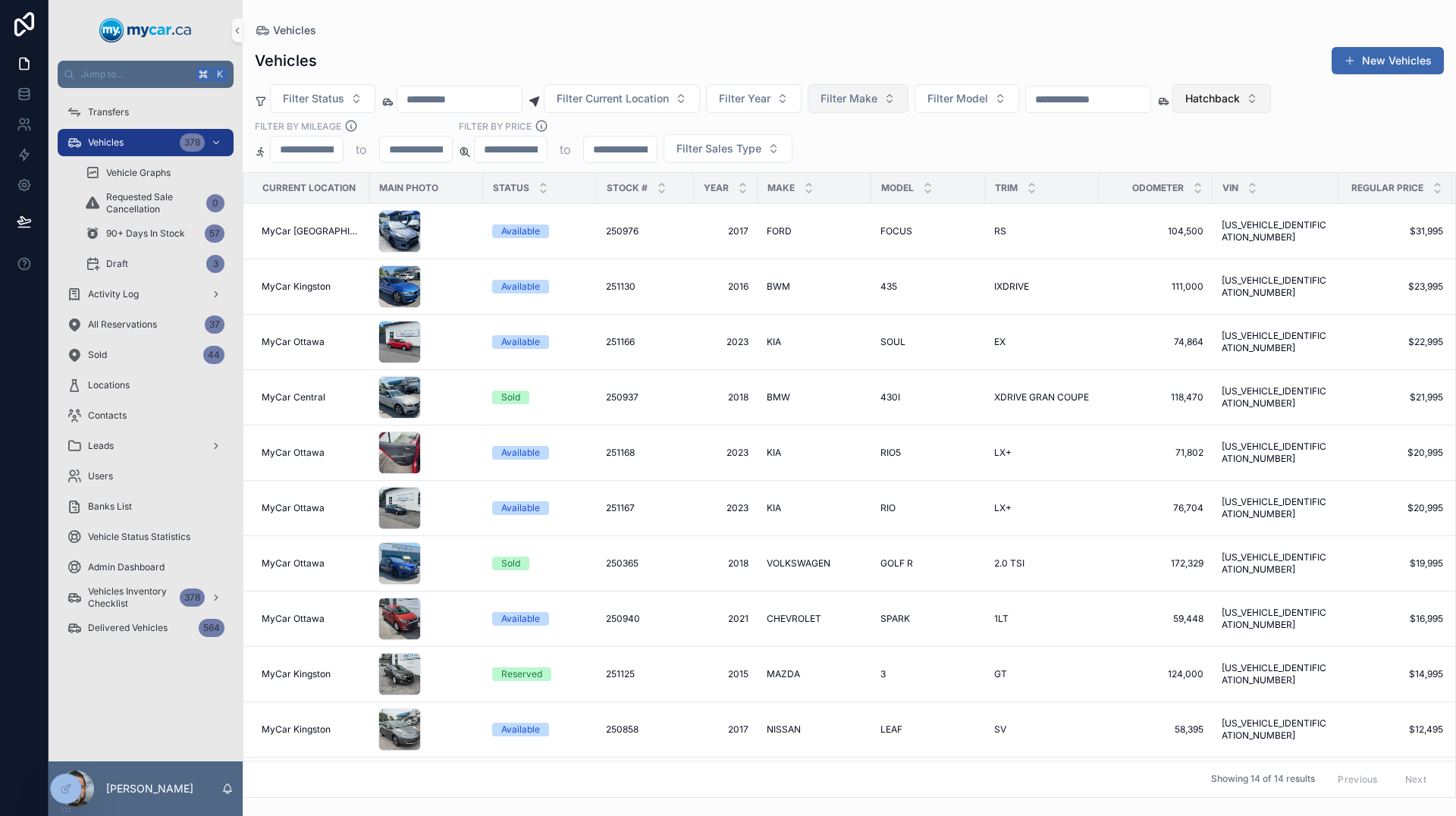
click at [1240, 101] on span "Hatchback" at bounding box center [1213, 98] width 55 height 15
click at [1294, 308] on div "Compact" at bounding box center [1328, 306] width 182 height 24
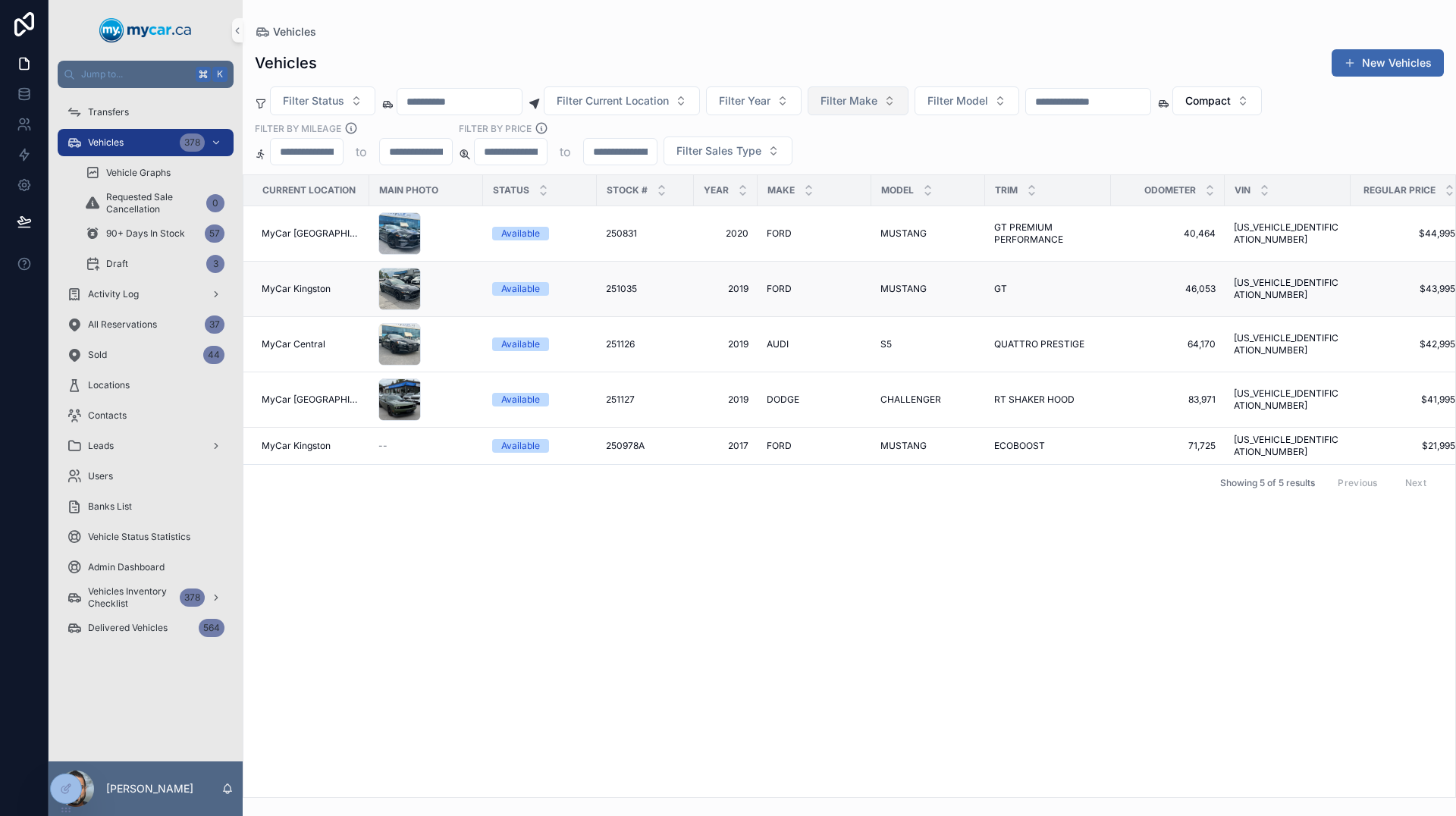
click at [743, 286] on span "2019" at bounding box center [726, 288] width 46 height 13
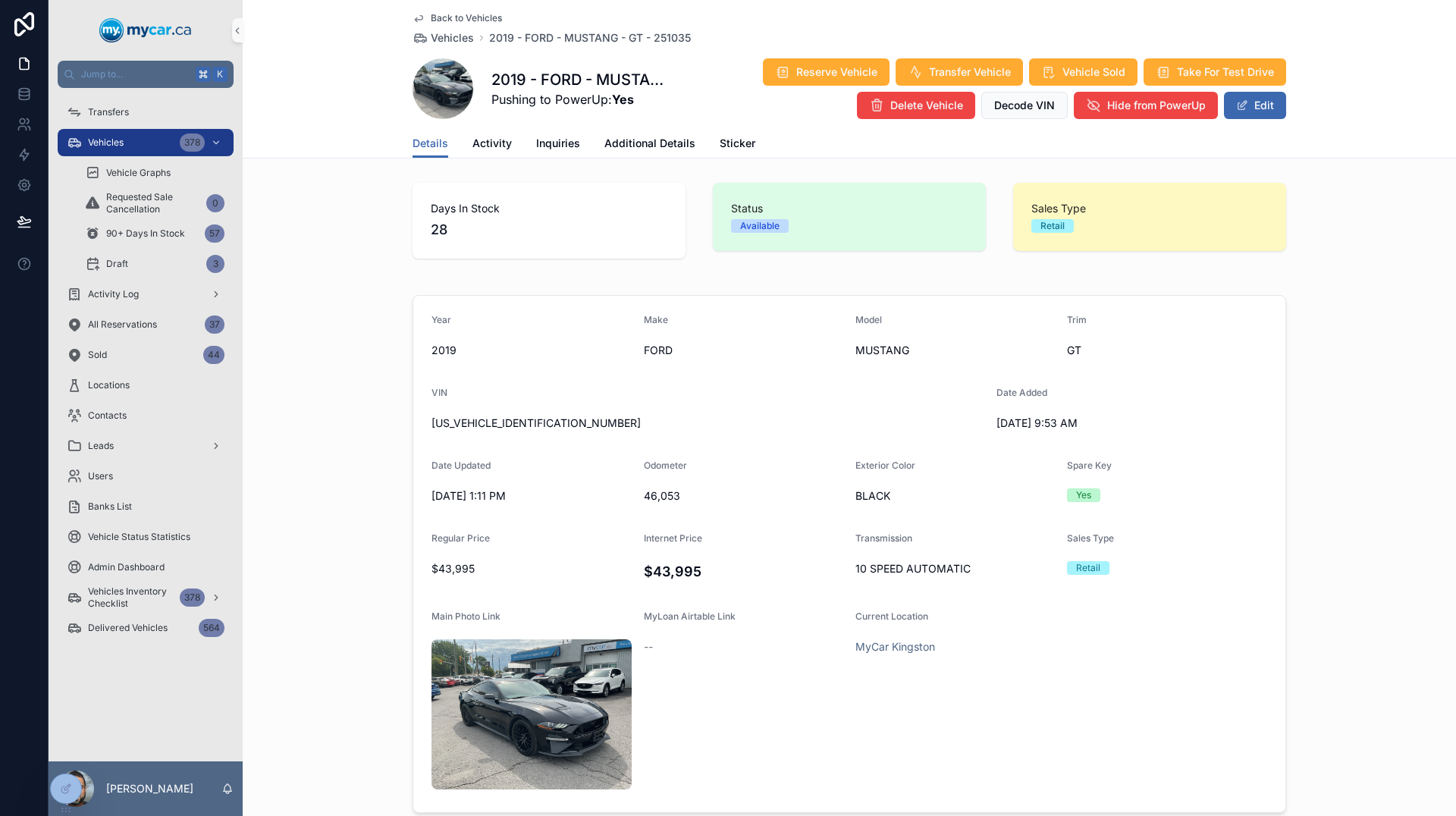
click at [659, 127] on div "Back to Vehicles Vehicles 2019 - FORD - MUSTANG - GT - 251035 2019 - FORD - MUS…" at bounding box center [849, 64] width 873 height 129
click at [653, 147] on span "Additional Details" at bounding box center [649, 143] width 91 height 15
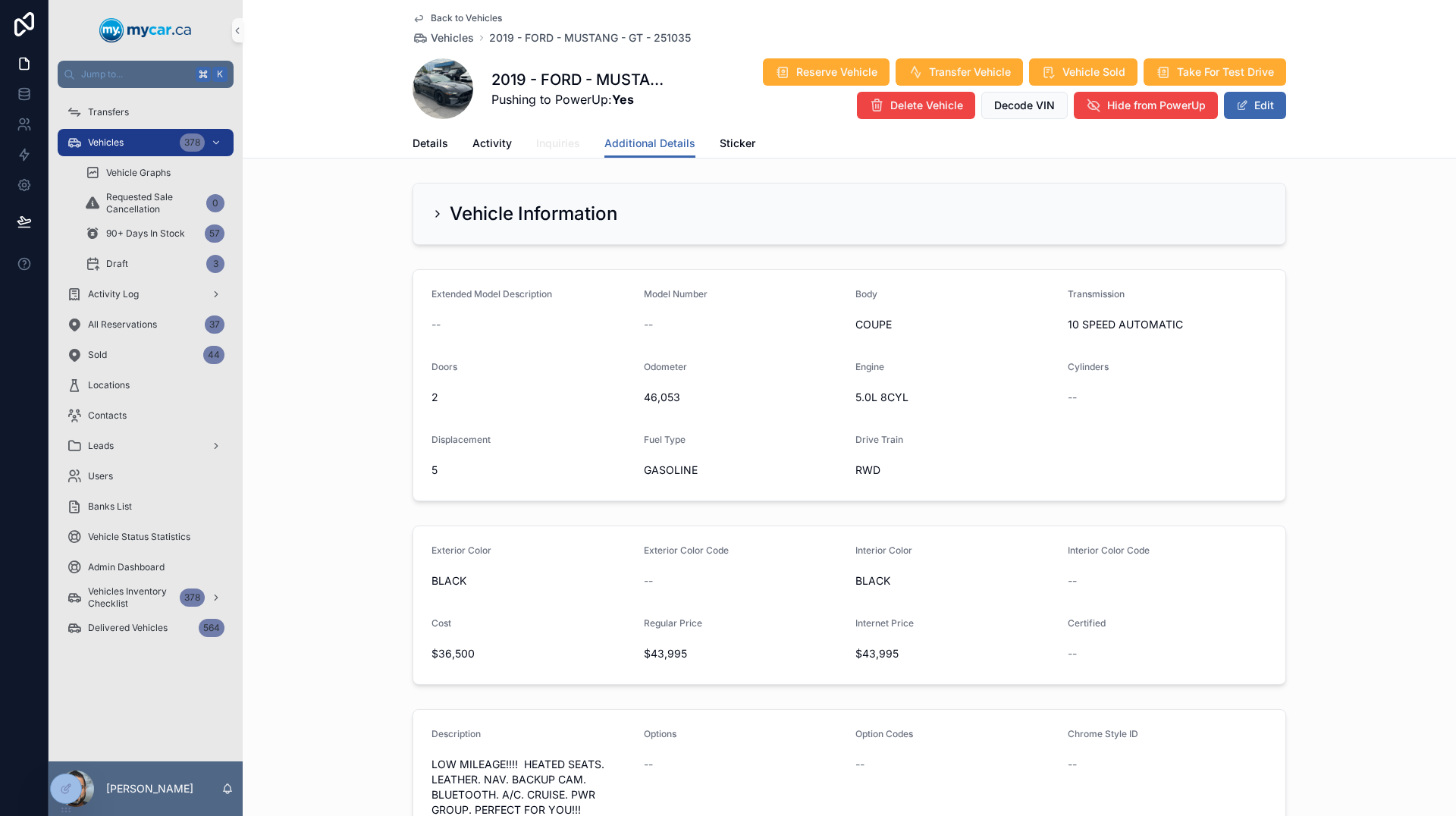
click at [556, 139] on span "Inquiries" at bounding box center [558, 143] width 44 height 15
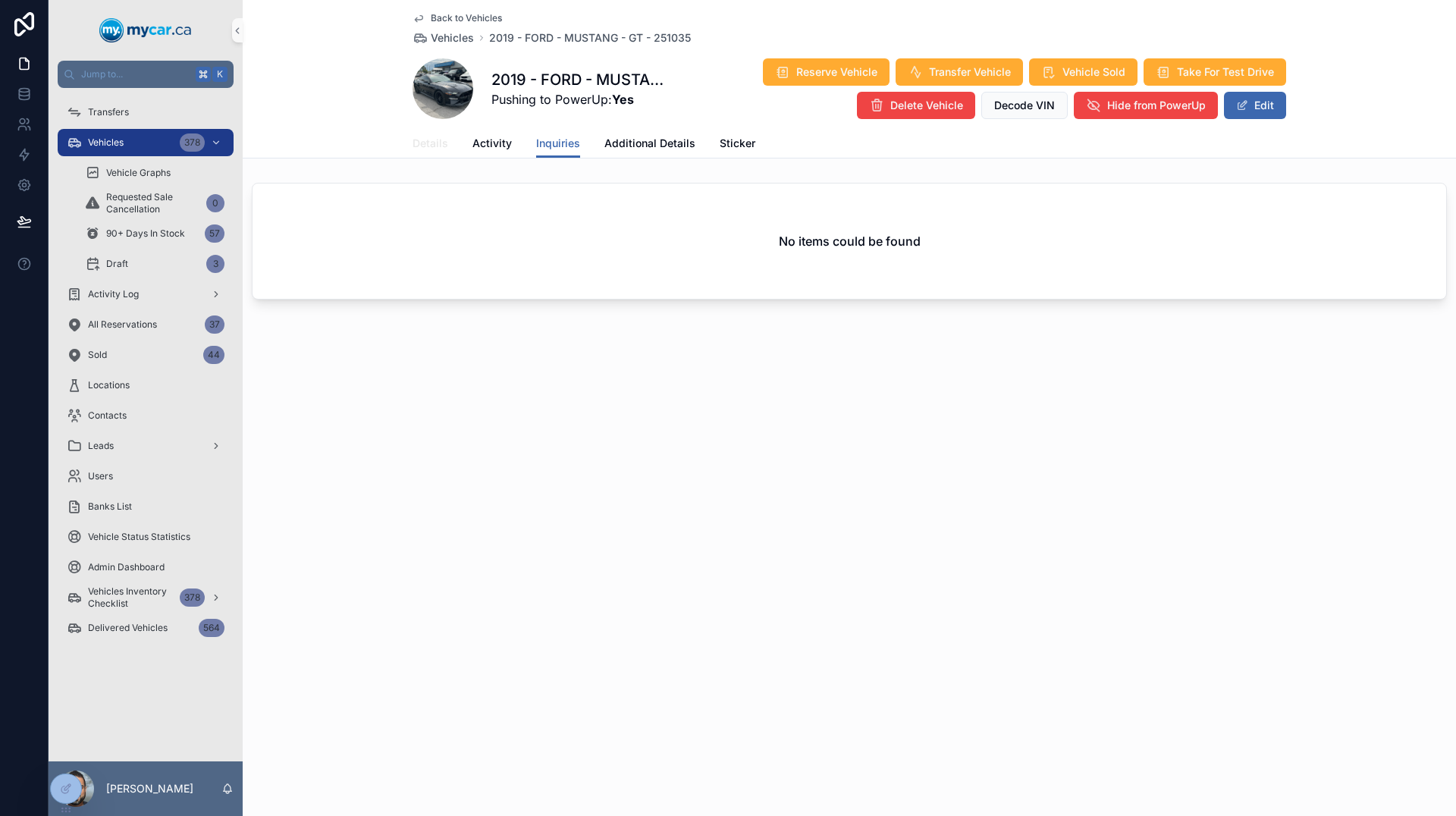
click at [433, 145] on span "Details" at bounding box center [430, 143] width 36 height 15
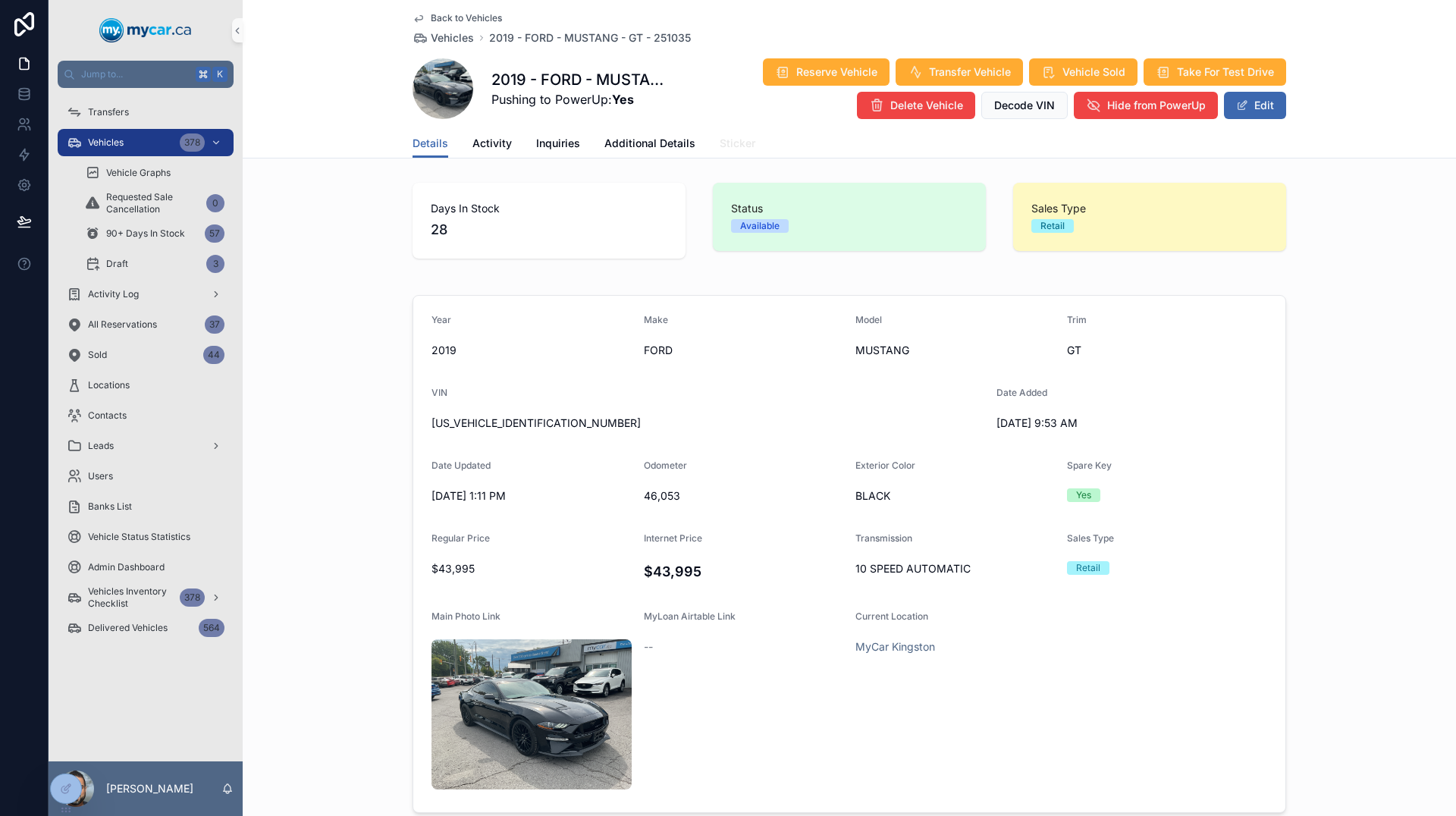
click at [739, 150] on span "Sticker" at bounding box center [738, 143] width 36 height 15
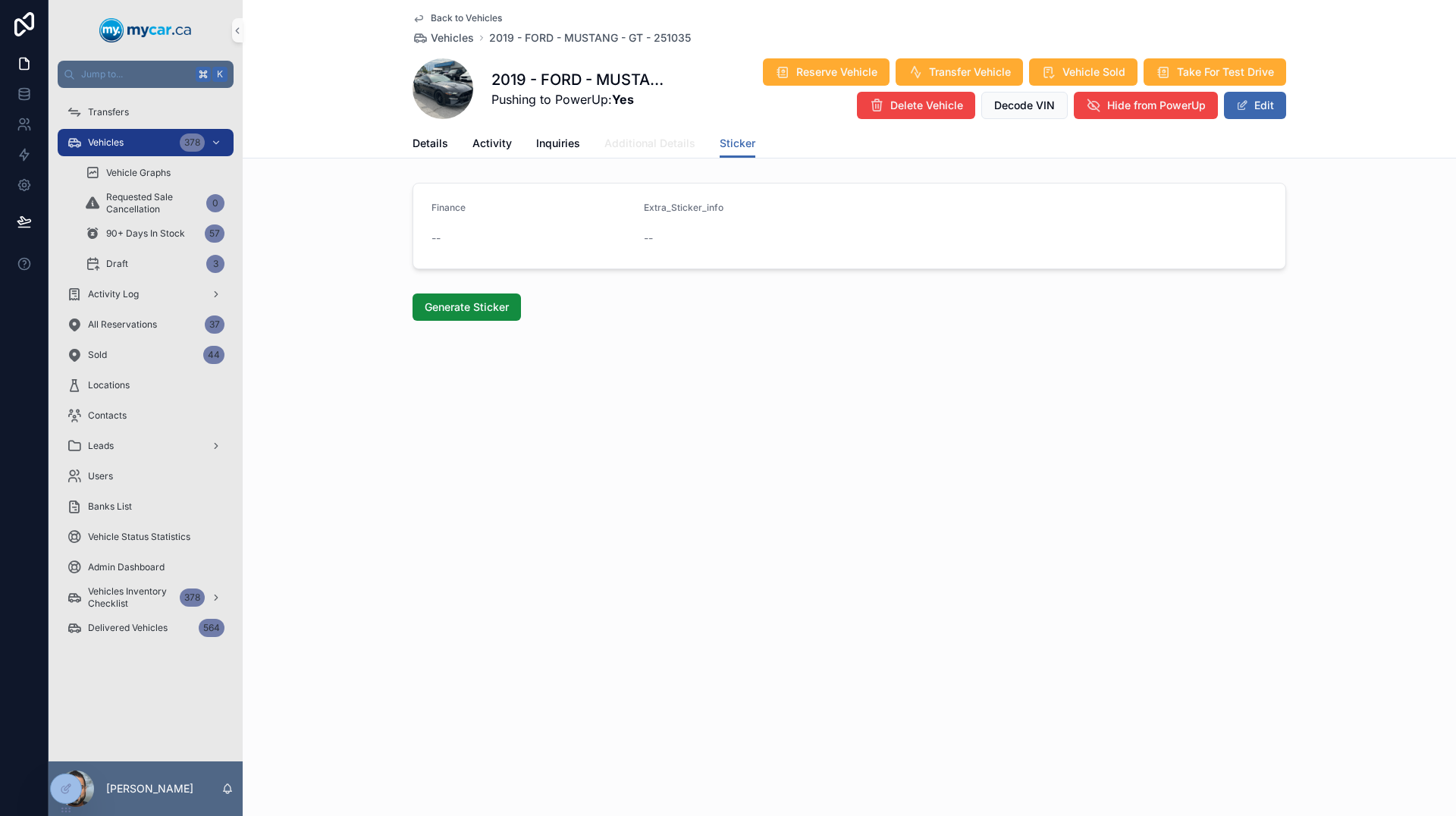
click at [663, 132] on link "Additional Details" at bounding box center [649, 145] width 91 height 30
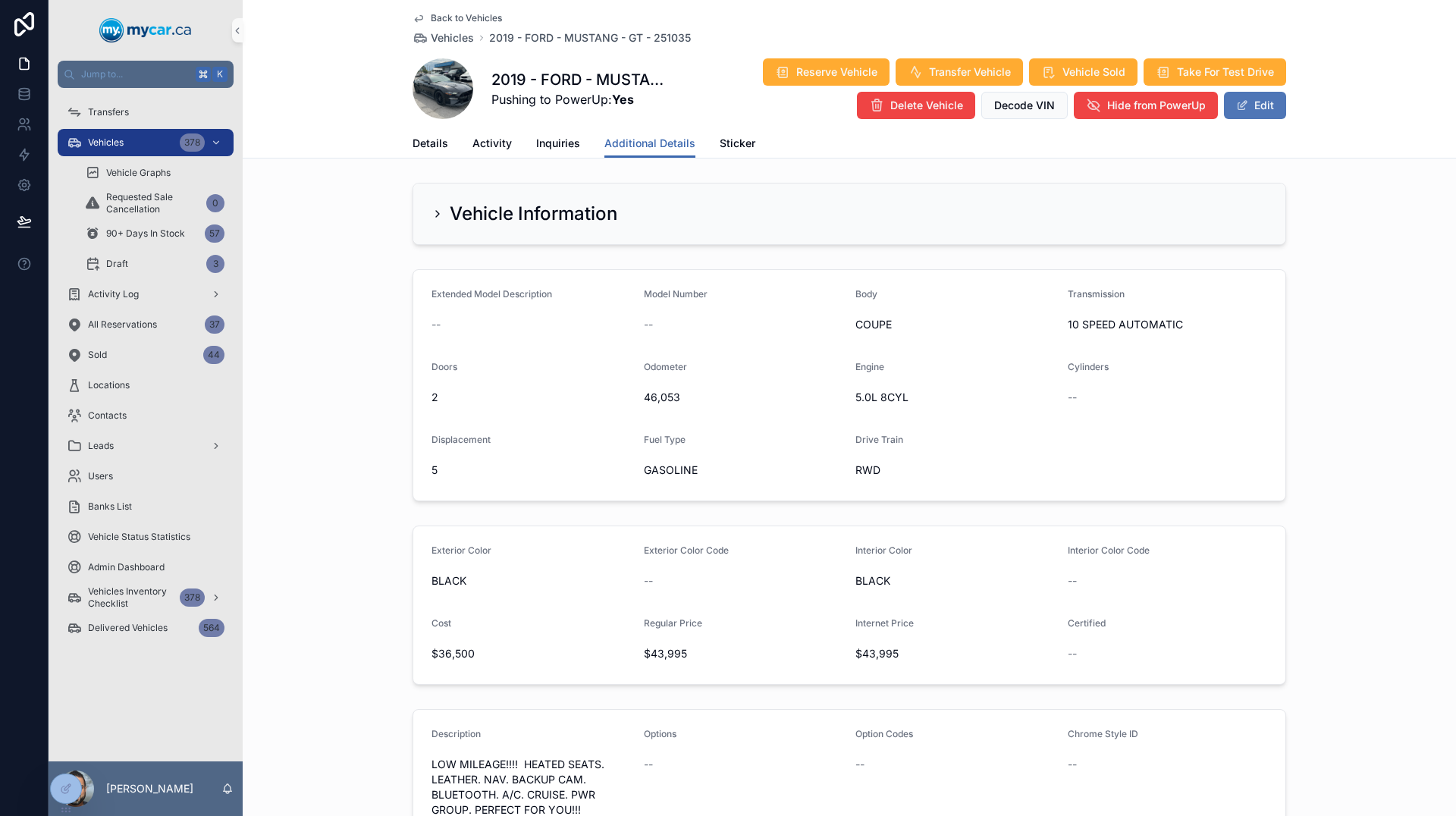
click at [1267, 112] on button "Edit" at bounding box center [1255, 105] width 63 height 28
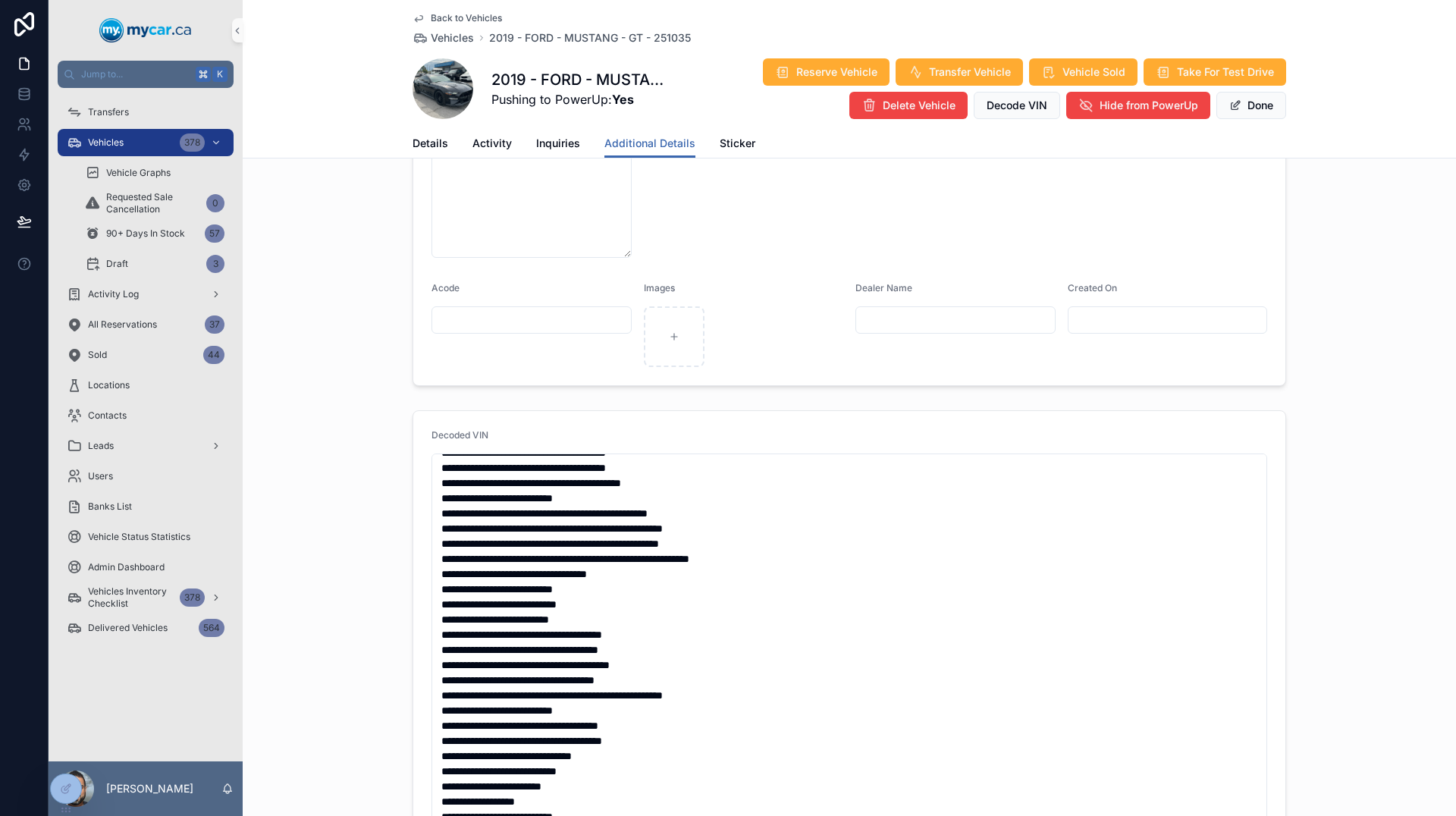
scroll to position [1684, 0]
click at [1233, 104] on span "scrollable content" at bounding box center [1235, 105] width 13 height 13
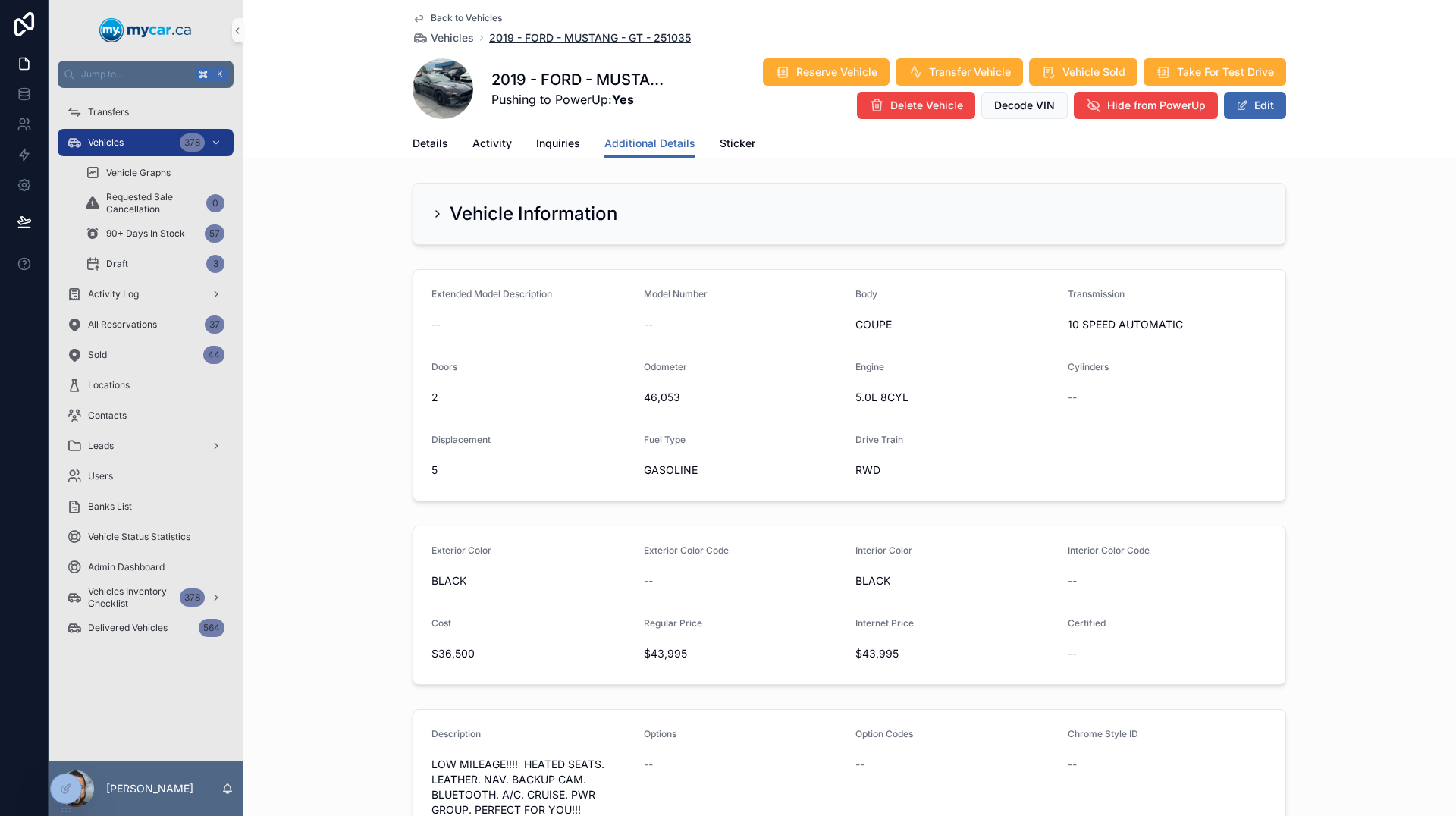
scroll to position [0, 0]
click at [493, 17] on span "Back to Vehicles" at bounding box center [467, 18] width 72 height 13
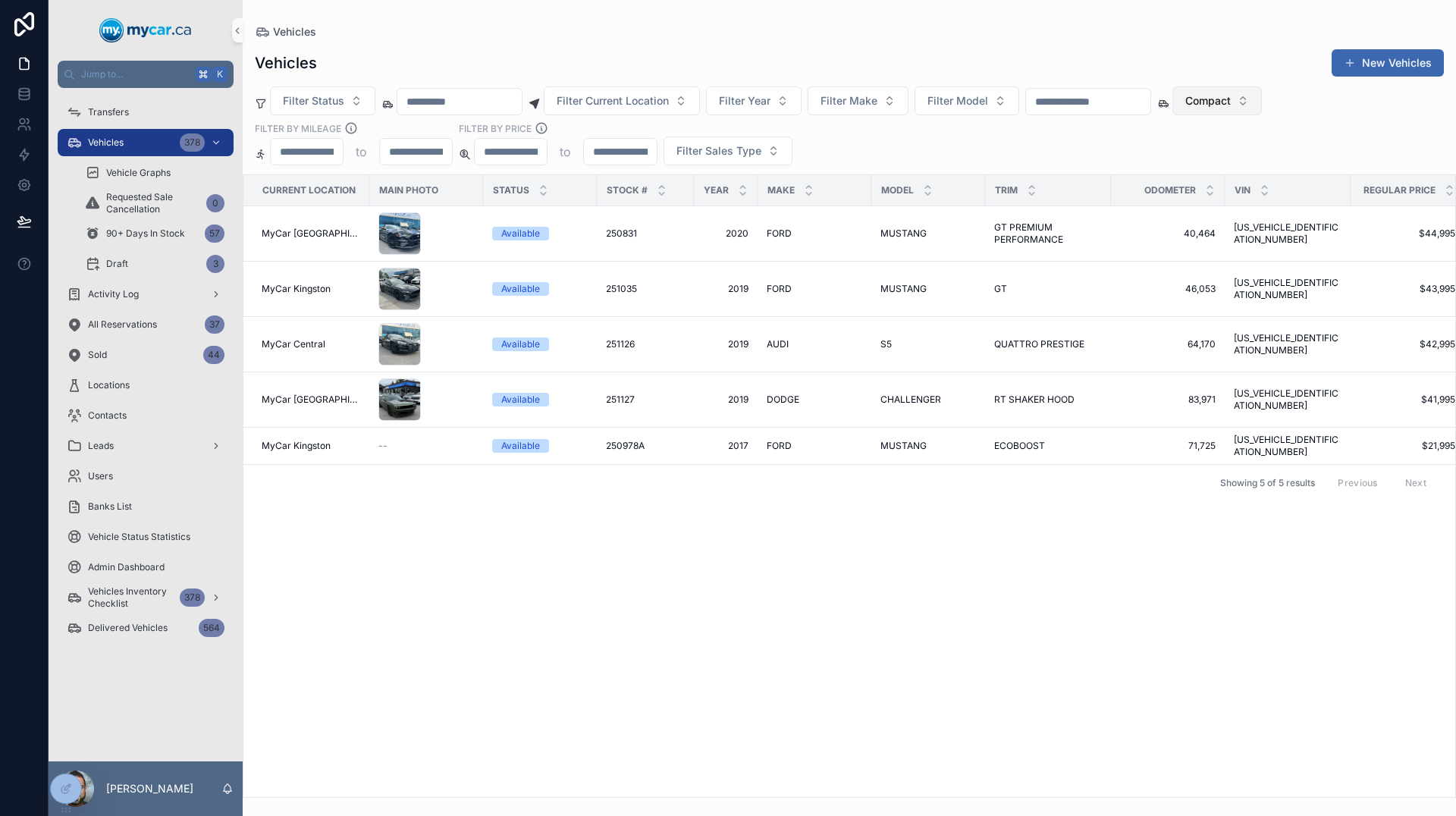
click at [1231, 107] on span "Compact" at bounding box center [1208, 101] width 46 height 15
click at [1083, 563] on div "Current Location Main Photo Status Stock # Year Make Model Trim Odometer VIN Re…" at bounding box center [849, 486] width 1212 height 622
click at [1046, 245] on span "GT PREMIUM PERFORMANCE" at bounding box center [1048, 233] width 108 height 24
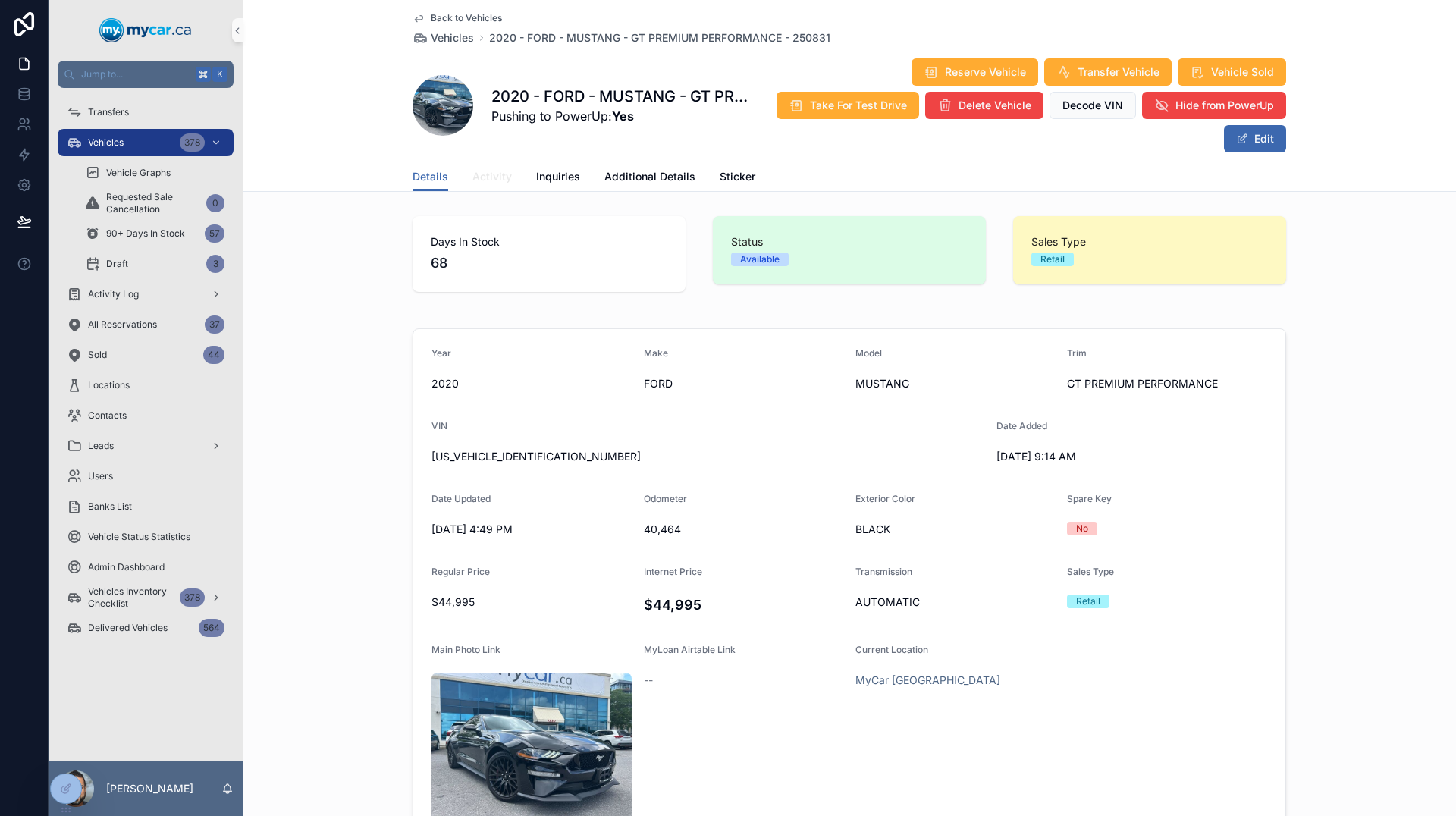
click at [474, 187] on link "Activity" at bounding box center [492, 178] width 39 height 30
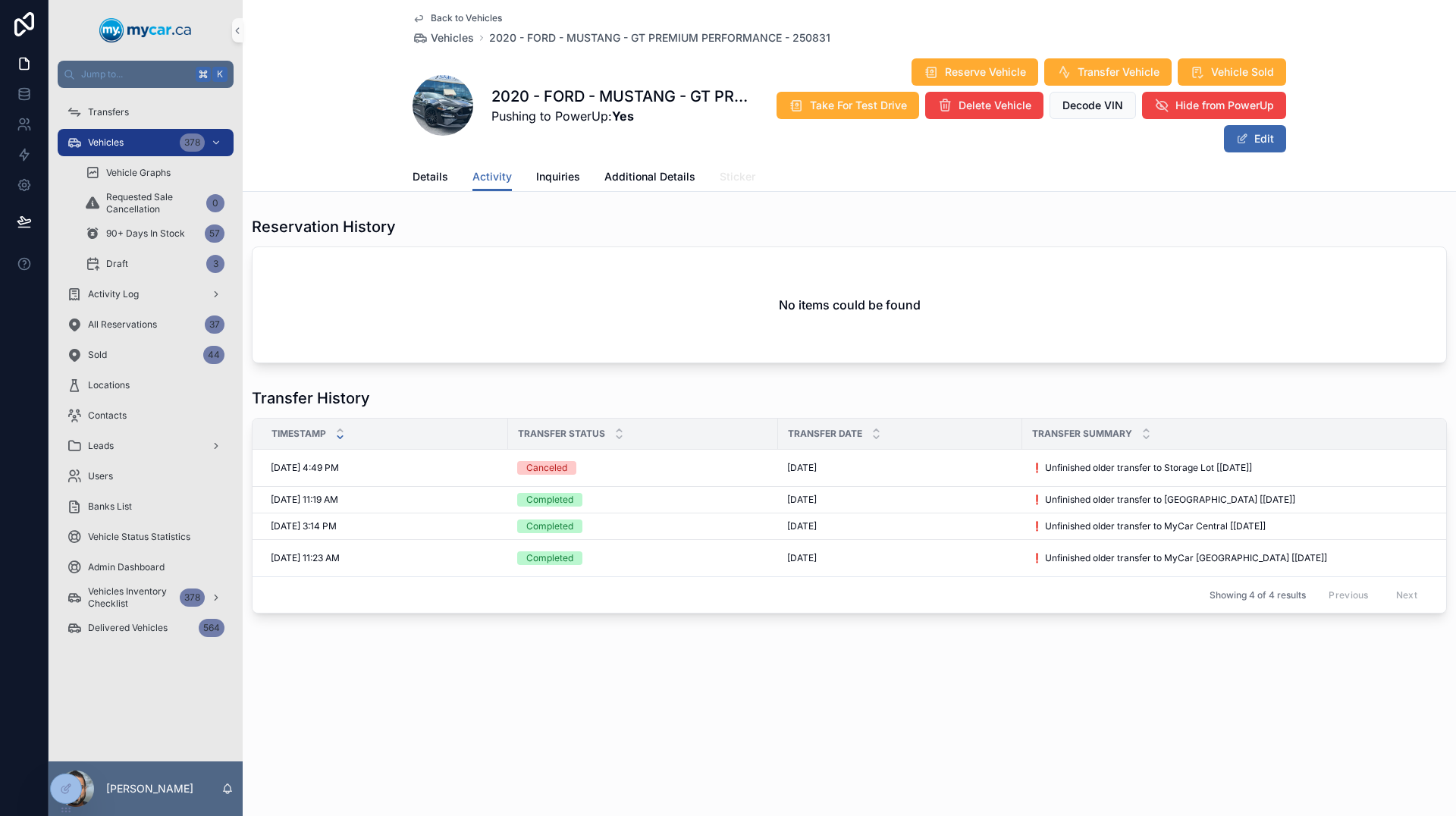
click at [734, 181] on span "Sticker" at bounding box center [738, 177] width 36 height 15
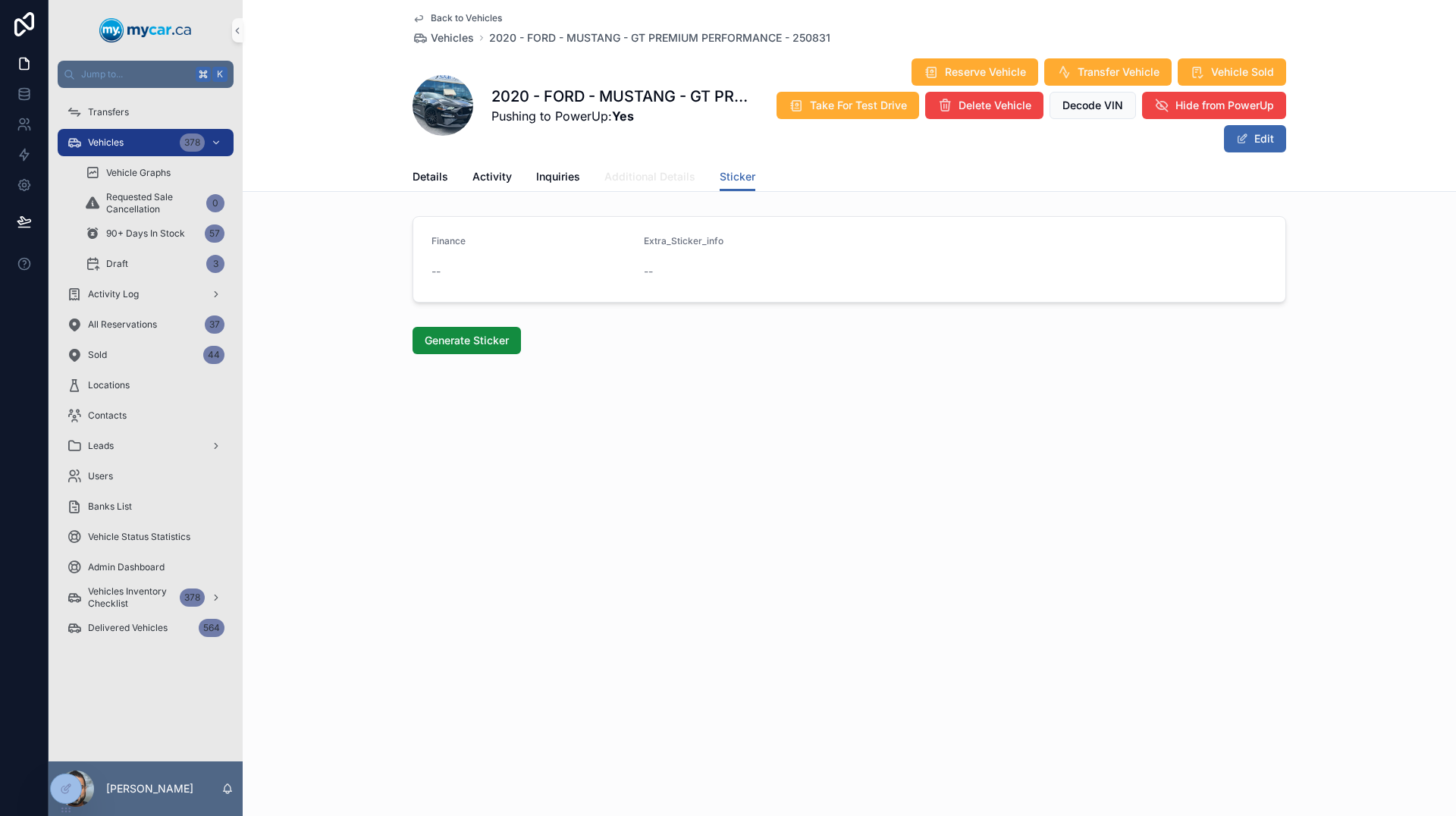
click at [651, 180] on span "Additional Details" at bounding box center [649, 177] width 91 height 15
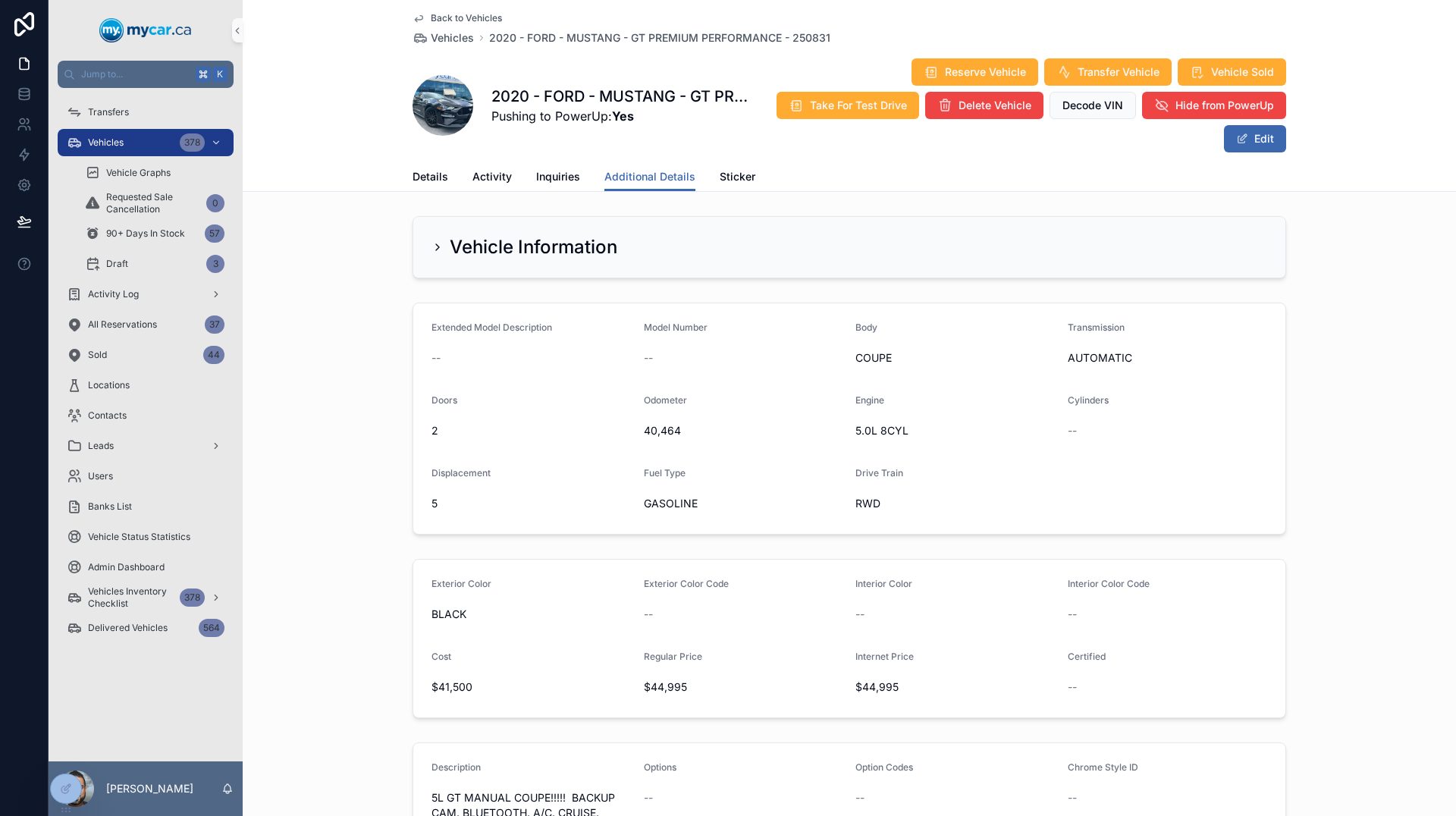
click at [413, 18] on icon "scrollable content" at bounding box center [418, 18] width 13 height 13
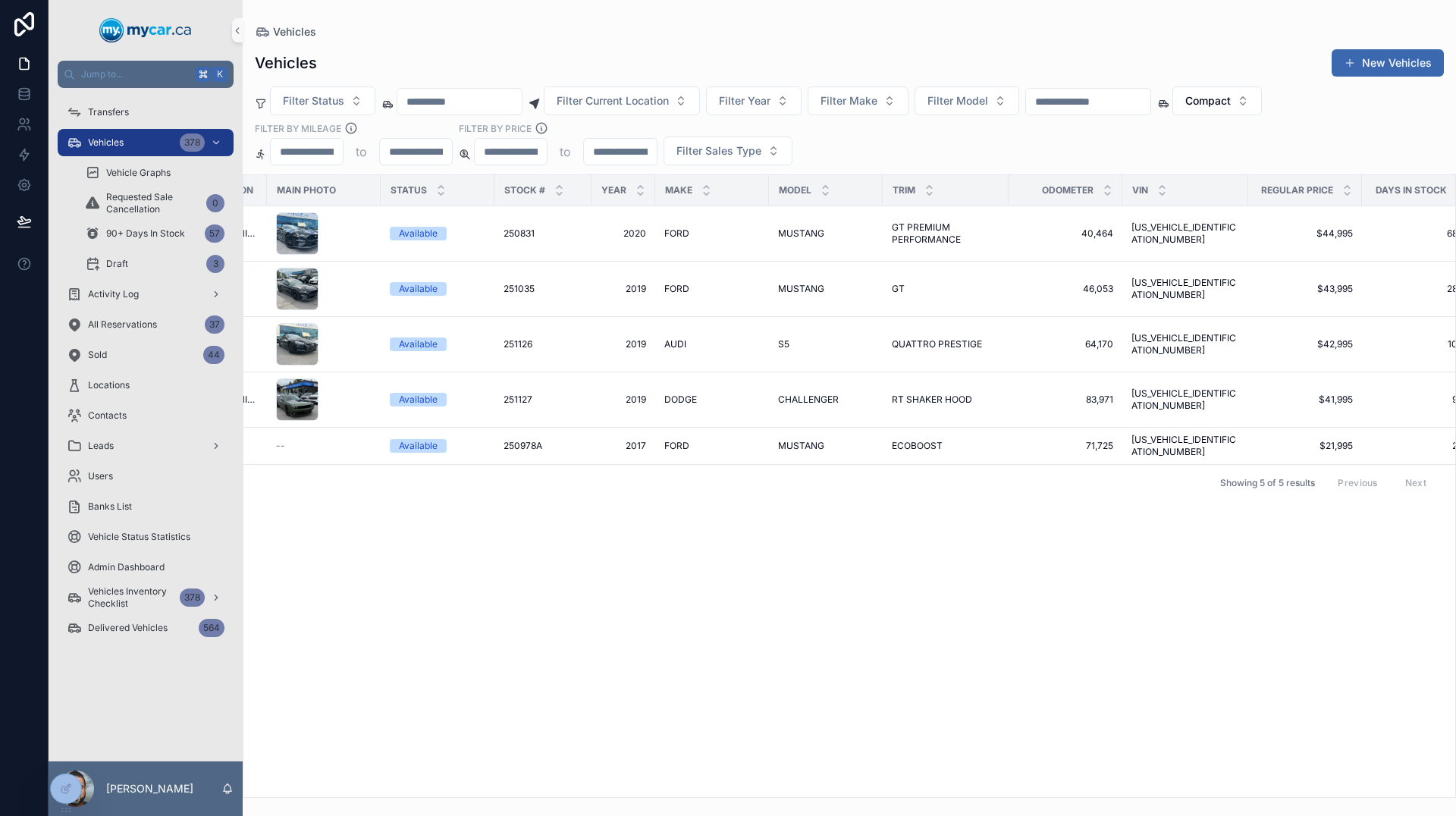
scroll to position [0, 113]
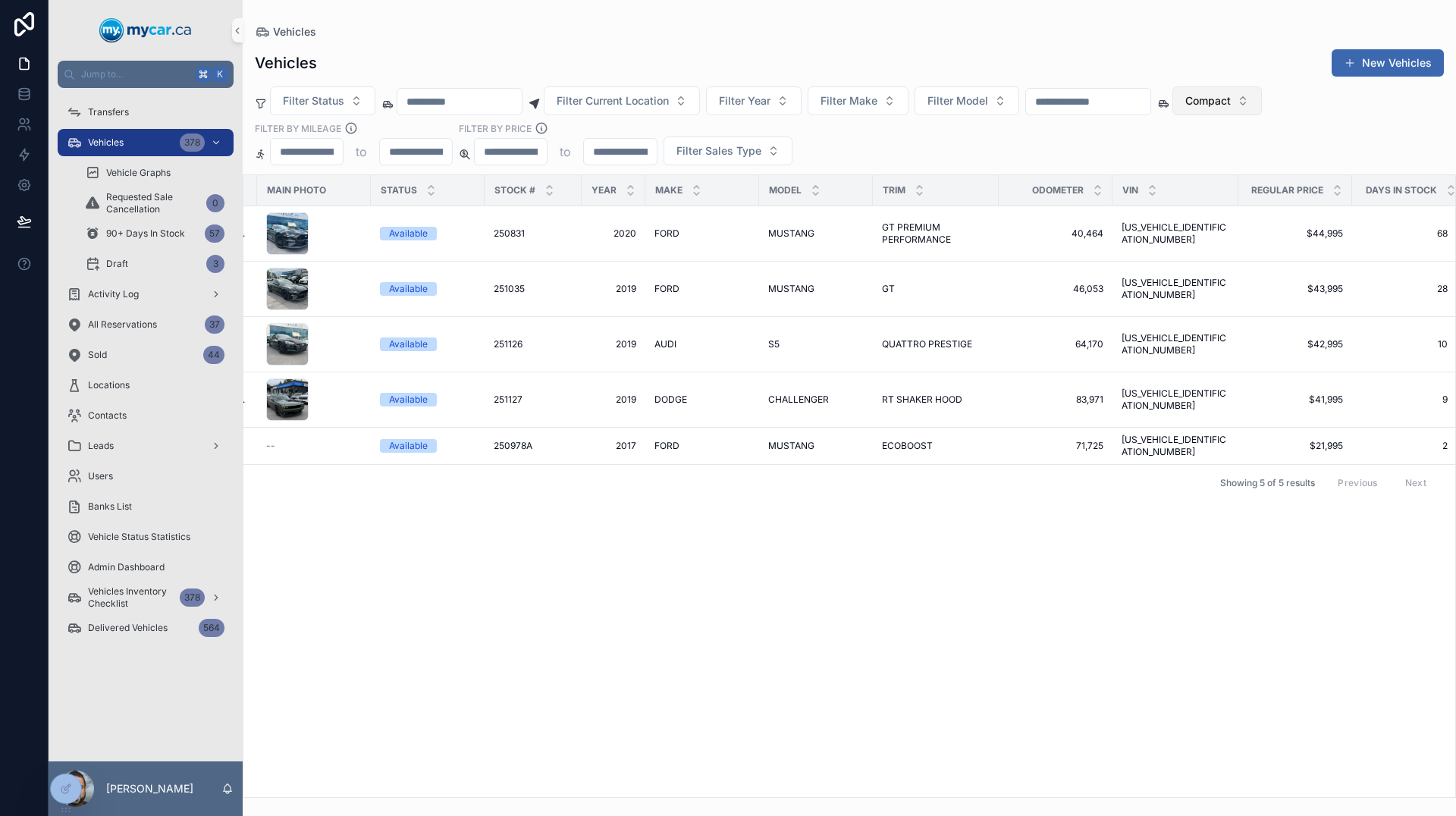
click at [1262, 113] on button "Compact" at bounding box center [1217, 101] width 89 height 29
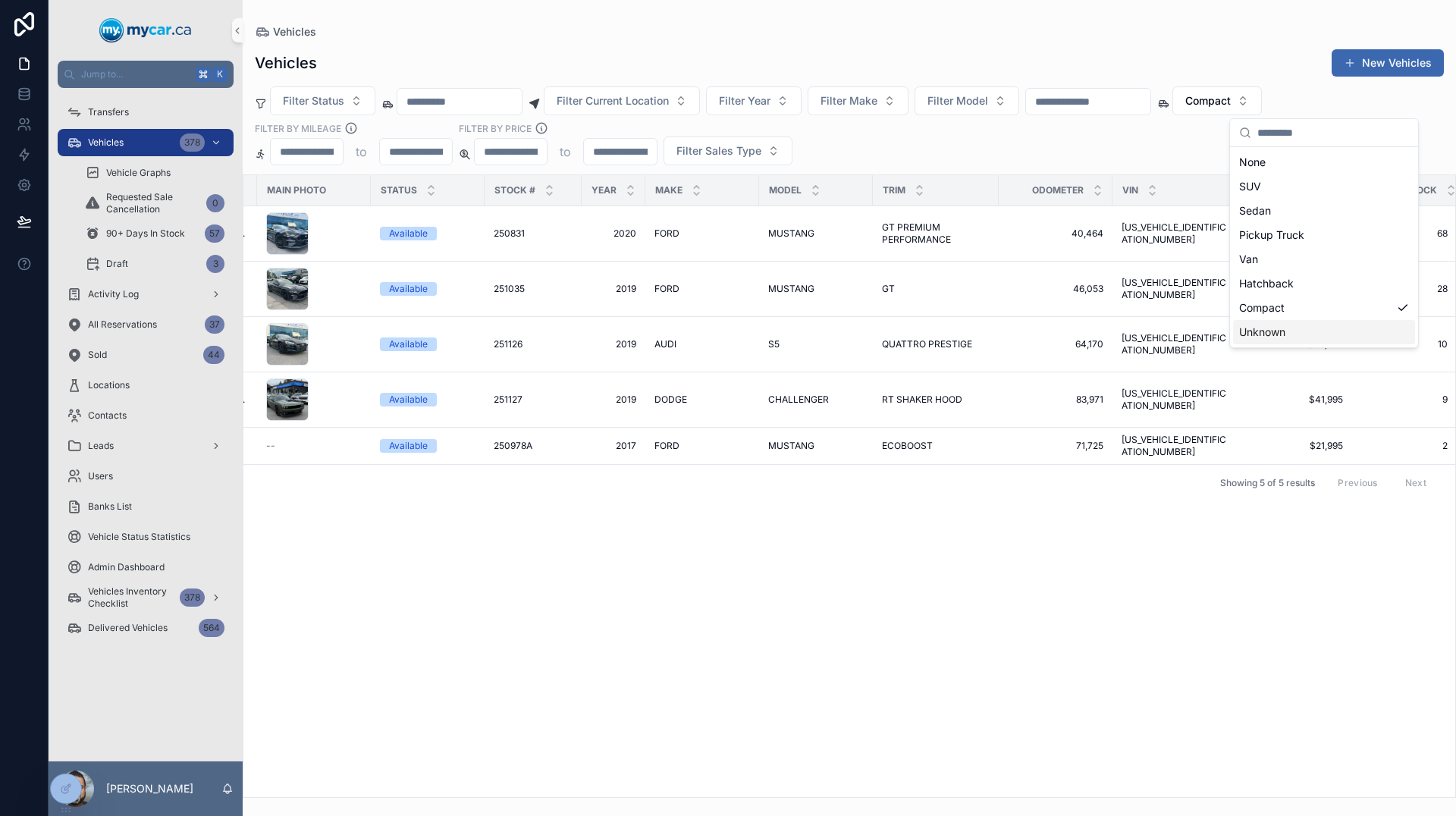
click at [1114, 542] on div "Current Location Main Photo Status Stock # Year Make Model Trim Odometer VIN Re…" at bounding box center [849, 486] width 1212 height 622
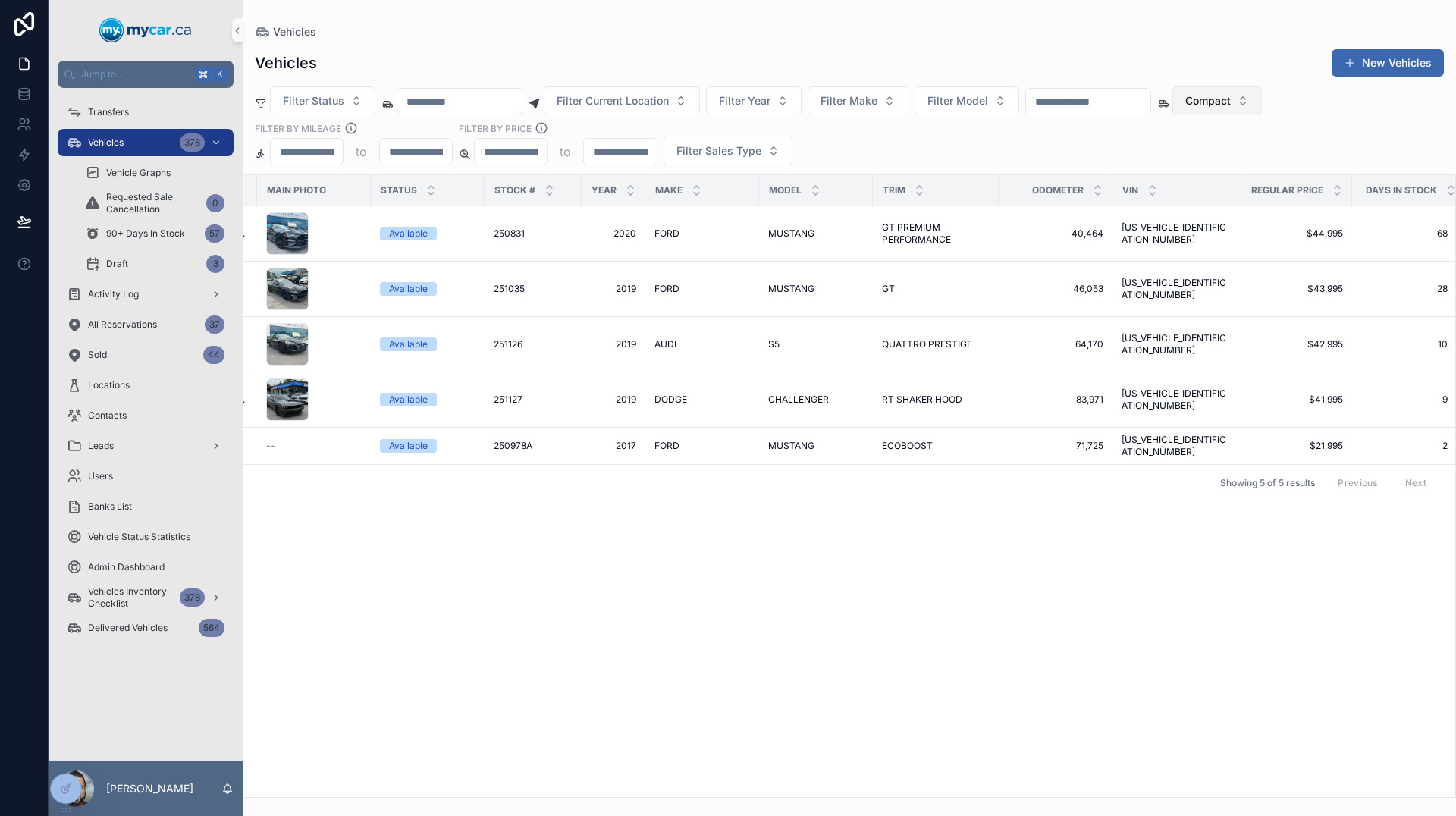
click at [1231, 108] on span "Compact" at bounding box center [1208, 101] width 46 height 15
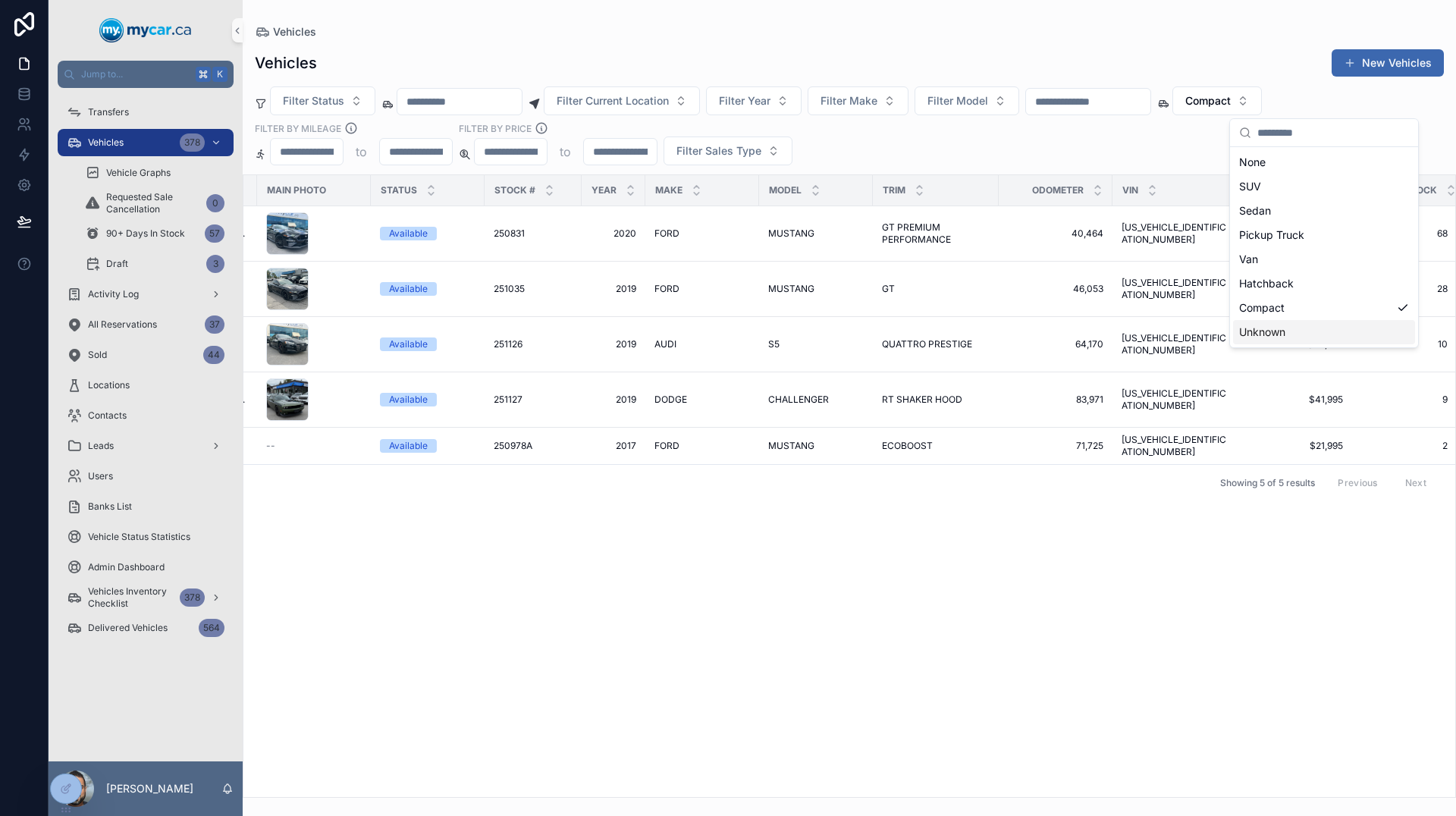
click at [1268, 332] on div "Unknown" at bounding box center [1324, 332] width 182 height 24
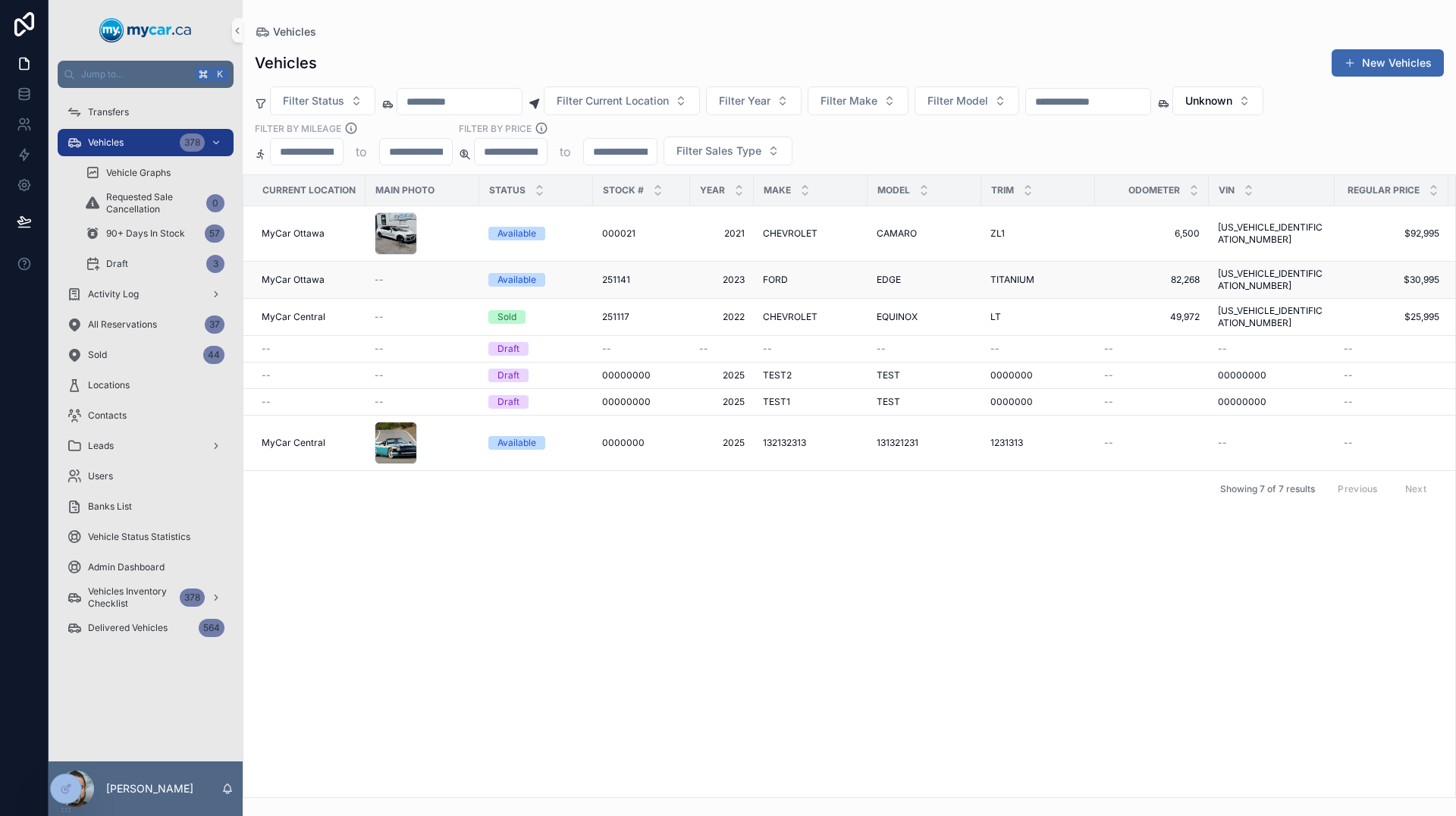
click at [1101, 277] on td "82,268 82,268" at bounding box center [1152, 280] width 113 height 38
click at [735, 279] on span "2023" at bounding box center [722, 279] width 46 height 13
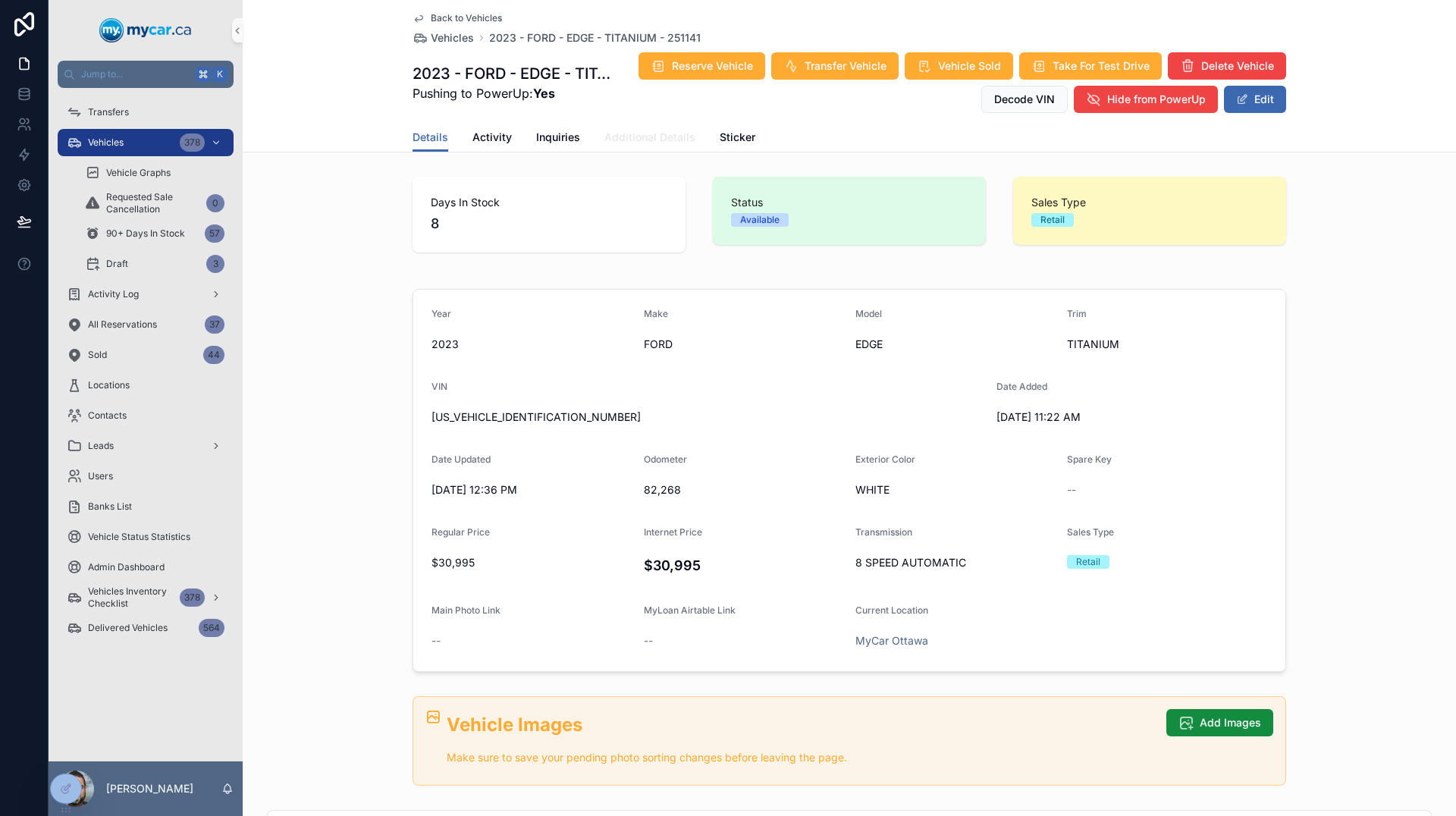
click at [638, 138] on span "Additional Details" at bounding box center [649, 138] width 91 height 15
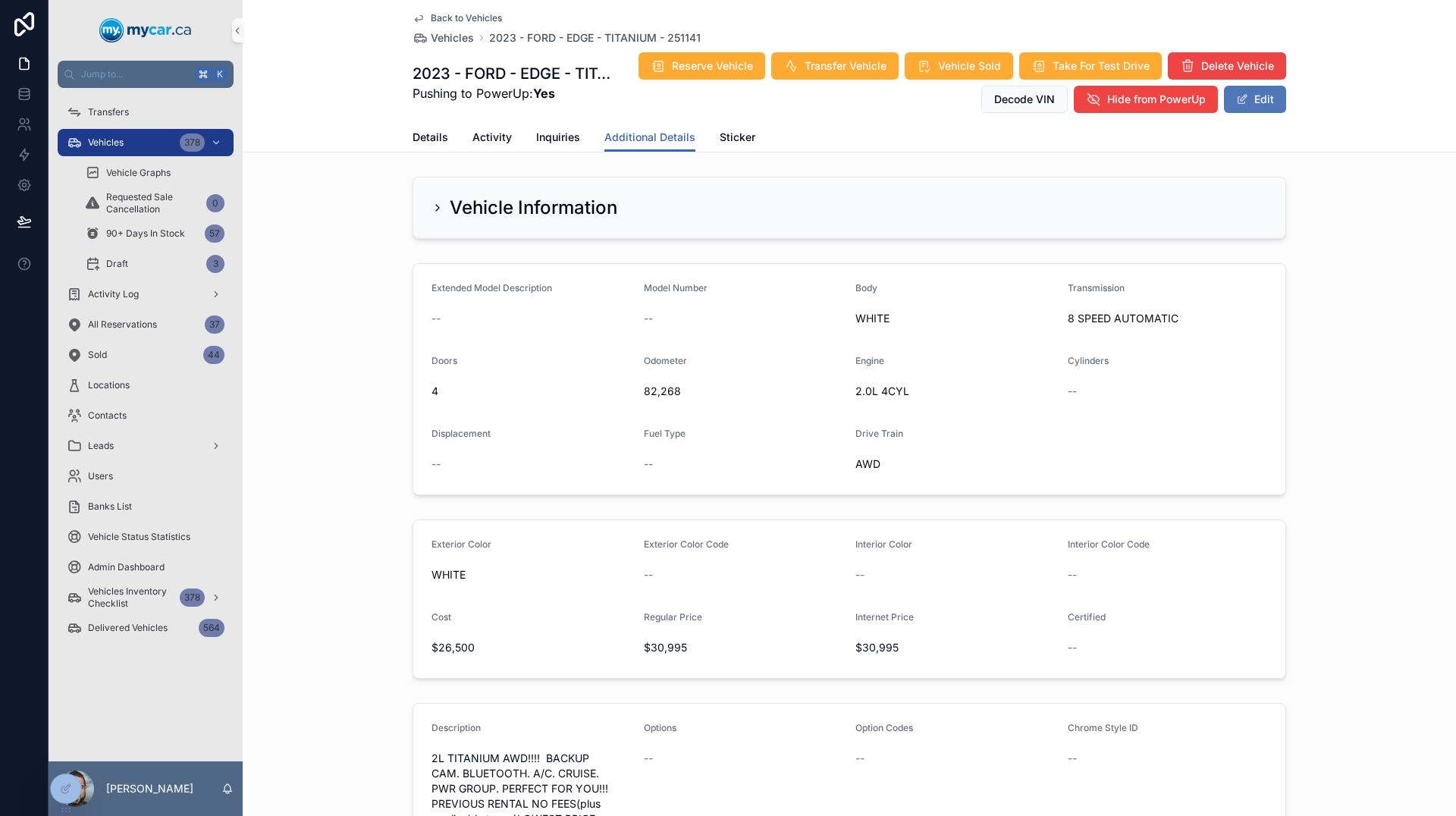
click at [1253, 94] on button "Edit" at bounding box center [1255, 99] width 63 height 28
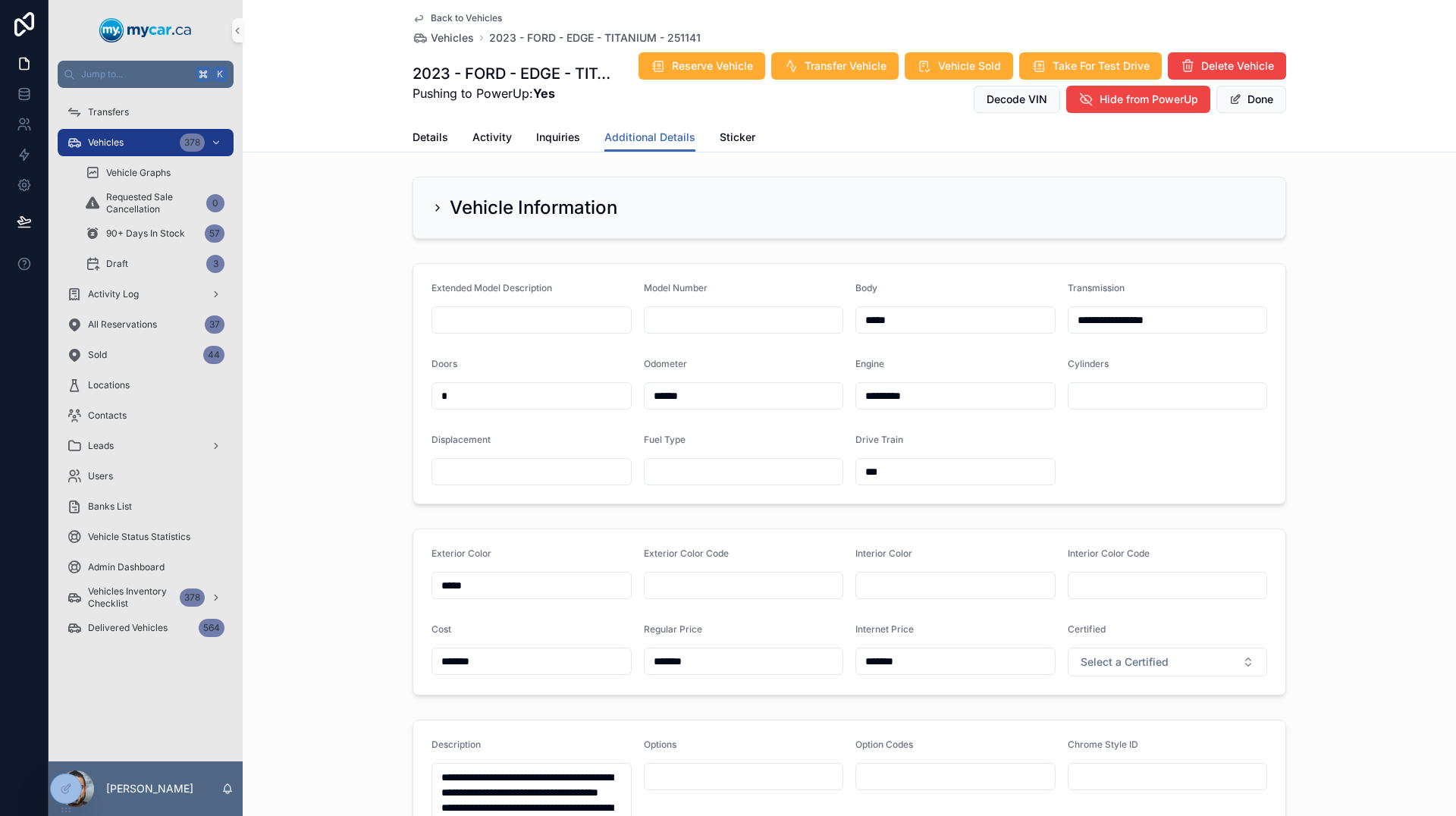
click at [1103, 395] on input "scrollable content" at bounding box center [1168, 395] width 198 height 21
type input "*"
click at [552, 133] on span "Inquiries" at bounding box center [558, 138] width 44 height 15
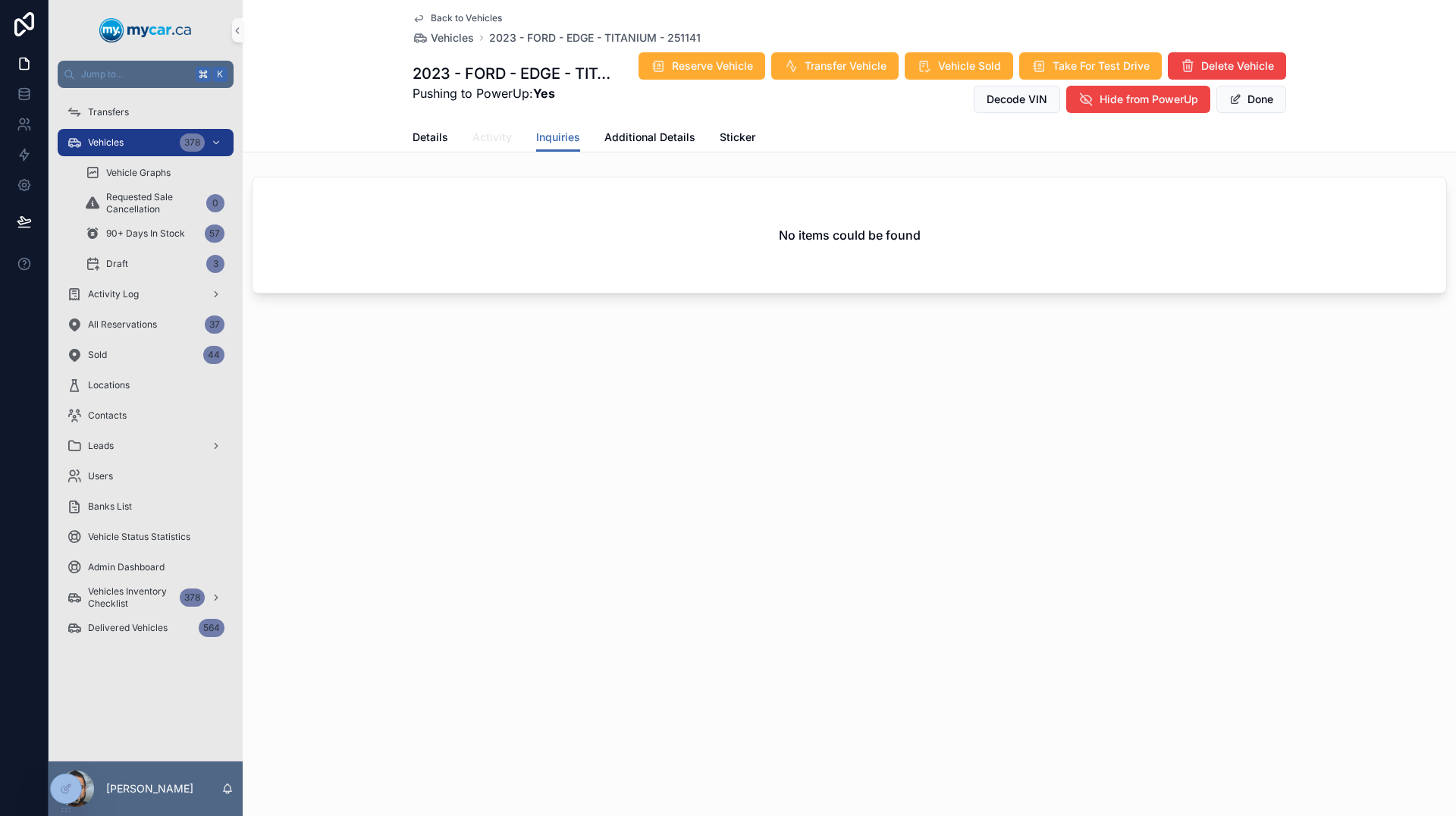
click at [503, 136] on span "Activity" at bounding box center [492, 138] width 39 height 15
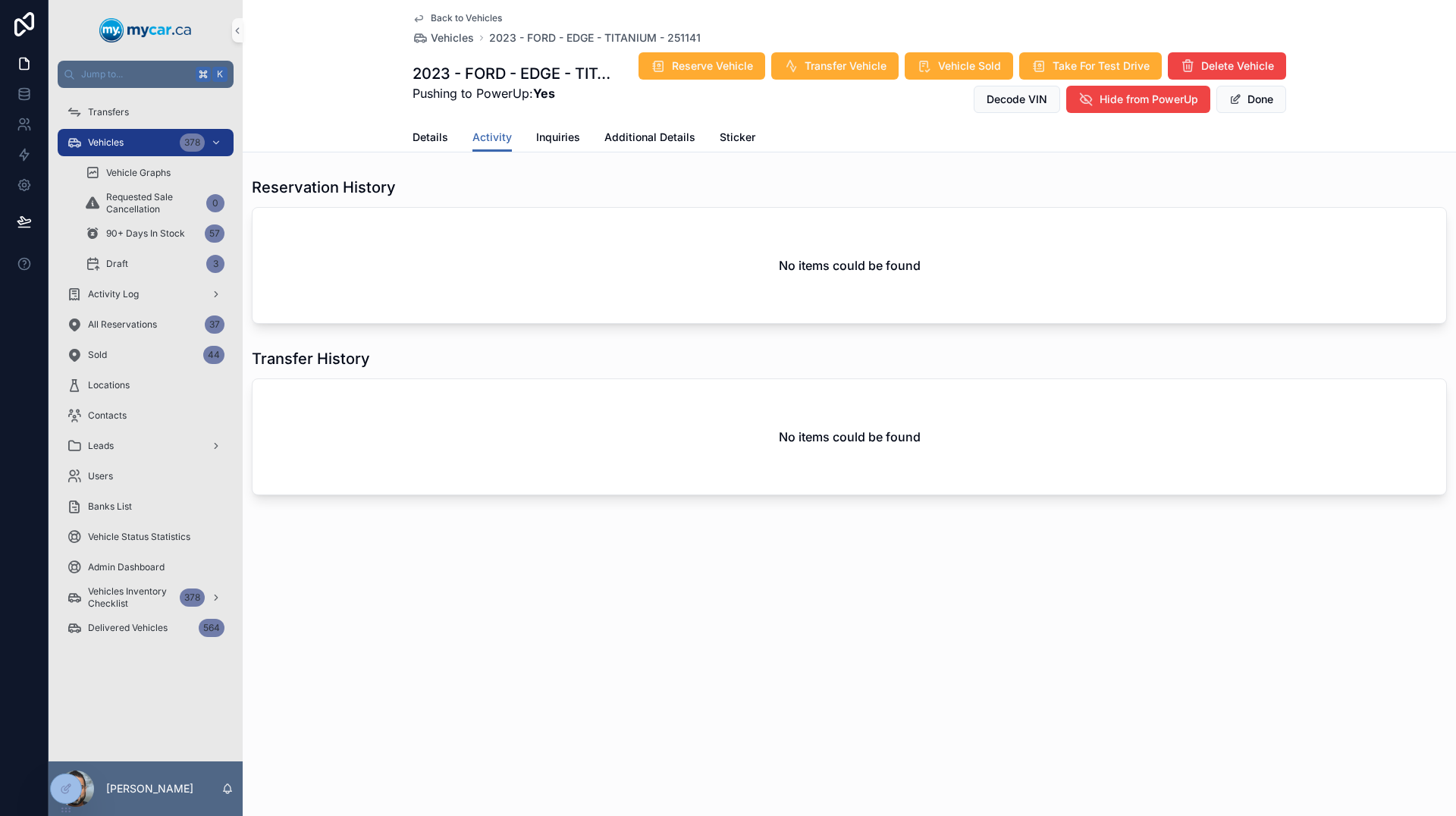
click at [448, 135] on div "Details Activity Inquiries Additional Details Sticker" at bounding box center [849, 137] width 873 height 29
click at [438, 138] on span "Details" at bounding box center [430, 138] width 36 height 15
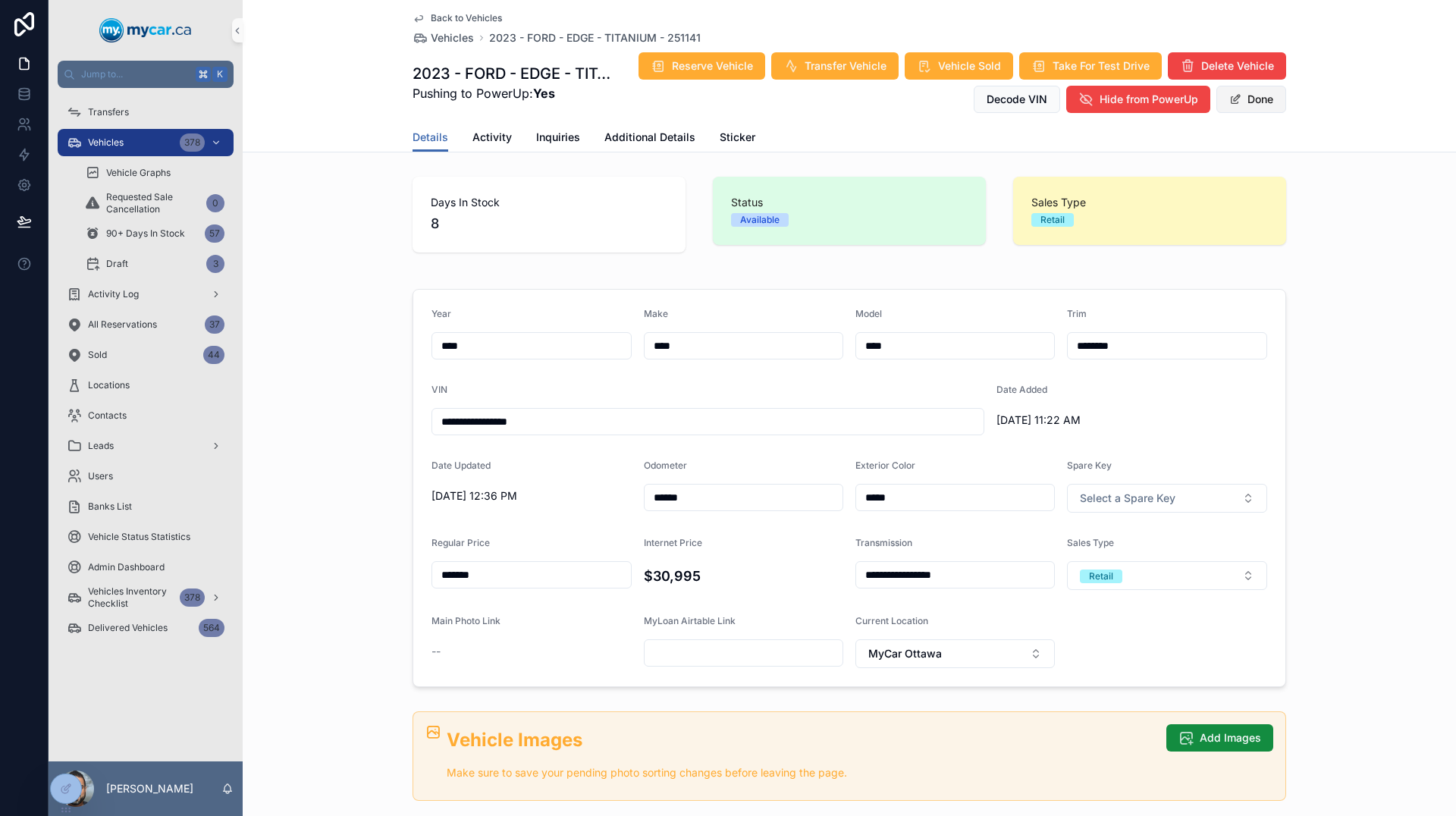
click at [1258, 109] on button "Done" at bounding box center [1252, 99] width 70 height 28
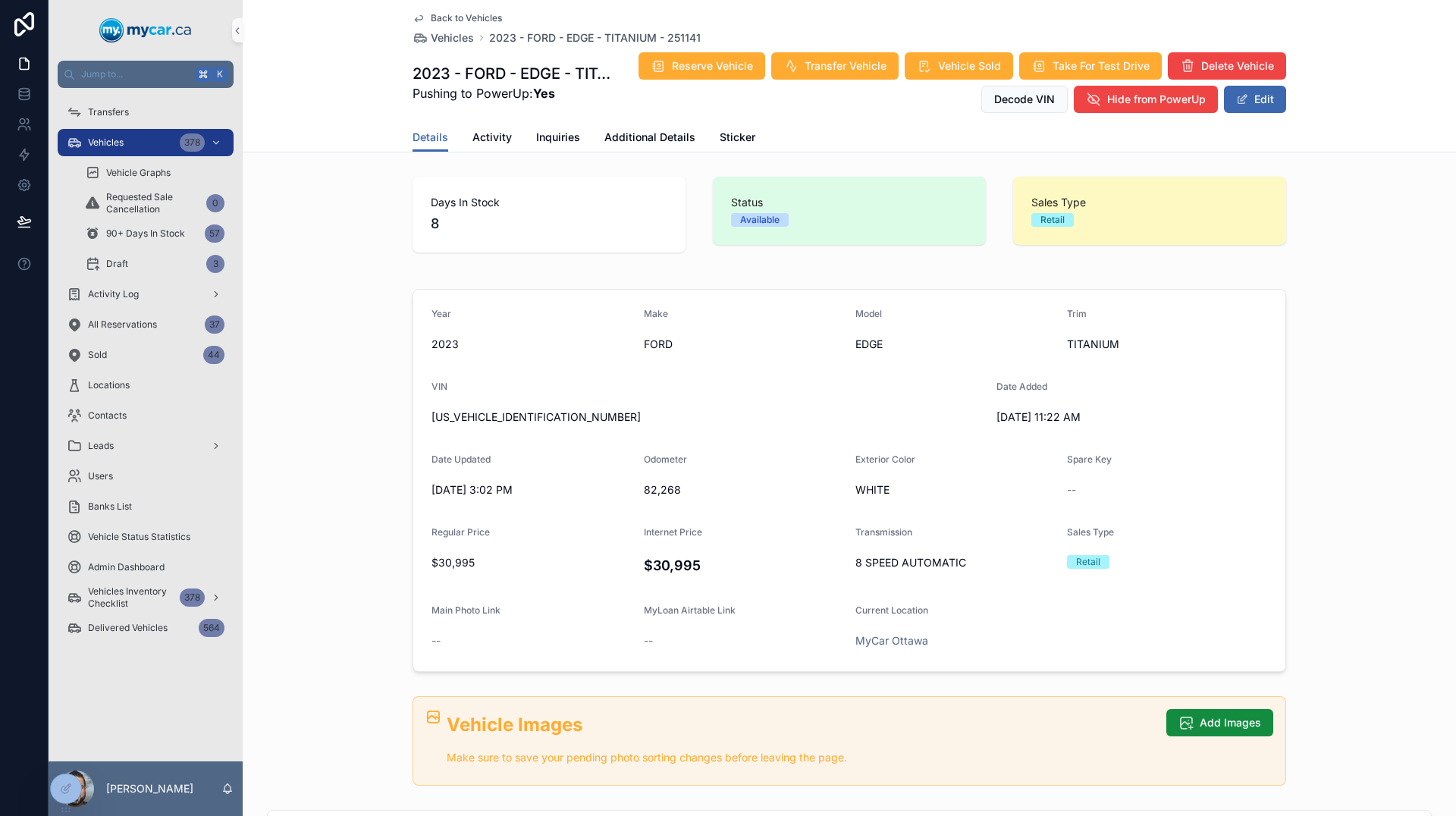
click at [437, 19] on span "Back to Vehicles" at bounding box center [467, 18] width 72 height 13
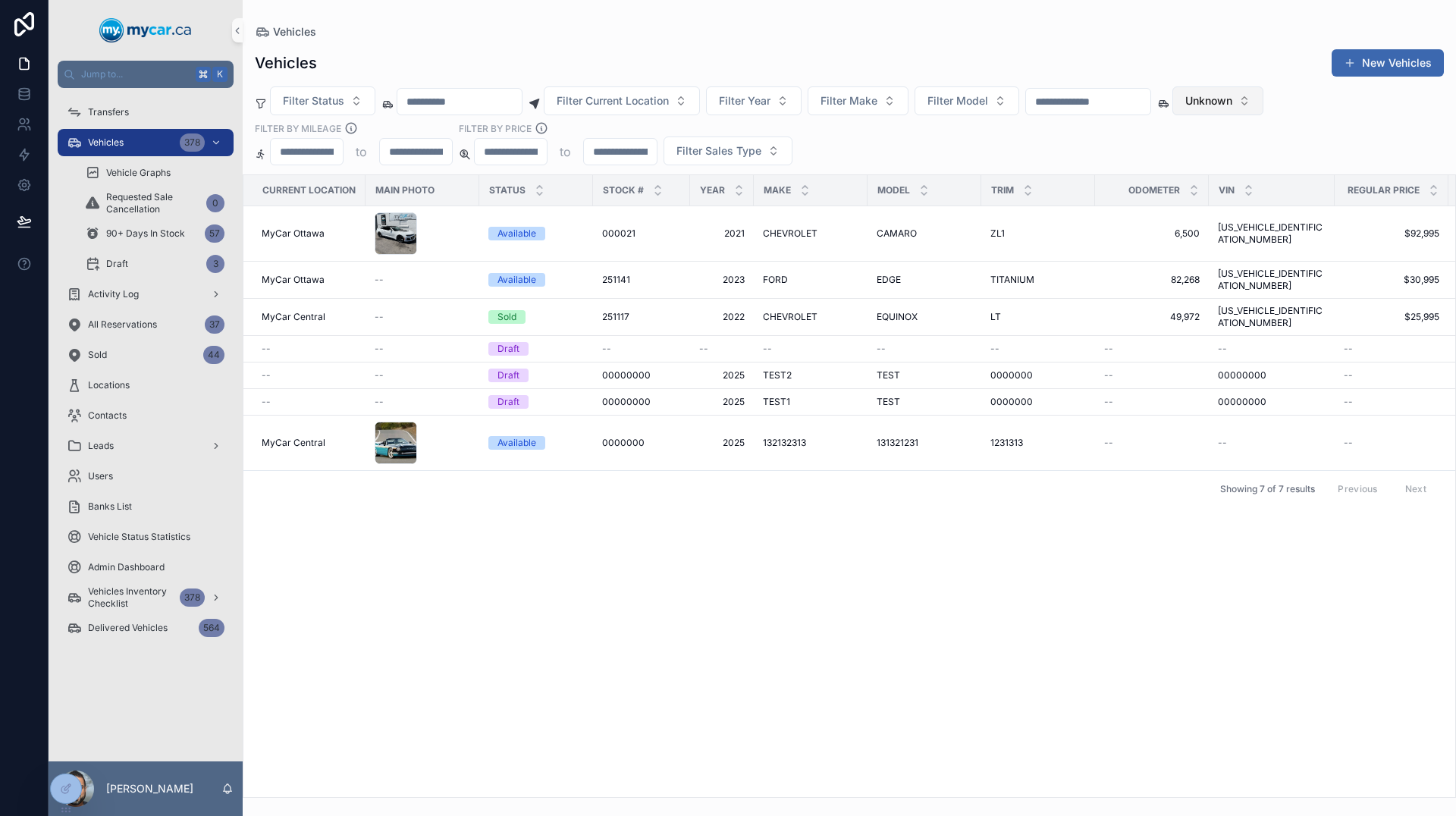
click at [1233, 98] on span "Unknown" at bounding box center [1208, 101] width 47 height 15
